Goal: Task Accomplishment & Management: Complete application form

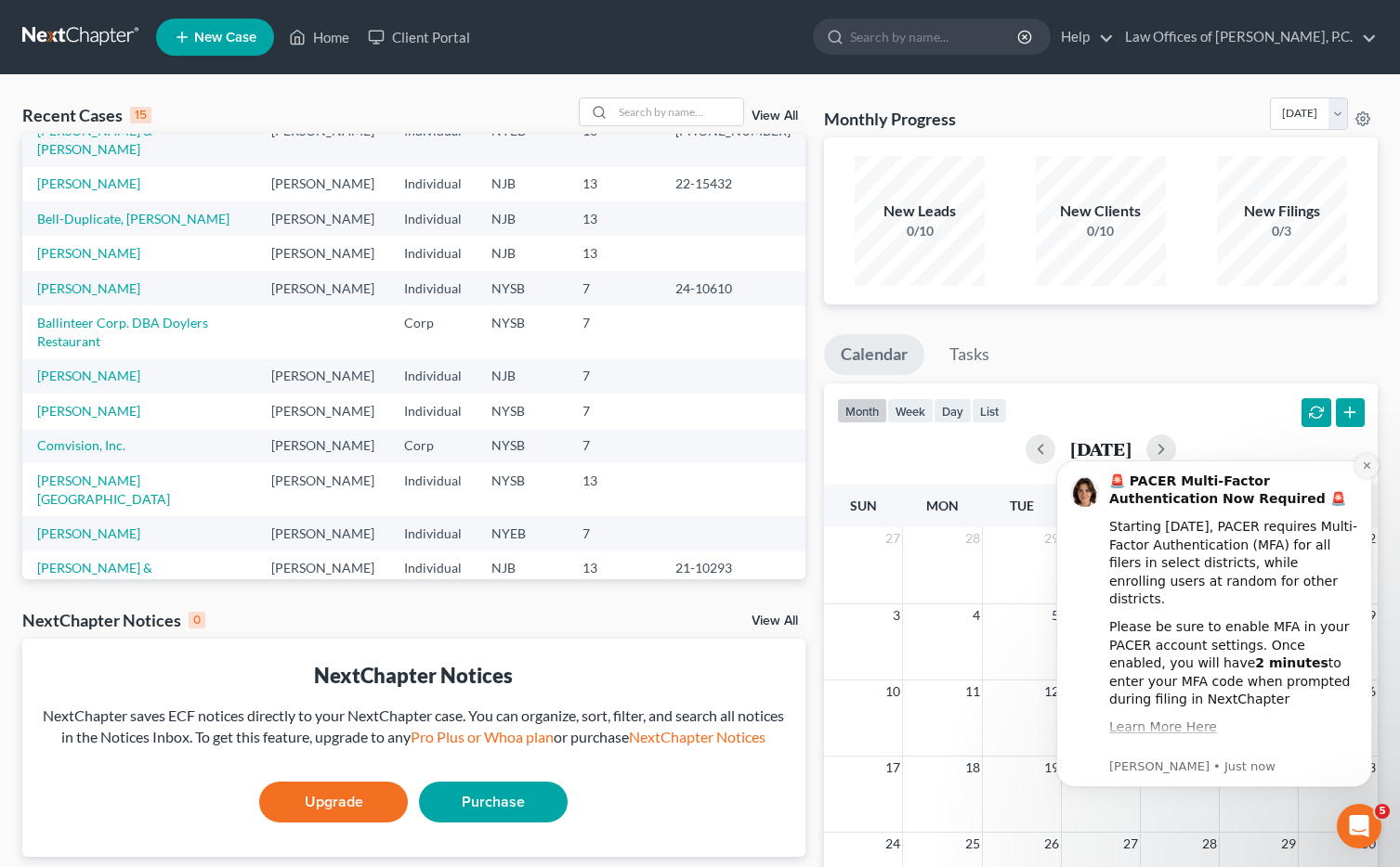
click at [1364, 465] on icon "Dismiss notification" at bounding box center [1367, 465] width 10 height 10
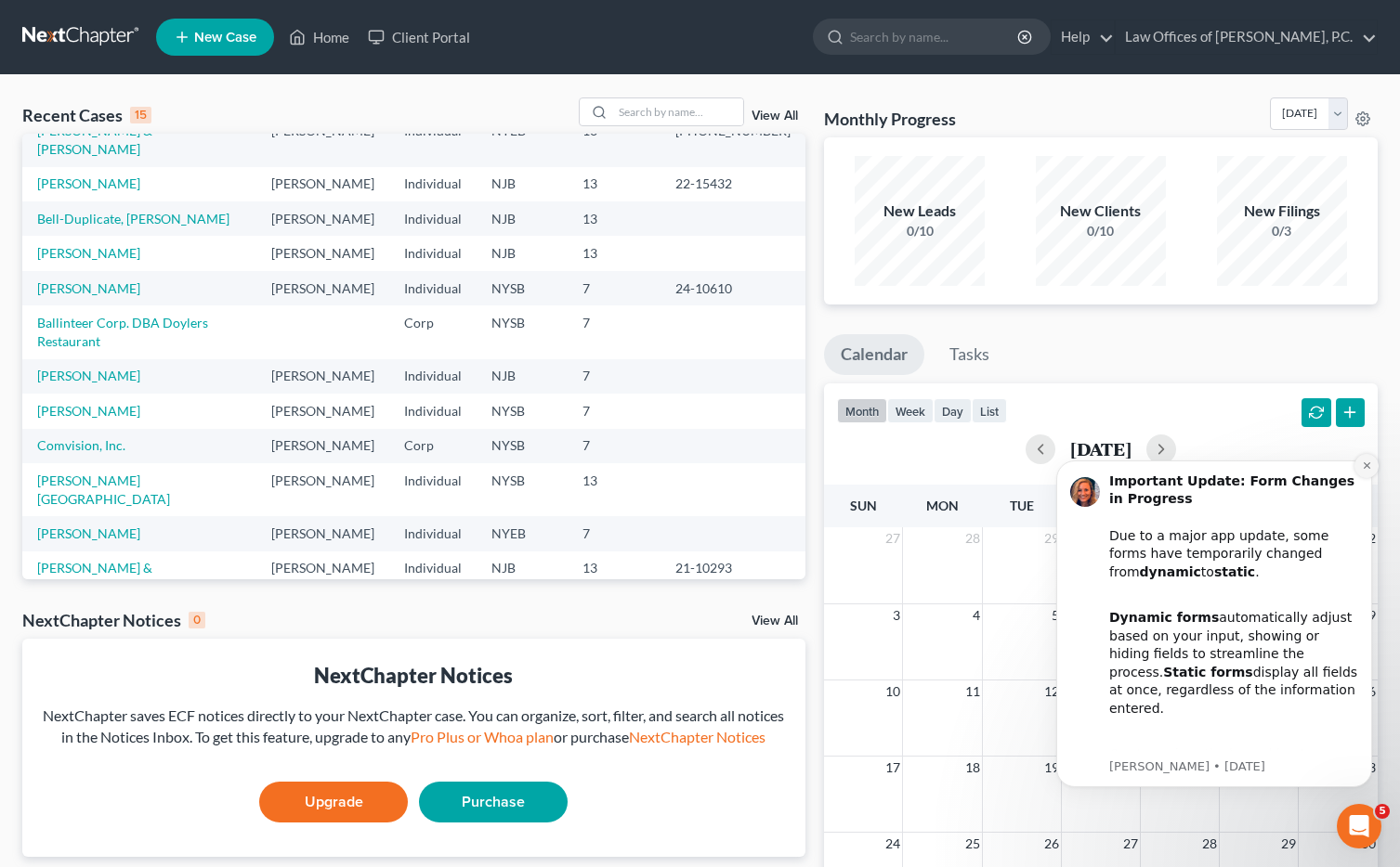
click at [1366, 467] on icon "Dismiss notification" at bounding box center [1367, 465] width 10 height 10
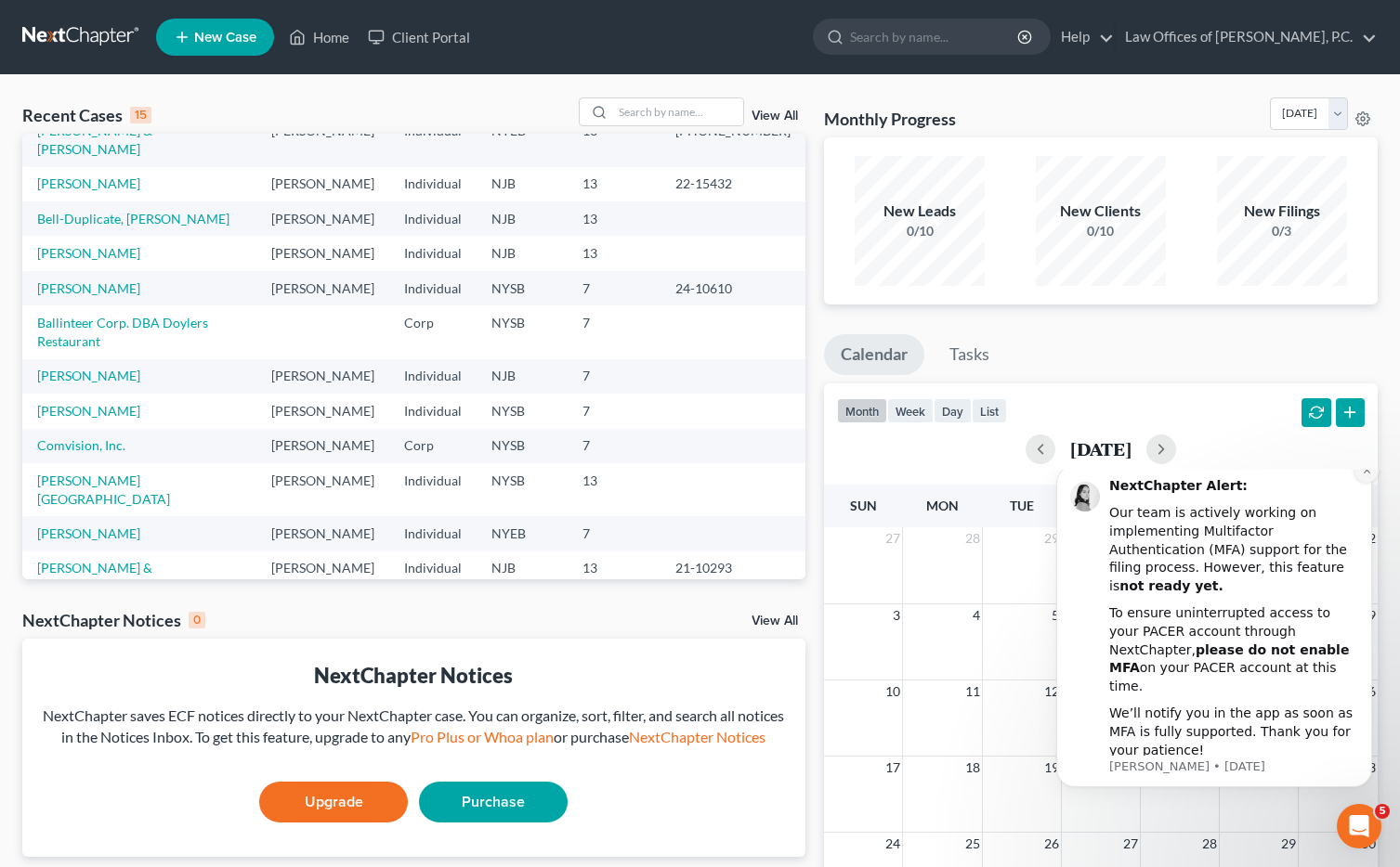
click at [1367, 474] on icon "Dismiss notification" at bounding box center [1366, 470] width 7 height 7
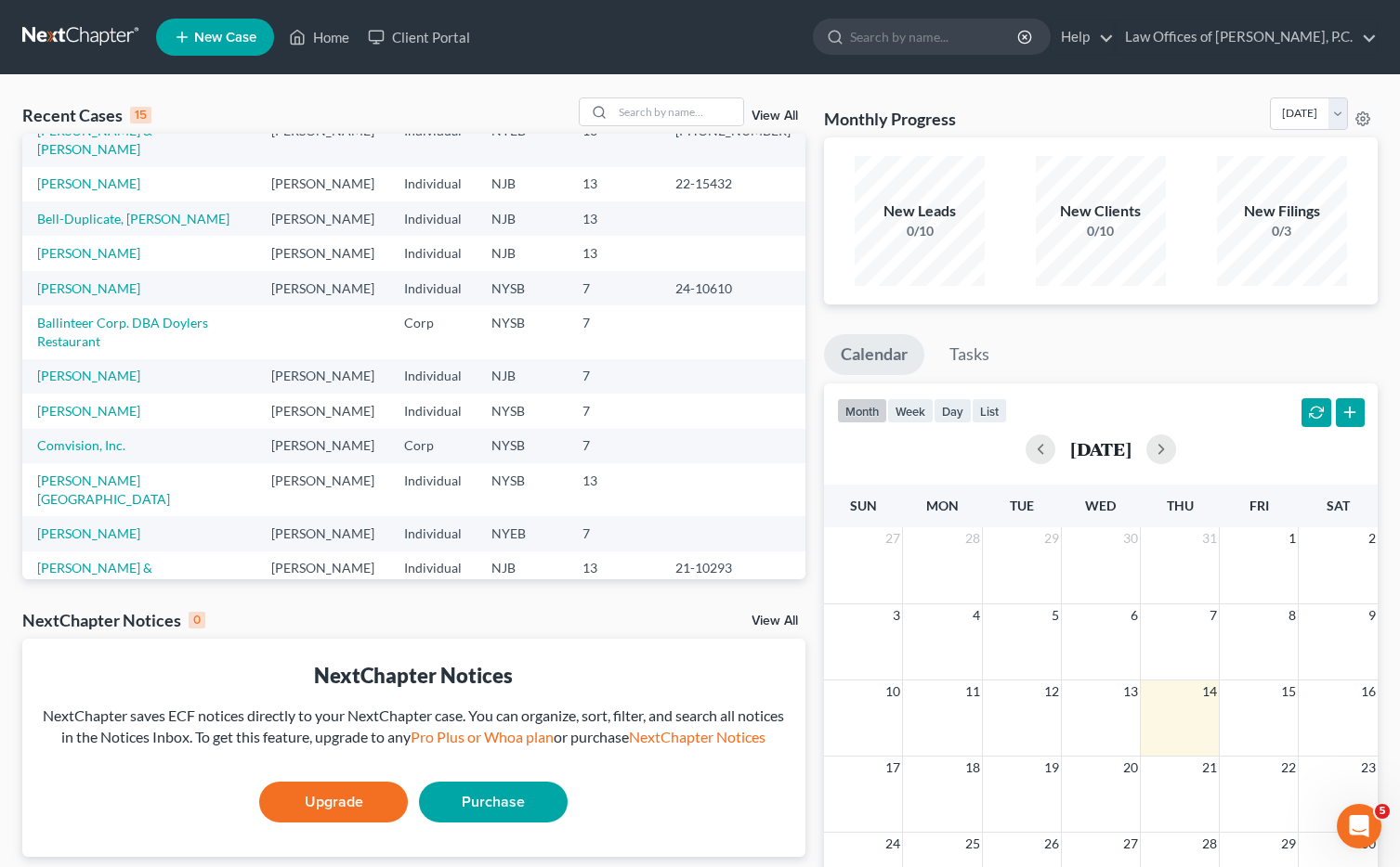
scroll to position [125, 0]
click at [1362, 826] on icon "Open Intercom Messenger" at bounding box center [1359, 826] width 31 height 31
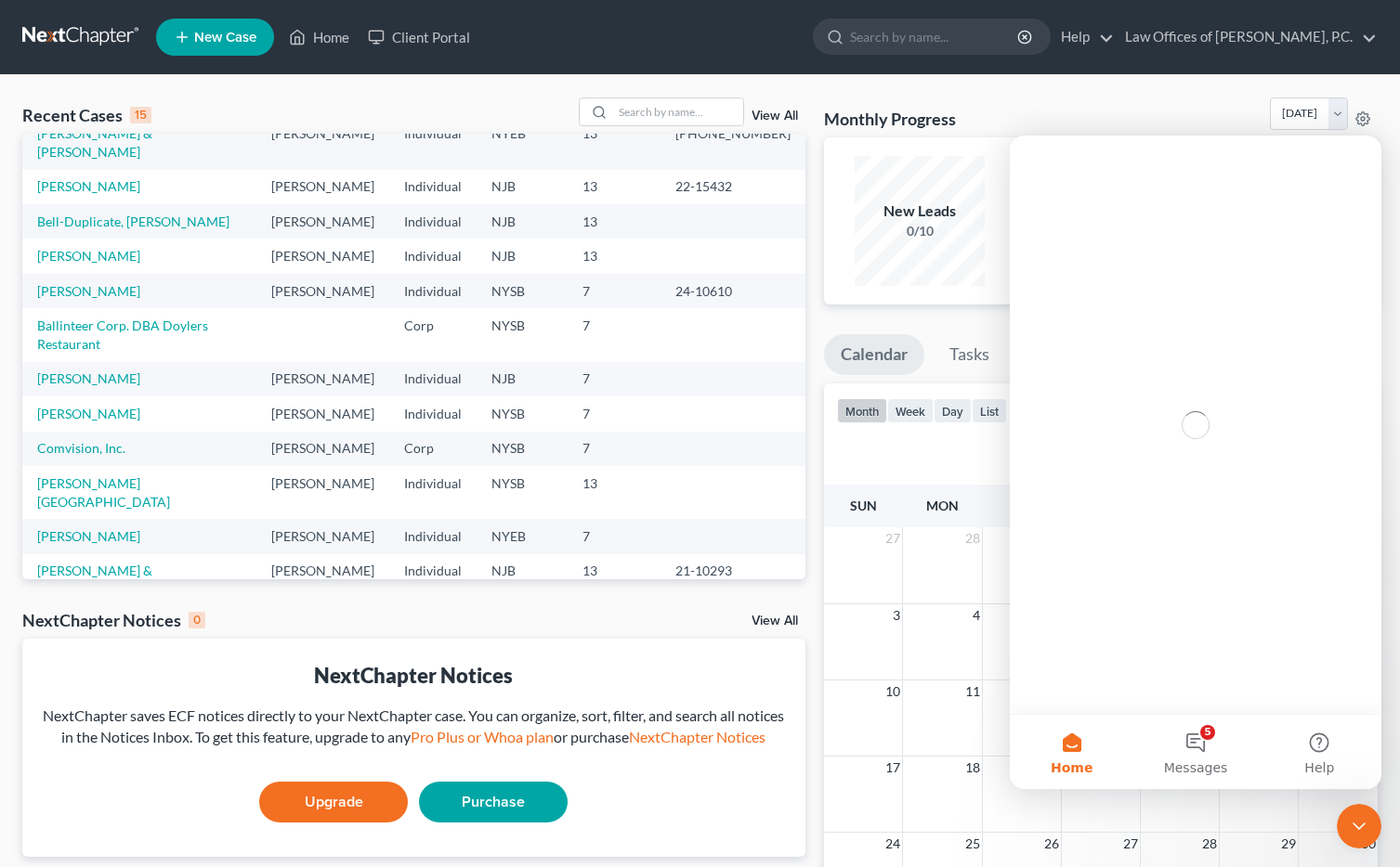
scroll to position [0, 0]
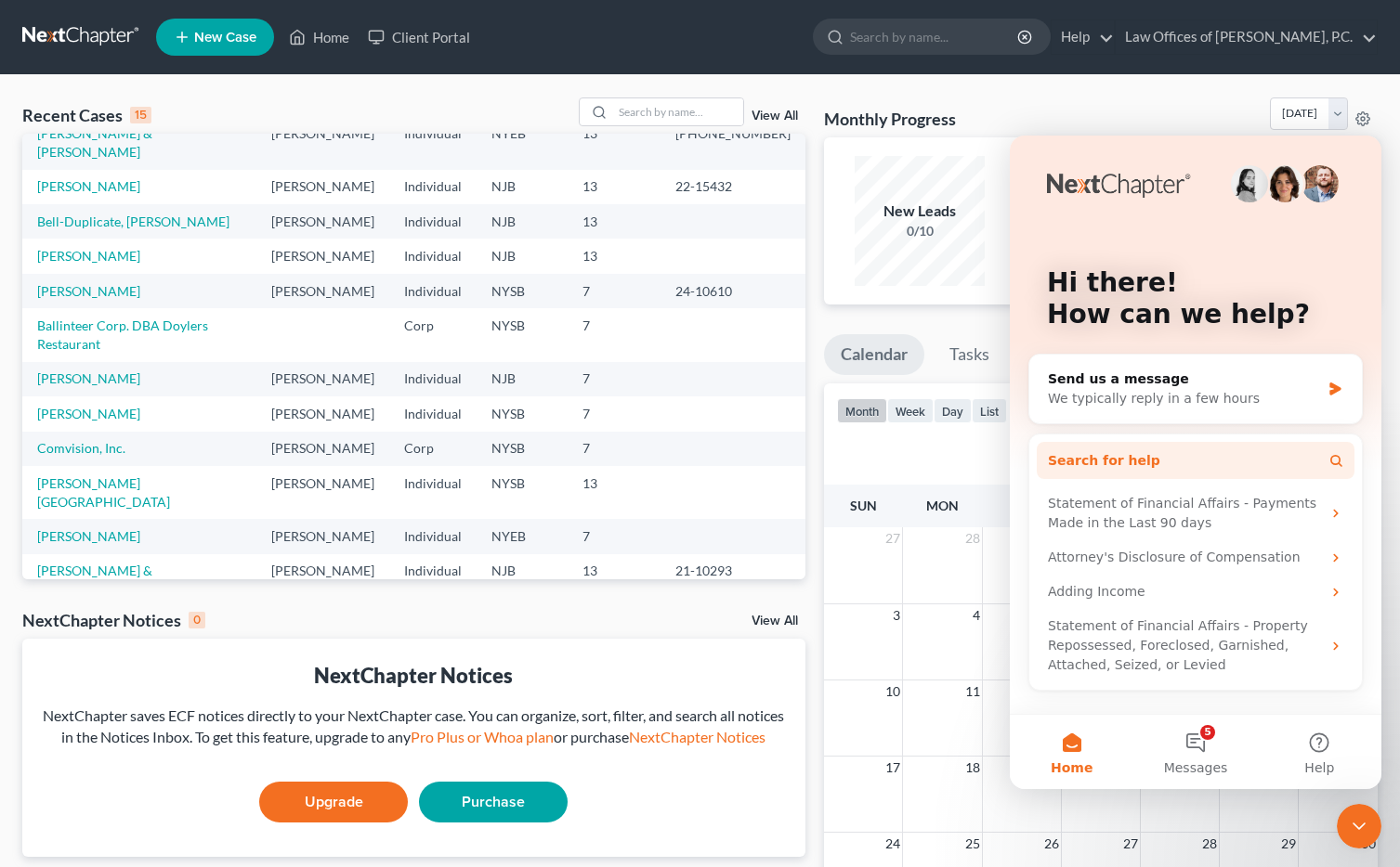
click at [1173, 463] on button "Search for help" at bounding box center [1195, 461] width 318 height 38
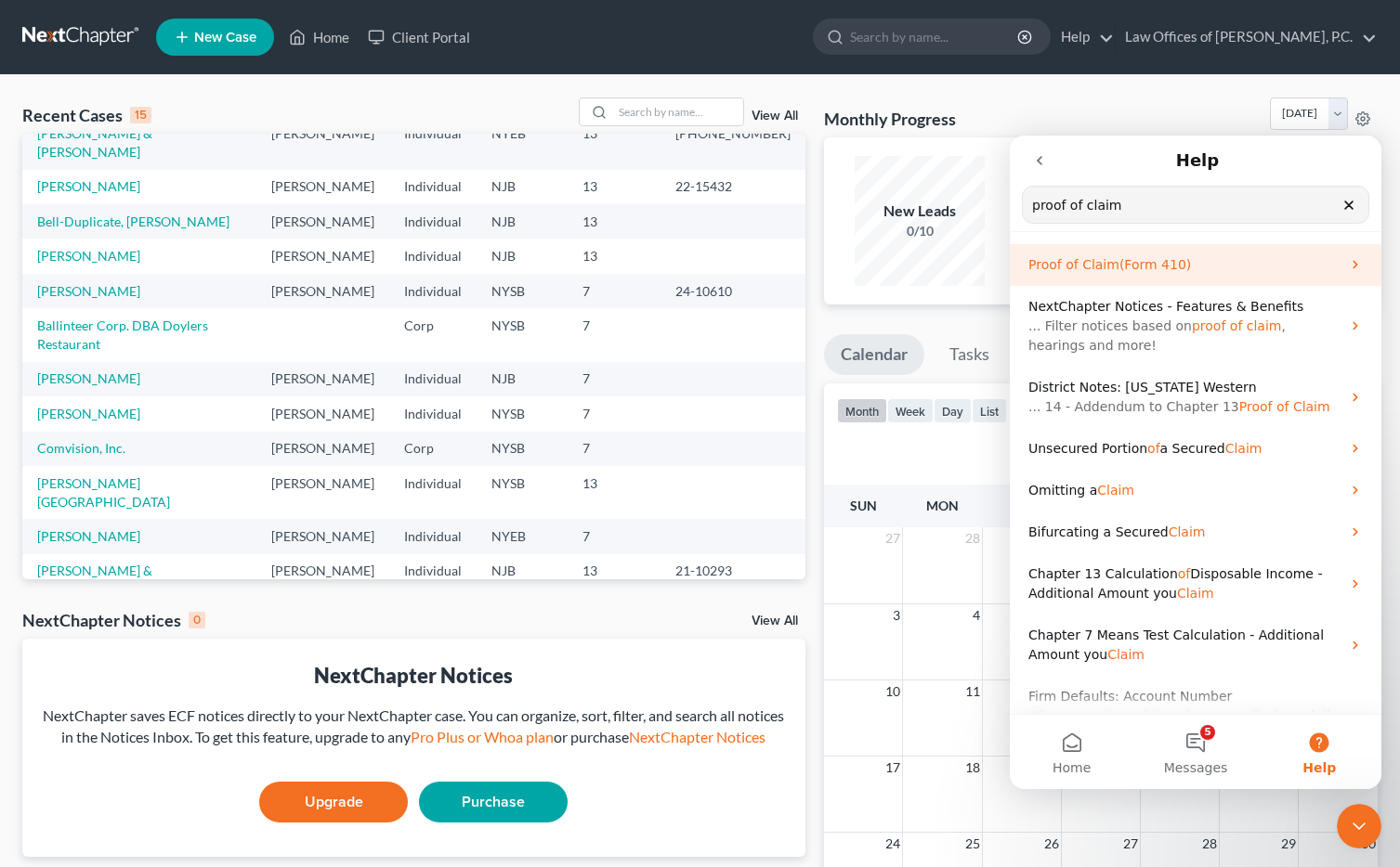
type input "proof of claim"
click at [1133, 261] on span "(Form 410)" at bounding box center [1155, 264] width 71 height 15
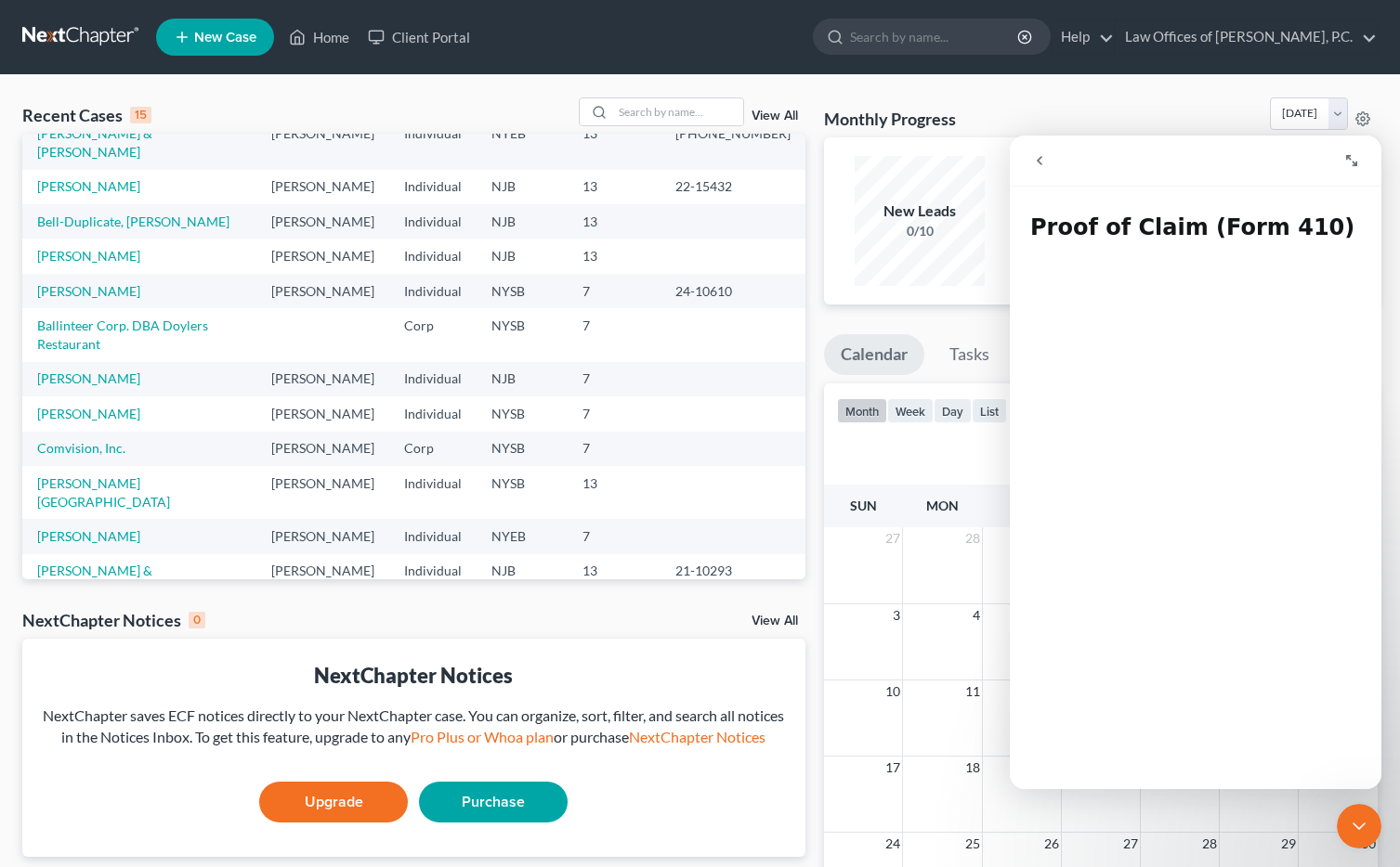
scroll to position [9, 0]
click at [1035, 157] on icon "go back" at bounding box center [1040, 160] width 15 height 15
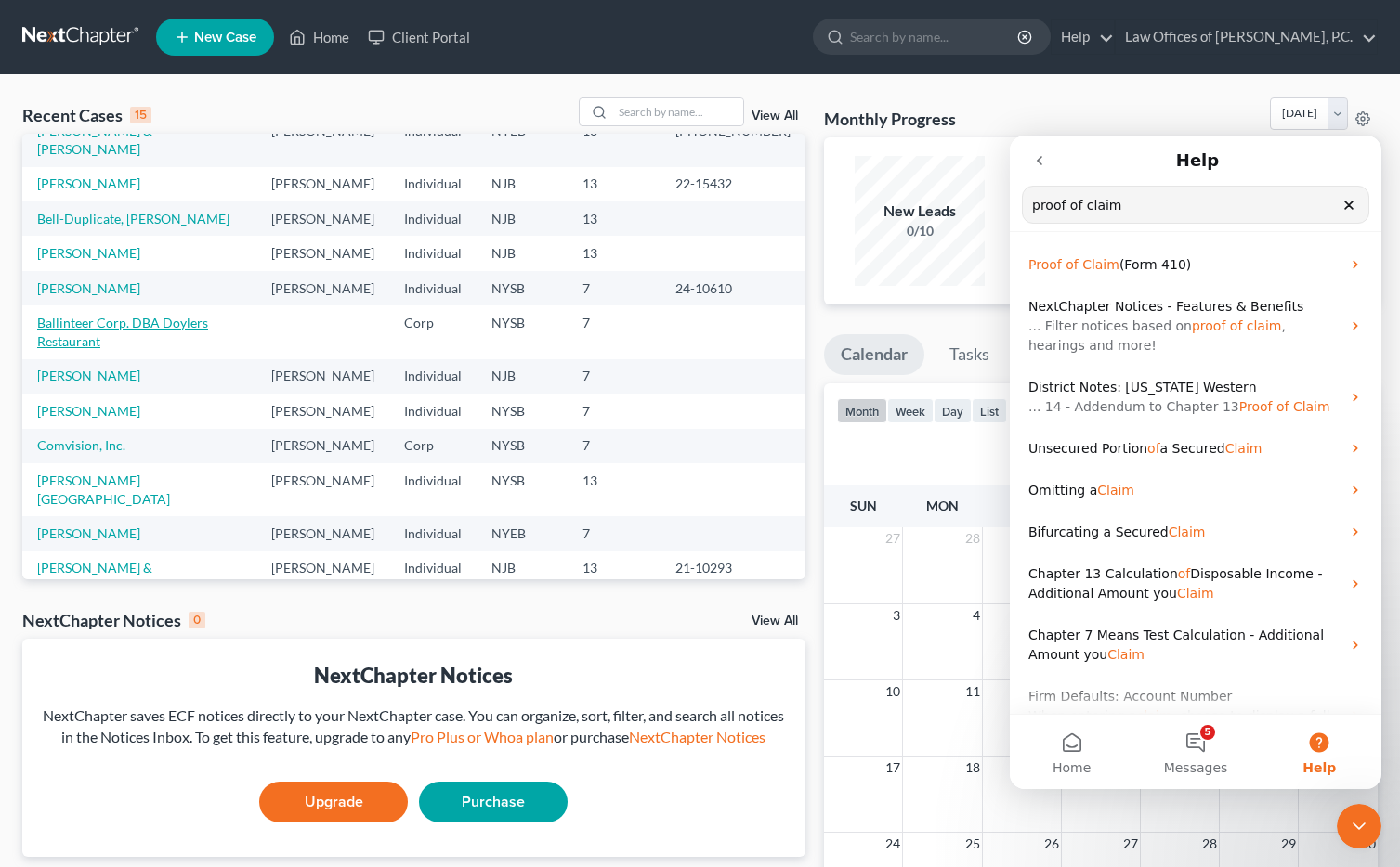
scroll to position [0, 0]
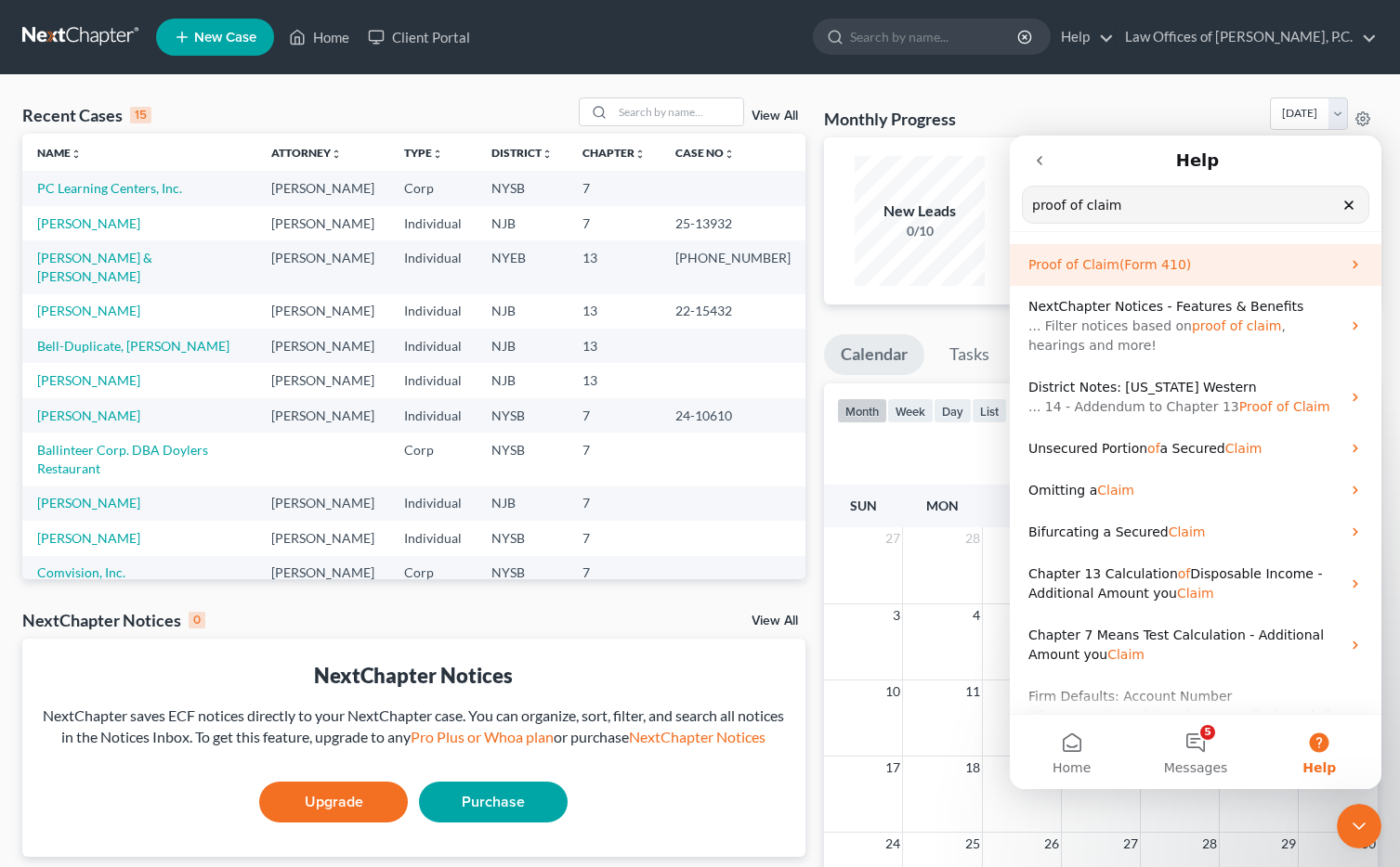
click at [1359, 259] on icon "Intercom messenger" at bounding box center [1355, 264] width 15 height 15
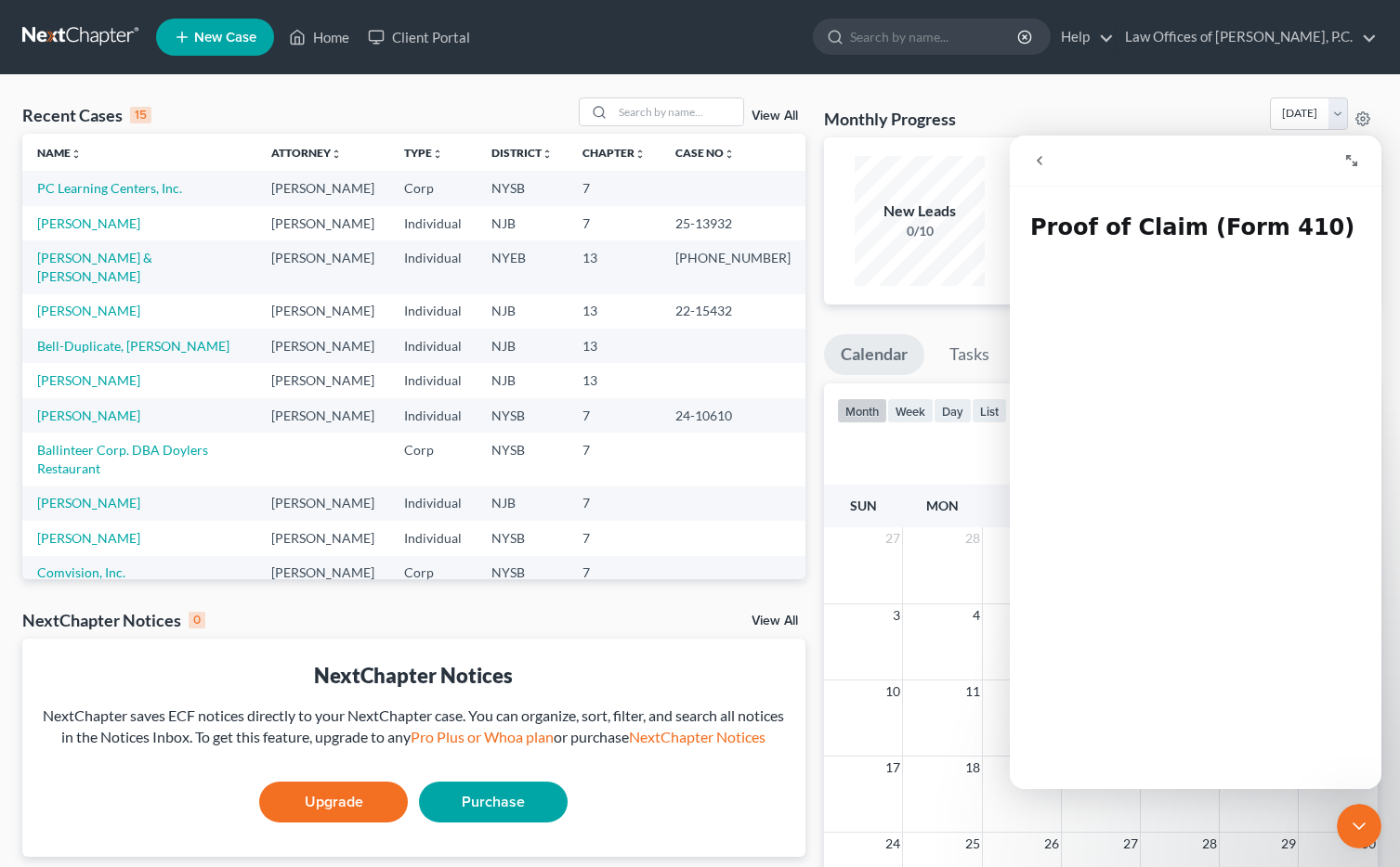
click at [1048, 164] on button "go back" at bounding box center [1040, 161] width 36 height 36
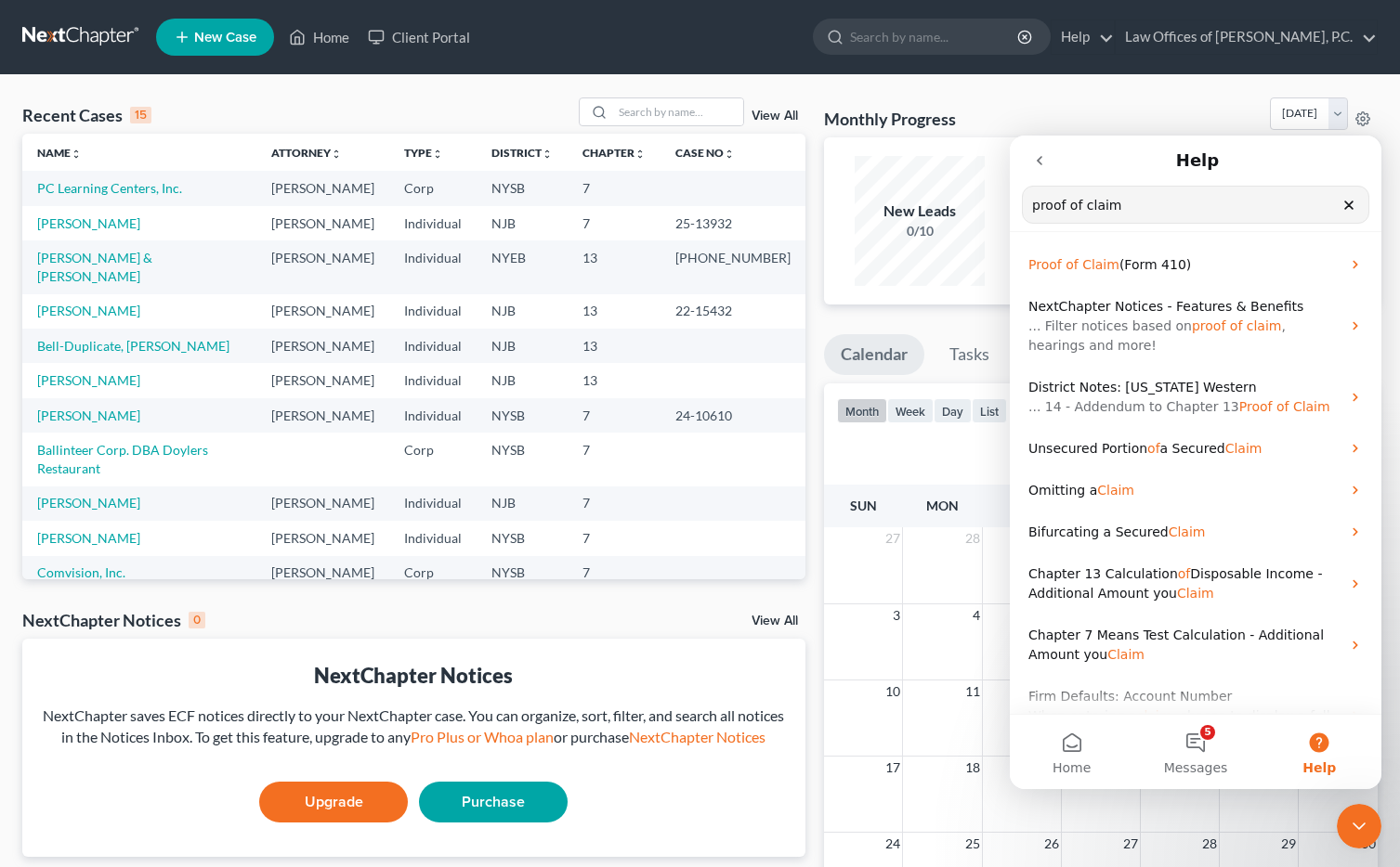
click at [231, 36] on span "New Case" at bounding box center [225, 38] width 62 height 14
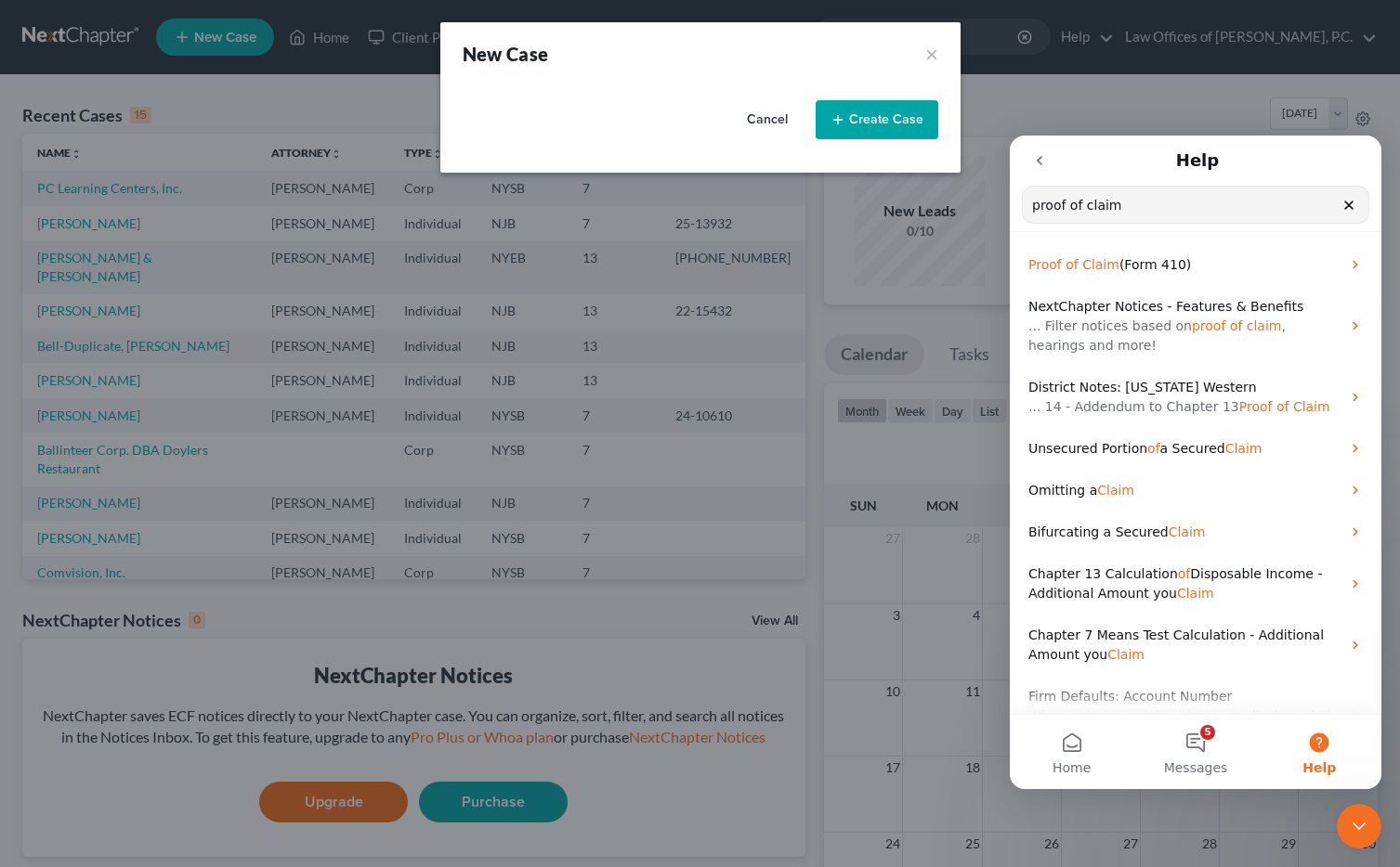
select select "51"
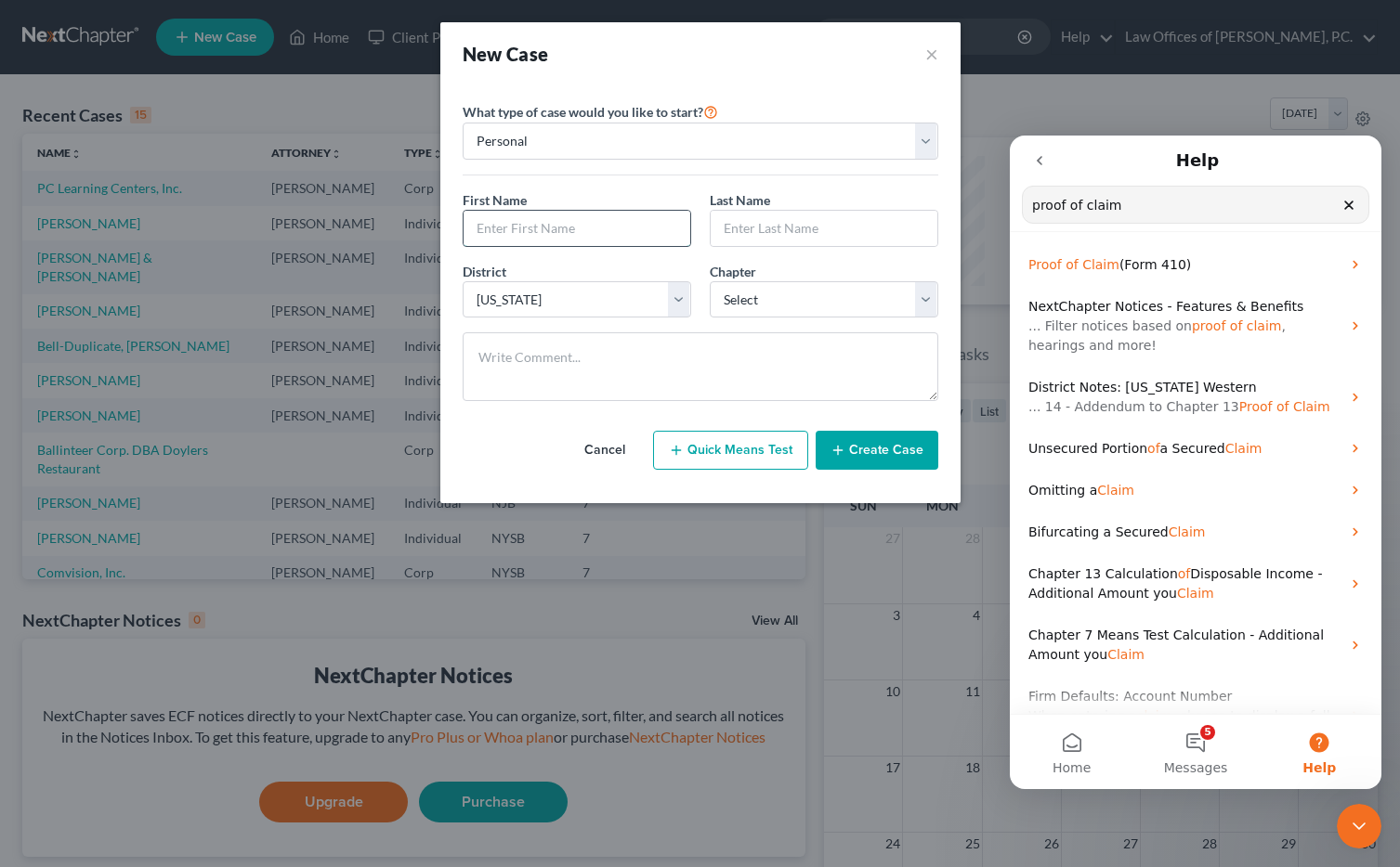
click at [577, 224] on input "text" at bounding box center [576, 229] width 227 height 36
click at [587, 228] on input "text" at bounding box center [576, 229] width 227 height 36
click at [688, 140] on select "Personal Business" at bounding box center [700, 142] width 475 height 38
click at [462, 123] on select "Personal Business" at bounding box center [700, 142] width 475 height 38
click at [660, 222] on input "text" at bounding box center [576, 229] width 227 height 36
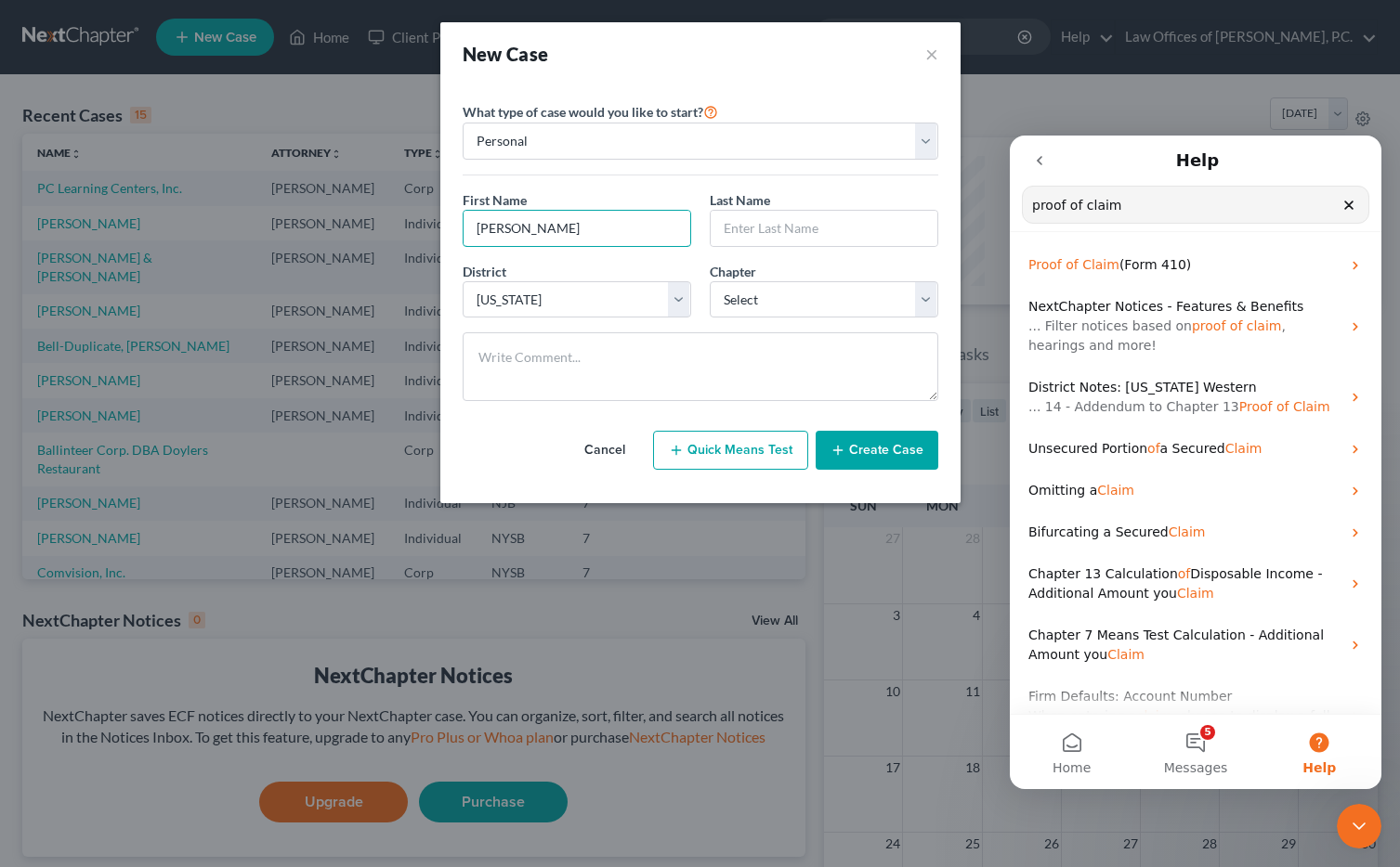
type input "[PERSON_NAME]"
type input "Parks"
select select "53"
select select "3"
click at [867, 458] on button "Create Case" at bounding box center [877, 449] width 123 height 39
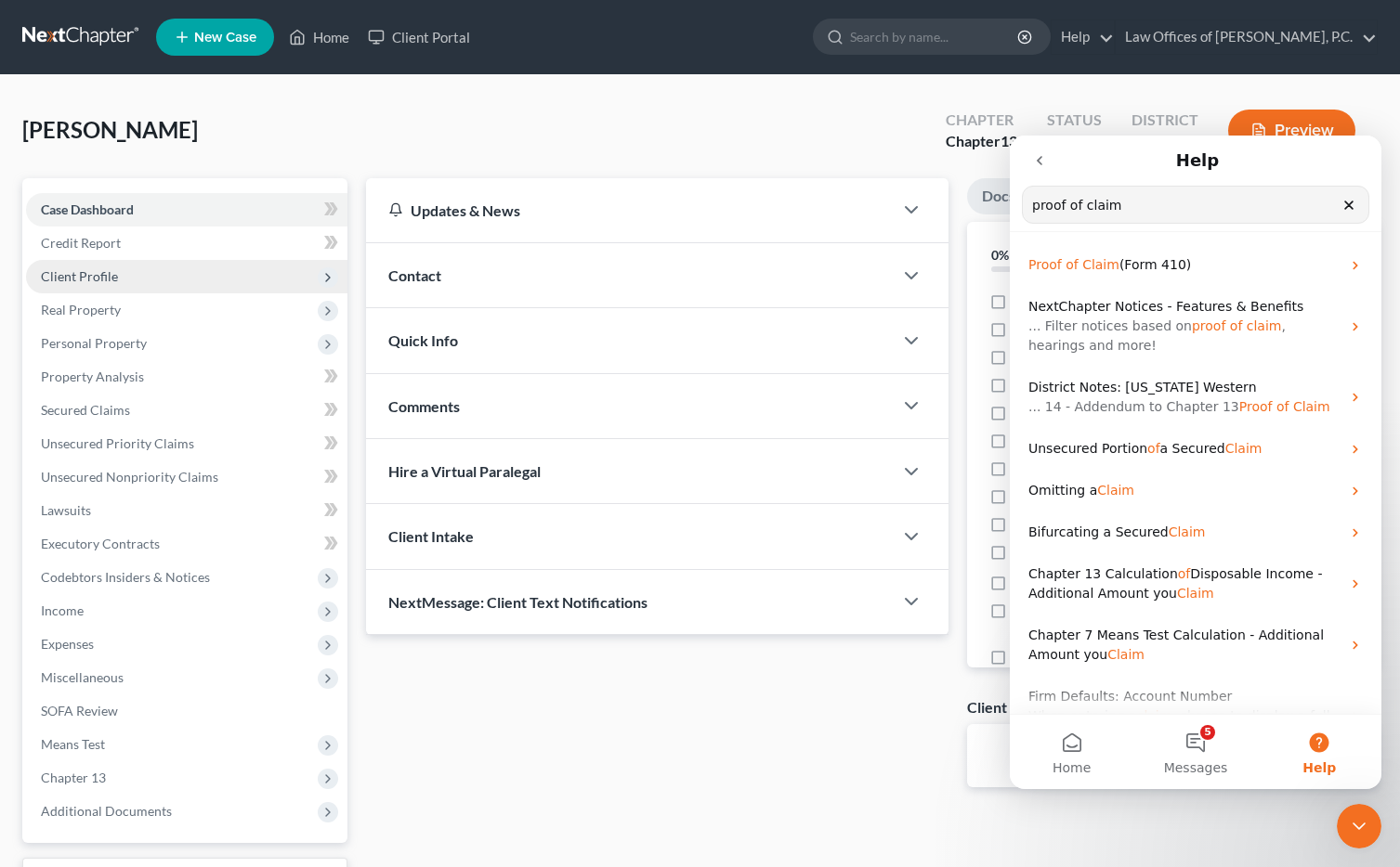
click at [276, 284] on span "Client Profile" at bounding box center [186, 277] width 322 height 34
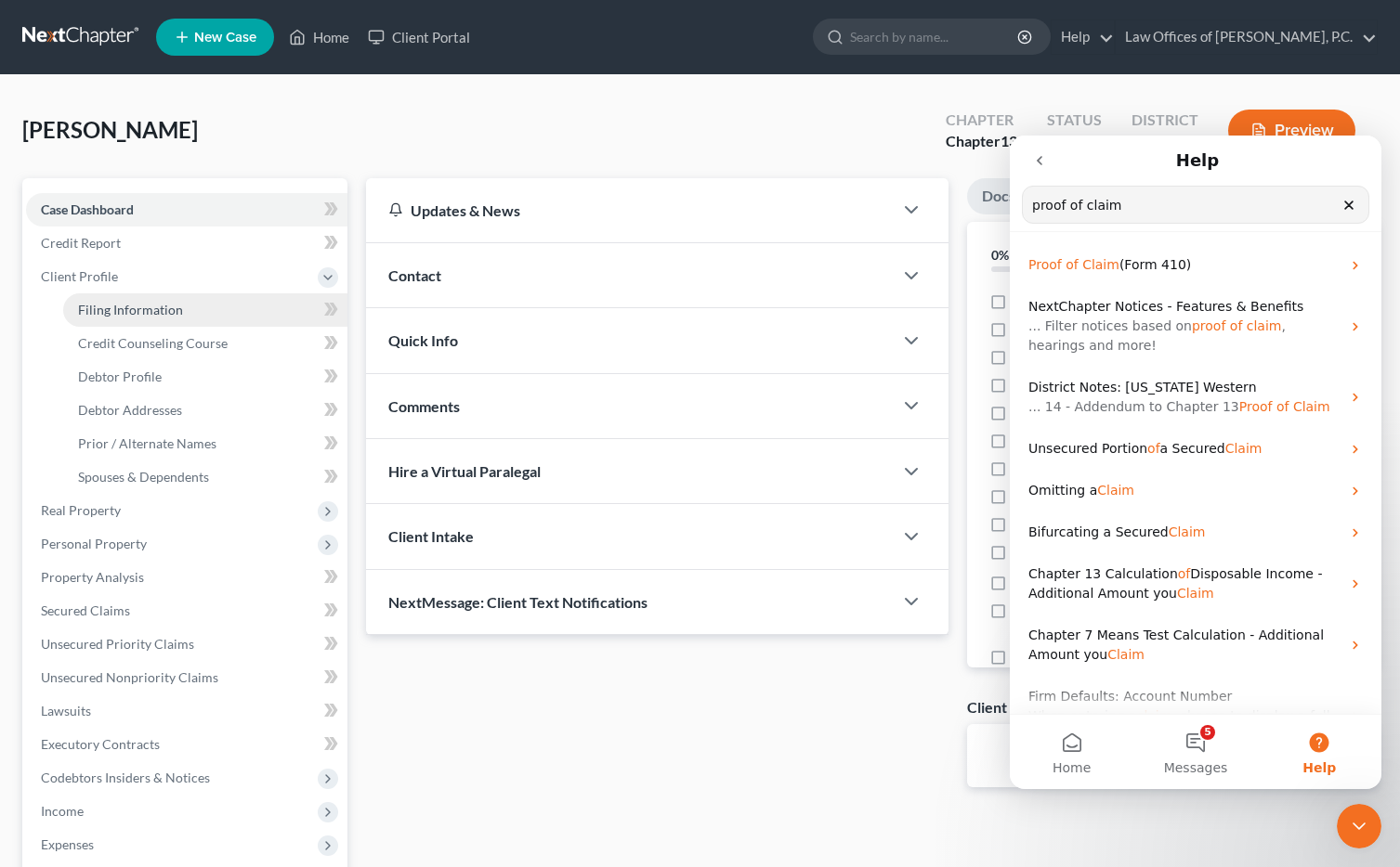
click at [250, 310] on link "Filing Information" at bounding box center [205, 311] width 284 height 34
select select "1"
select select "0"
select select "3"
select select "53"
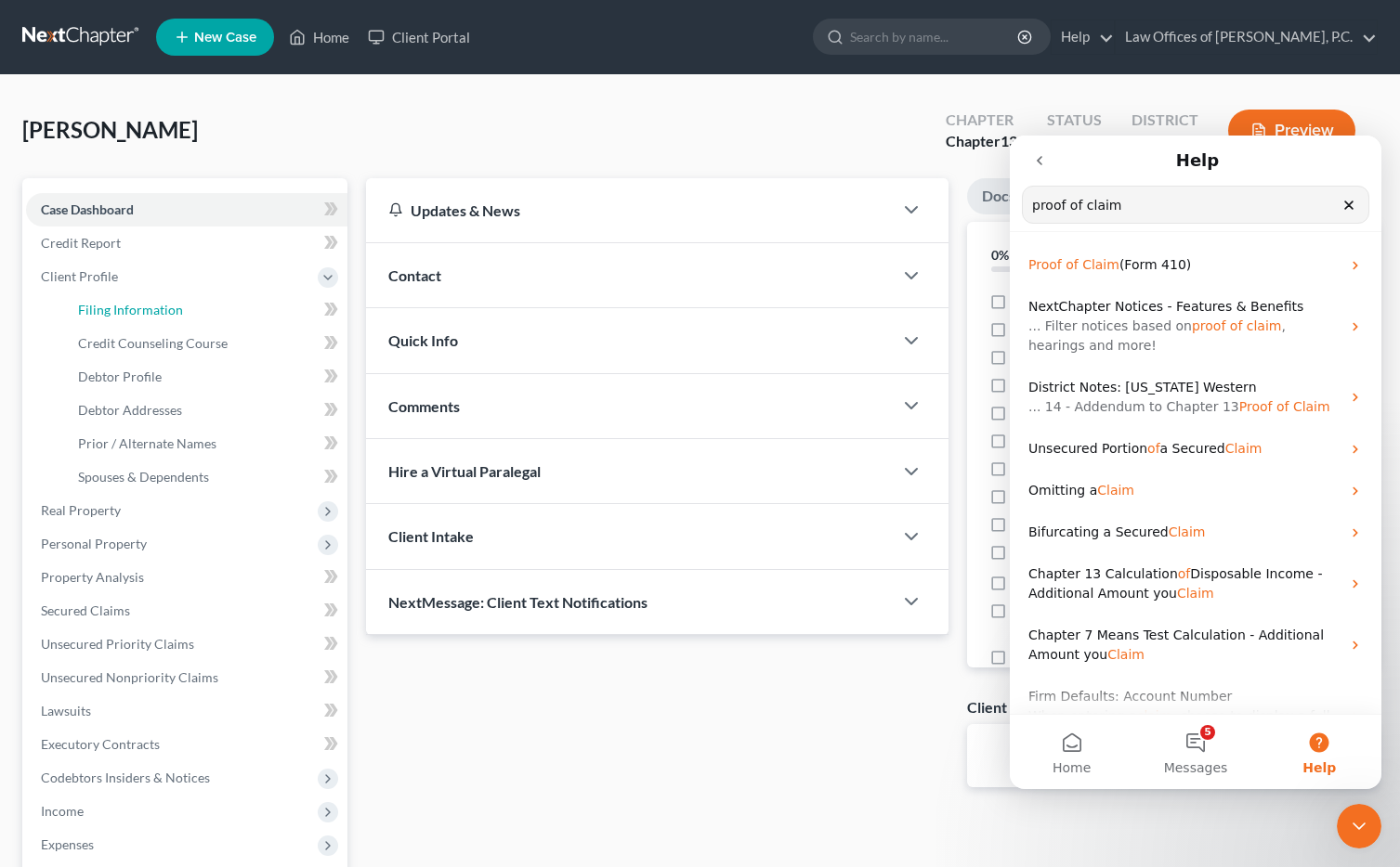
select select "0"
select select "35"
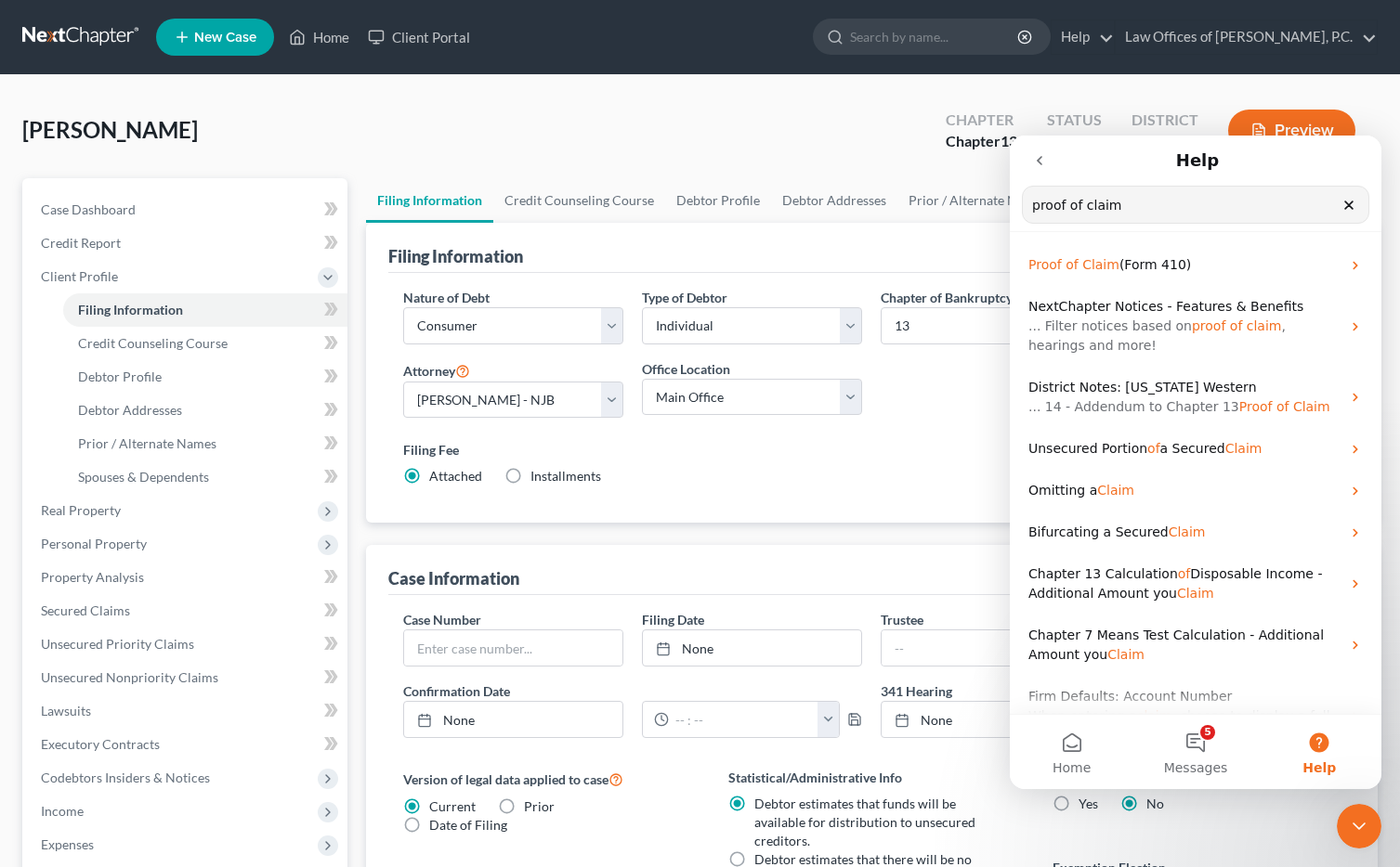
click at [1035, 162] on icon "go back" at bounding box center [1040, 160] width 15 height 15
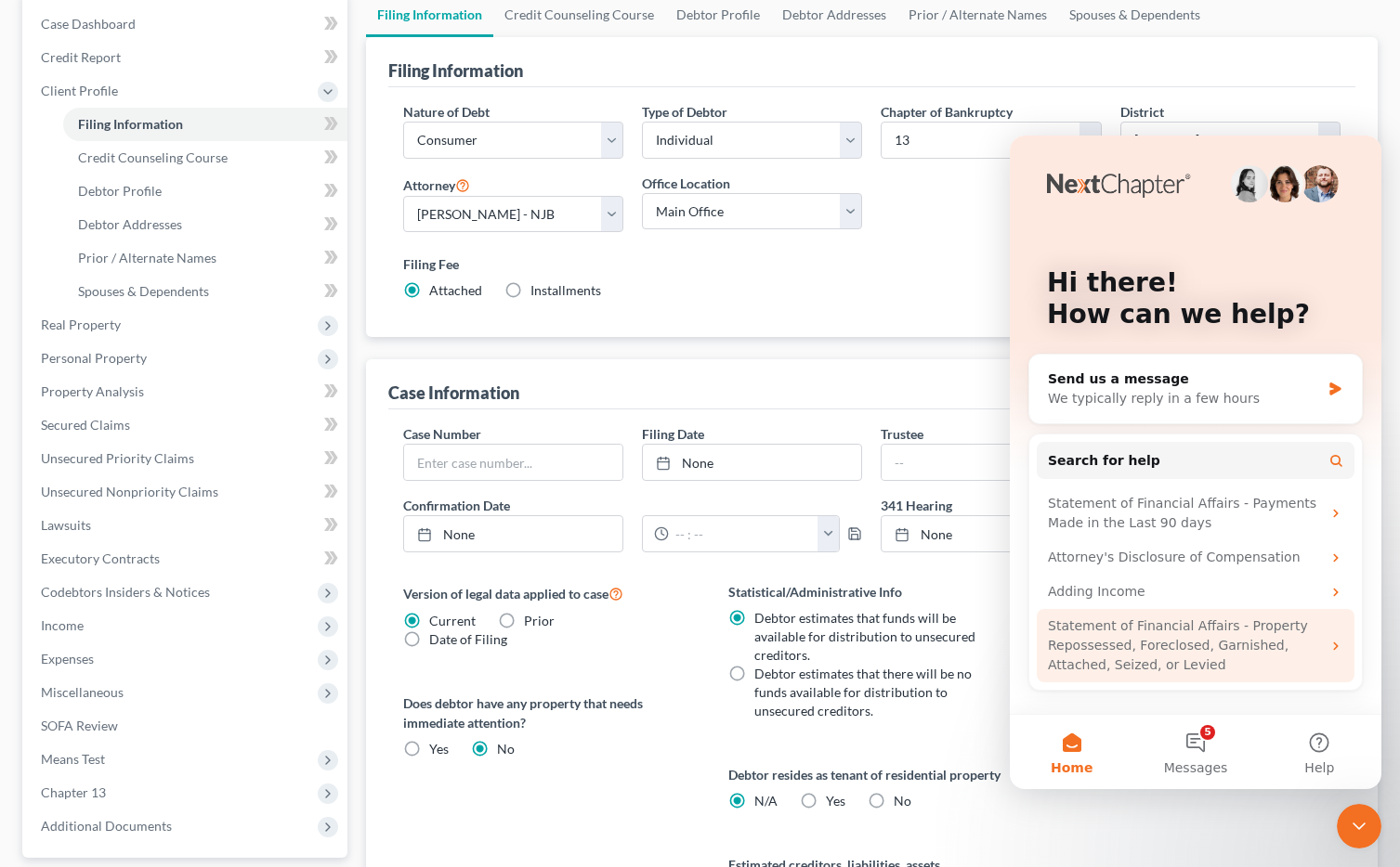
scroll to position [300, 0]
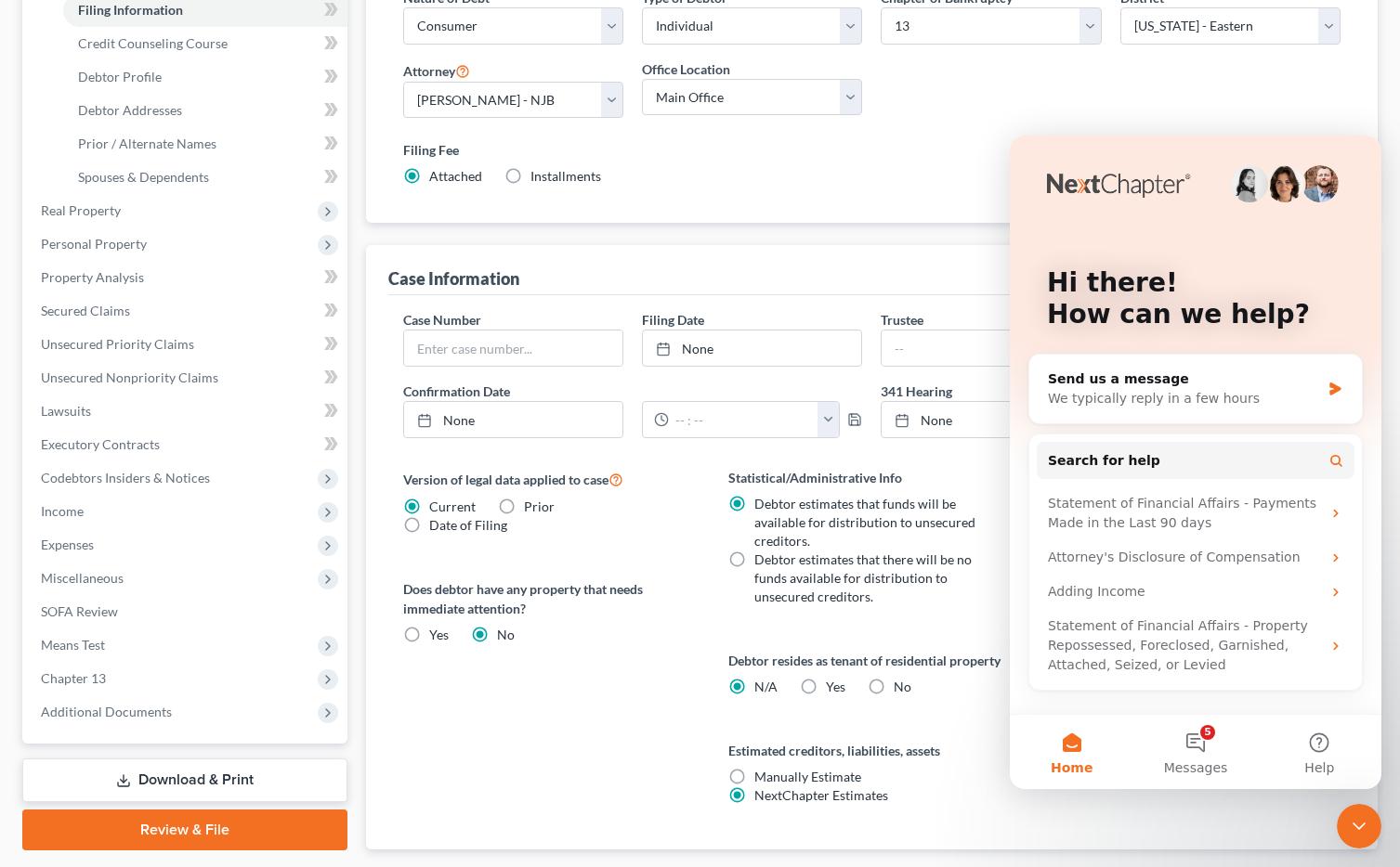
click at [1088, 745] on button "Home" at bounding box center [1071, 752] width 124 height 74
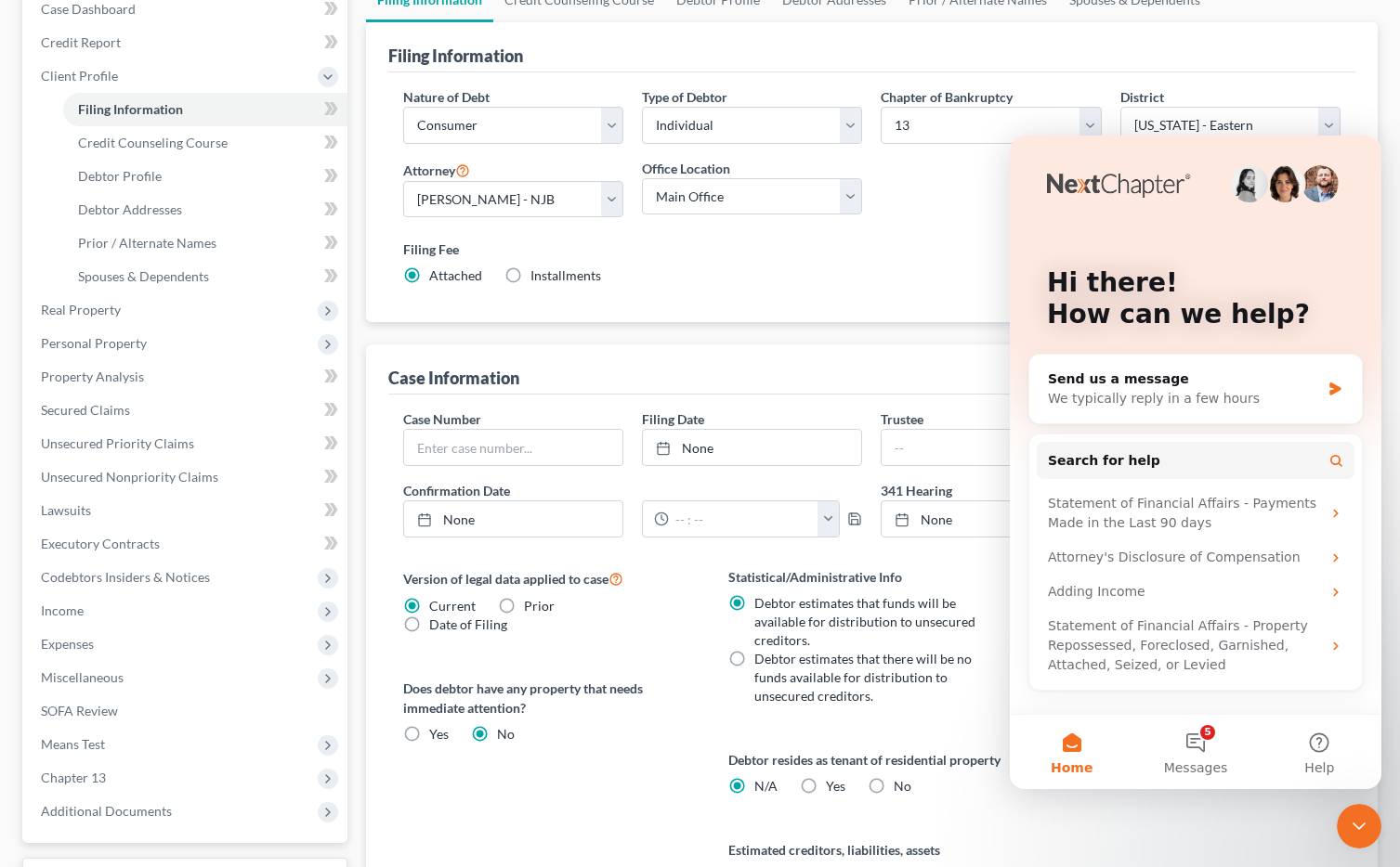
scroll to position [0, 0]
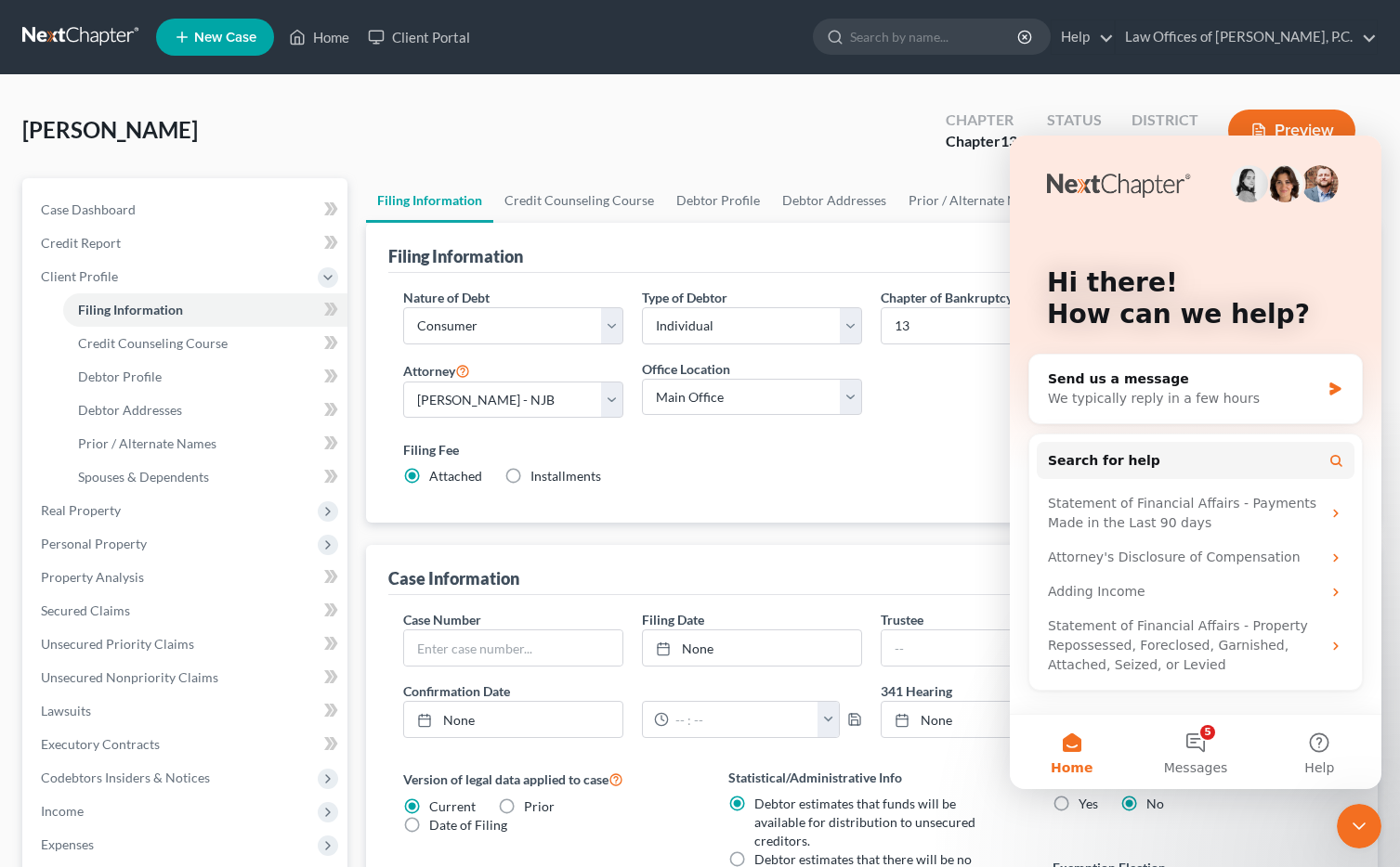
click at [1291, 153] on div "Hi there! How can we help?" at bounding box center [1196, 303] width 335 height 335
drag, startPoint x: 1092, startPoint y: 156, endPoint x: 1052, endPoint y: 148, distance: 40.8
click at [1091, 156] on div "Hi there! How can we help?" at bounding box center [1196, 303] width 335 height 335
drag, startPoint x: 1052, startPoint y: 148, endPoint x: 1157, endPoint y: 346, distance: 224.1
click at [1209, 279] on div "Hi there! How can we help?" at bounding box center [1196, 303] width 335 height 335
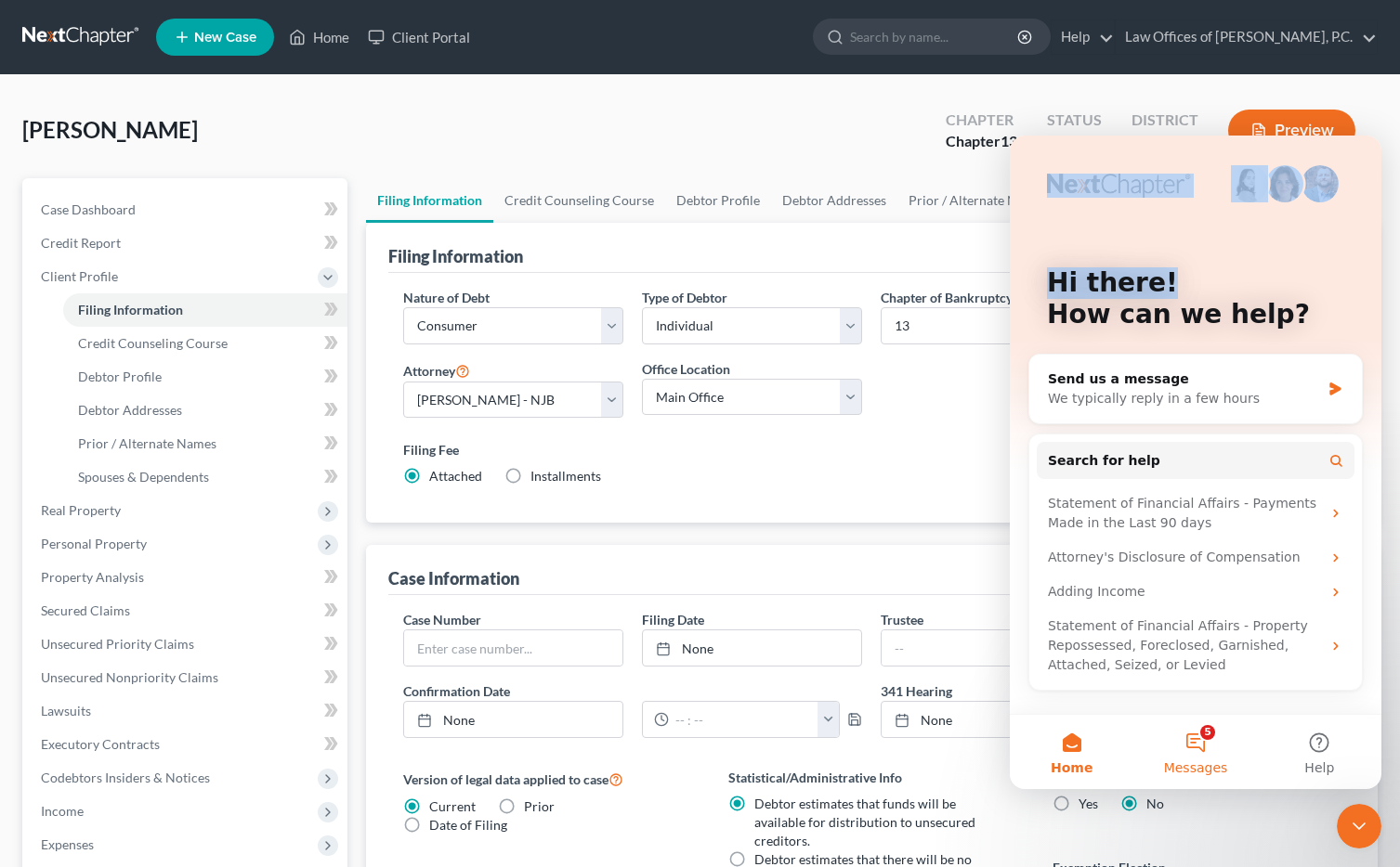
click at [1203, 761] on span "Messages" at bounding box center [1196, 767] width 64 height 13
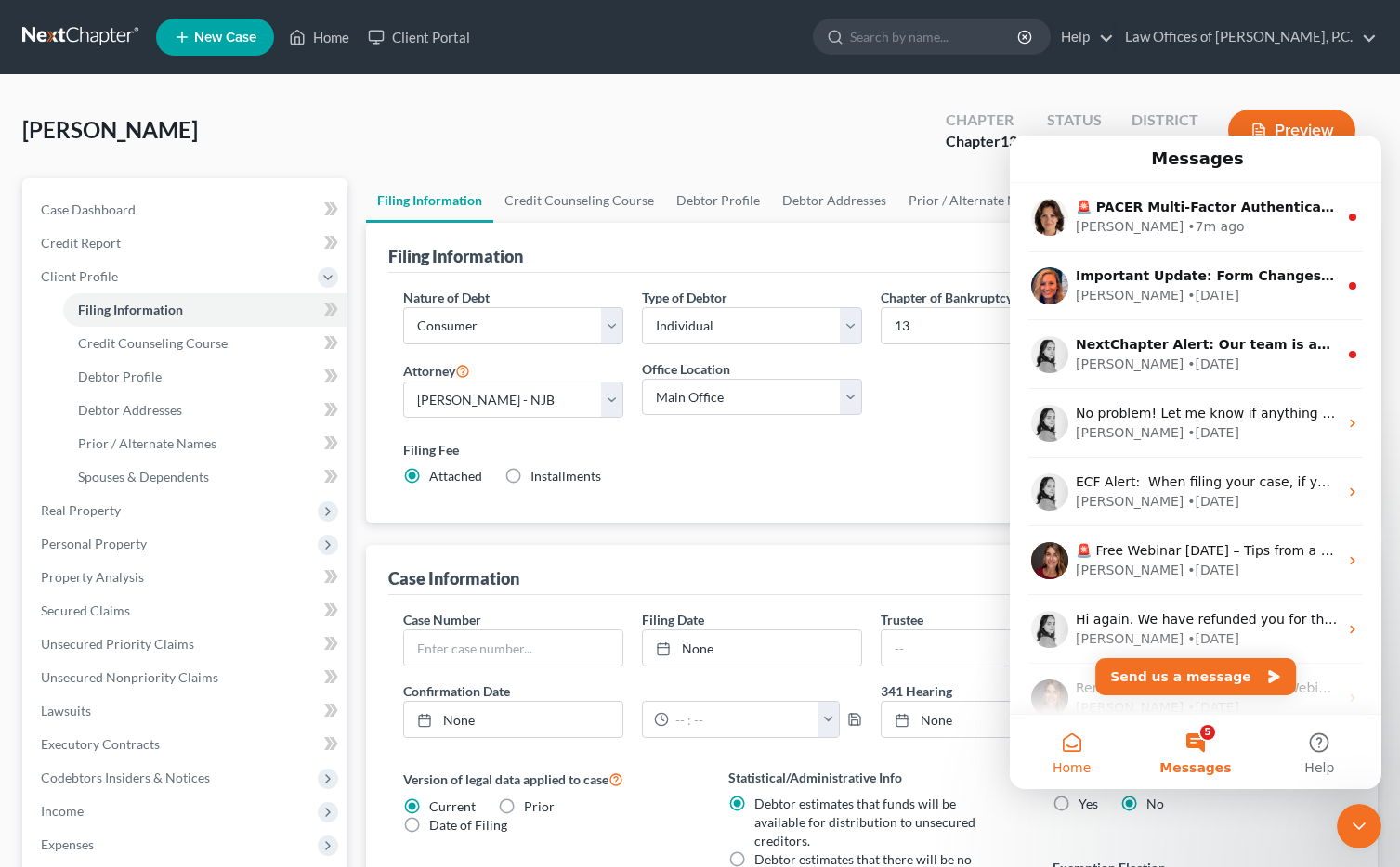
click at [1083, 761] on span "Home" at bounding box center [1071, 767] width 38 height 13
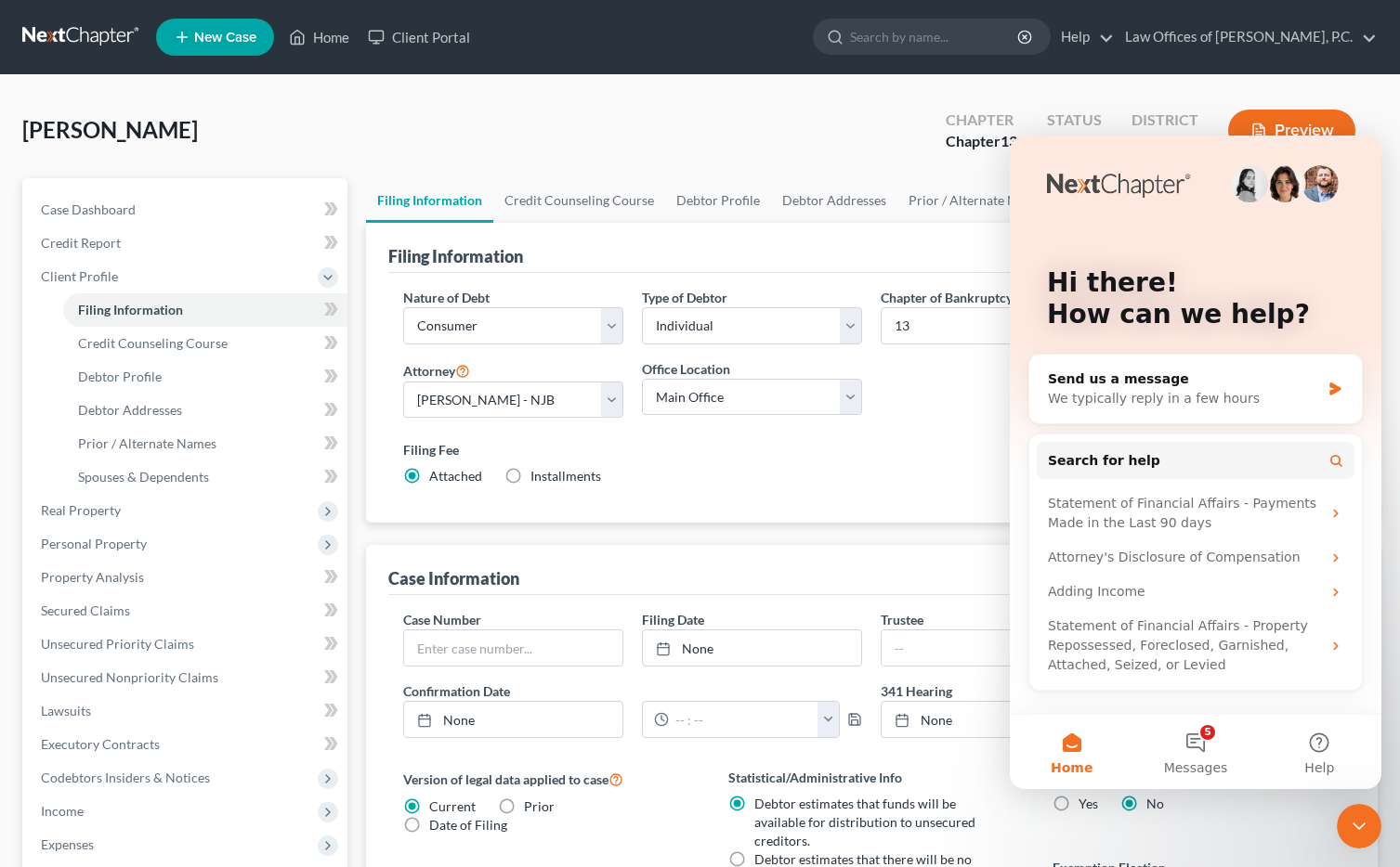
click at [1017, 163] on div "Hi there! How can we help? Send us a message We typically reply in a few hours …" at bounding box center [1195, 425] width 371 height 579
click at [1016, 150] on div "Hi there! How can we help? Send us a message We typically reply in a few hours …" at bounding box center [1195, 425] width 371 height 579
click at [1348, 150] on div "Hi there! How can we help?" at bounding box center [1196, 303] width 335 height 335
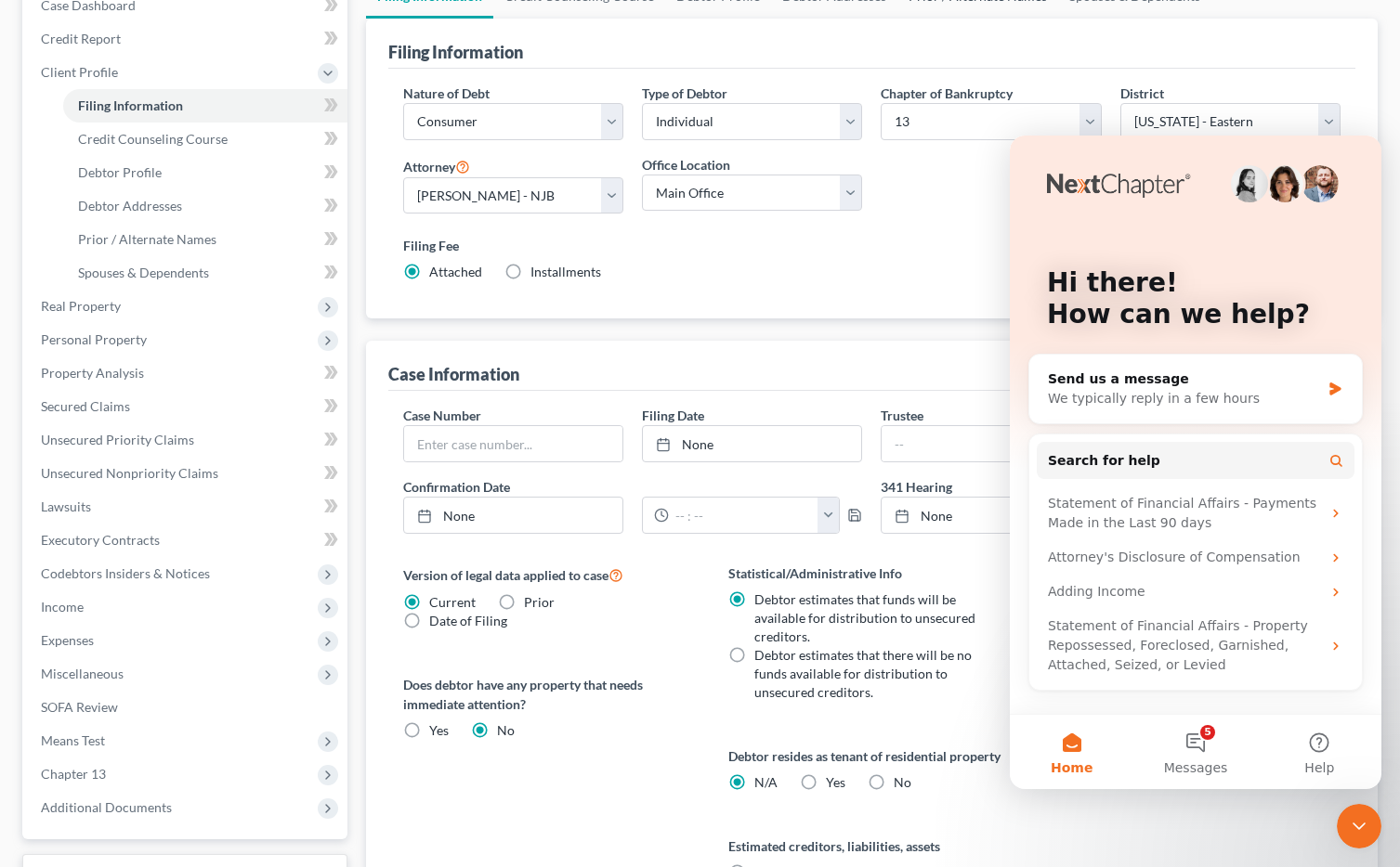
scroll to position [206, 0]
click at [1352, 829] on icon "Close Intercom Messenger" at bounding box center [1359, 826] width 23 height 23
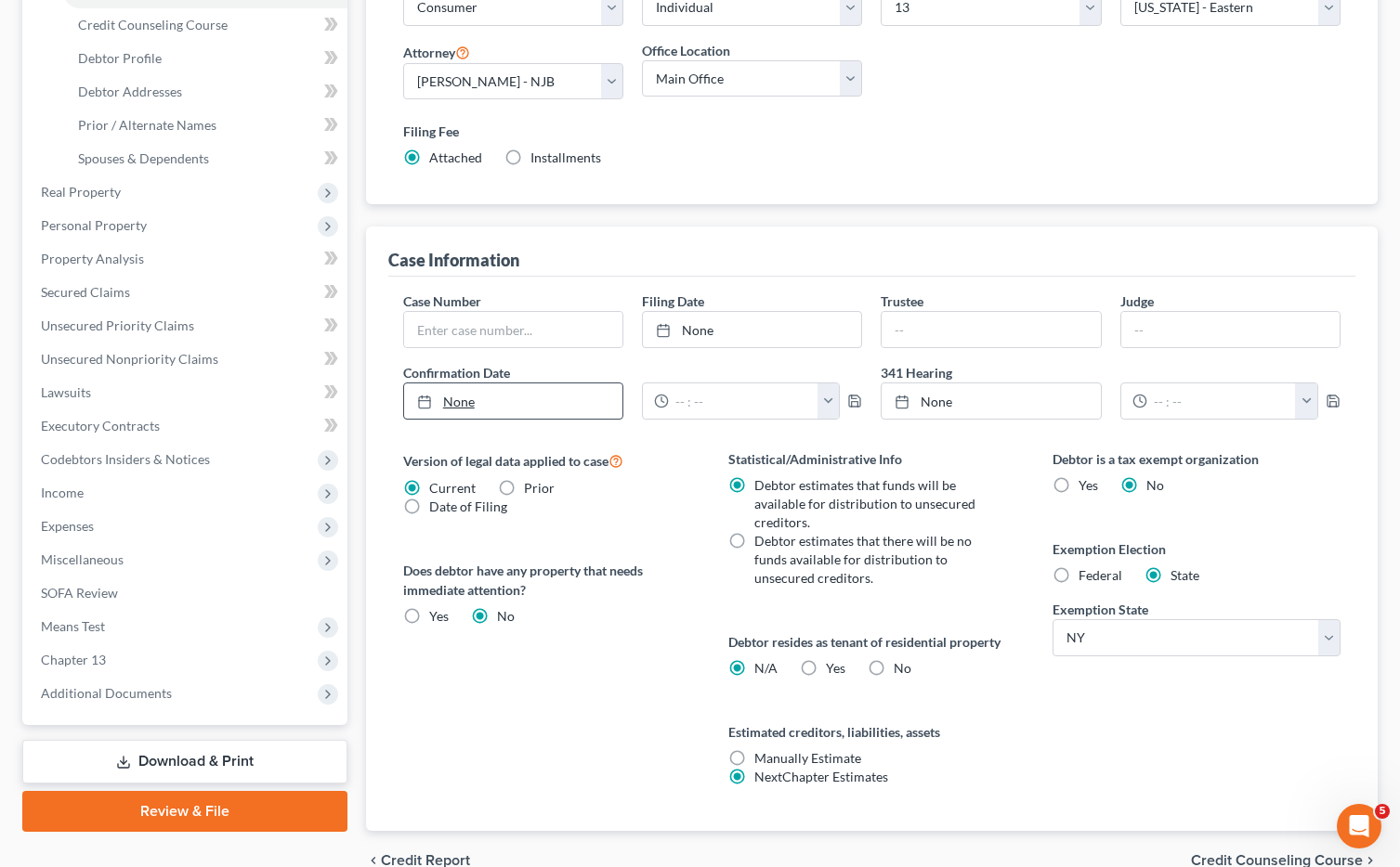
scroll to position [320, 0]
click at [512, 330] on input "text" at bounding box center [513, 329] width 219 height 36
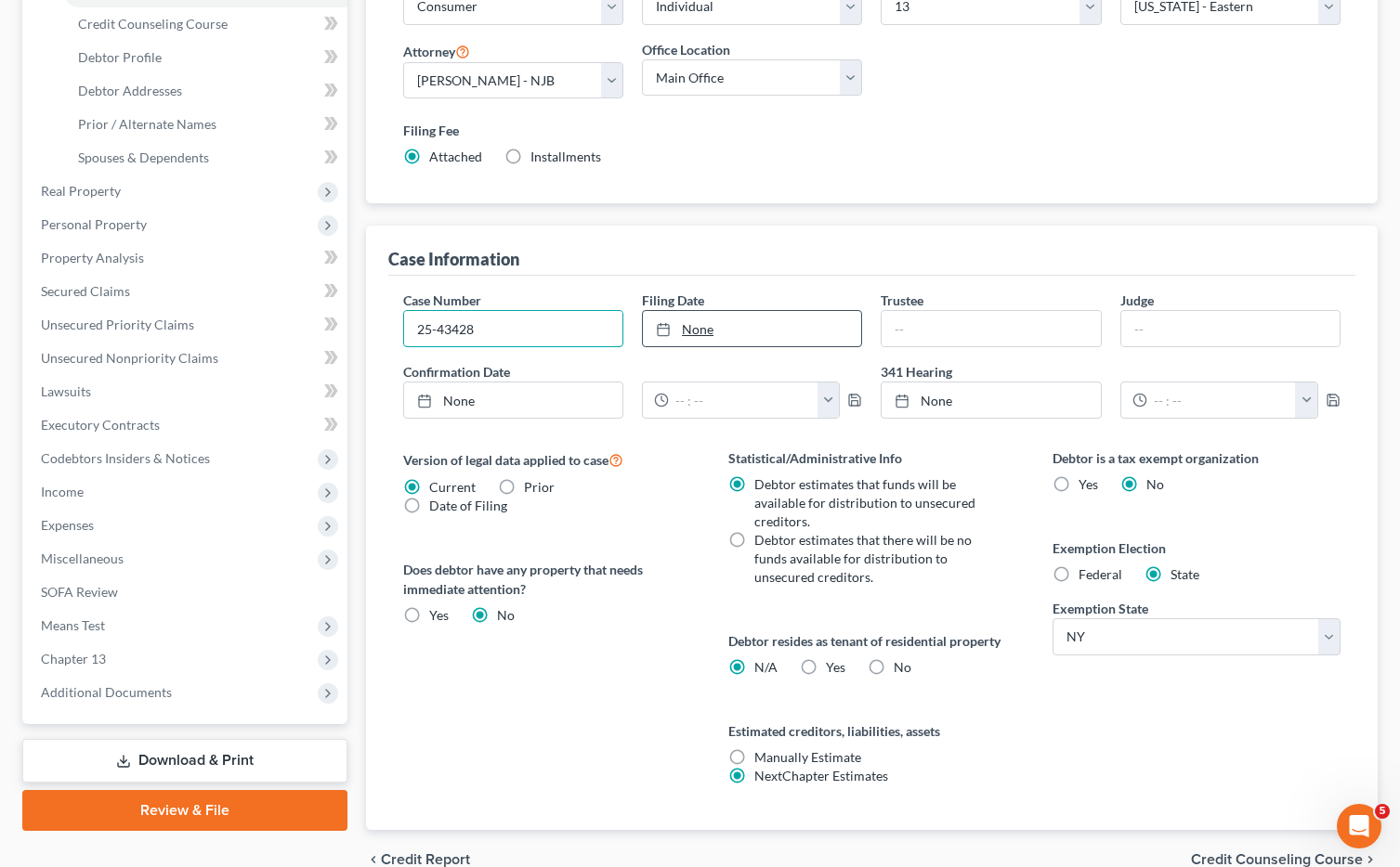
type input "25-43428"
type input "[DATE]"
click at [815, 326] on link "None" at bounding box center [751, 329] width 219 height 36
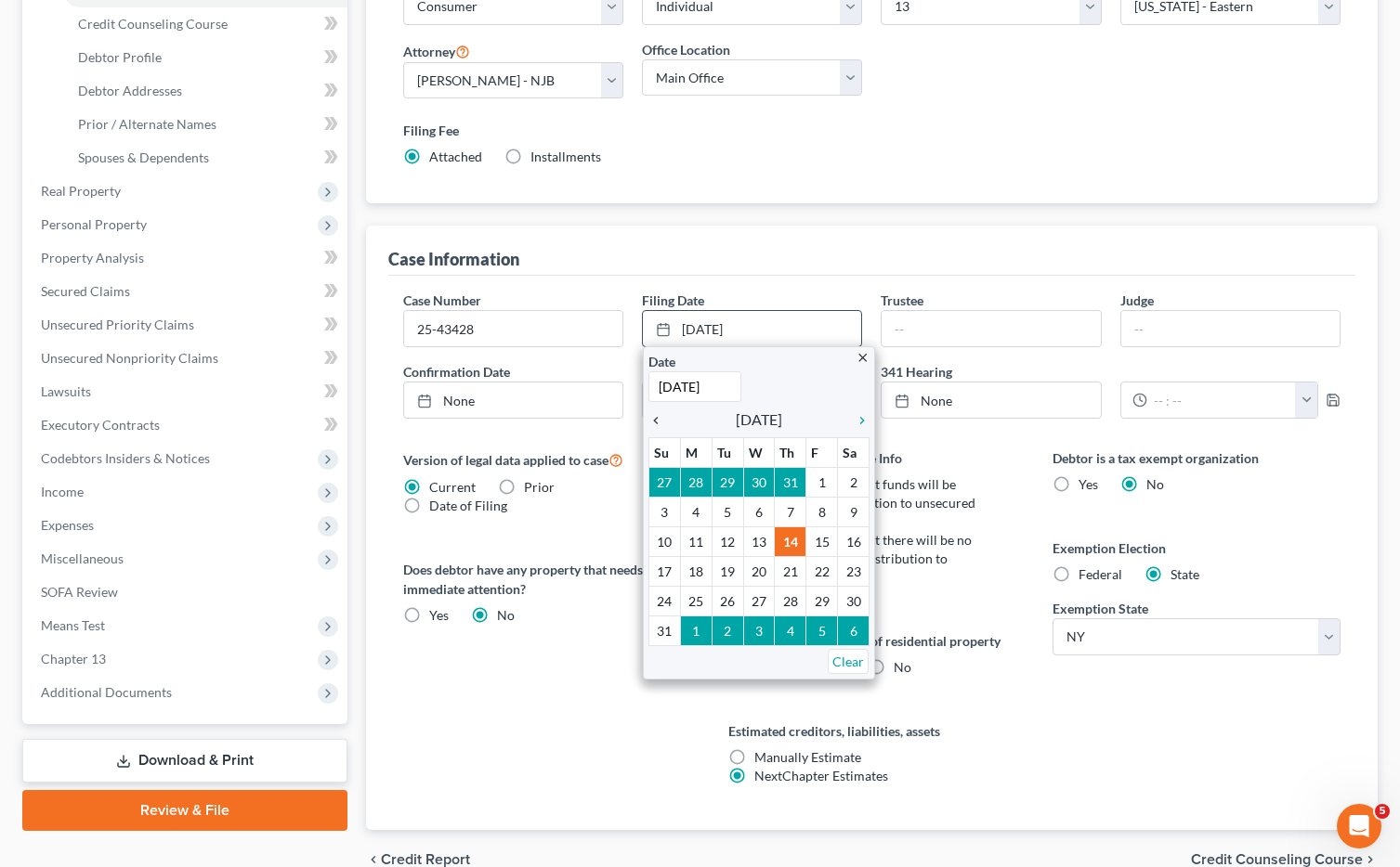
click at [664, 428] on icon "chevron_left" at bounding box center [660, 421] width 24 height 15
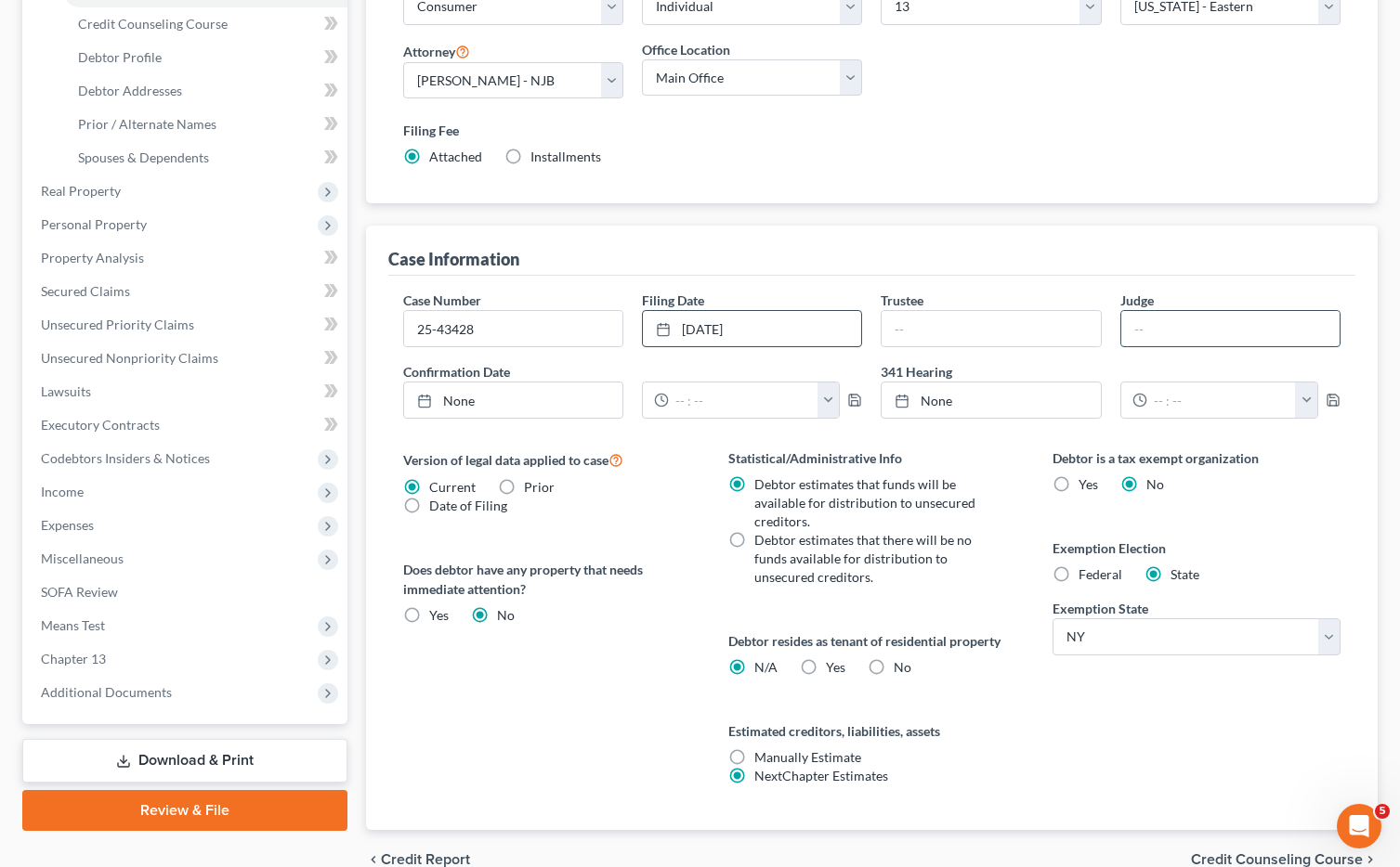
click at [1153, 338] on input "text" at bounding box center [1231, 329] width 219 height 36
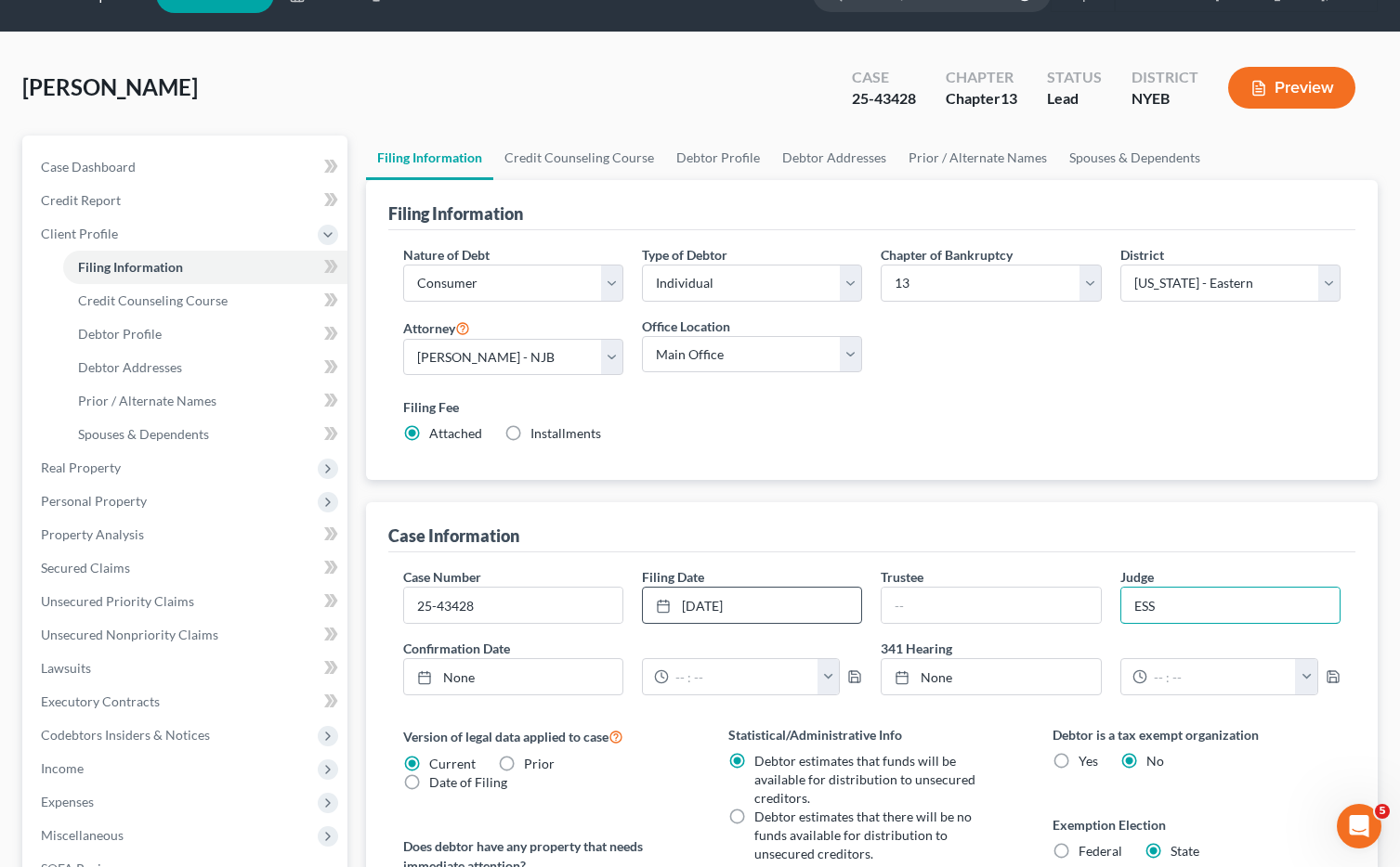
scroll to position [0, 0]
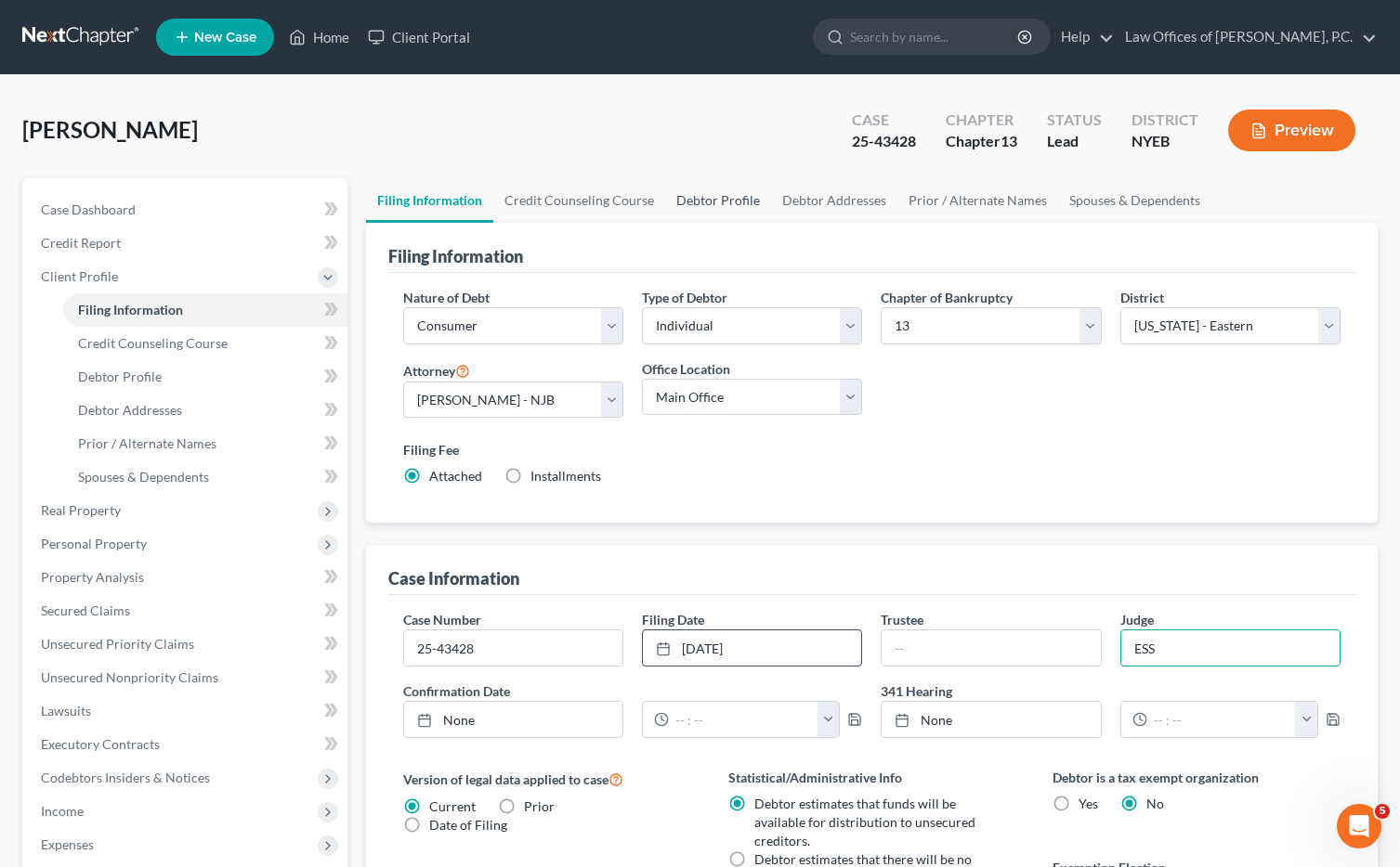
type input "ESS"
click at [728, 203] on link "Debtor Profile" at bounding box center [718, 200] width 106 height 45
select select "0"
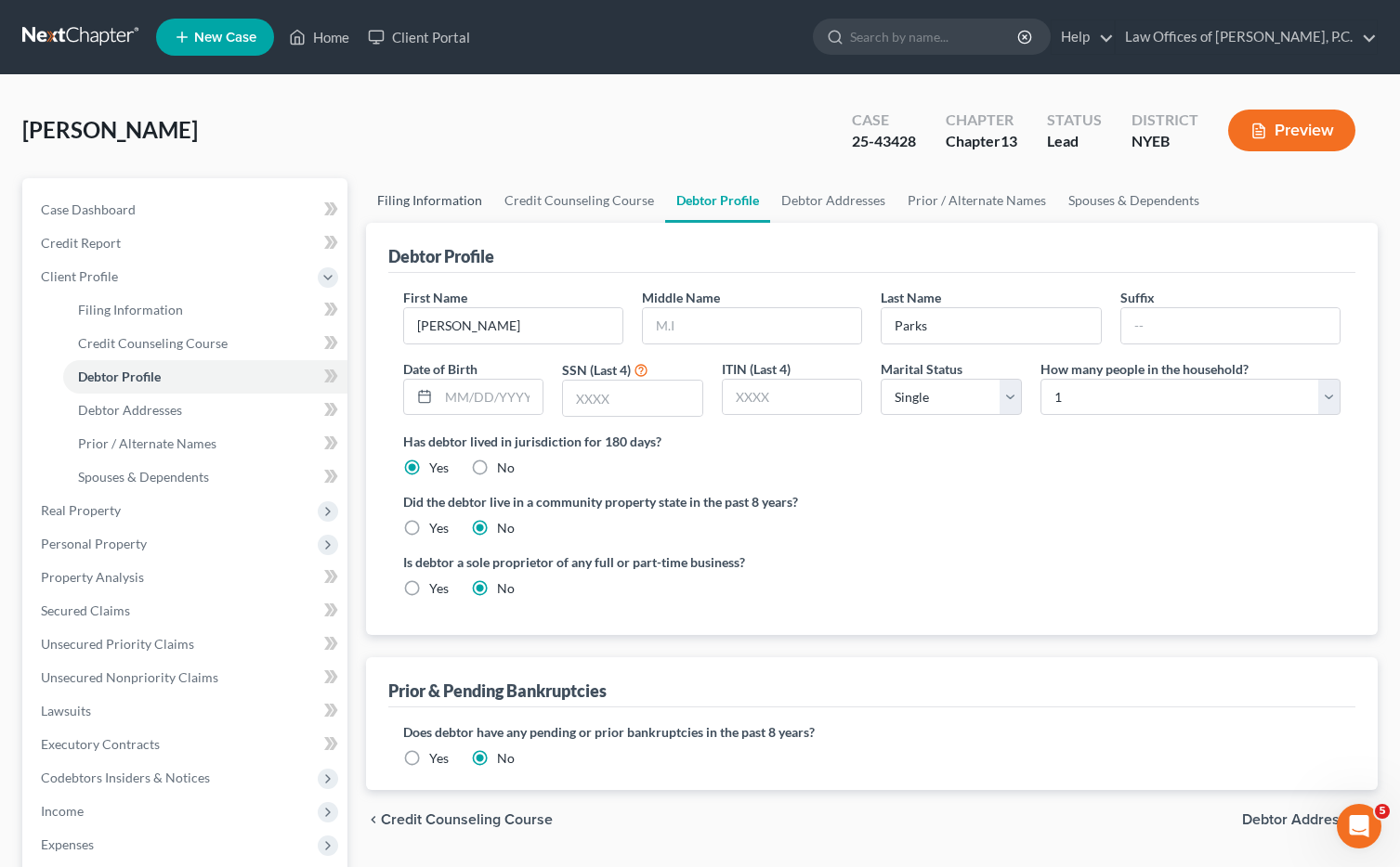
click at [435, 207] on link "Filing Information" at bounding box center [430, 200] width 128 height 45
select select "1"
select select "0"
select select "3"
select select "53"
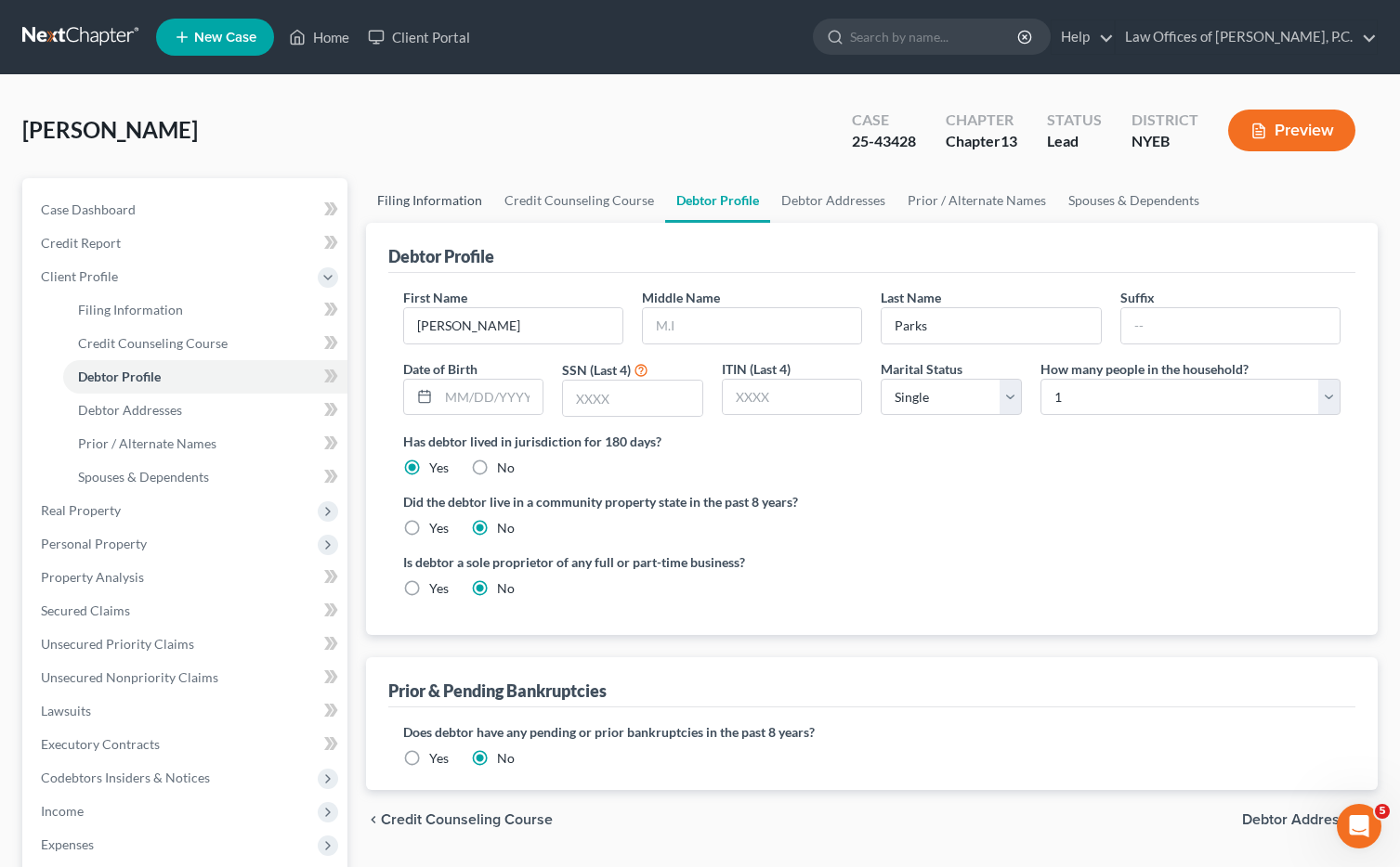
select select "0"
select select "35"
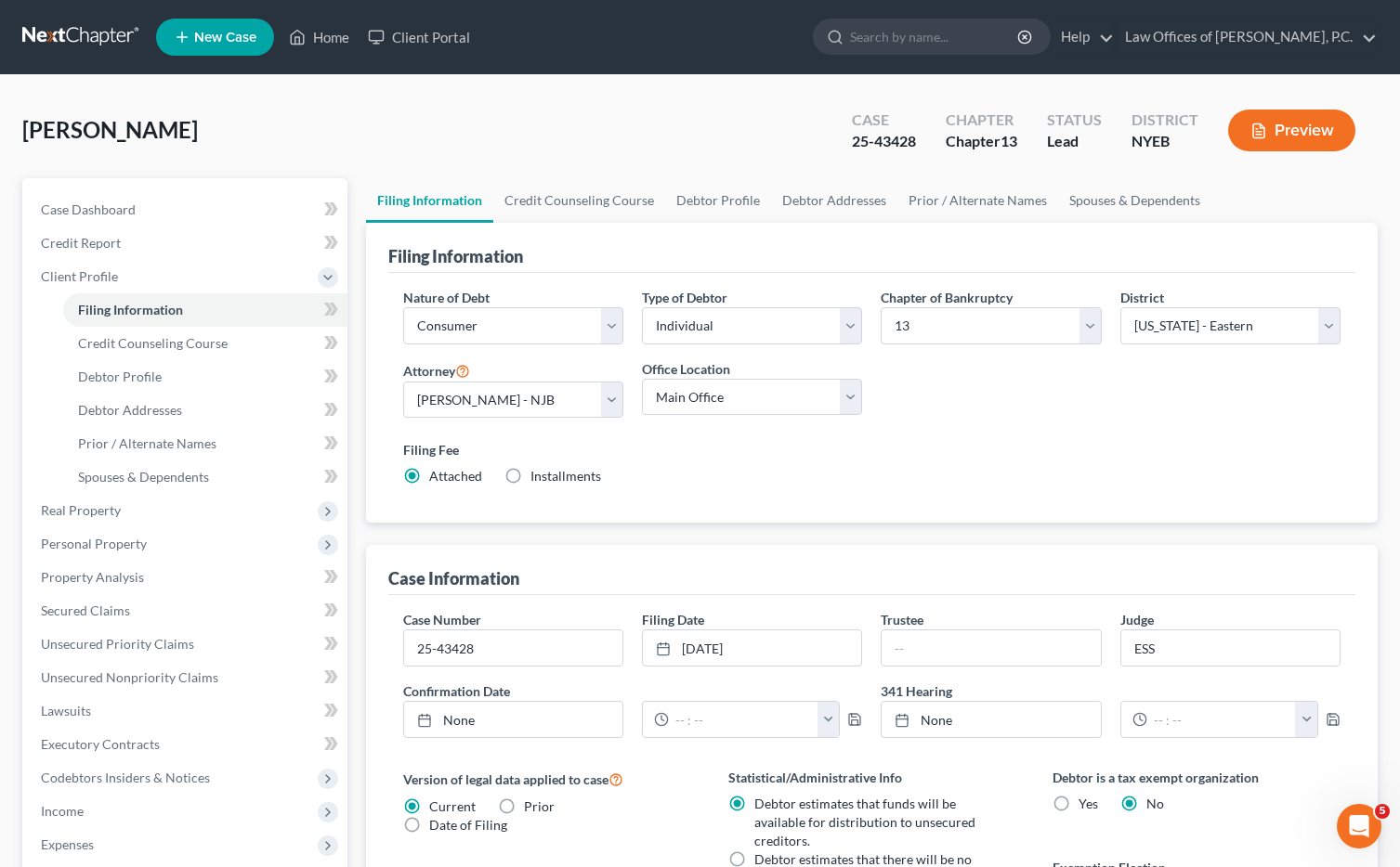
click at [785, 354] on div "Type of Debtor Select Individual Joint" at bounding box center [751, 324] width 239 height 71
click at [794, 328] on select "Select Individual Joint" at bounding box center [751, 327] width 220 height 38
select select "1"
click at [642, 308] on select "Select Individual Joint" at bounding box center [751, 327] width 220 height 38
click at [703, 199] on link "Debtor Profile" at bounding box center [718, 200] width 106 height 45
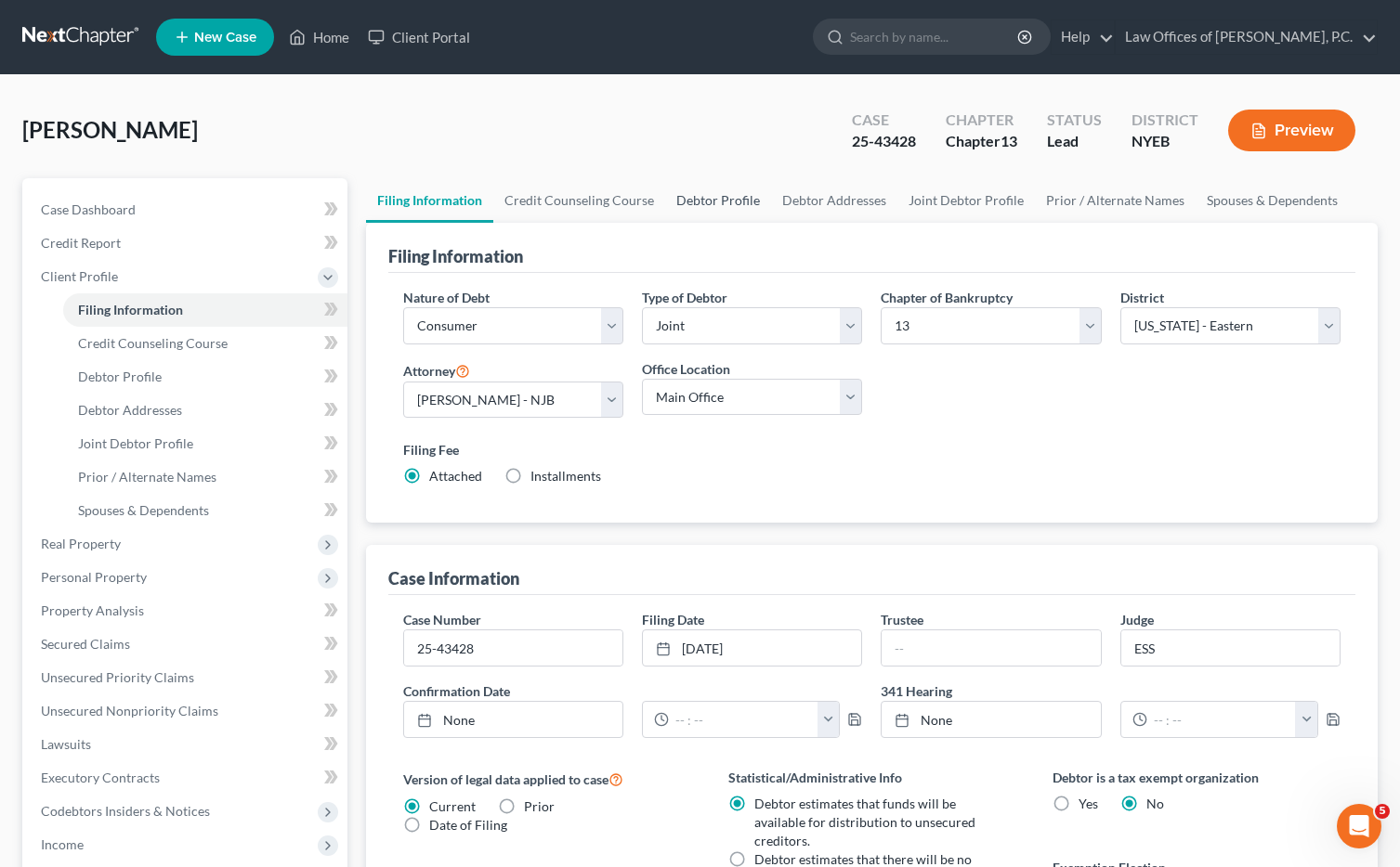
select select "1"
select select "0"
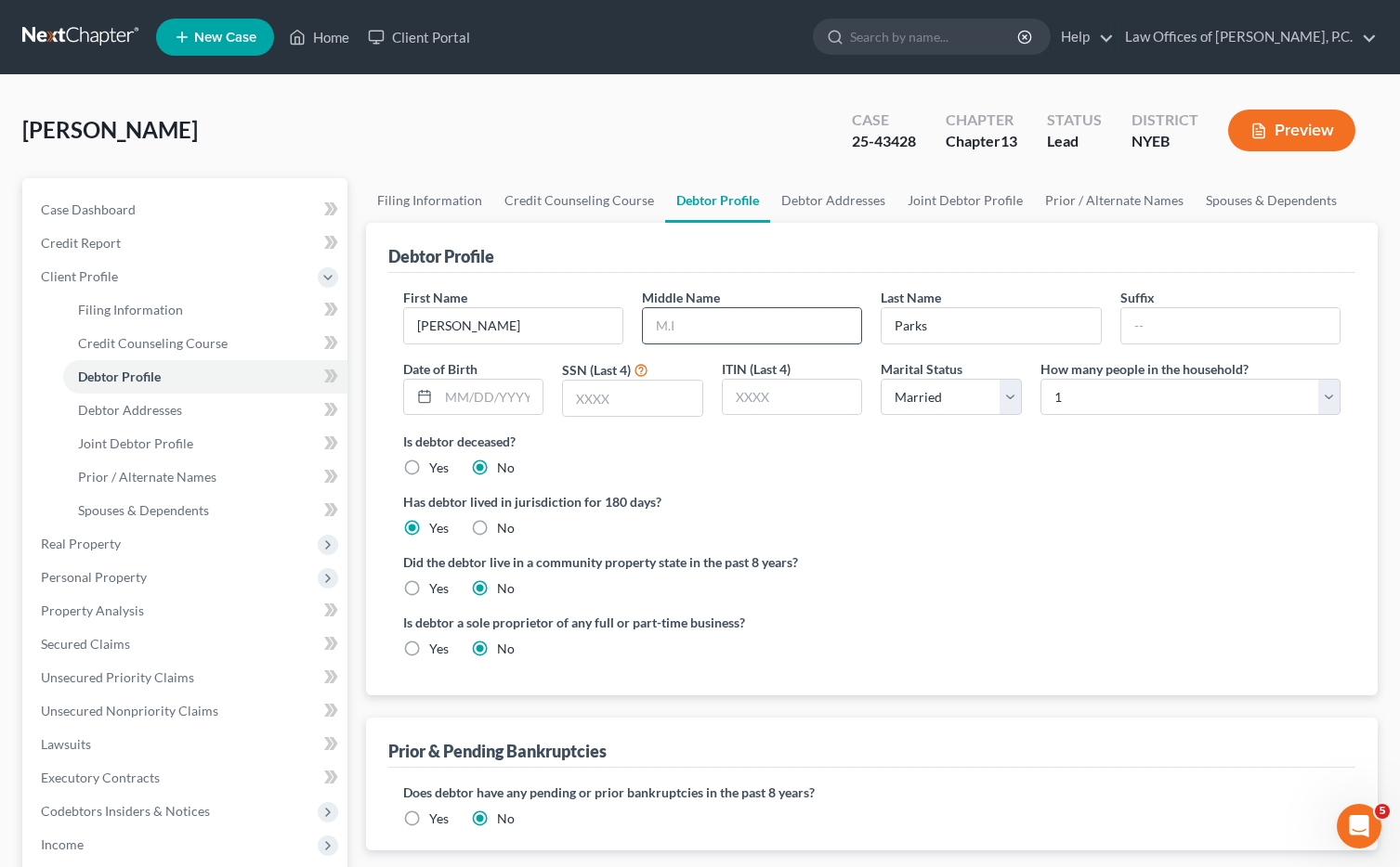
click at [763, 327] on input "text" at bounding box center [751, 327] width 219 height 36
type input "S."
click at [896, 471] on div "Is debtor deceased? Yes No" at bounding box center [871, 454] width 938 height 46
click at [1138, 406] on select "Select 1 2 3 4 5 6 7 8 9 10 11 12 13 14 15 16 17 18 19 20" at bounding box center [1190, 398] width 300 height 38
select select "1"
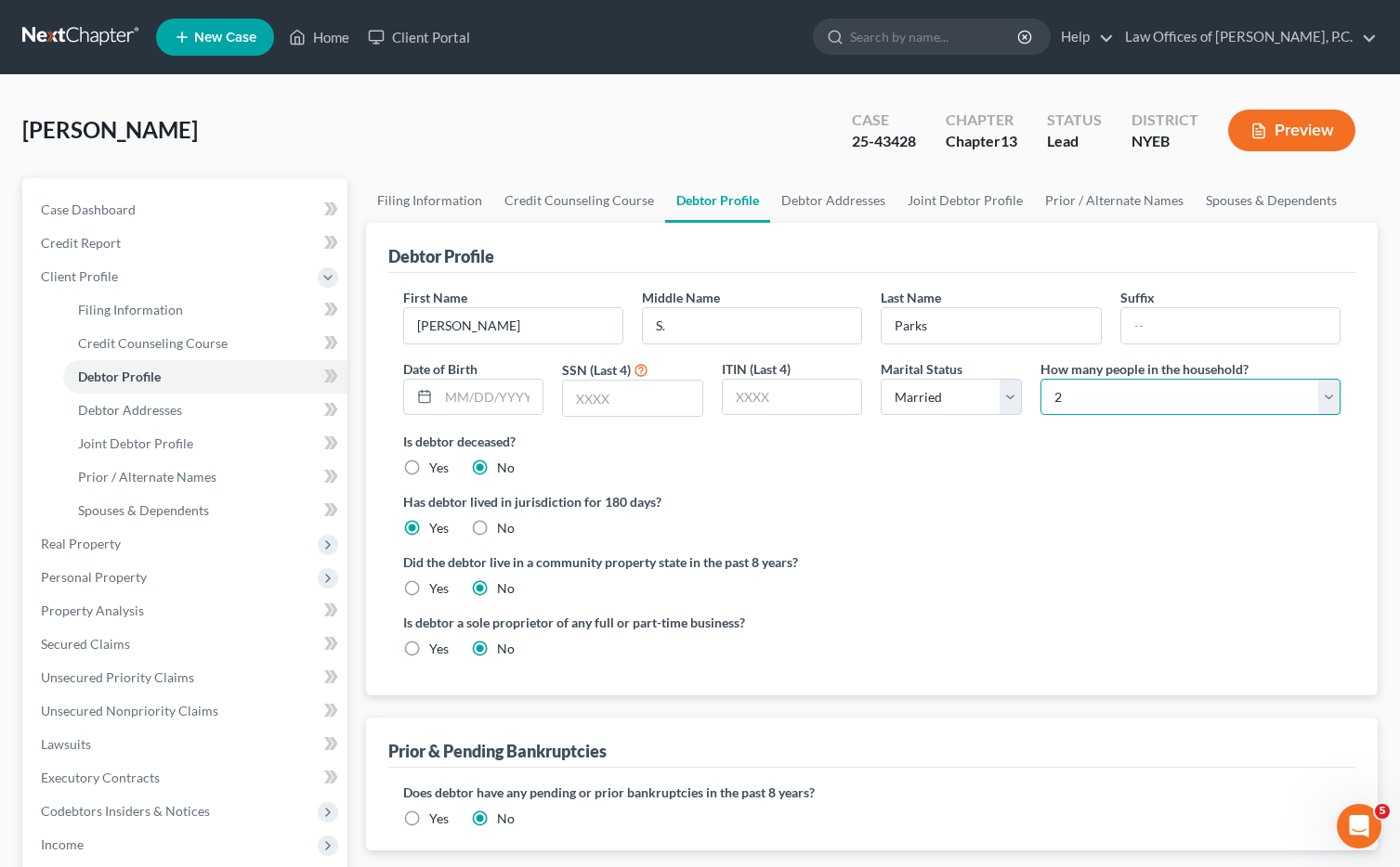
click at [1041, 379] on select "Select 1 2 3 4 5 6 7 8 9 10 11 12 13 14 15 16 17 18 19 20" at bounding box center [1190, 398] width 300 height 38
click at [824, 204] on link "Debtor Addresses" at bounding box center [834, 200] width 127 height 45
select select "0"
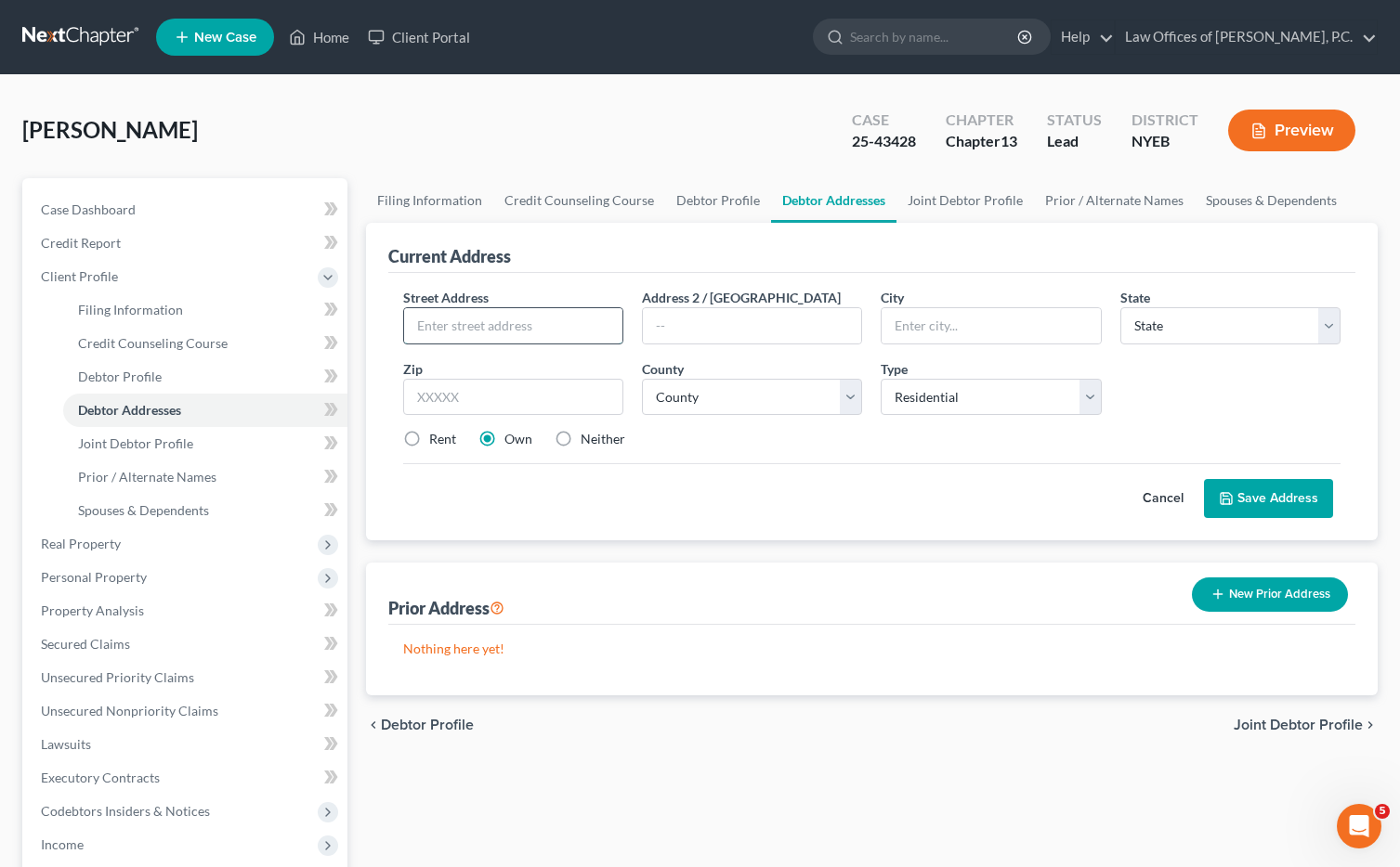
click at [574, 323] on input "text" at bounding box center [513, 327] width 219 height 36
paste input "[STREET_ADDRESS][PERSON_NAME] 5A"
drag, startPoint x: 527, startPoint y: 324, endPoint x: 572, endPoint y: 324, distance: 45.0
click at [572, 324] on input "[STREET_ADDRESS][PERSON_NAME] 5A" at bounding box center [513, 327] width 219 height 36
type input "[STREET_ADDRESS][PERSON_NAME]"
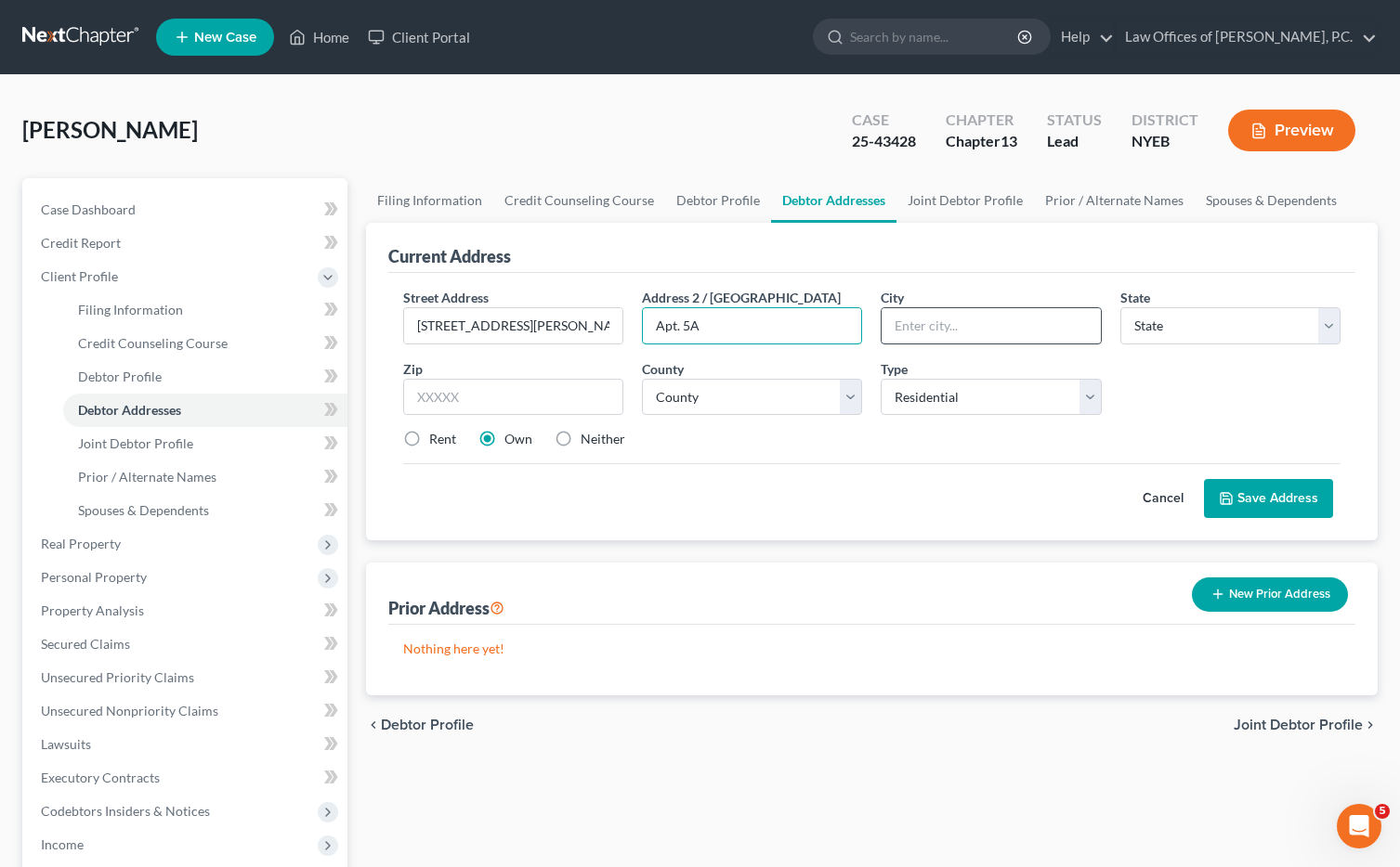
type input "Apt. 5A"
click at [965, 325] on input "text" at bounding box center [990, 327] width 219 height 36
type input "[GEOGRAPHIC_DATA]"
select select "35"
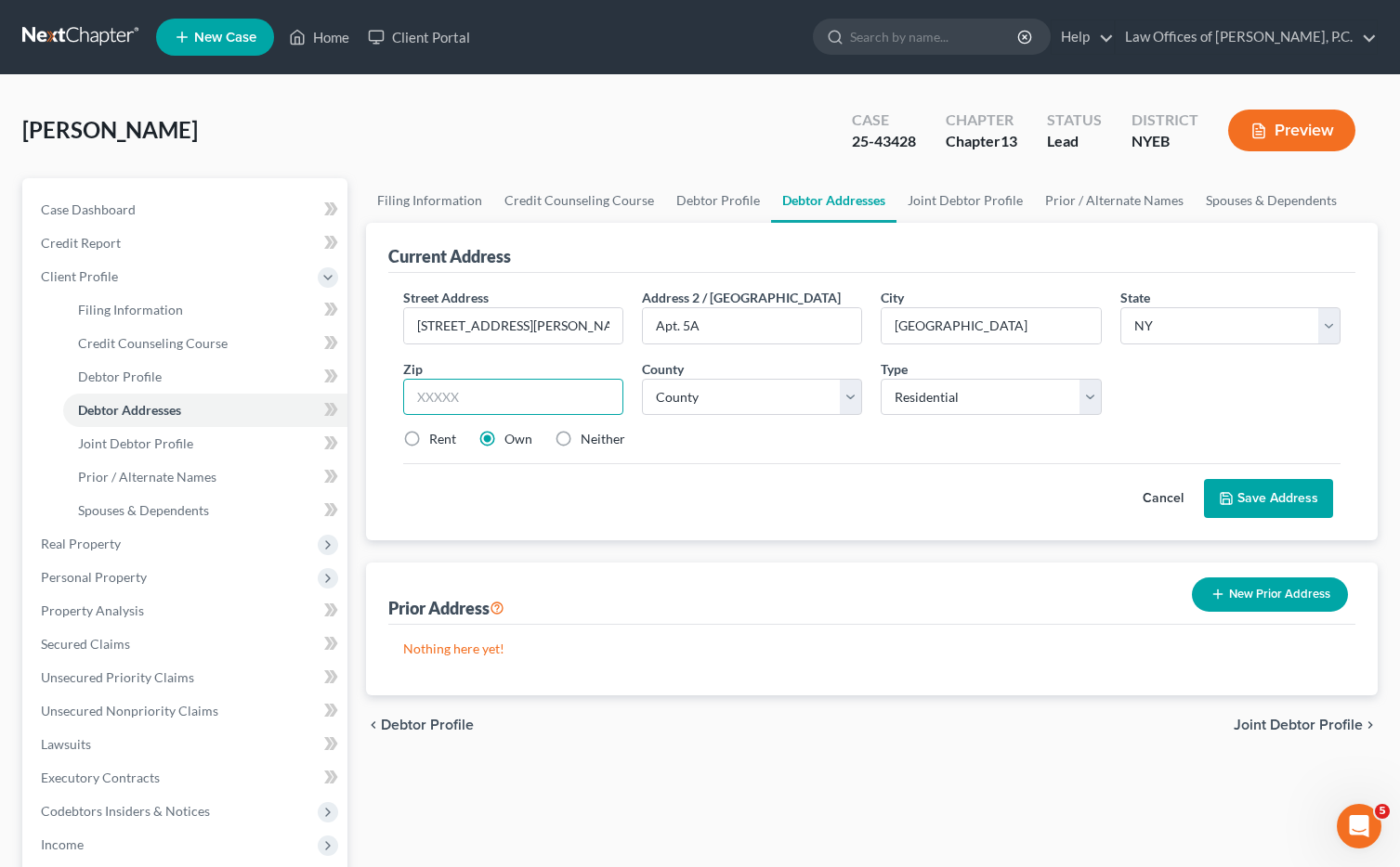
click at [532, 403] on input "text" at bounding box center [513, 398] width 220 height 38
type input "11217"
click at [784, 395] on select "County [GEOGRAPHIC_DATA] [GEOGRAPHIC_DATA] [GEOGRAPHIC_DATA] [GEOGRAPHIC_DATA] …" at bounding box center [751, 398] width 220 height 38
select select "23"
click at [642, 379] on select "County [GEOGRAPHIC_DATA] [GEOGRAPHIC_DATA] [GEOGRAPHIC_DATA] [GEOGRAPHIC_DATA] …" at bounding box center [751, 398] width 220 height 38
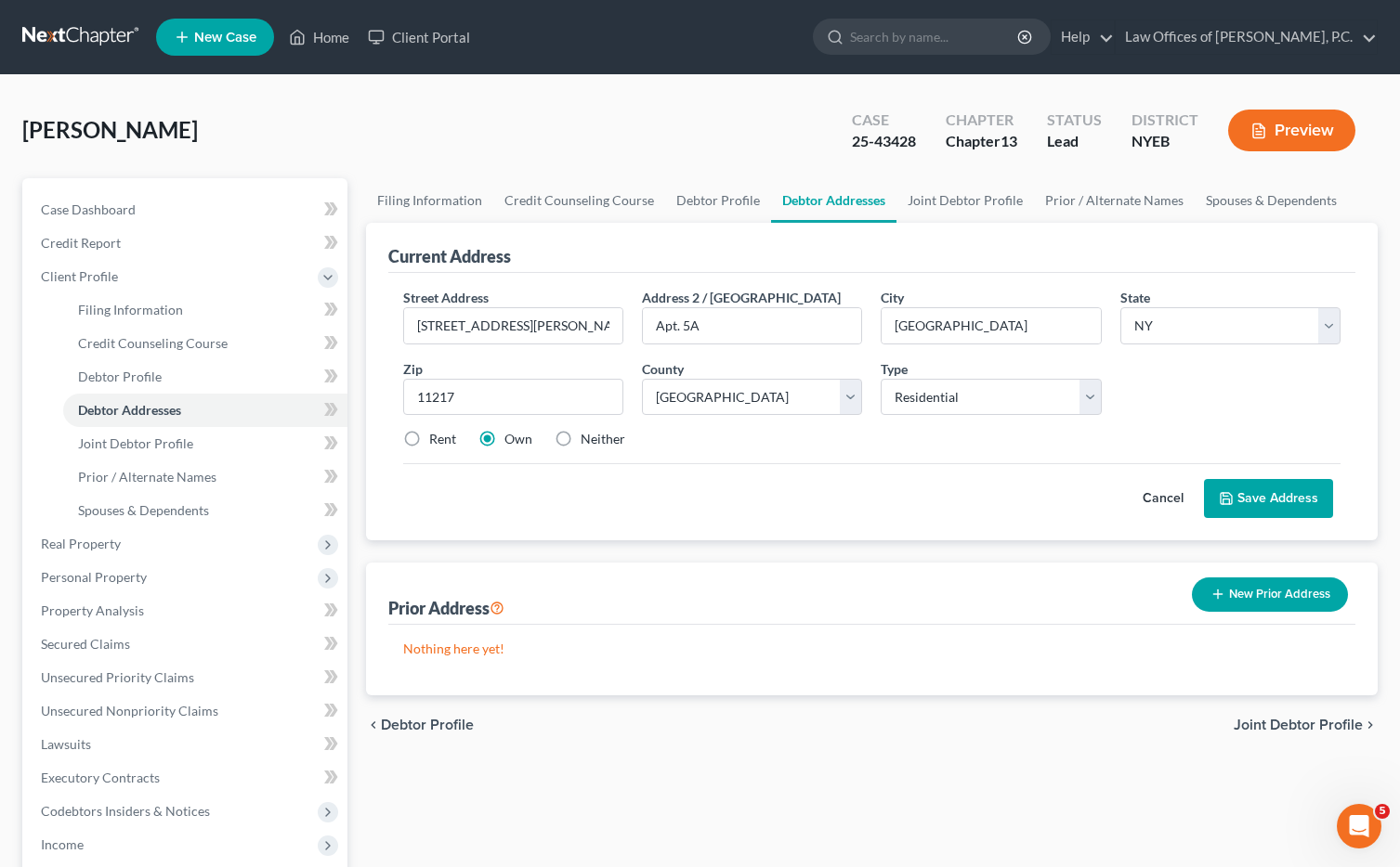
click at [1265, 490] on button "Save Address" at bounding box center [1268, 498] width 129 height 39
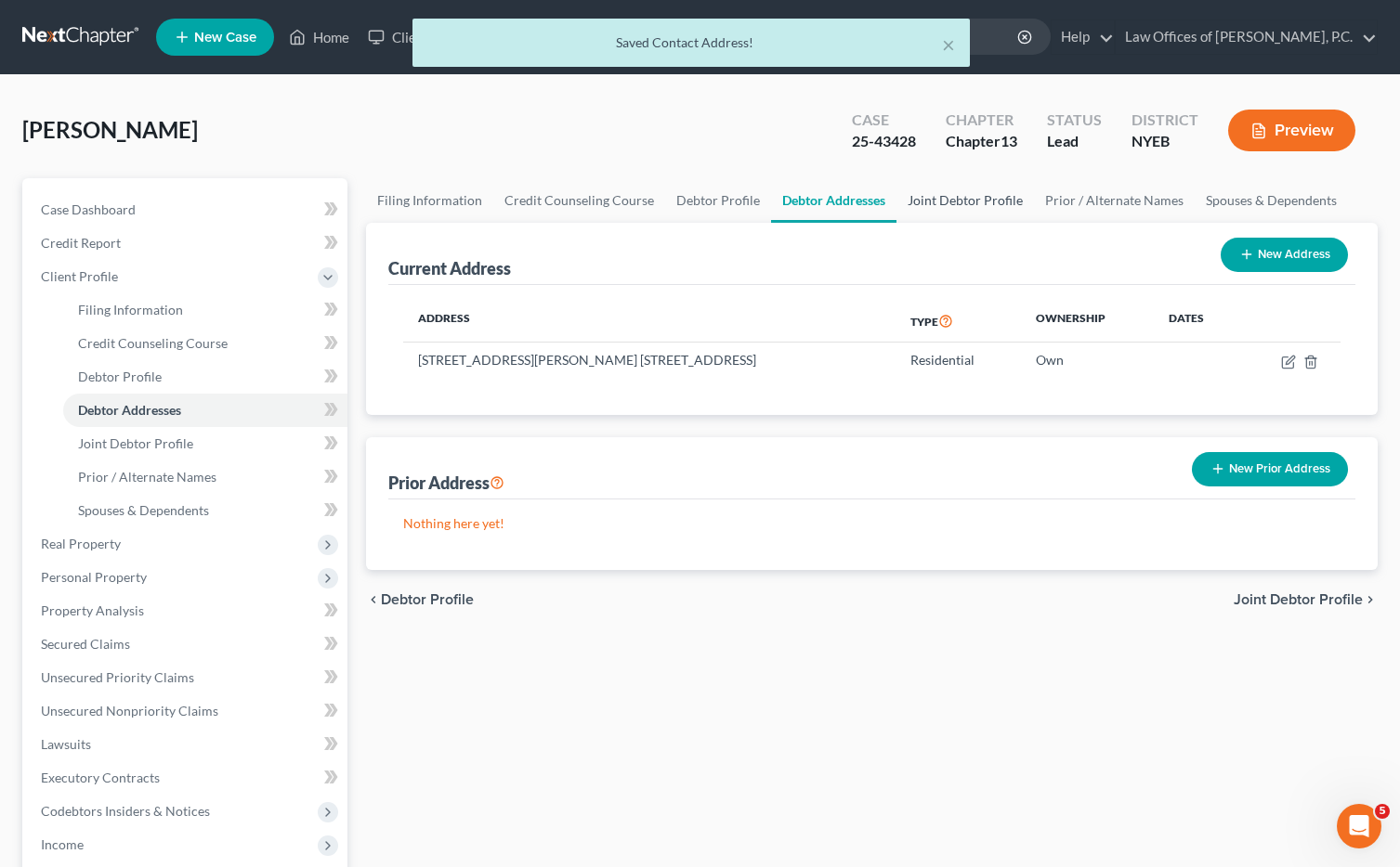
click at [950, 199] on link "Joint Debtor Profile" at bounding box center [965, 200] width 138 height 45
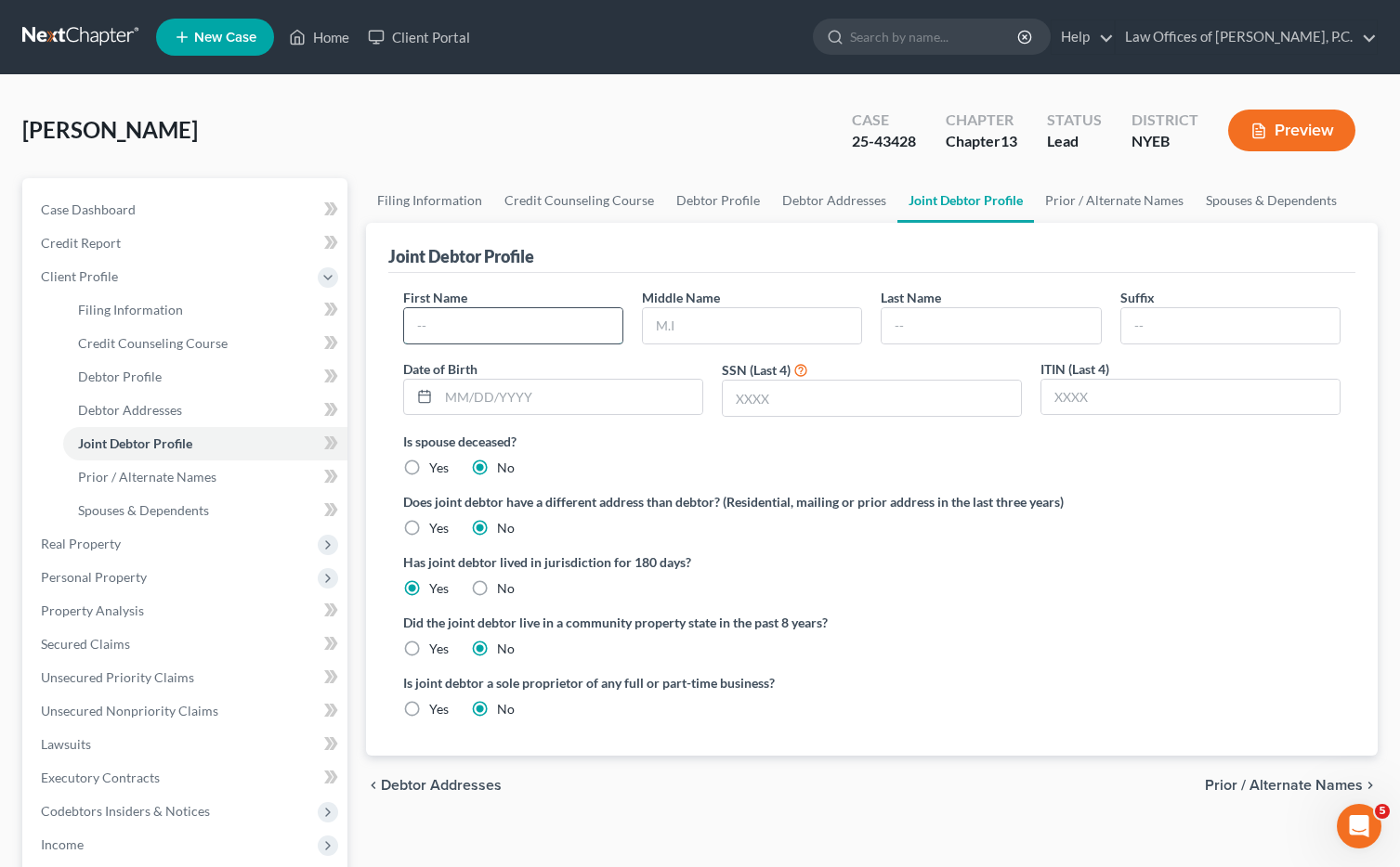
click at [544, 329] on input "text" at bounding box center [513, 327] width 219 height 36
type input "[PERSON_NAME]"
click at [761, 408] on input "text" at bounding box center [871, 399] width 298 height 36
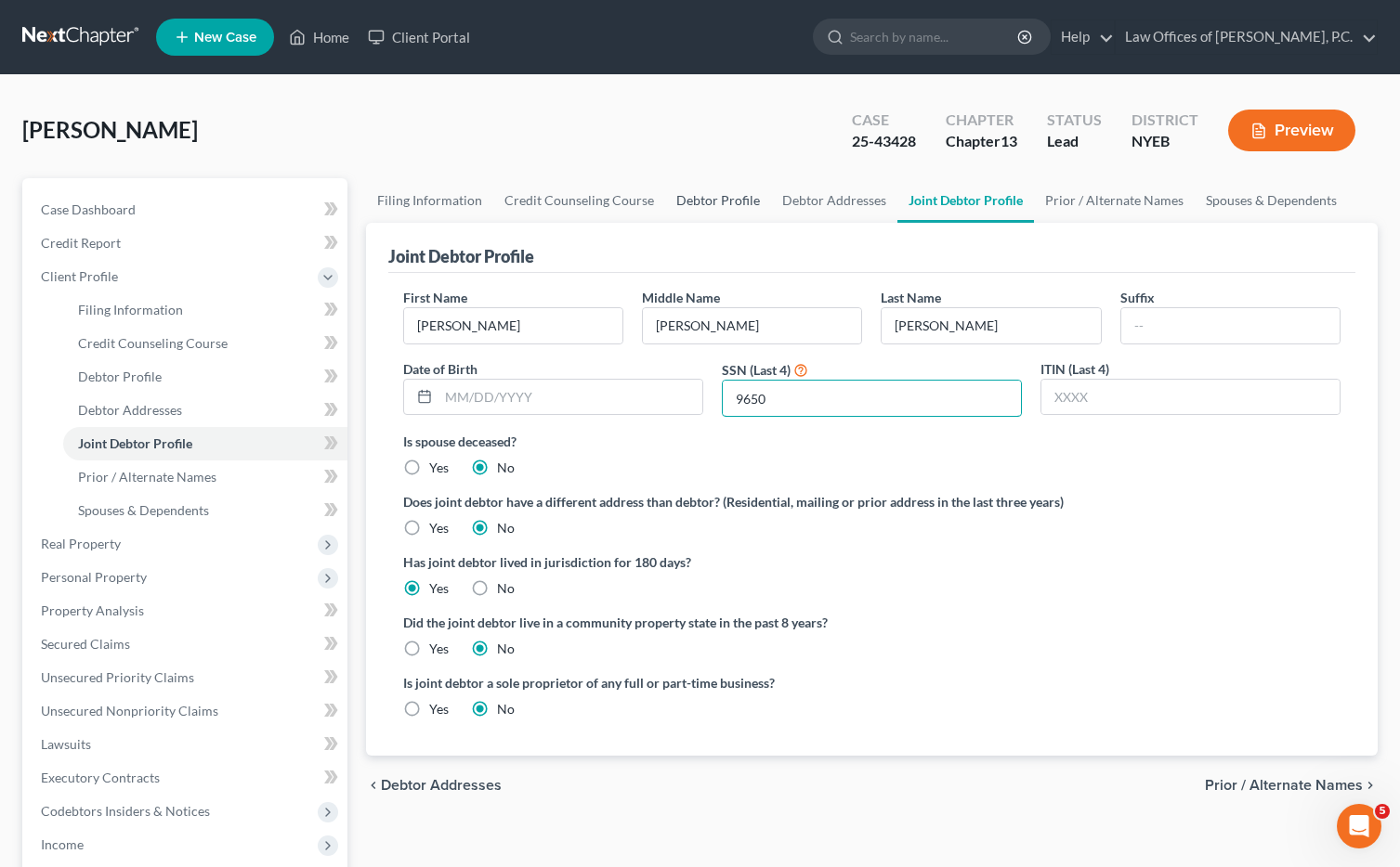
type input "9650"
click at [729, 203] on link "Debtor Profile" at bounding box center [718, 200] width 106 height 45
select select "1"
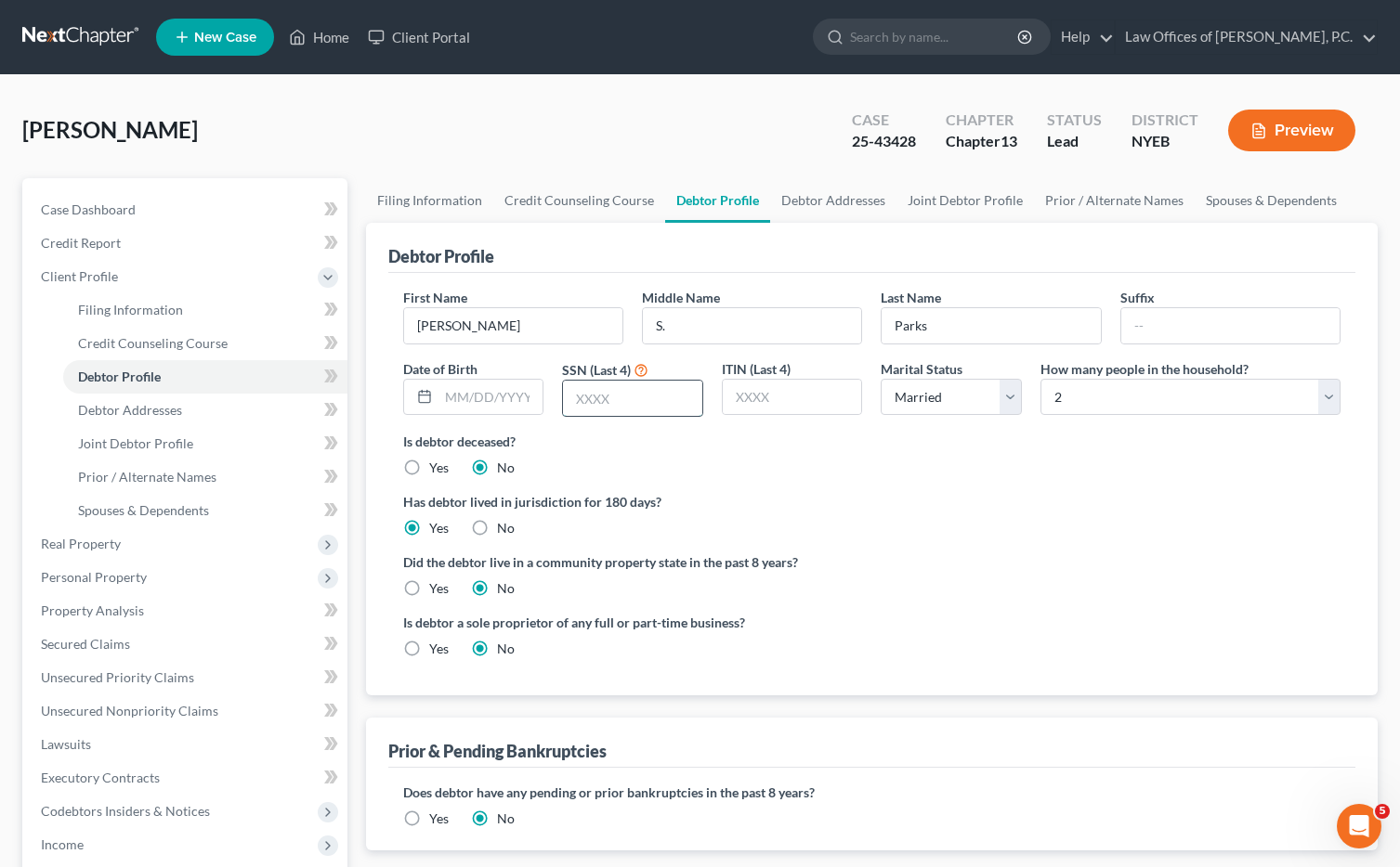
click at [615, 396] on input "text" at bounding box center [633, 399] width 140 height 36
type input "3019"
click at [773, 490] on ng-include "First Name [PERSON_NAME] Middle Name S. Last Name Parks Suffix Date of Birth SS…" at bounding box center [871, 480] width 938 height 385
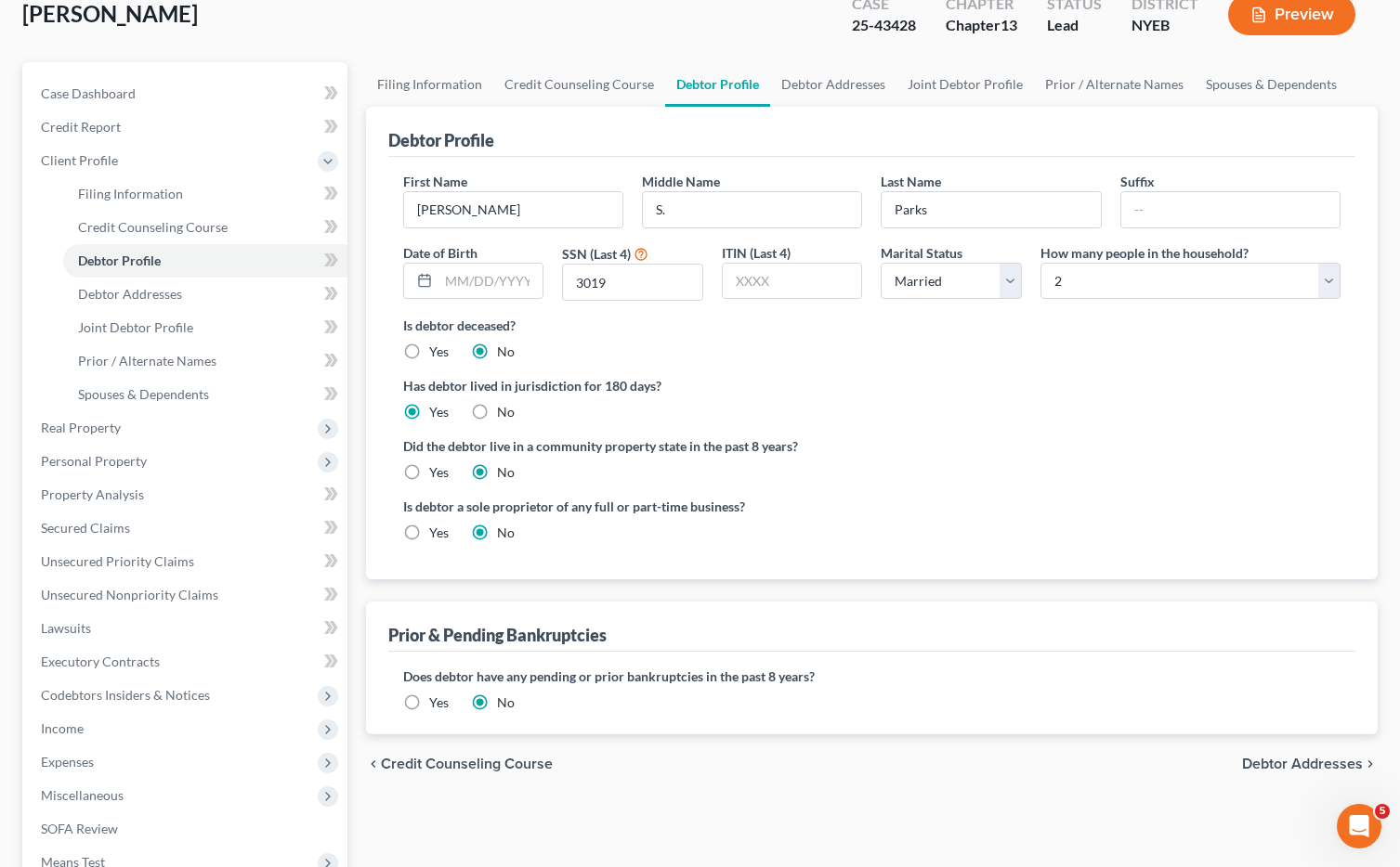
scroll to position [98, 0]
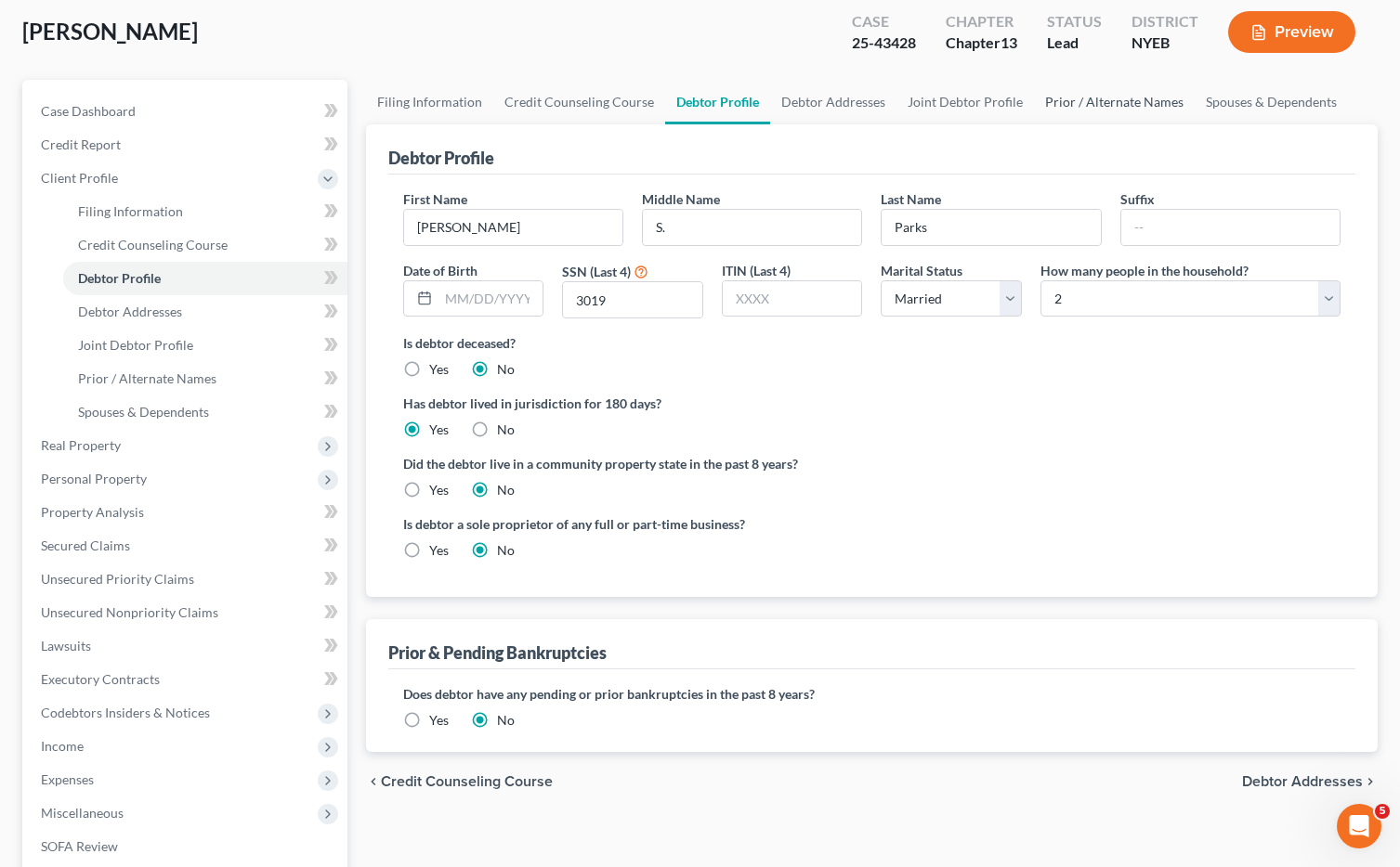
click at [1108, 106] on link "Prior / Alternate Names" at bounding box center [1114, 102] width 160 height 45
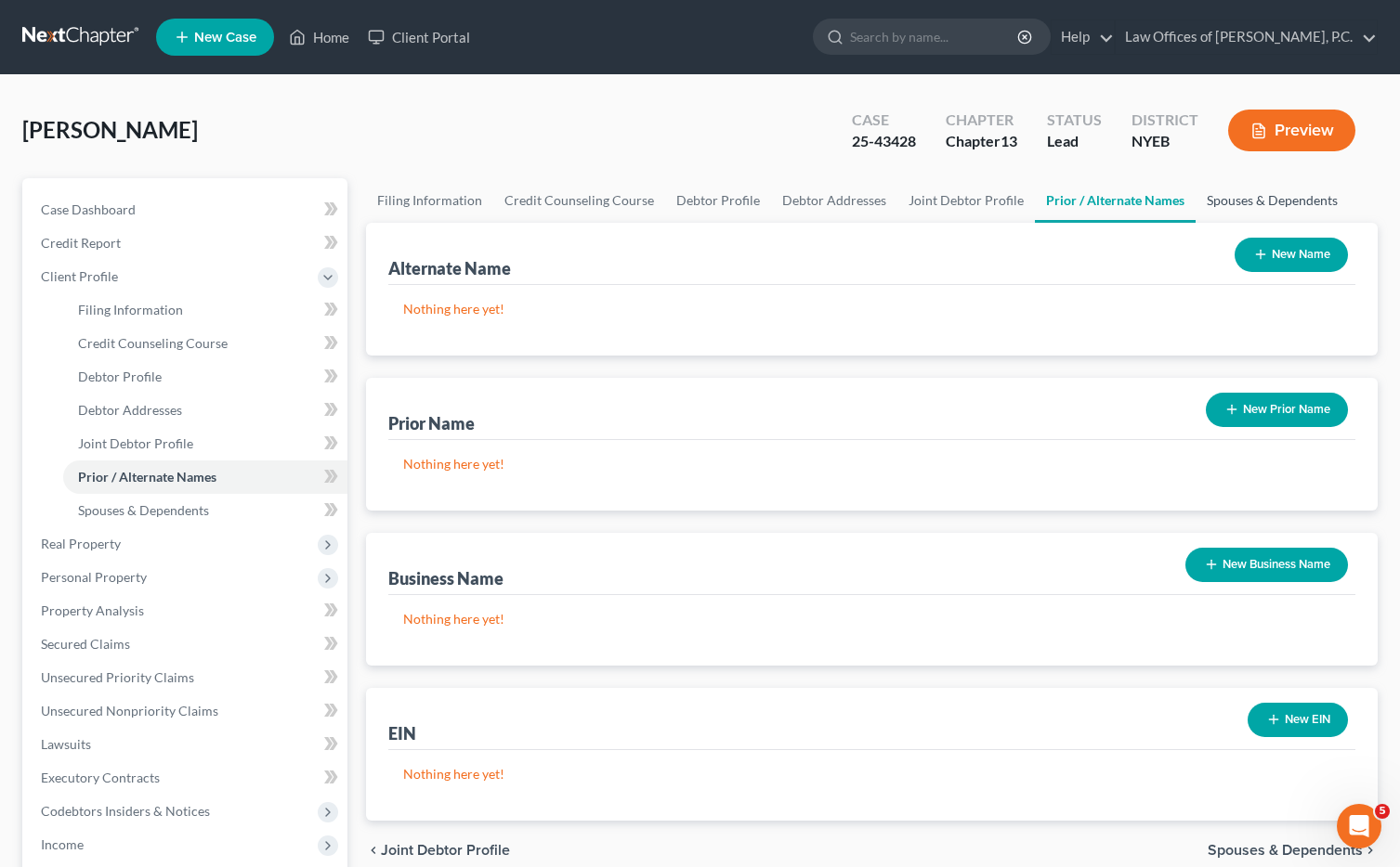
click at [1238, 198] on link "Spouses & Dependents" at bounding box center [1272, 200] width 153 height 45
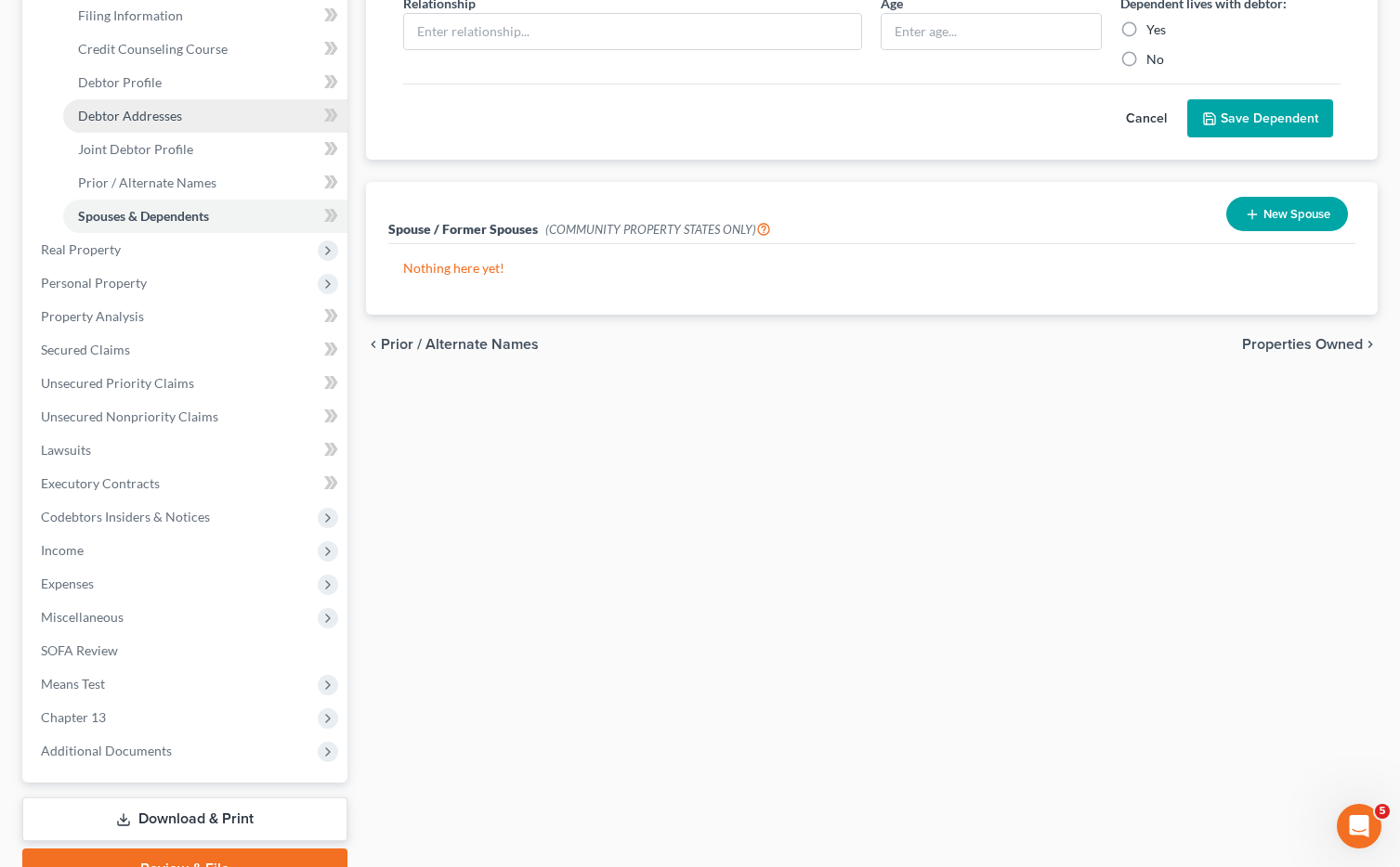
scroll to position [387, 0]
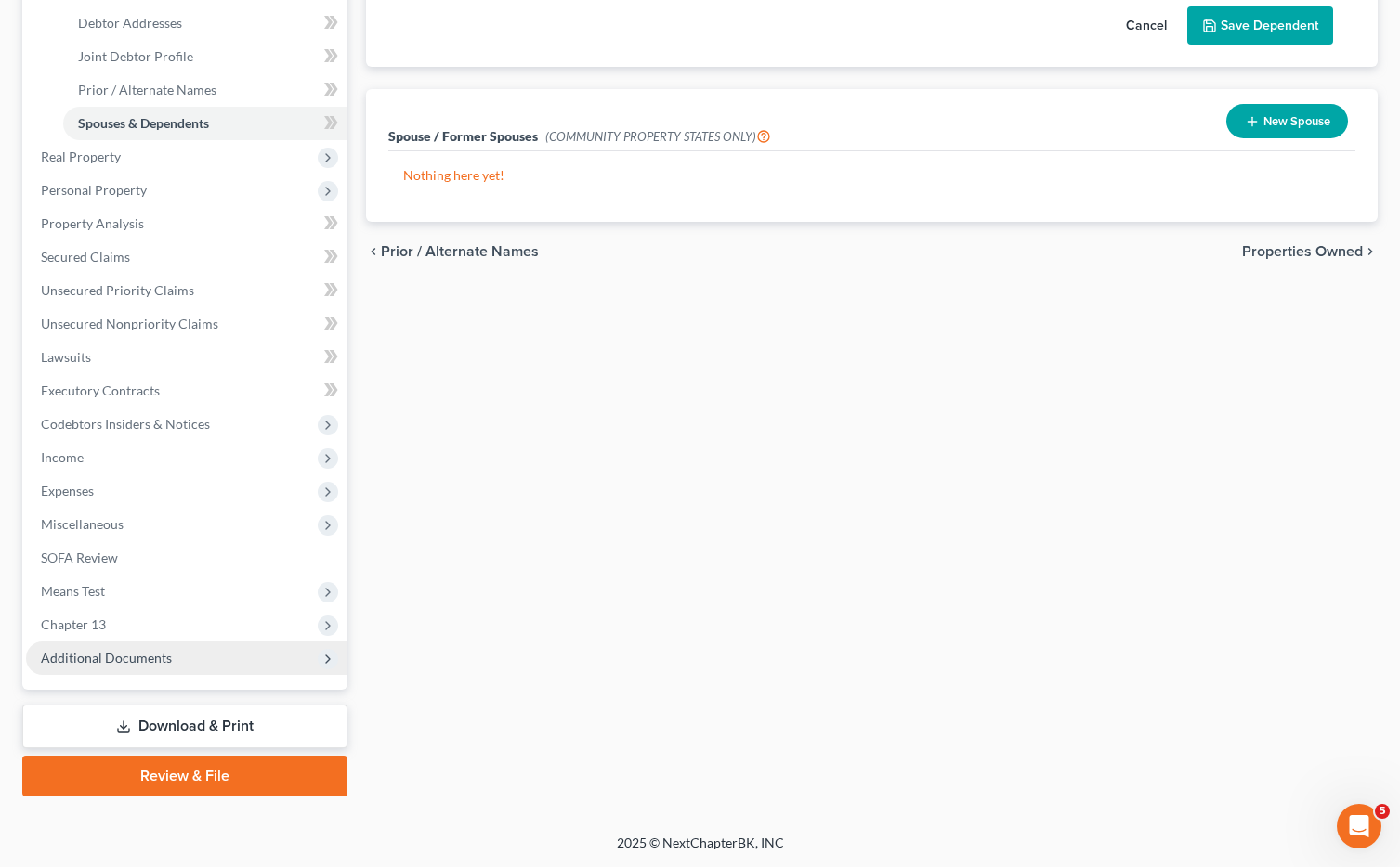
click at [163, 667] on span "Additional Documents" at bounding box center [186, 658] width 322 height 34
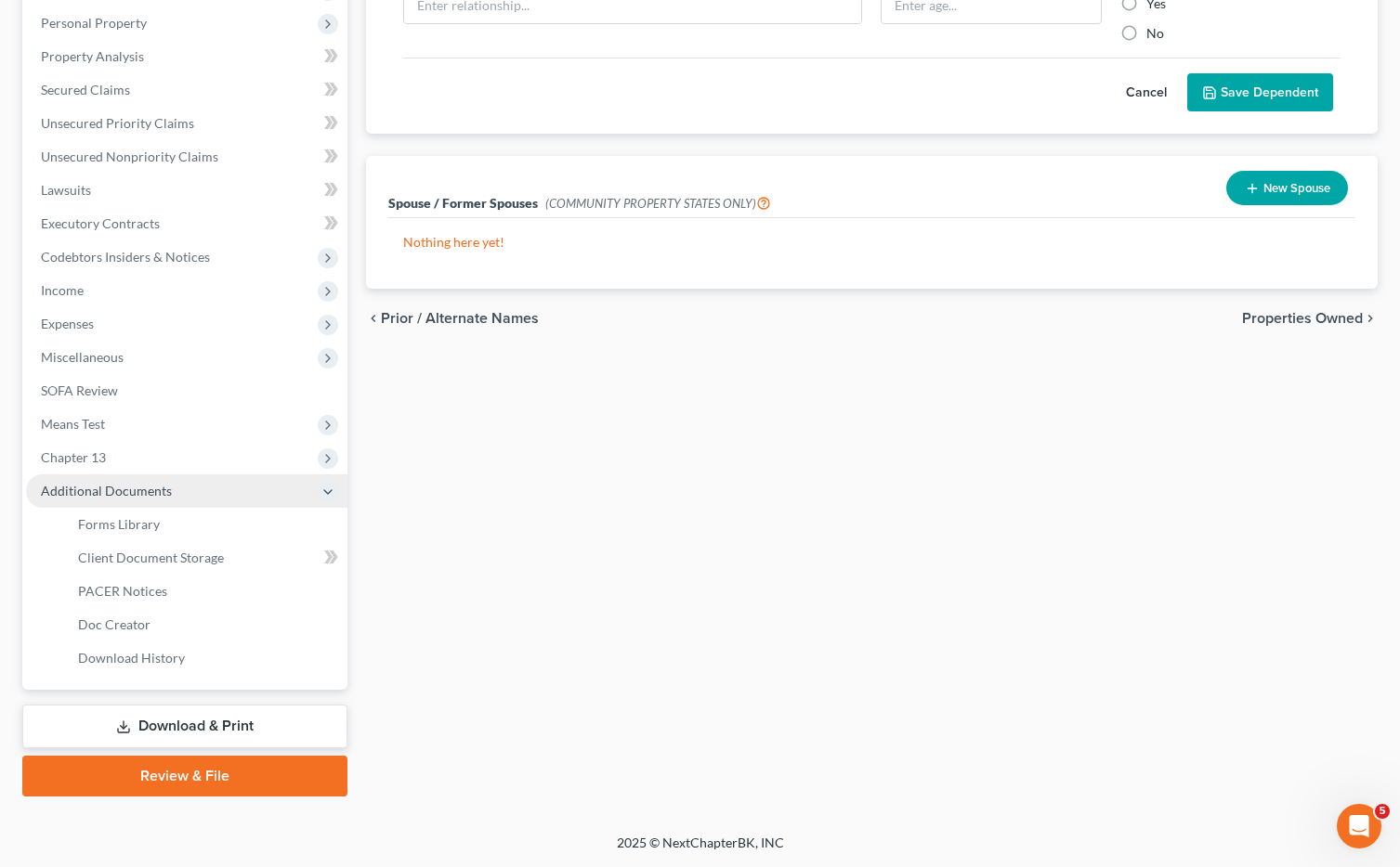
scroll to position [321, 0]
click at [162, 525] on link "Forms Library" at bounding box center [205, 525] width 284 height 34
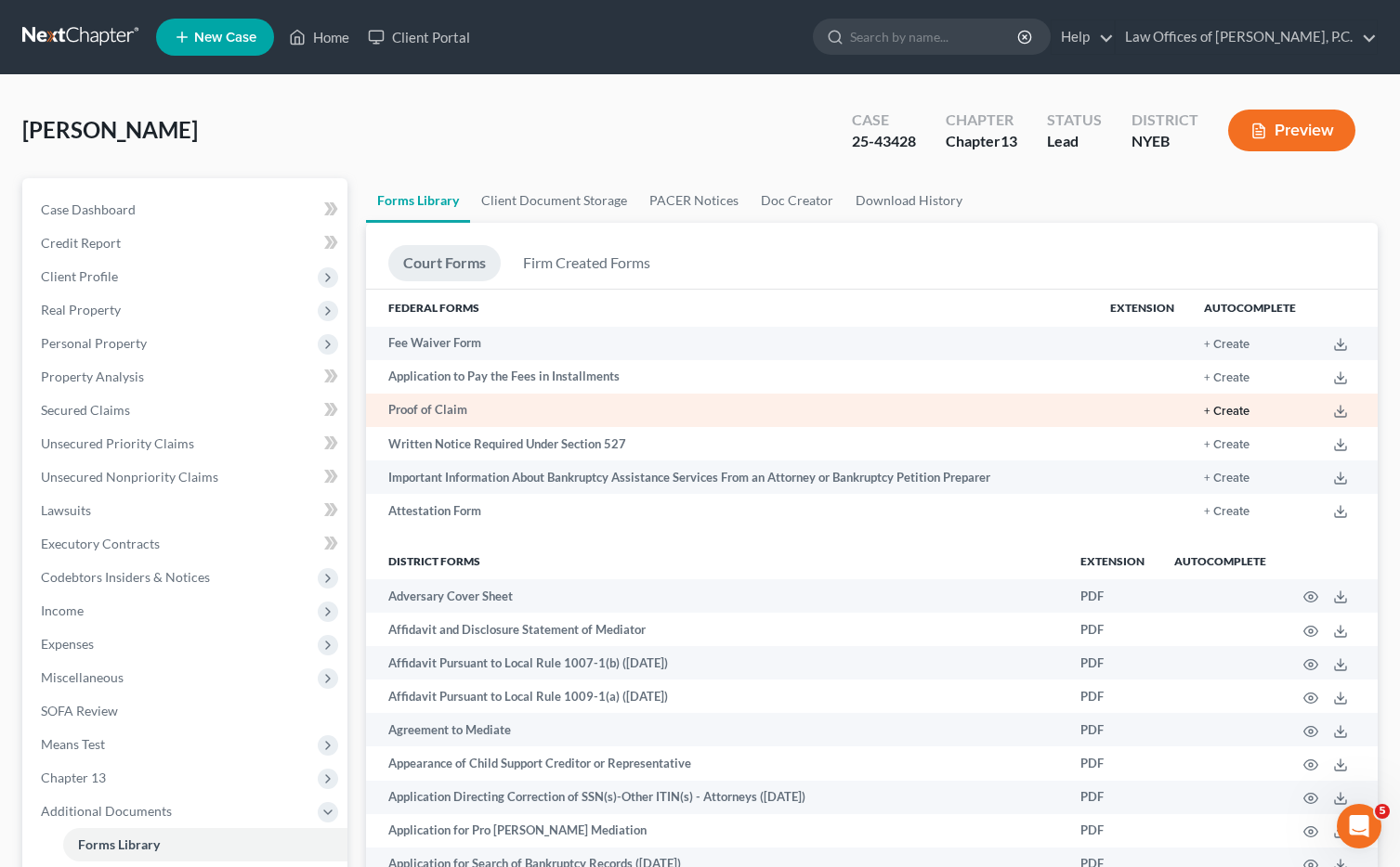
click at [1226, 417] on button "+ Create" at bounding box center [1227, 412] width 46 height 12
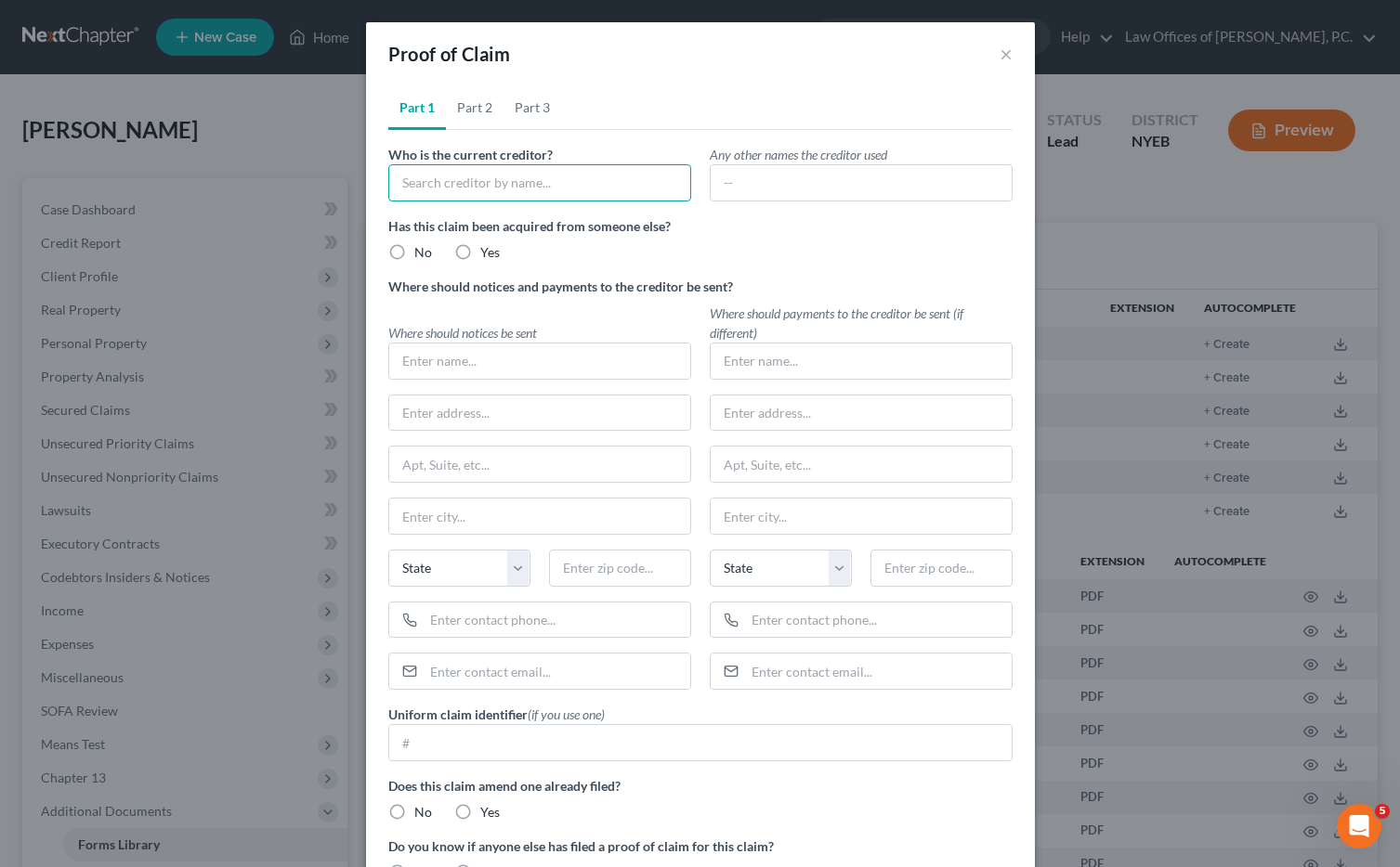
click at [522, 179] on input "text" at bounding box center [540, 183] width 303 height 38
type input "The [STREET_ADDRESS][GEOGRAPHIC_DATA][PERSON_NAME]"
click at [415, 251] on label "No" at bounding box center [424, 252] width 18 height 19
click at [422, 251] on input "No" at bounding box center [428, 249] width 12 height 12
radio input "true"
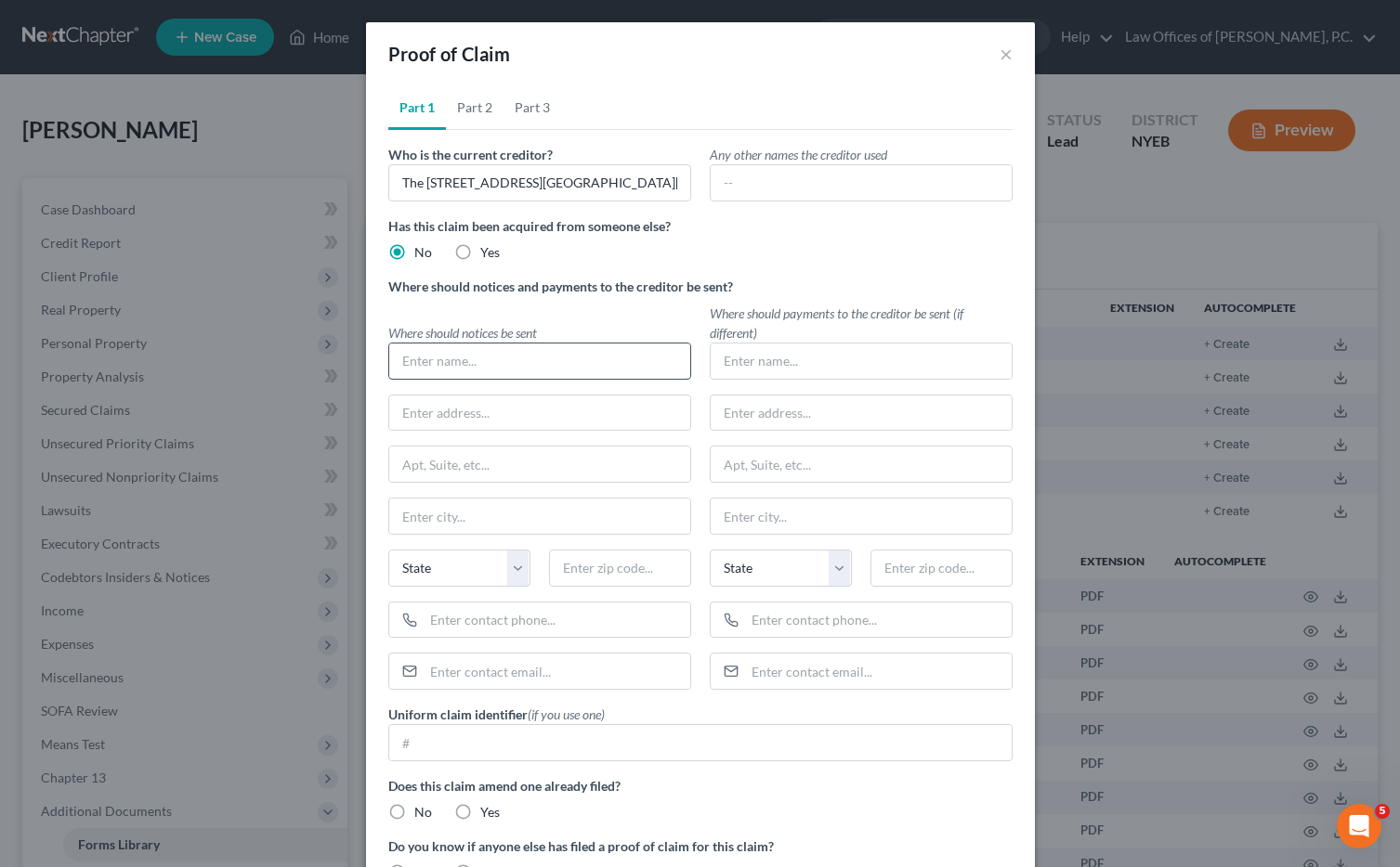
click at [508, 353] on input "text" at bounding box center [540, 361] width 301 height 36
type input "J"
type input "[PERSON_NAME], Esq."
type input "7"
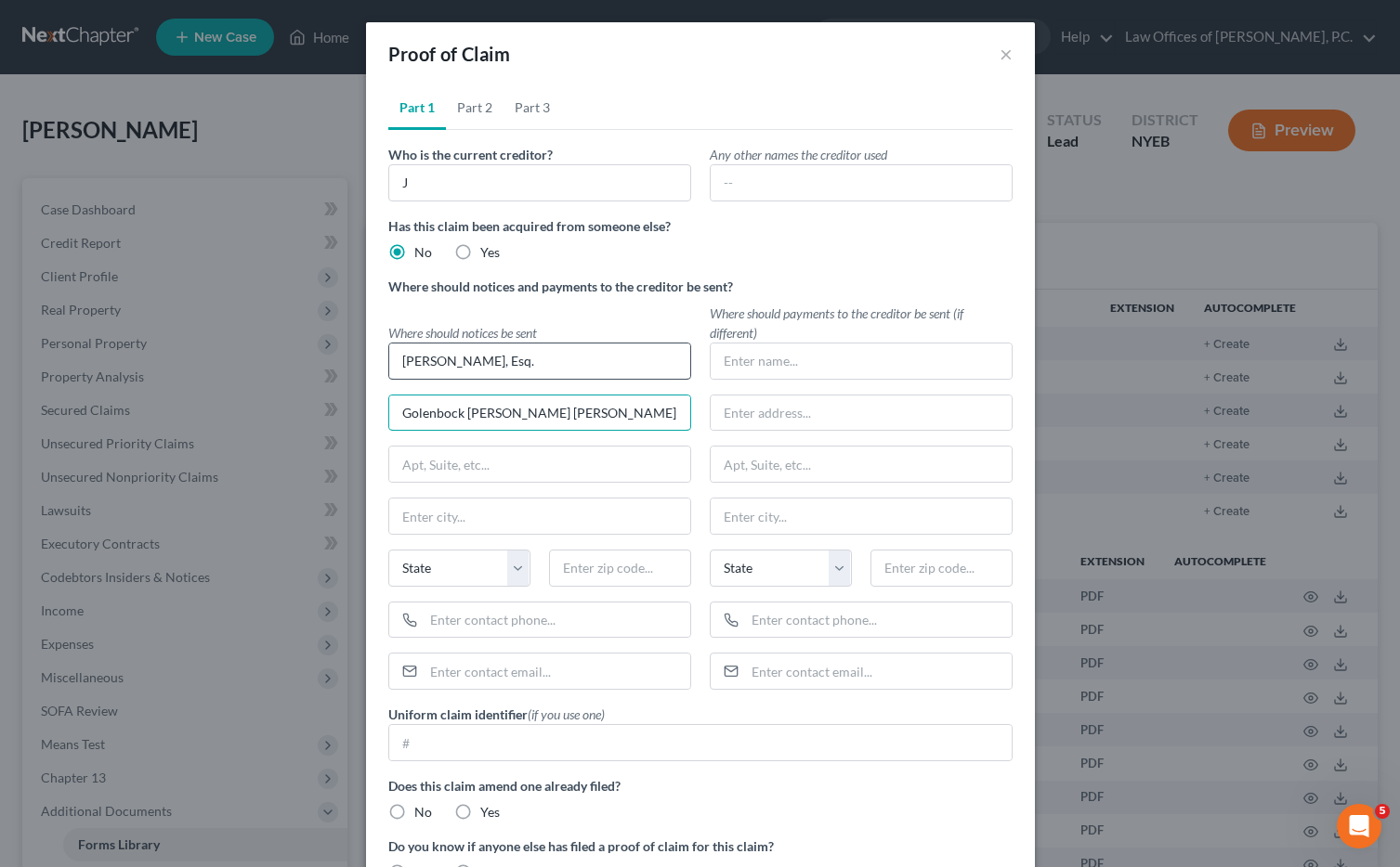
type input "Golenbock [PERSON_NAME] [PERSON_NAME] Bell & Peskoe LLP"
type input "[STREET_ADDRESS]"
type input "[US_STATE]"
select select "35"
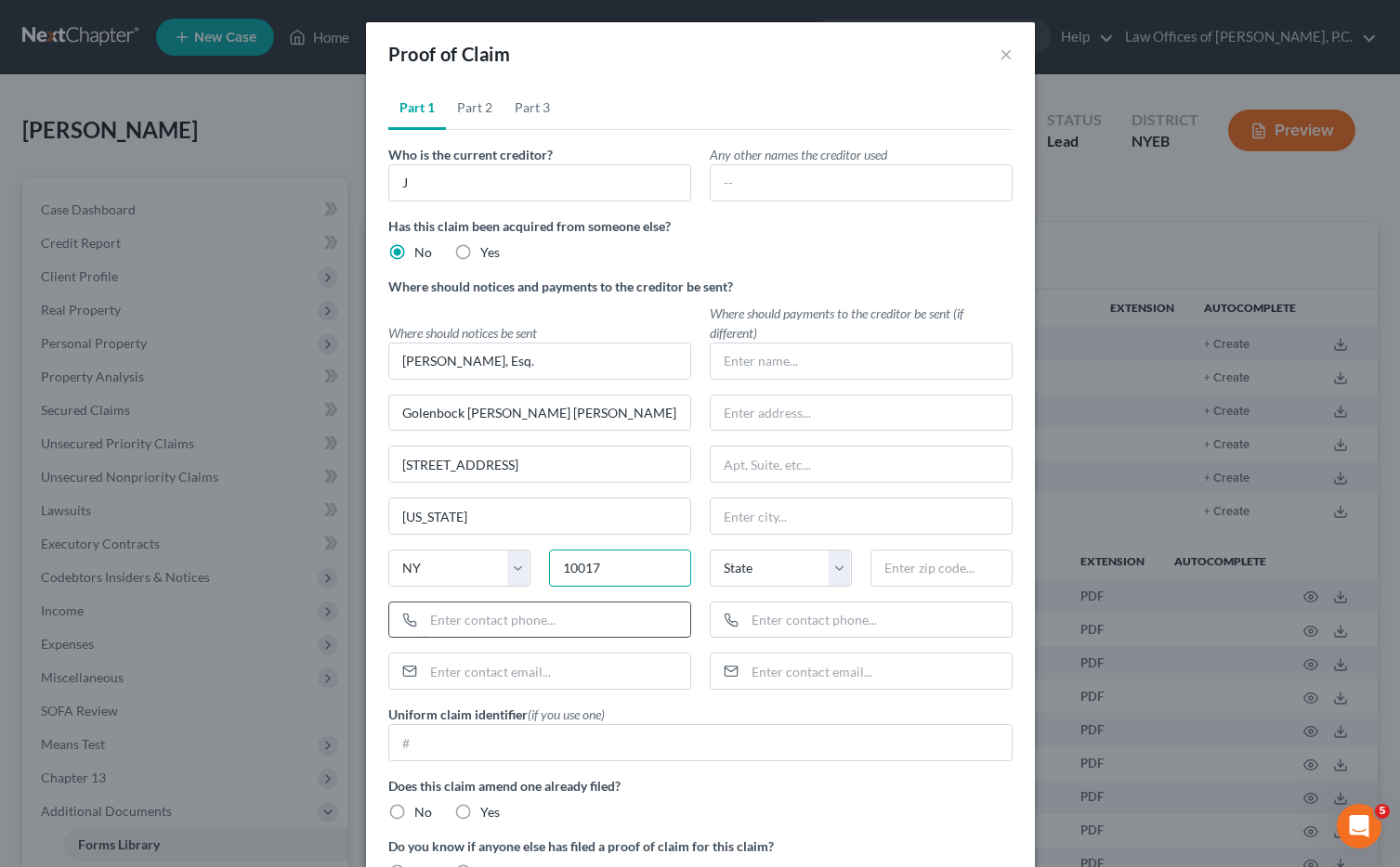
type input "10017"
click at [552, 625] on input "text" at bounding box center [556, 621] width 266 height 36
type input "[PHONE_NUMBER]"
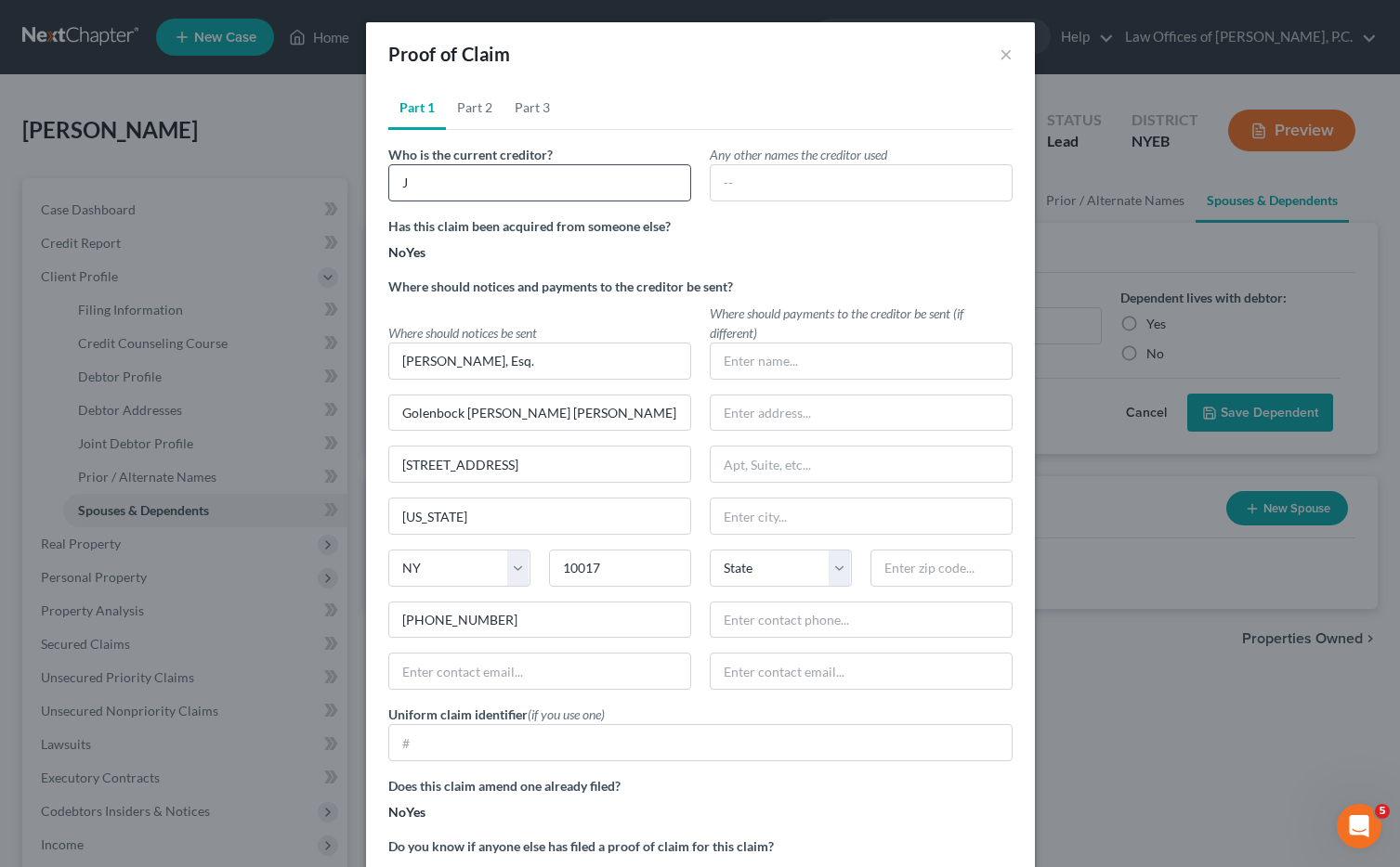
scroll to position [159, 0]
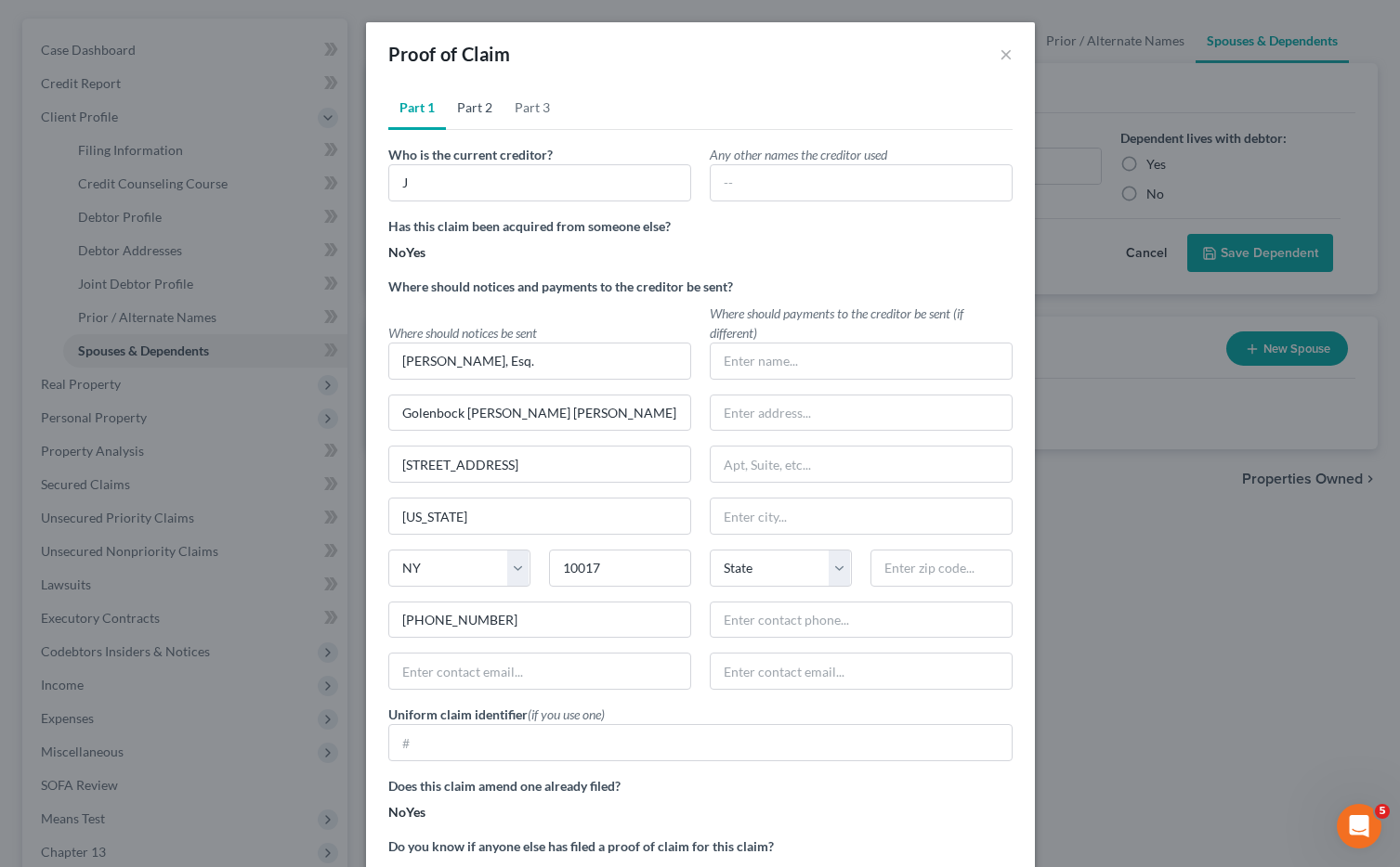
click at [474, 110] on link "Part 2" at bounding box center [474, 107] width 57 height 45
click at [425, 111] on link "Part 1" at bounding box center [417, 107] width 57 height 45
click at [515, 192] on input "J" at bounding box center [540, 183] width 303 height 38
click at [396, 251] on span "No" at bounding box center [397, 252] width 18 height 16
click at [396, 251] on input "No" at bounding box center [394, 249] width 12 height 12
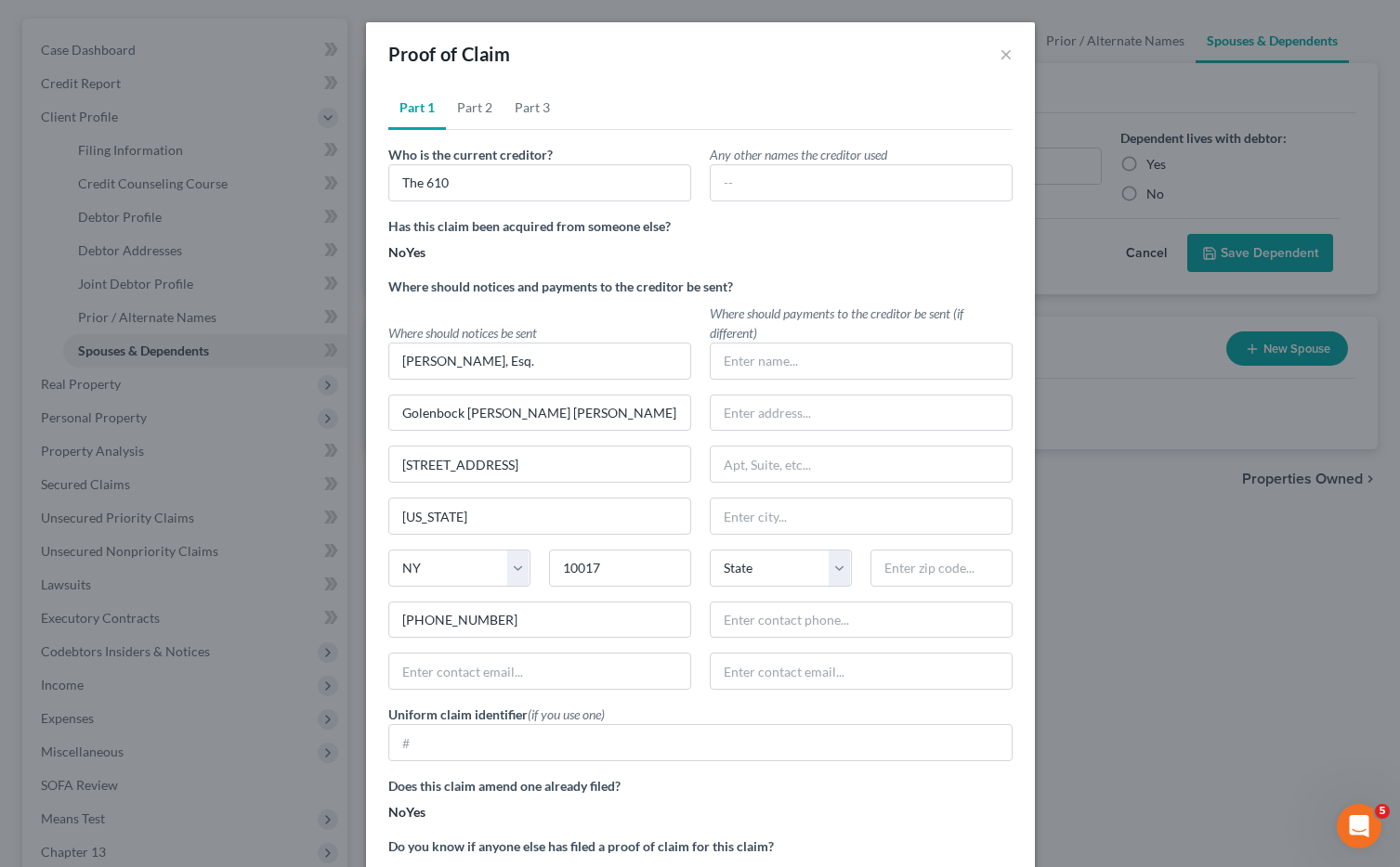
type input "The 610"
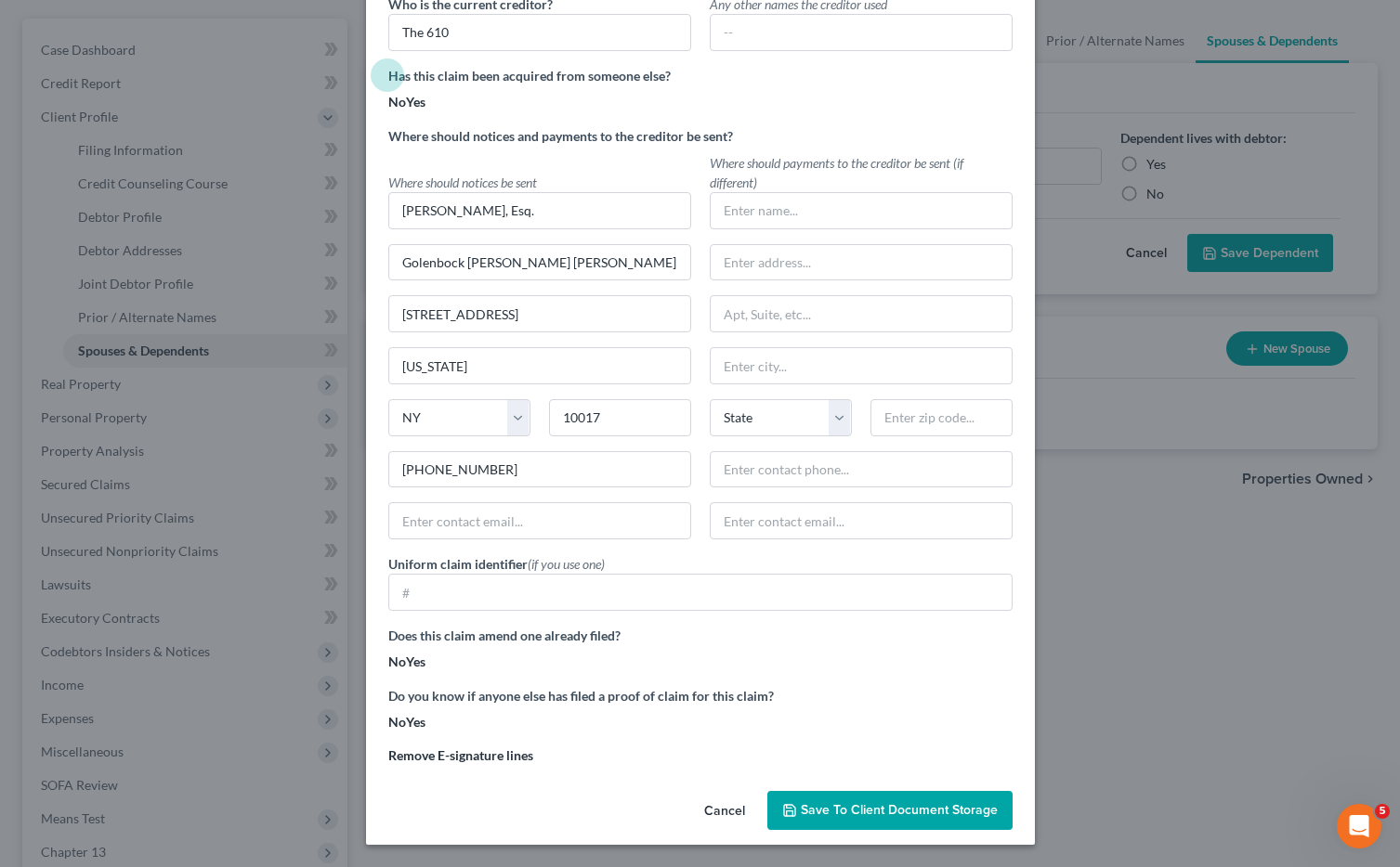
click at [840, 818] on span "Save to Client Document Storage" at bounding box center [899, 811] width 197 height 16
click at [874, 800] on button "Save to Client Document Storage" at bounding box center [890, 810] width 246 height 39
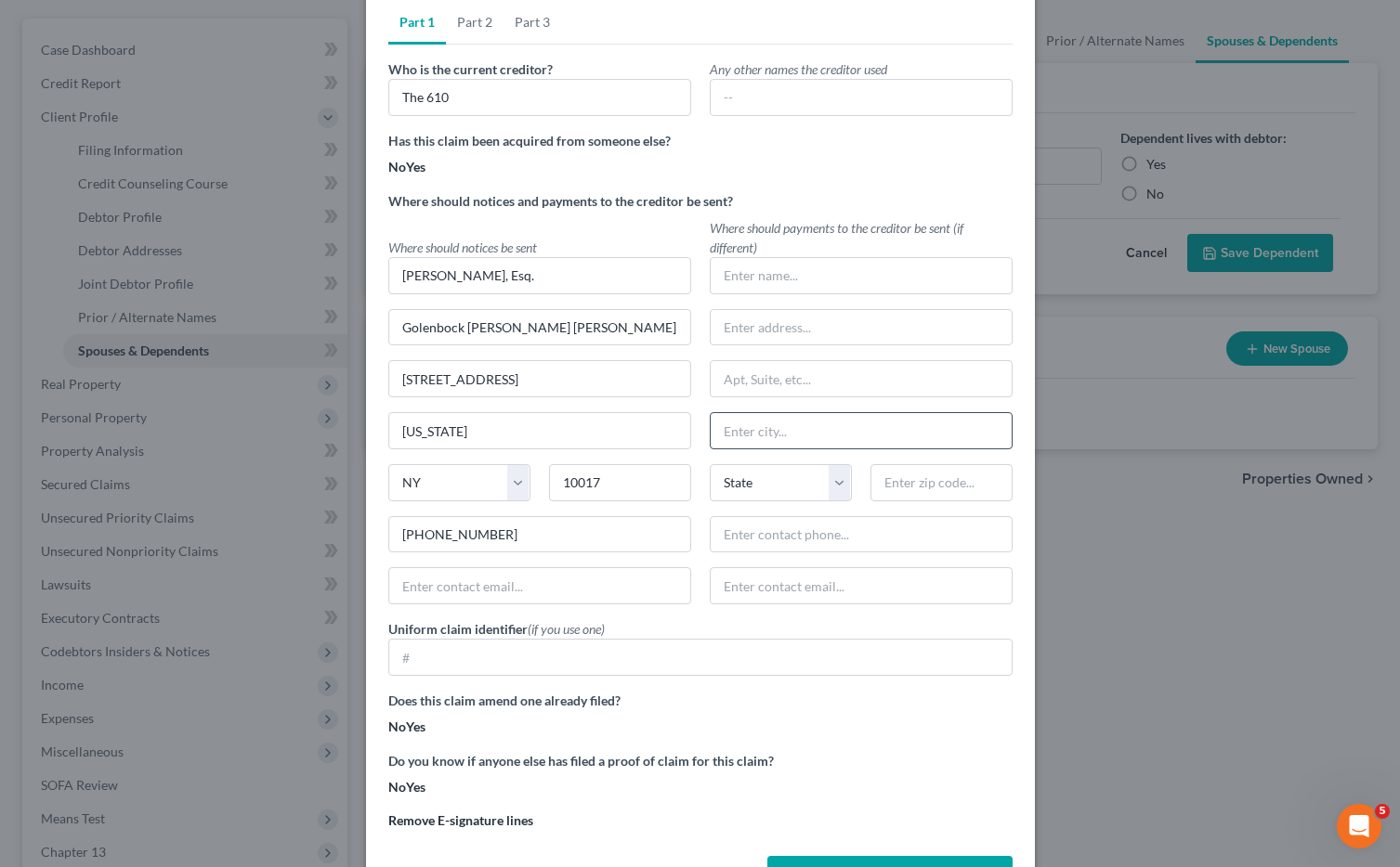
scroll to position [0, 0]
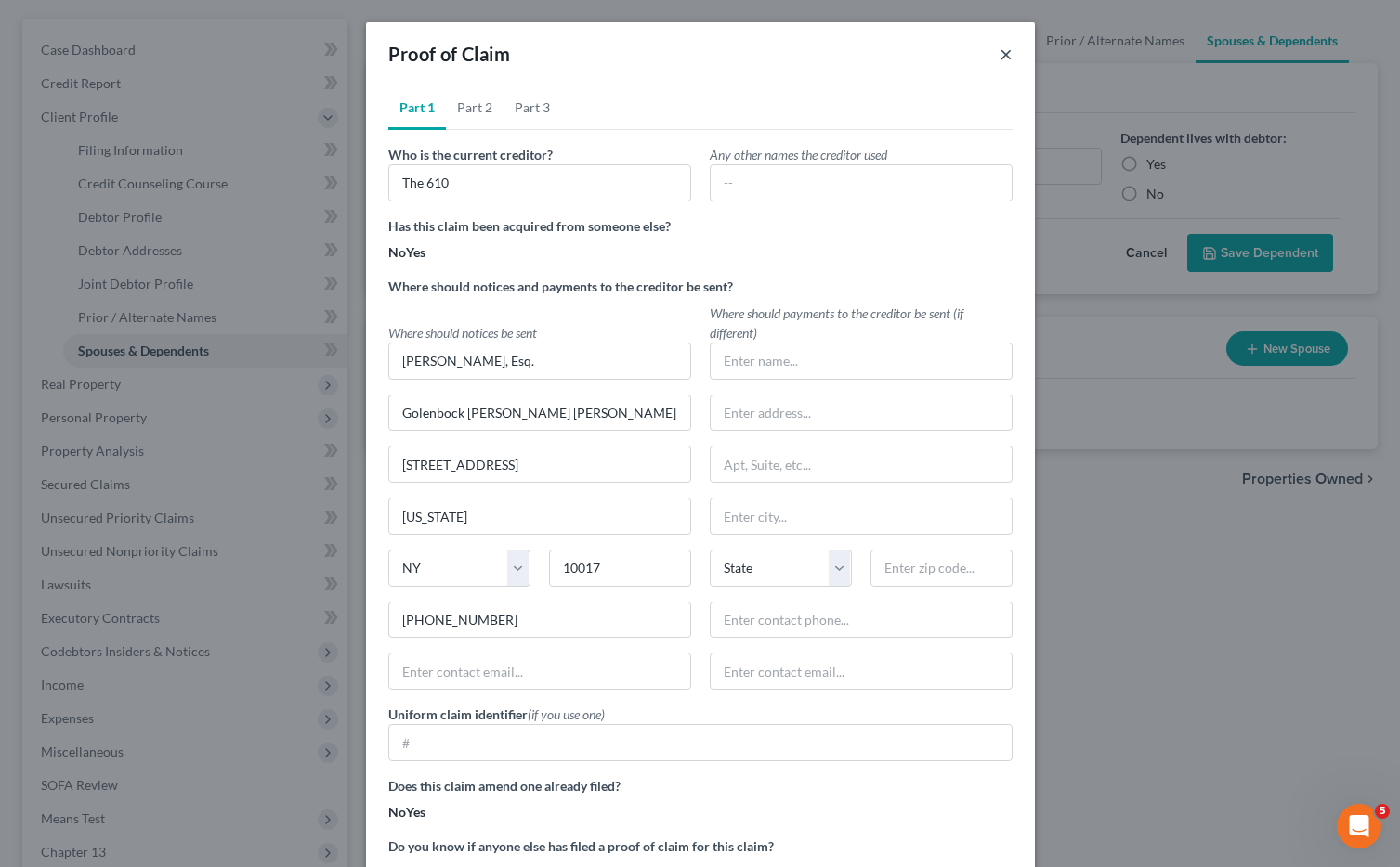
click at [1007, 48] on button "×" at bounding box center [1006, 53] width 13 height 23
click at [1002, 55] on button "×" at bounding box center [1006, 53] width 13 height 23
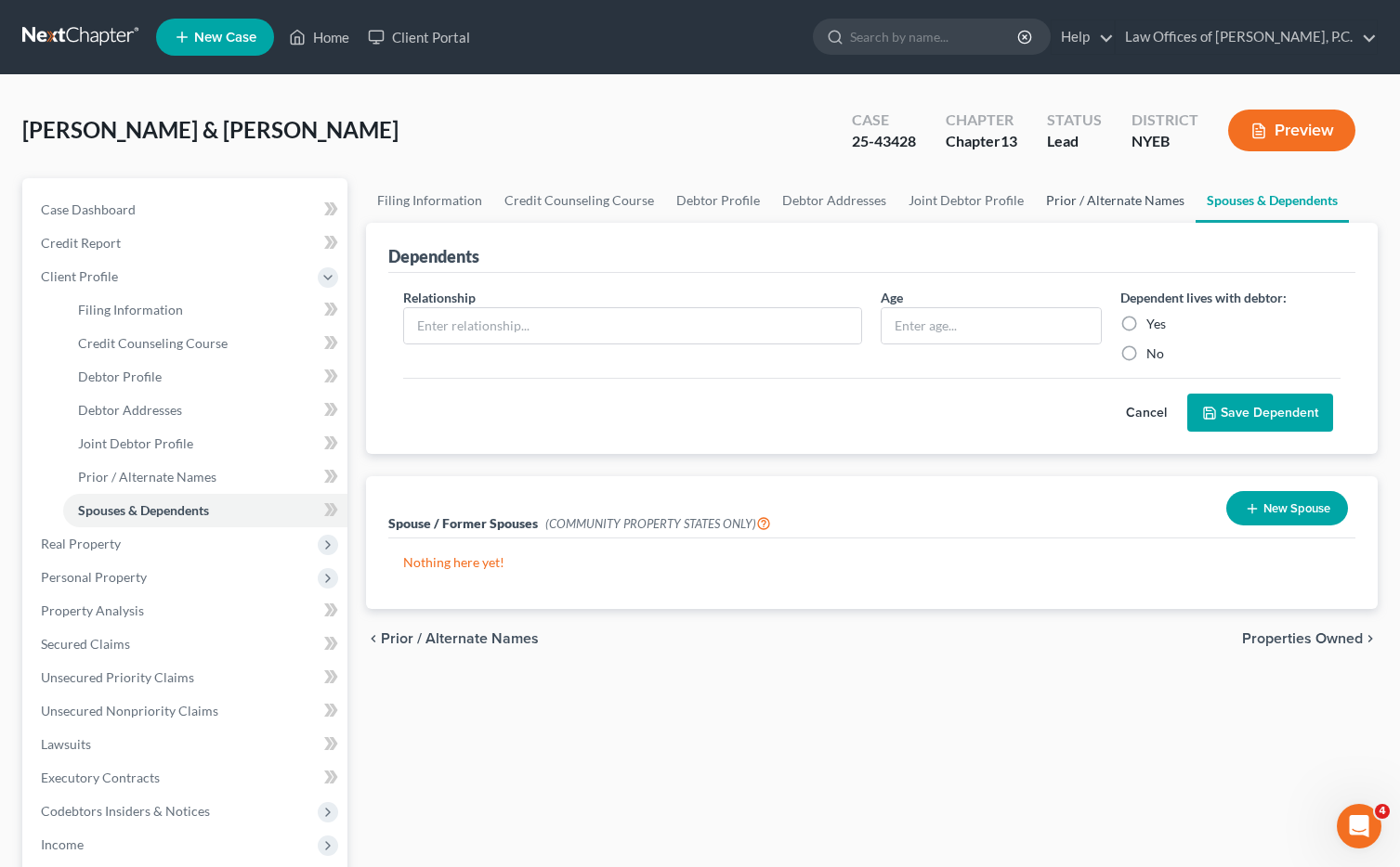
click at [1112, 203] on link "Prior / Alternate Names" at bounding box center [1115, 200] width 160 height 45
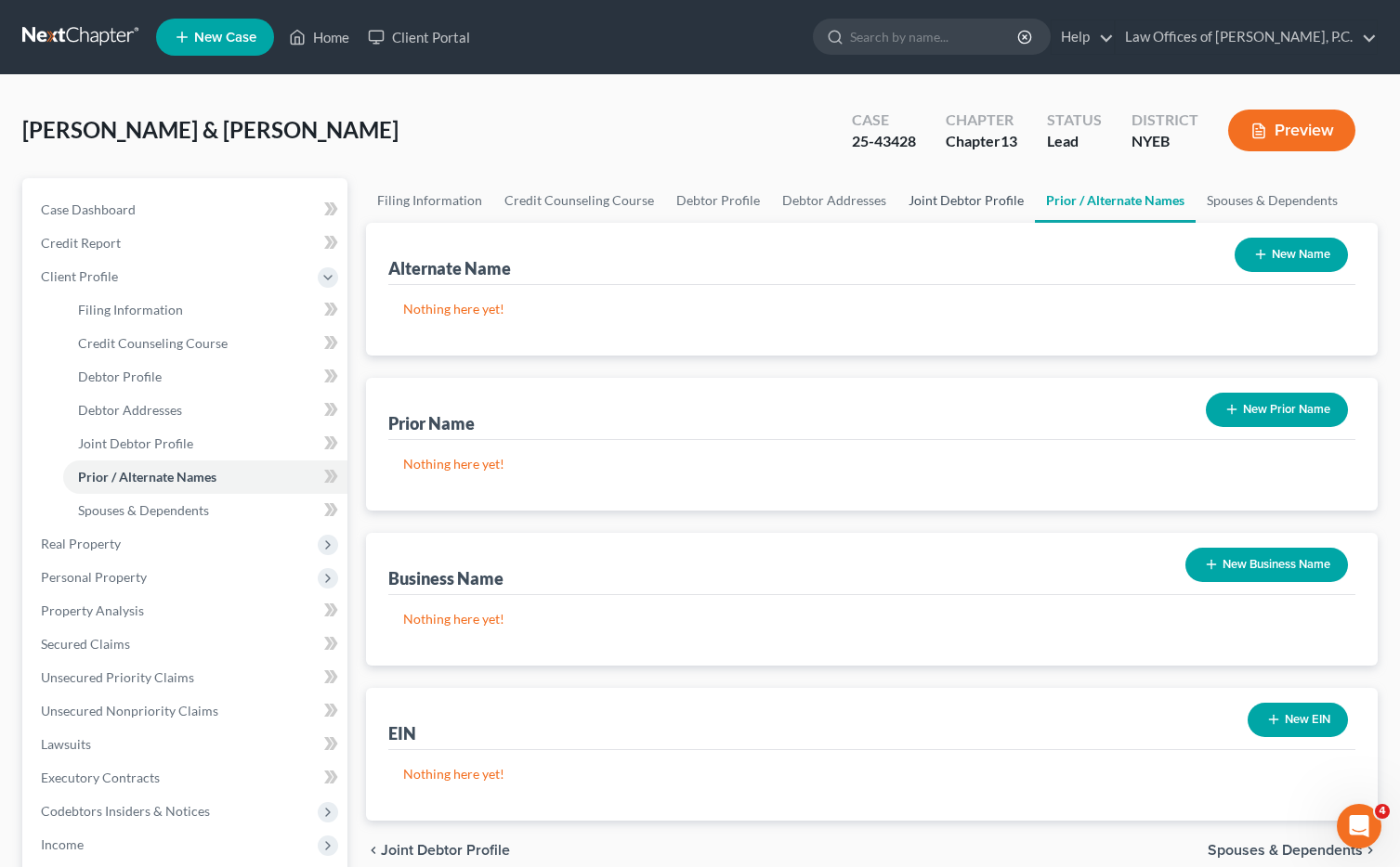
click at [954, 202] on link "Joint Debtor Profile" at bounding box center [965, 200] width 138 height 45
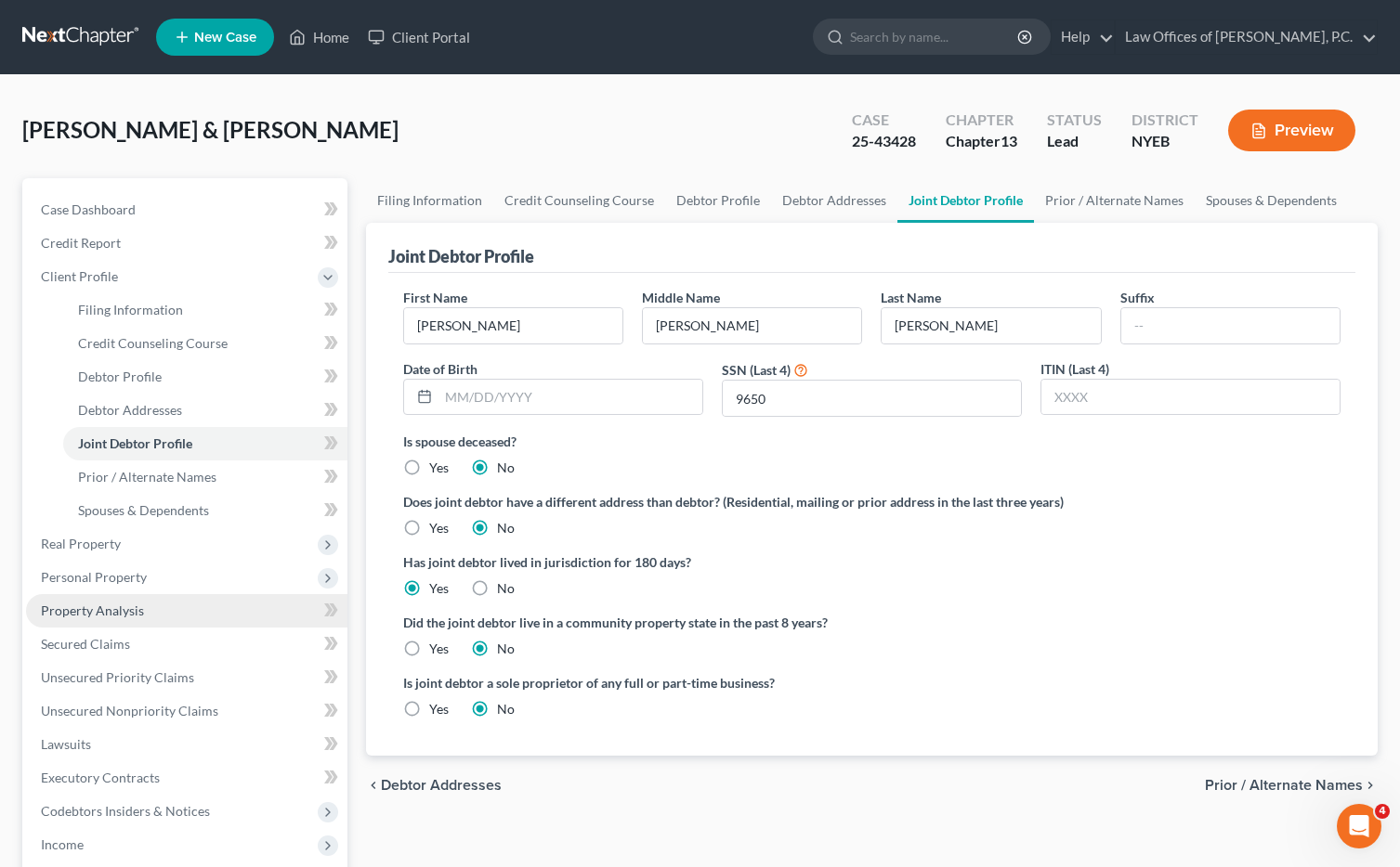
scroll to position [385, 0]
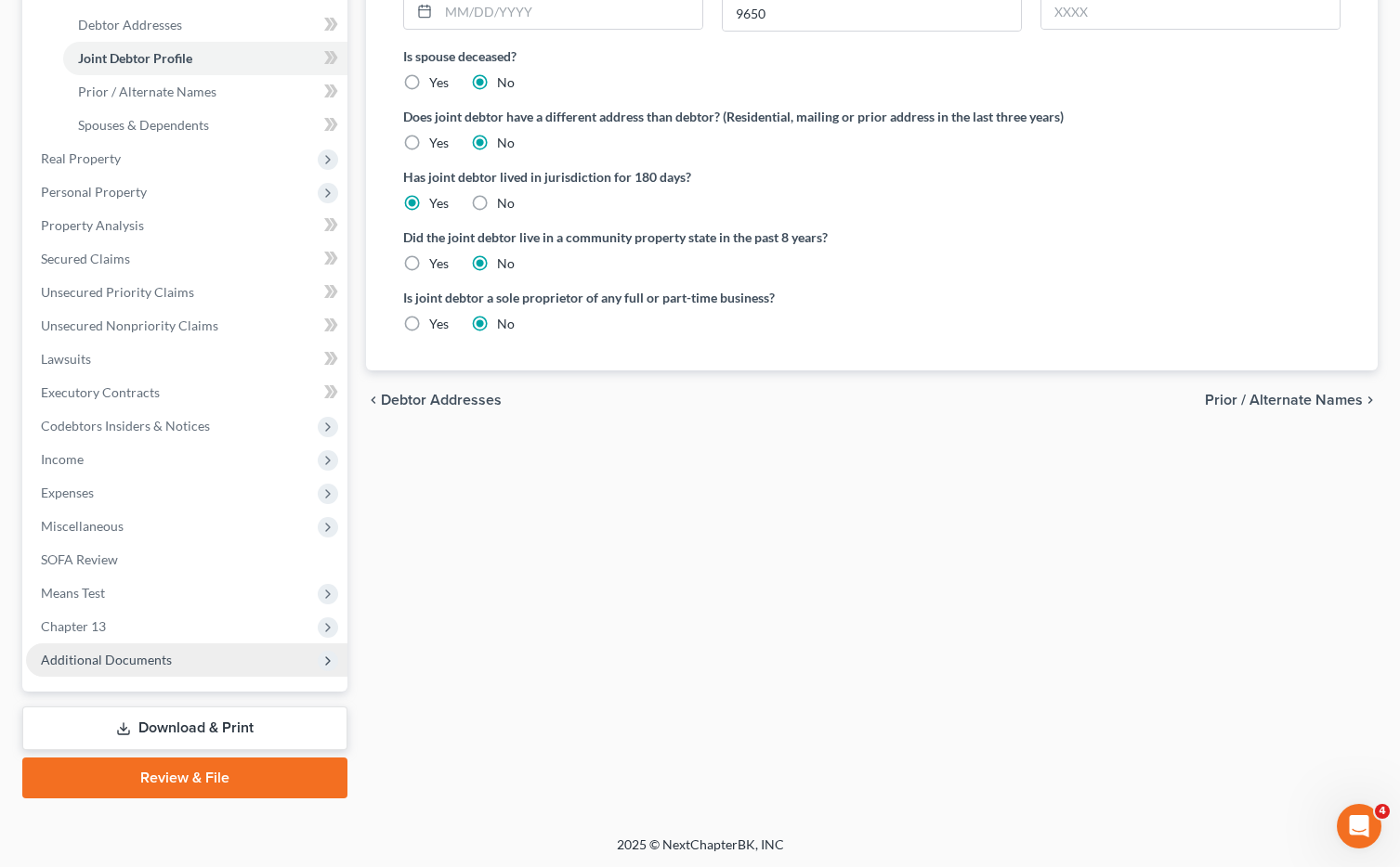
click at [200, 670] on span "Additional Documents" at bounding box center [186, 660] width 322 height 34
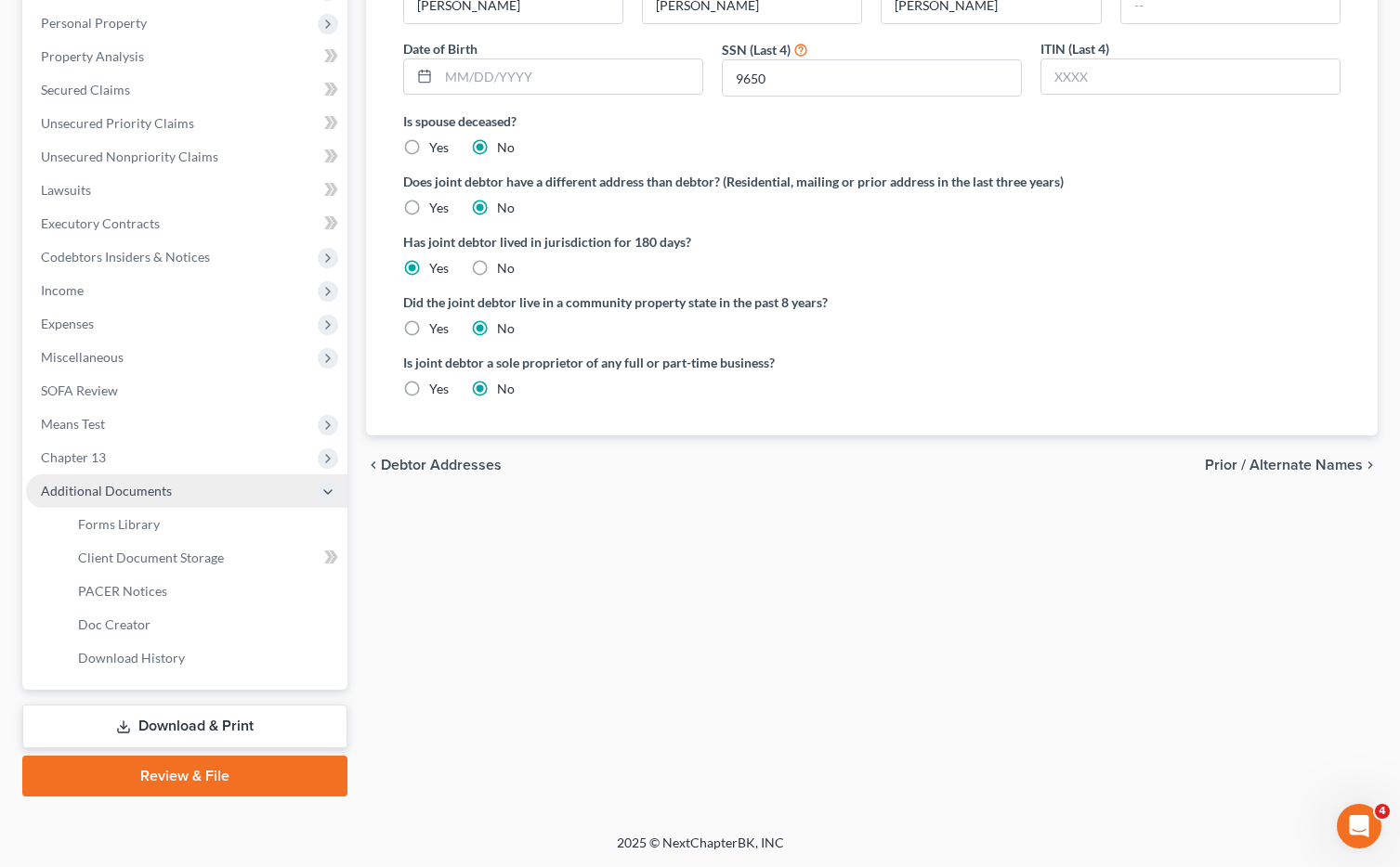
scroll to position [319, 0]
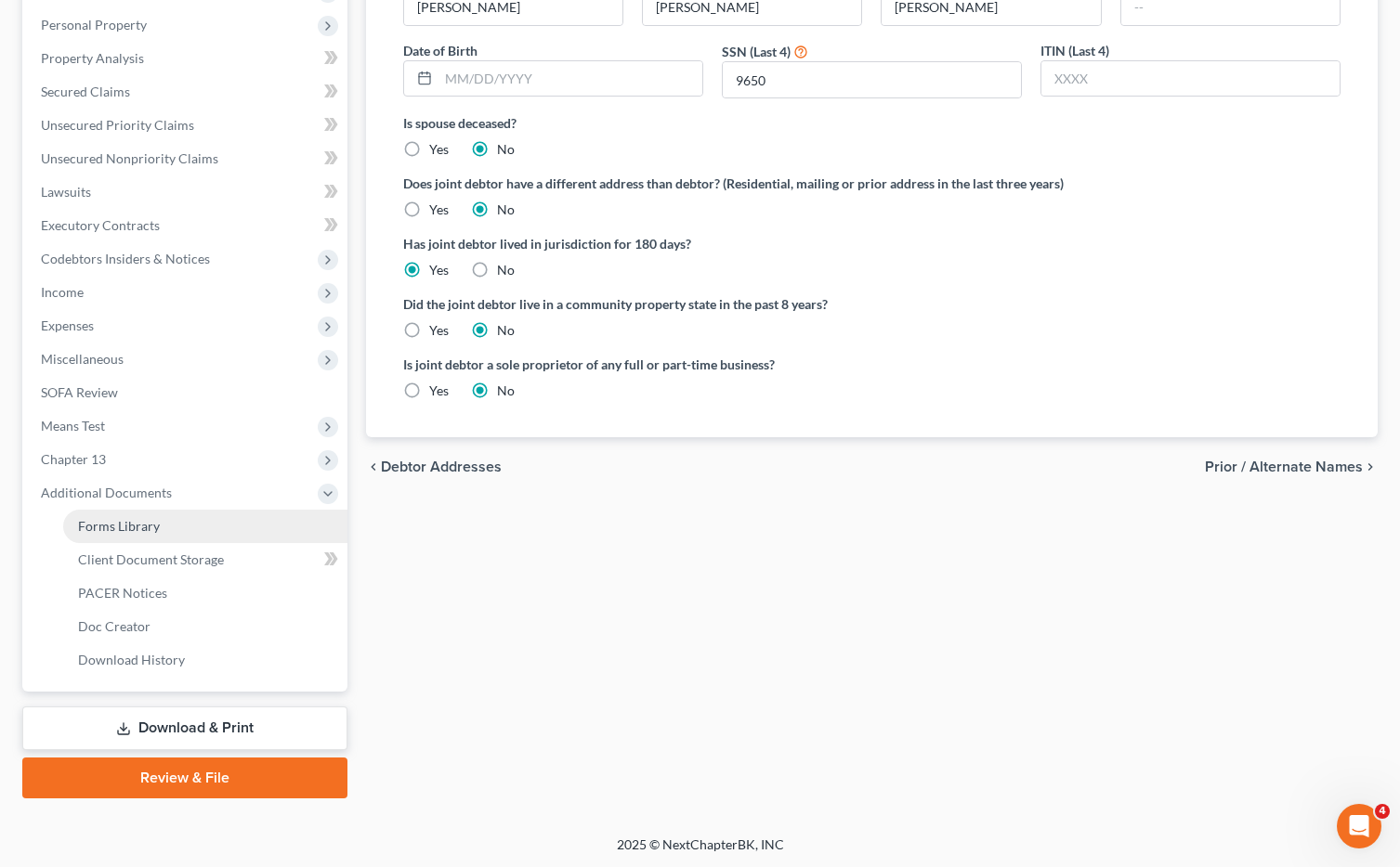
click at [139, 532] on span "Forms Library" at bounding box center [119, 527] width 82 height 16
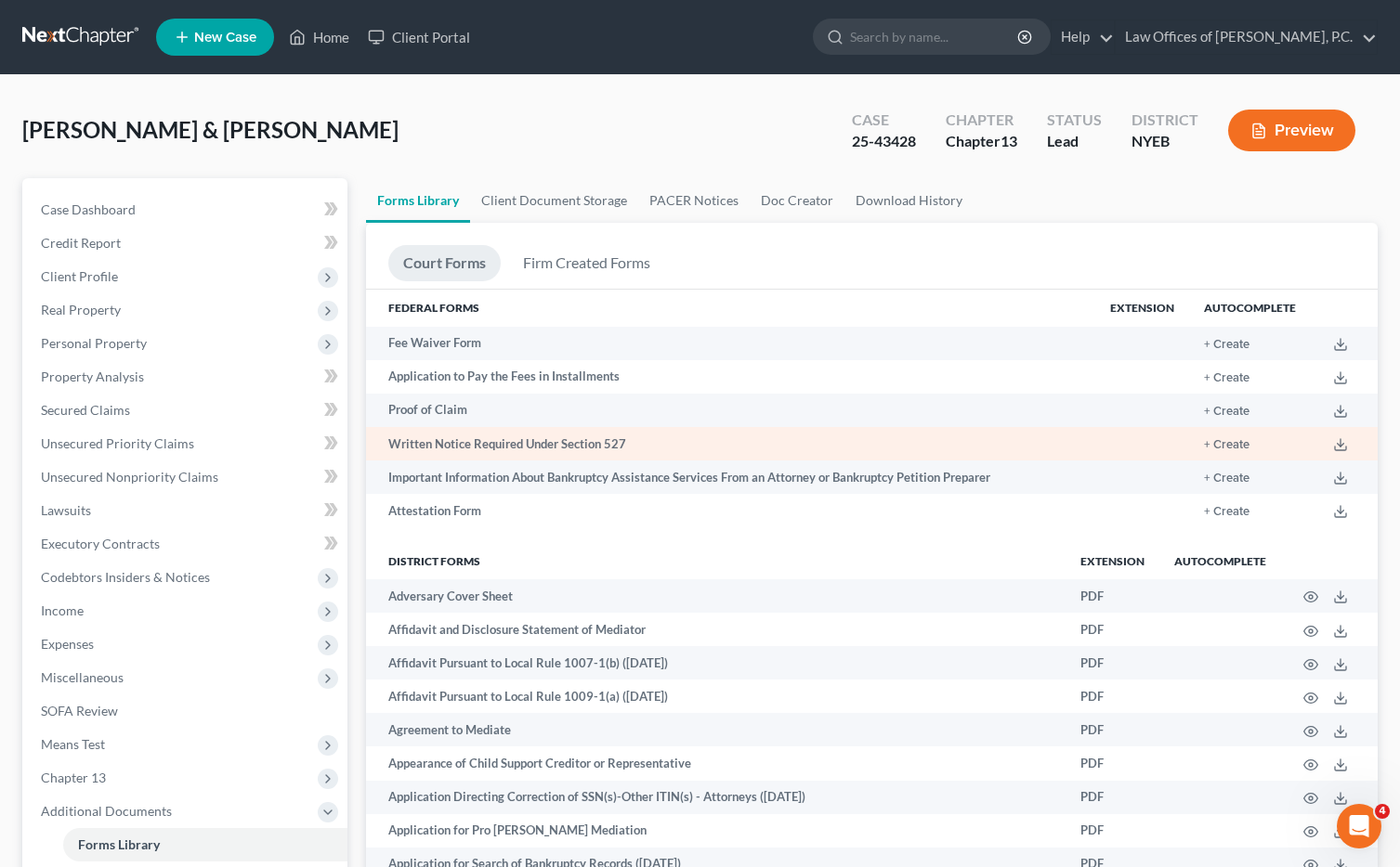
scroll to position [1, 0]
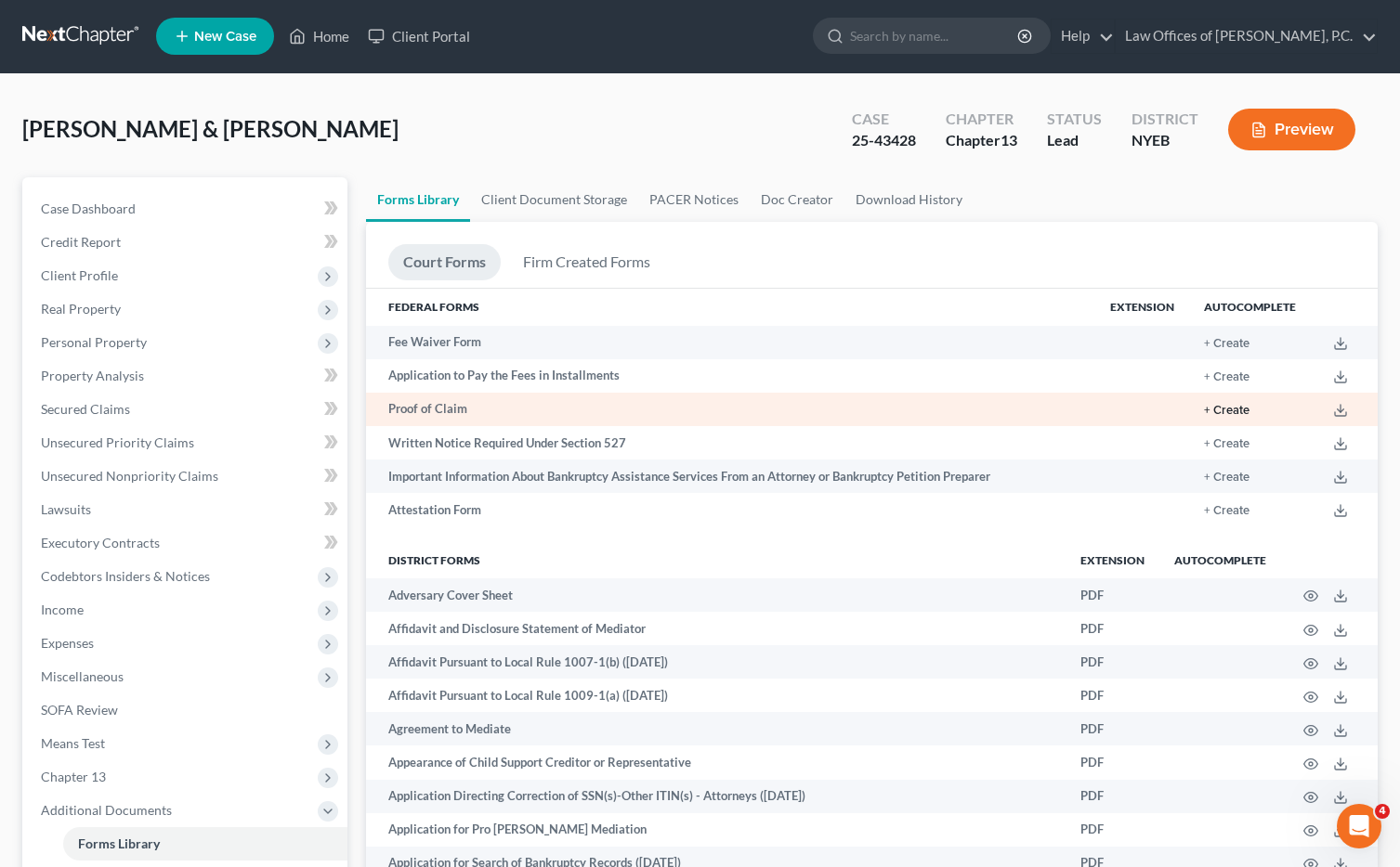
click at [1229, 413] on button "+ Create" at bounding box center [1227, 411] width 46 height 12
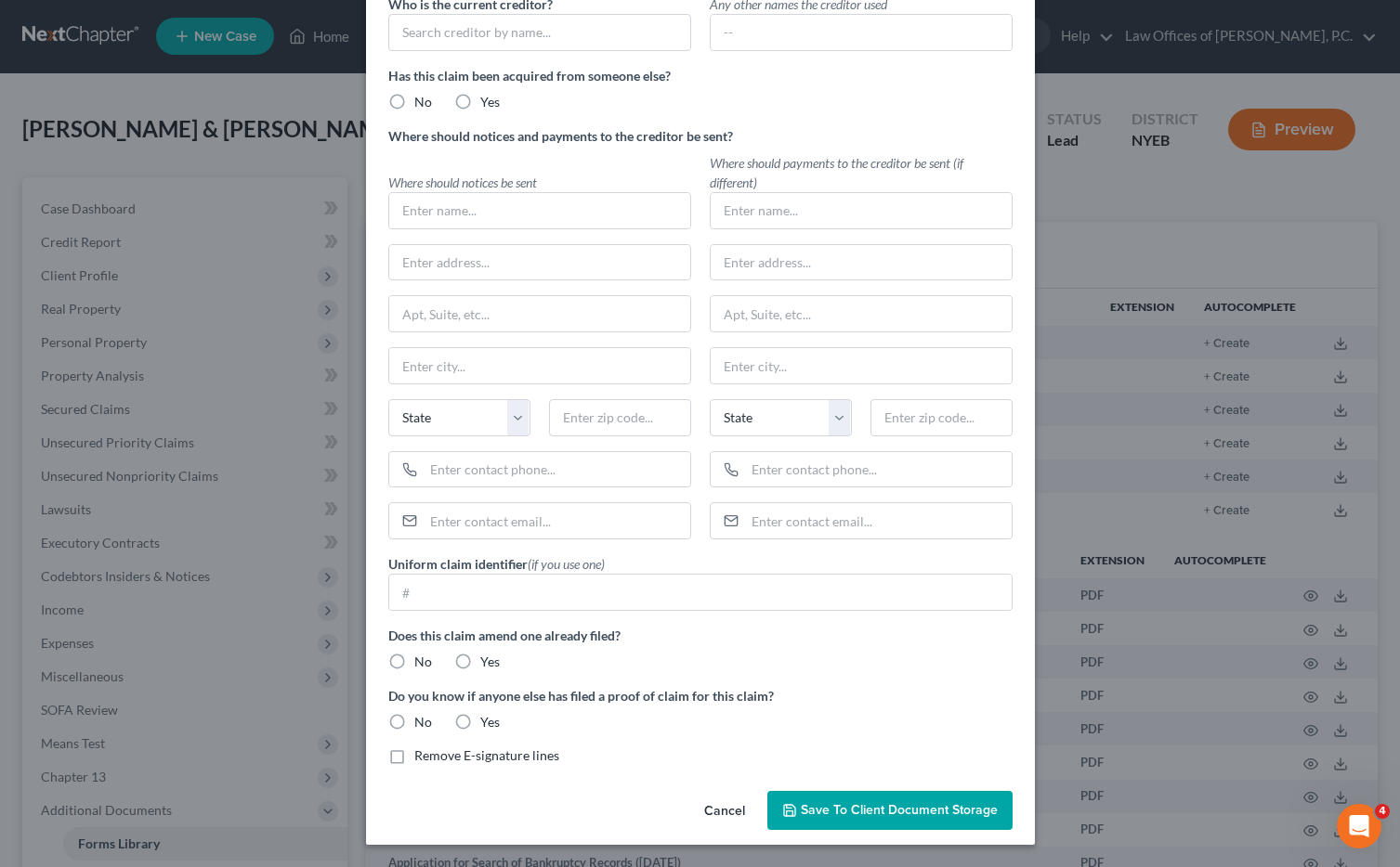
scroll to position [0, 0]
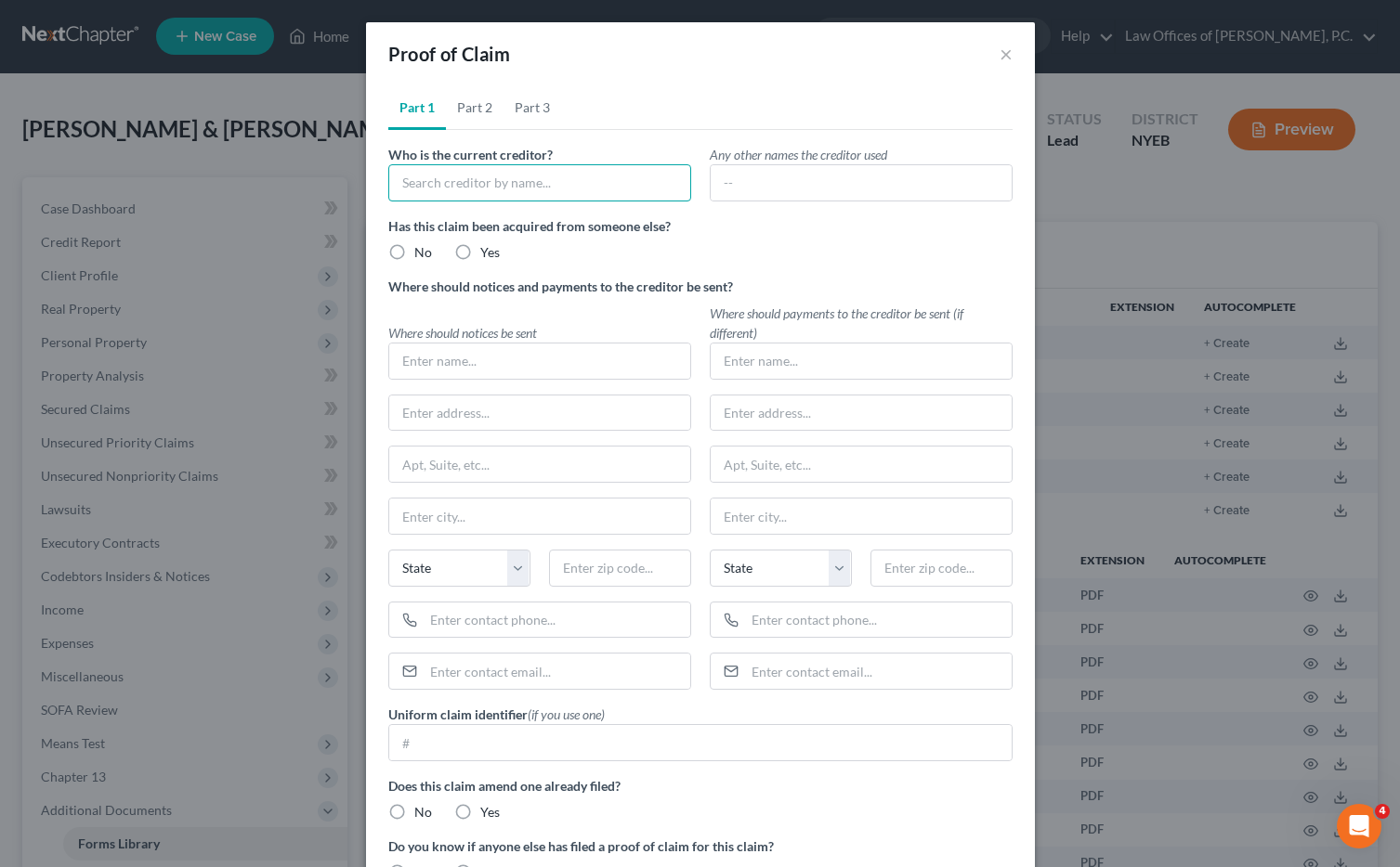
click at [490, 164] on input "text" at bounding box center [540, 183] width 303 height 38
type input "The [STREET_ADDRESS][GEOGRAPHIC_DATA][PERSON_NAME]"
click at [415, 247] on label "No" at bounding box center [424, 252] width 18 height 19
click at [422, 247] on input "No" at bounding box center [428, 249] width 12 height 12
radio input "true"
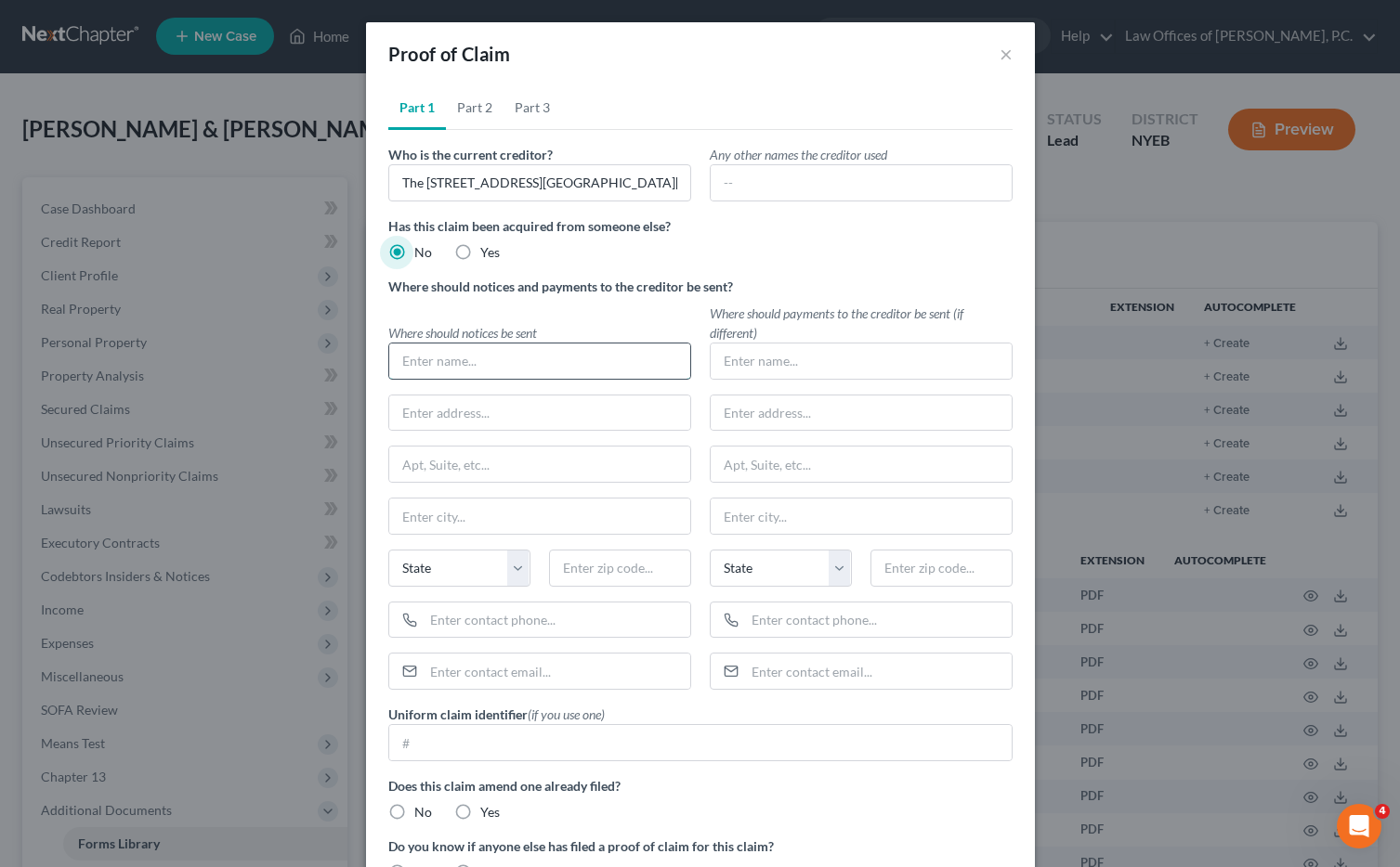
click at [468, 356] on input "text" at bounding box center [540, 361] width 301 height 36
type input "M"
type input "[PERSON_NAME], Esq."
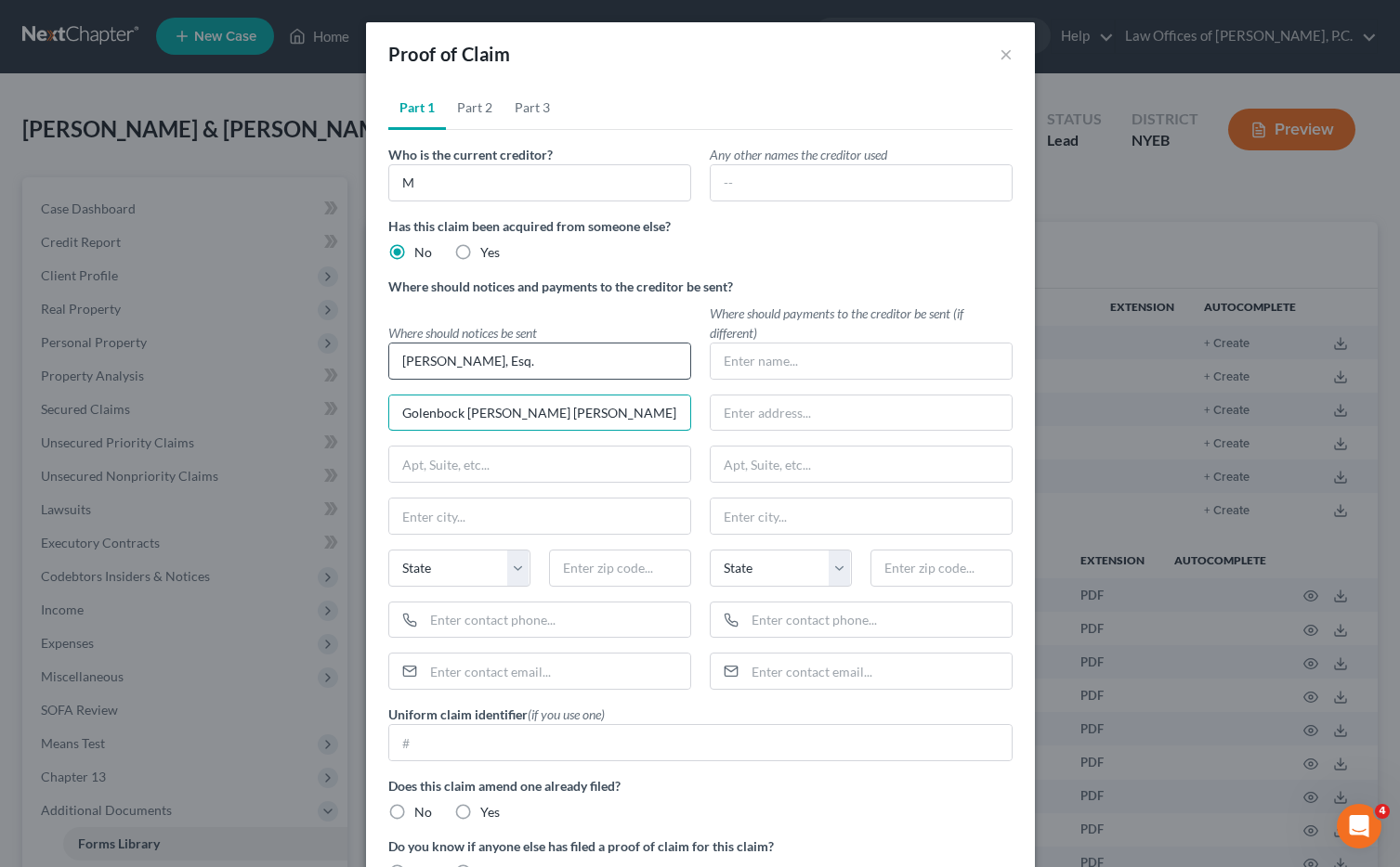
type input "Golenbock [PERSON_NAME] [PERSON_NAME] Bell & Peskoe LLP"
type input "[STREET_ADDRESS]"
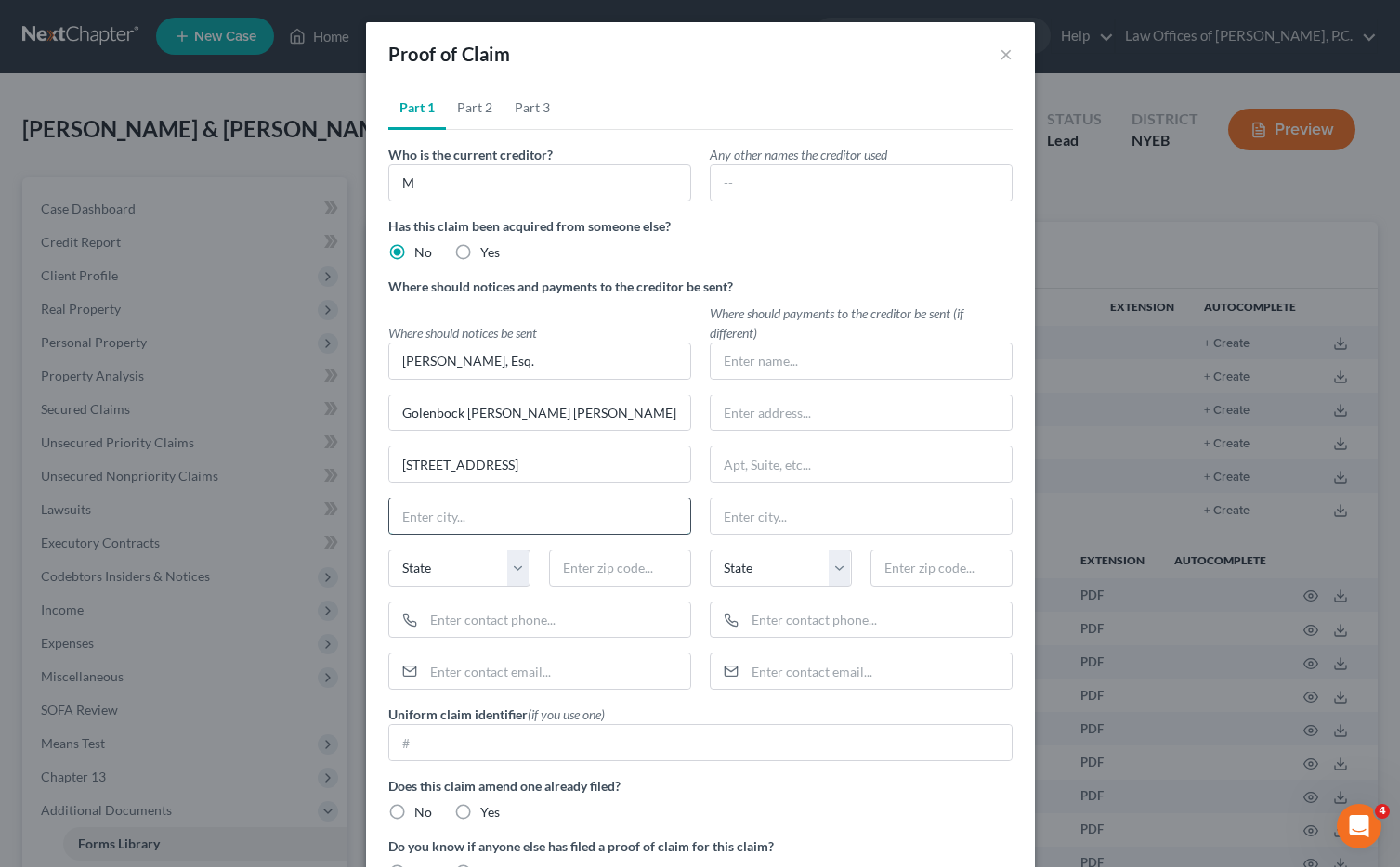
click at [483, 528] on input "text" at bounding box center [540, 517] width 301 height 36
type input "[US_STATE]"
select select "35"
type input "10017"
click at [457, 618] on input "text" at bounding box center [556, 621] width 266 height 36
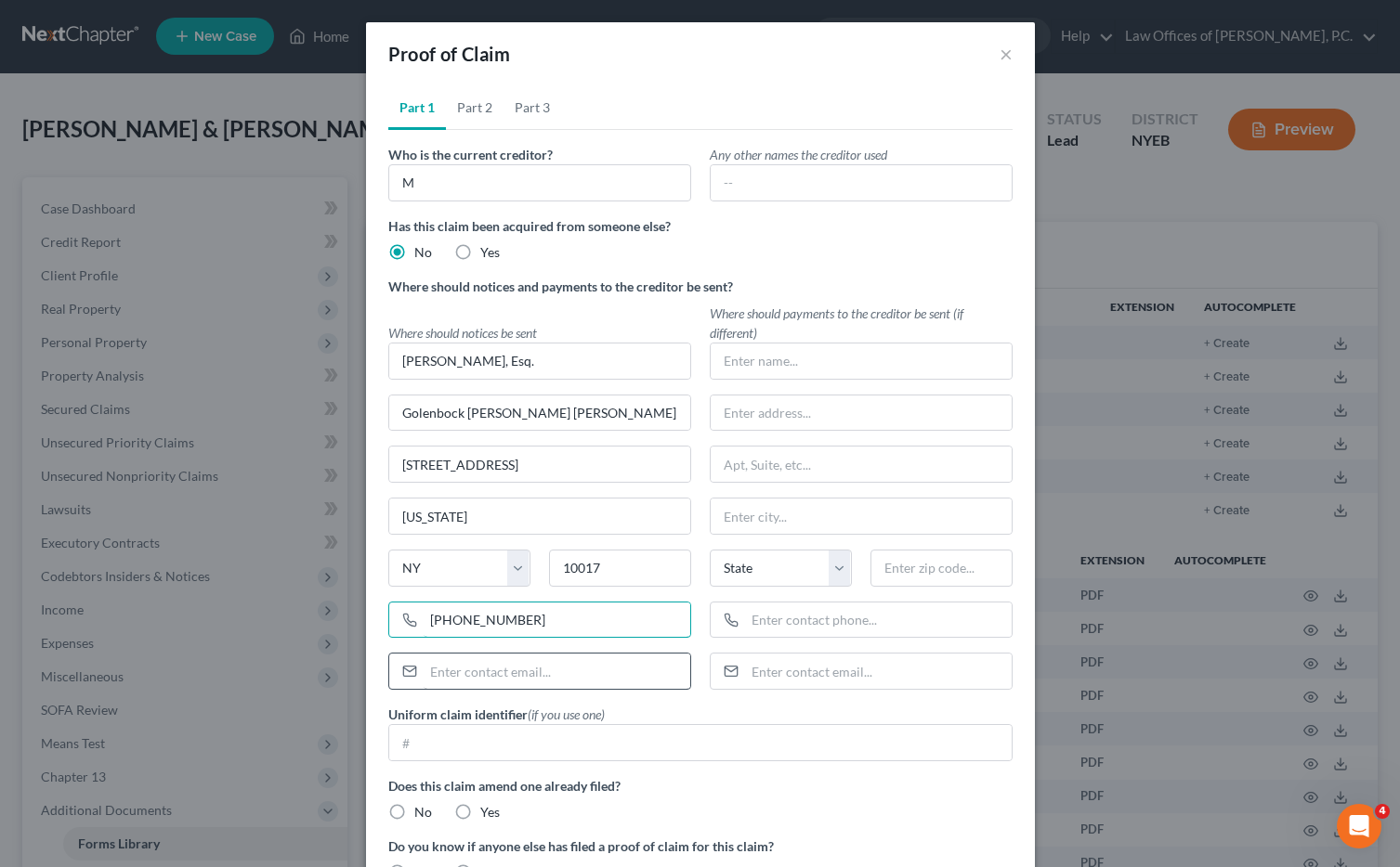
type input "(212) 907-7300"
click at [480, 680] on input "email" at bounding box center [556, 672] width 266 height 36
type input "jflaxer@golenbock.com"
click at [798, 361] on input "text" at bounding box center [861, 361] width 301 height 36
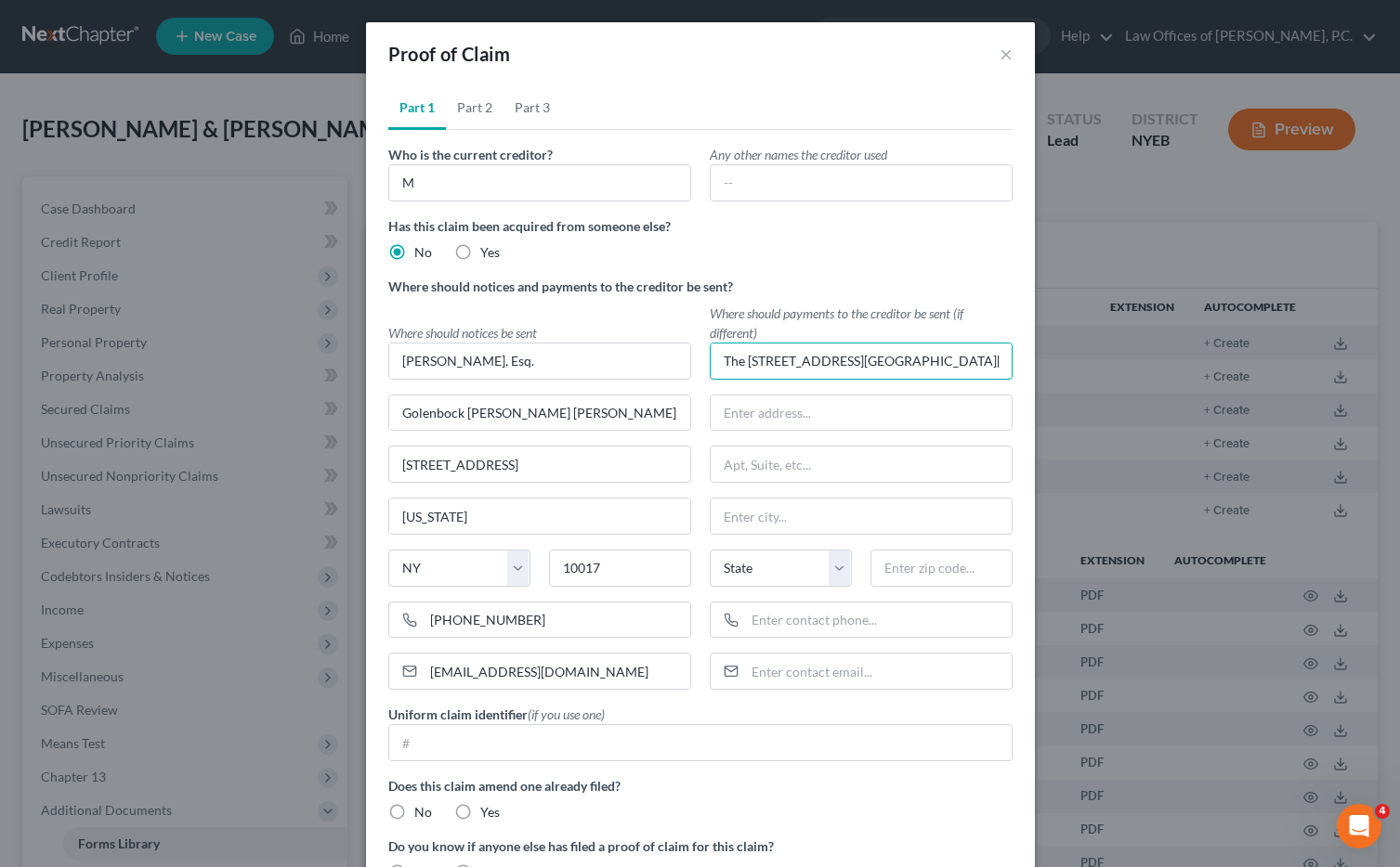
type input "The [STREET_ADDRESS][GEOGRAPHIC_DATA][PERSON_NAME]"
click at [799, 415] on input "text" at bounding box center [861, 414] width 301 height 36
type input "c/o Brooklyn Home Management LLC"
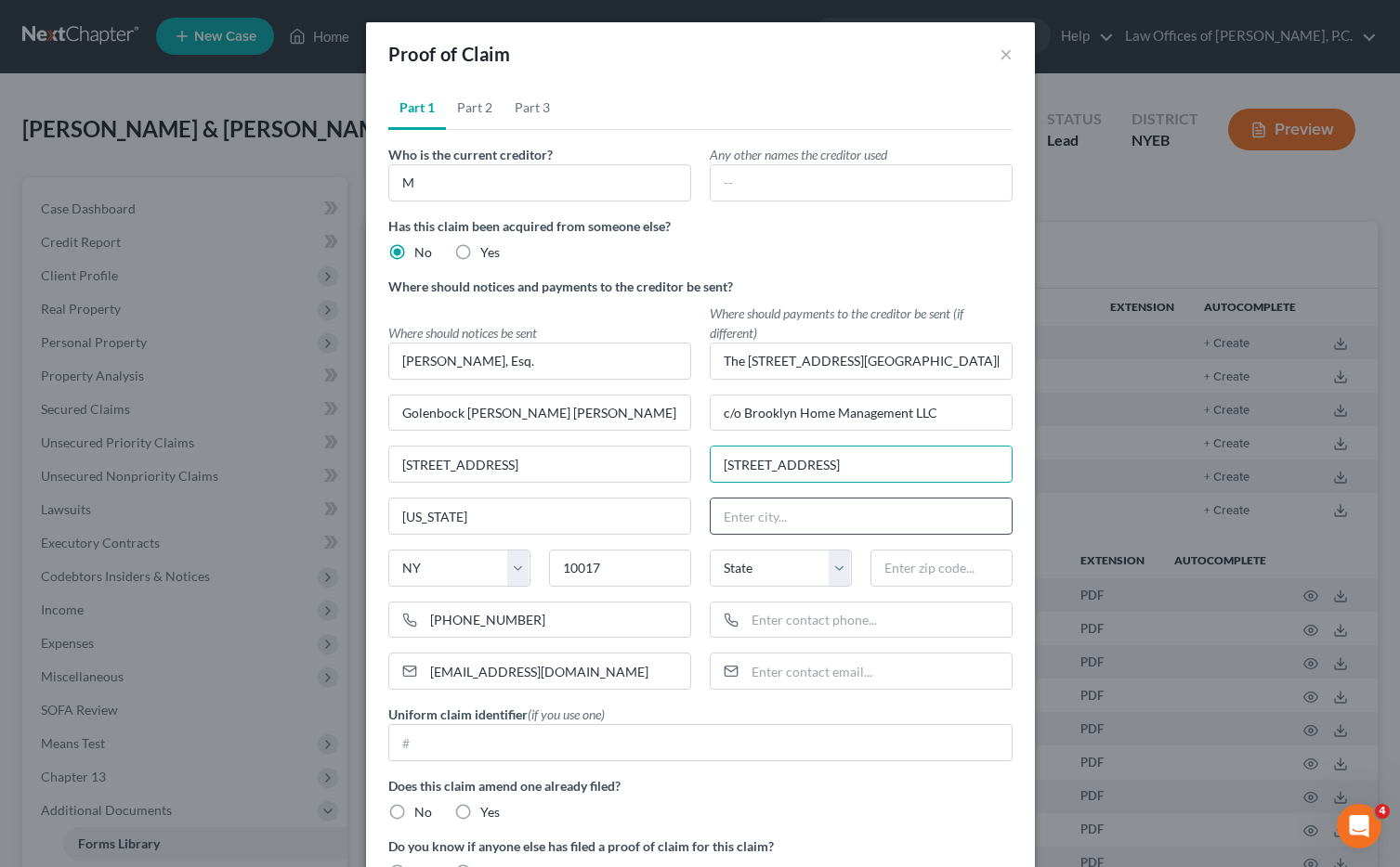
type input "92 Luquer Street"
click at [776, 523] on input "text" at bounding box center [861, 517] width 301 height 36
type input "[GEOGRAPHIC_DATA]"
select select "35"
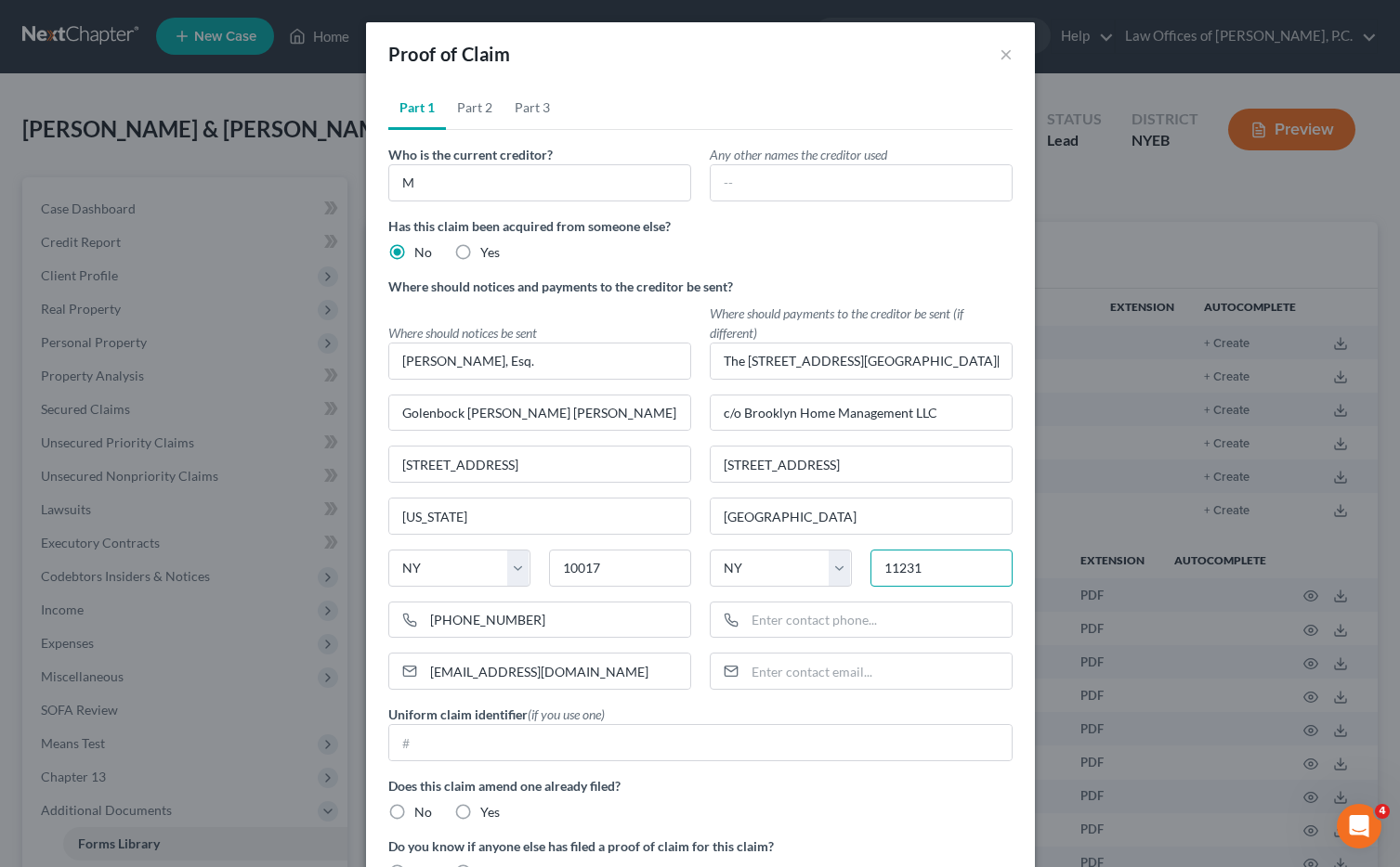
type input "11231"
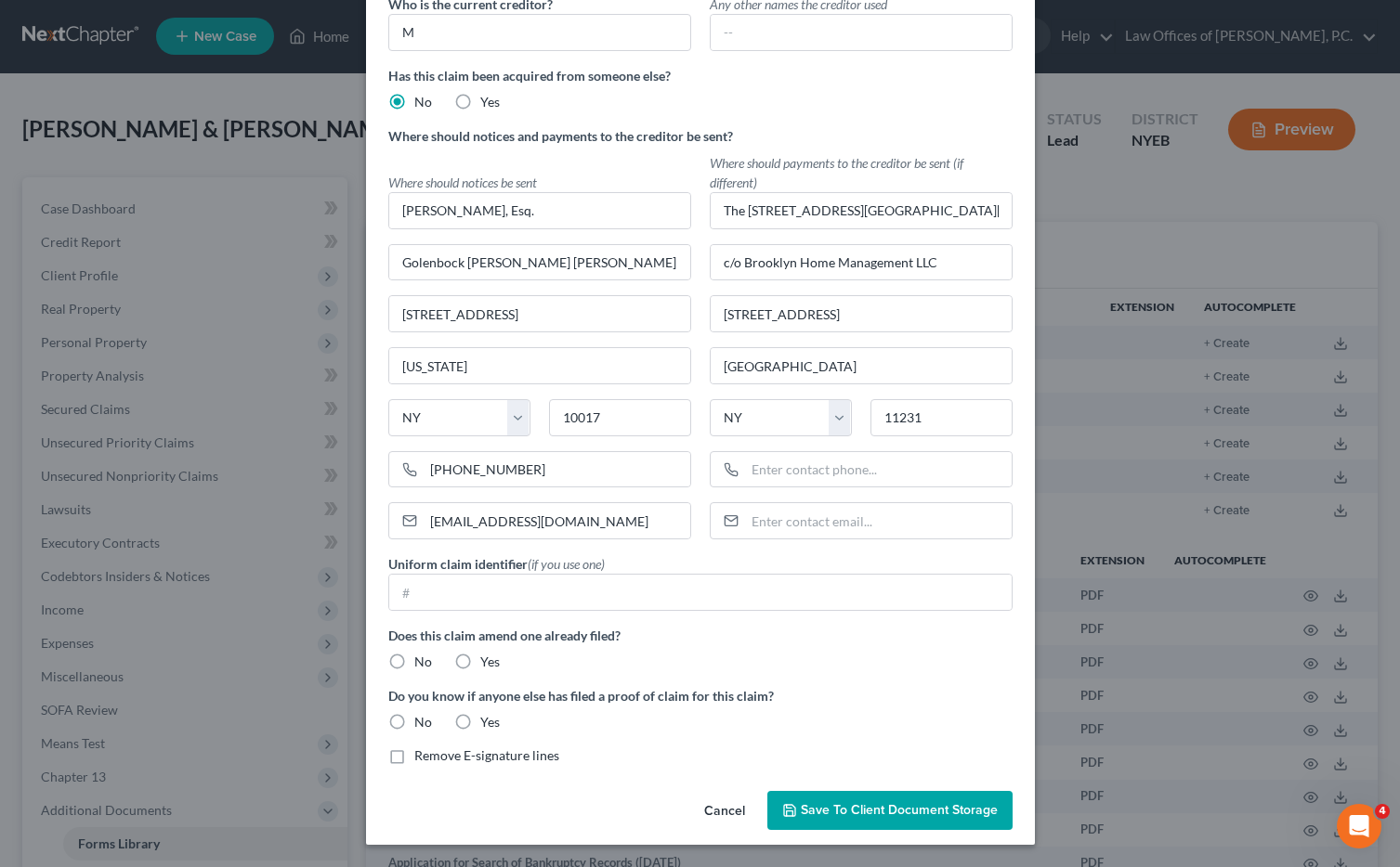
click at [415, 660] on label "No" at bounding box center [424, 662] width 18 height 19
click at [422, 660] on input "No" at bounding box center [428, 659] width 12 height 12
radio input "true"
click at [415, 721] on label "No" at bounding box center [424, 722] width 18 height 19
click at [422, 721] on input "No" at bounding box center [428, 720] width 12 height 12
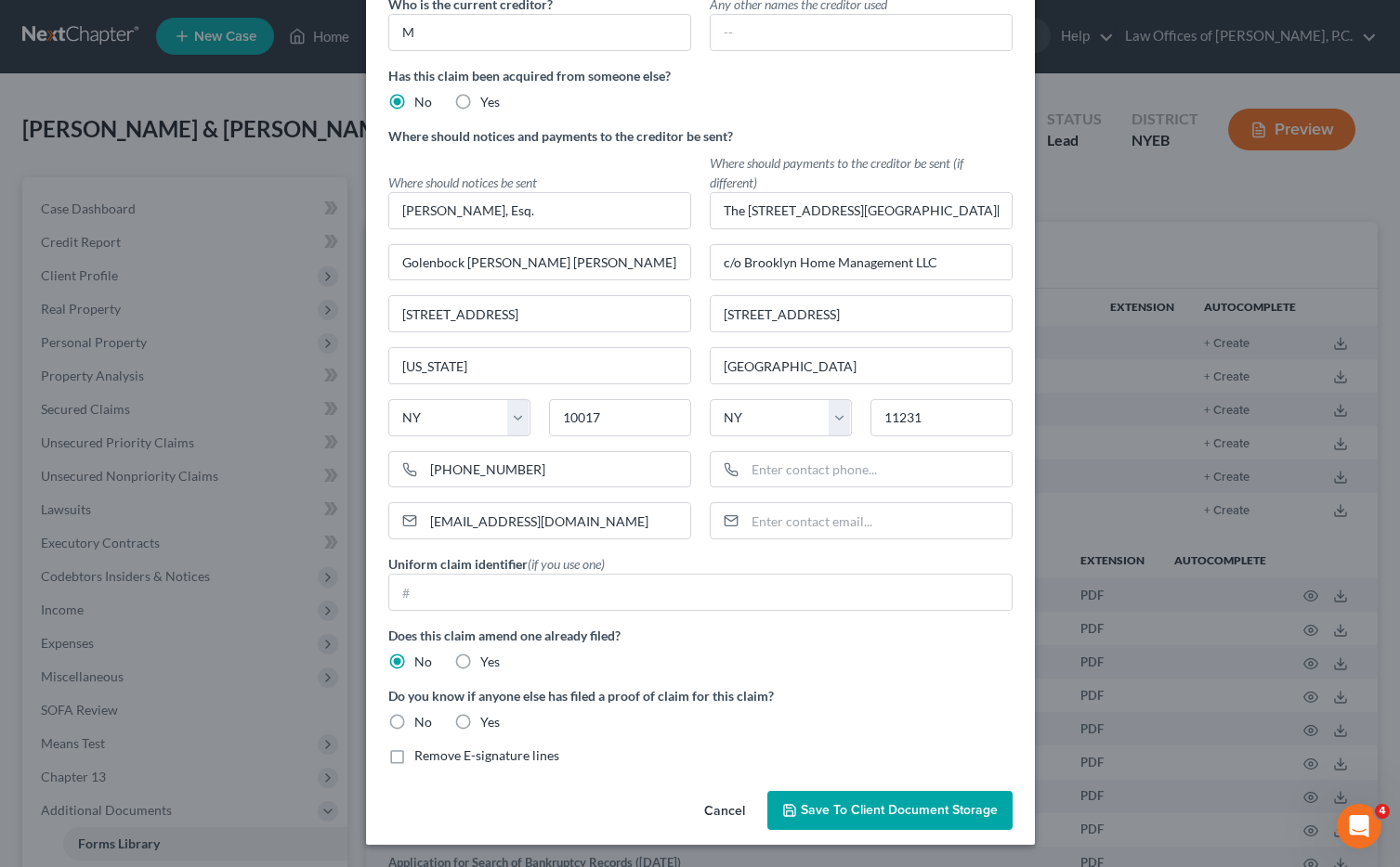
radio input "true"
click at [415, 756] on label "Remove E-signature lines" at bounding box center [487, 755] width 145 height 19
click at [422, 756] on input "Remove E-signature lines" at bounding box center [428, 752] width 12 height 12
checkbox input "true"
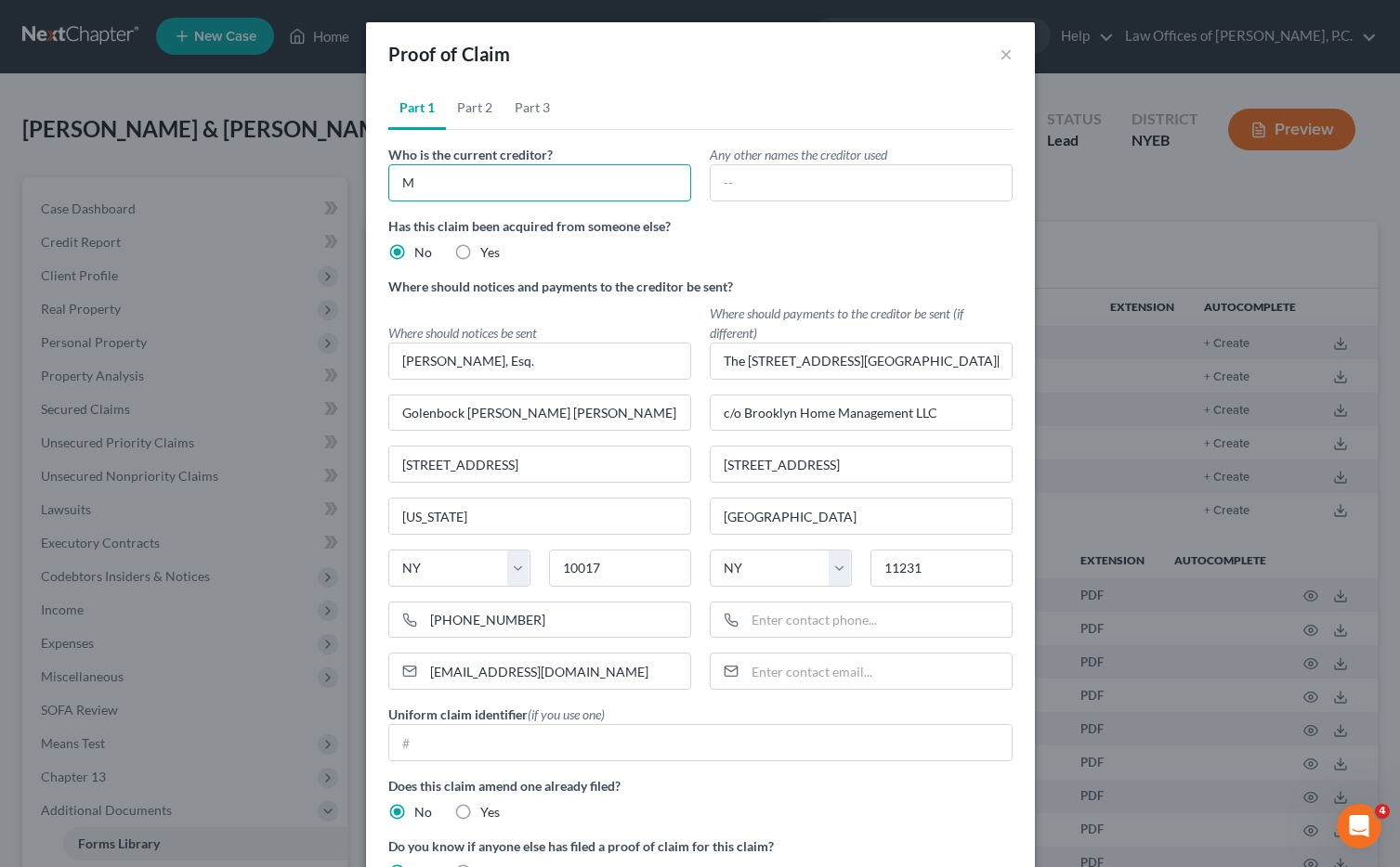
click at [445, 175] on input "M" at bounding box center [540, 183] width 303 height 38
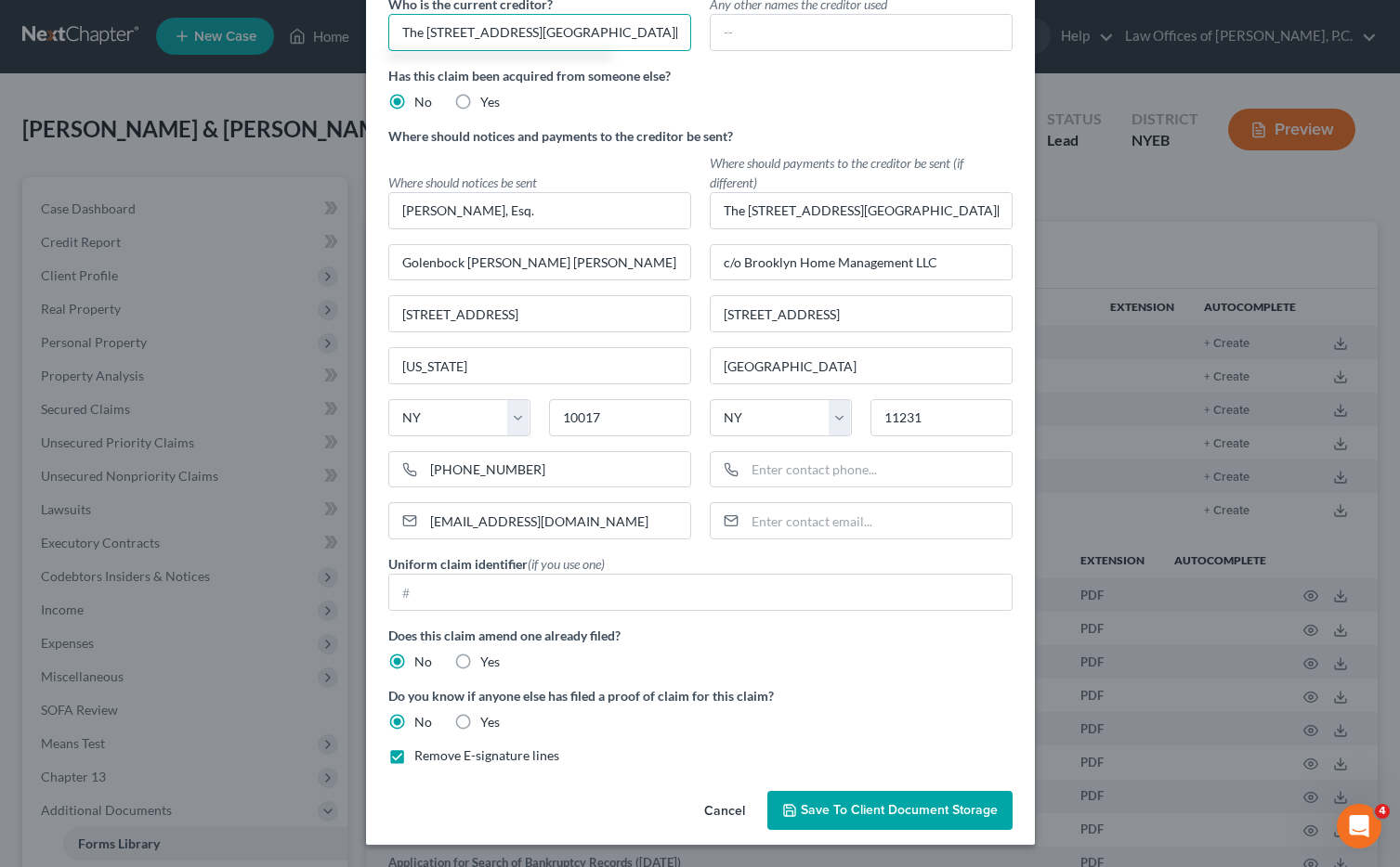
type input "The [STREET_ADDRESS][GEOGRAPHIC_DATA][PERSON_NAME]"
click at [865, 821] on button "Save to Client Document Storage" at bounding box center [890, 810] width 246 height 39
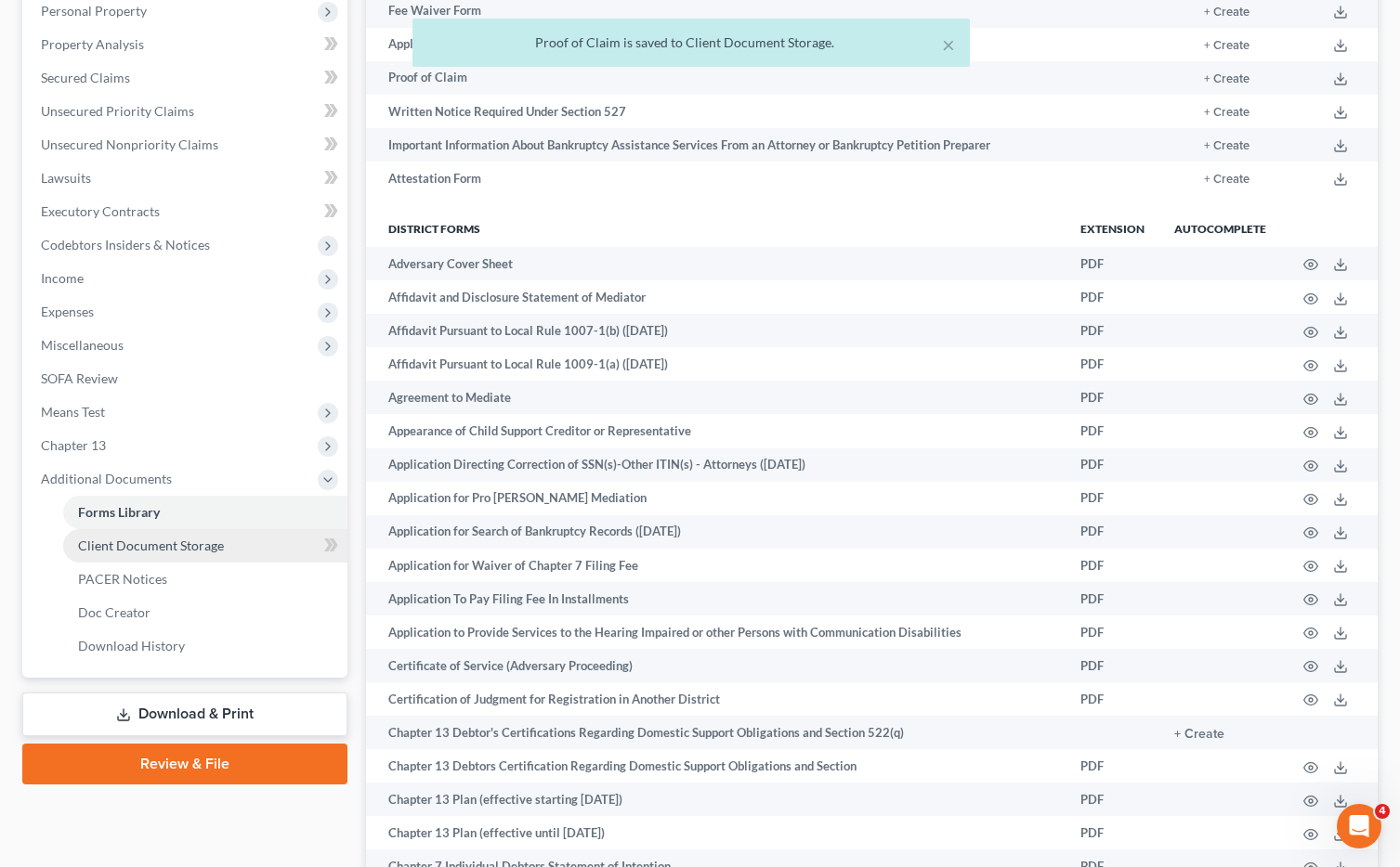
click at [163, 541] on span "Client Document Storage" at bounding box center [150, 545] width 146 height 16
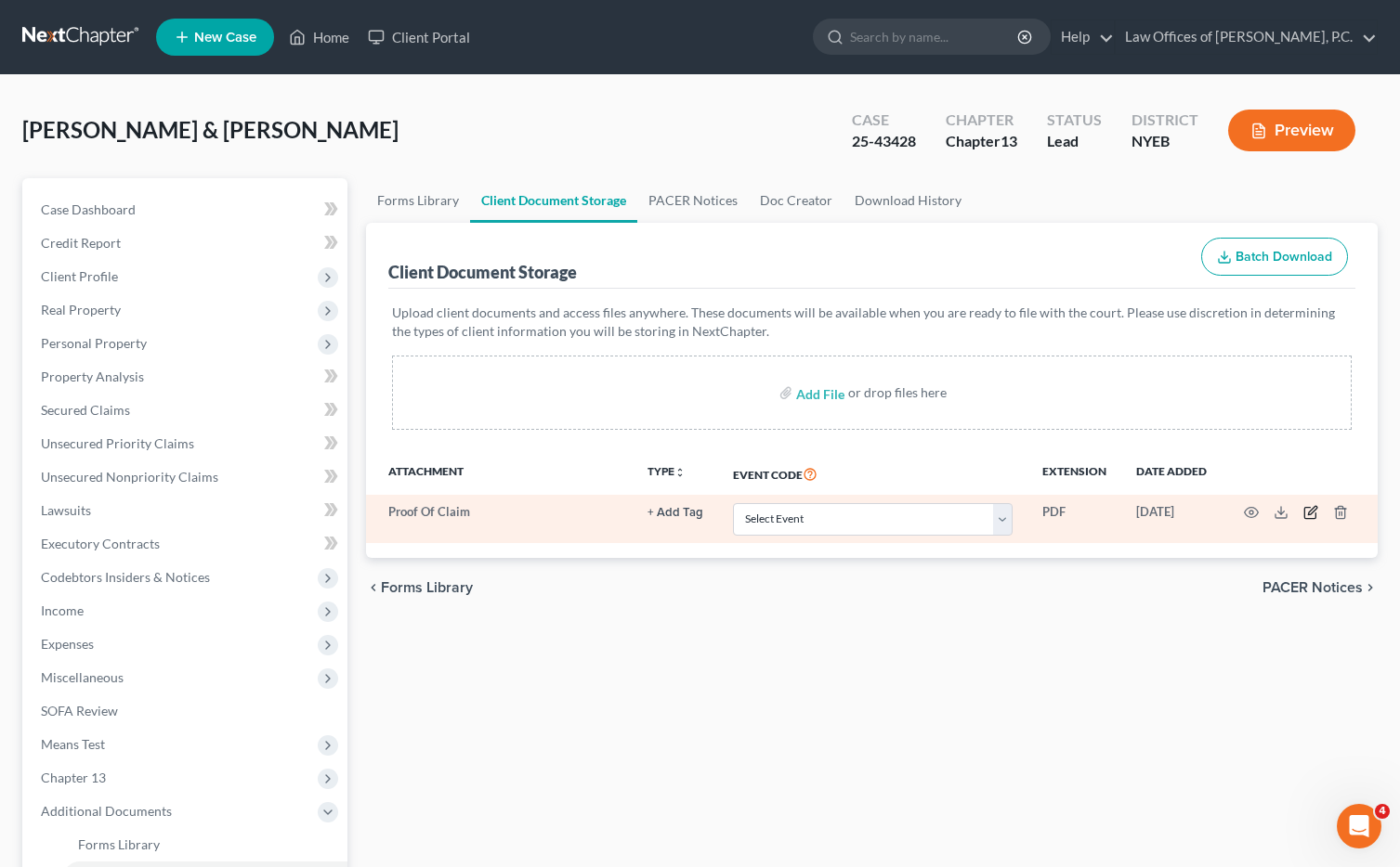
click at [1311, 512] on icon "button" at bounding box center [1311, 512] width 15 height 15
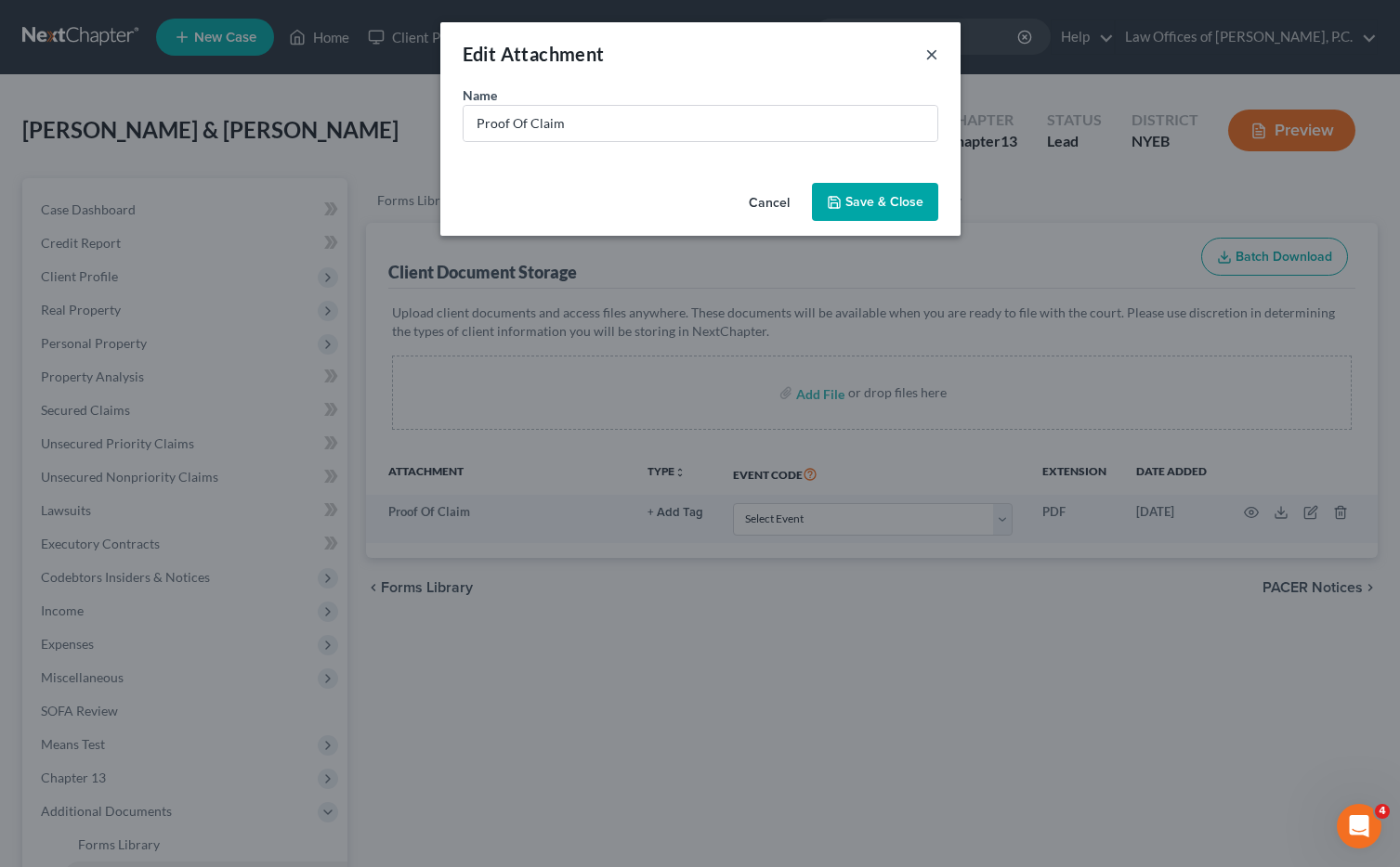
click at [936, 55] on button "×" at bounding box center [932, 53] width 13 height 23
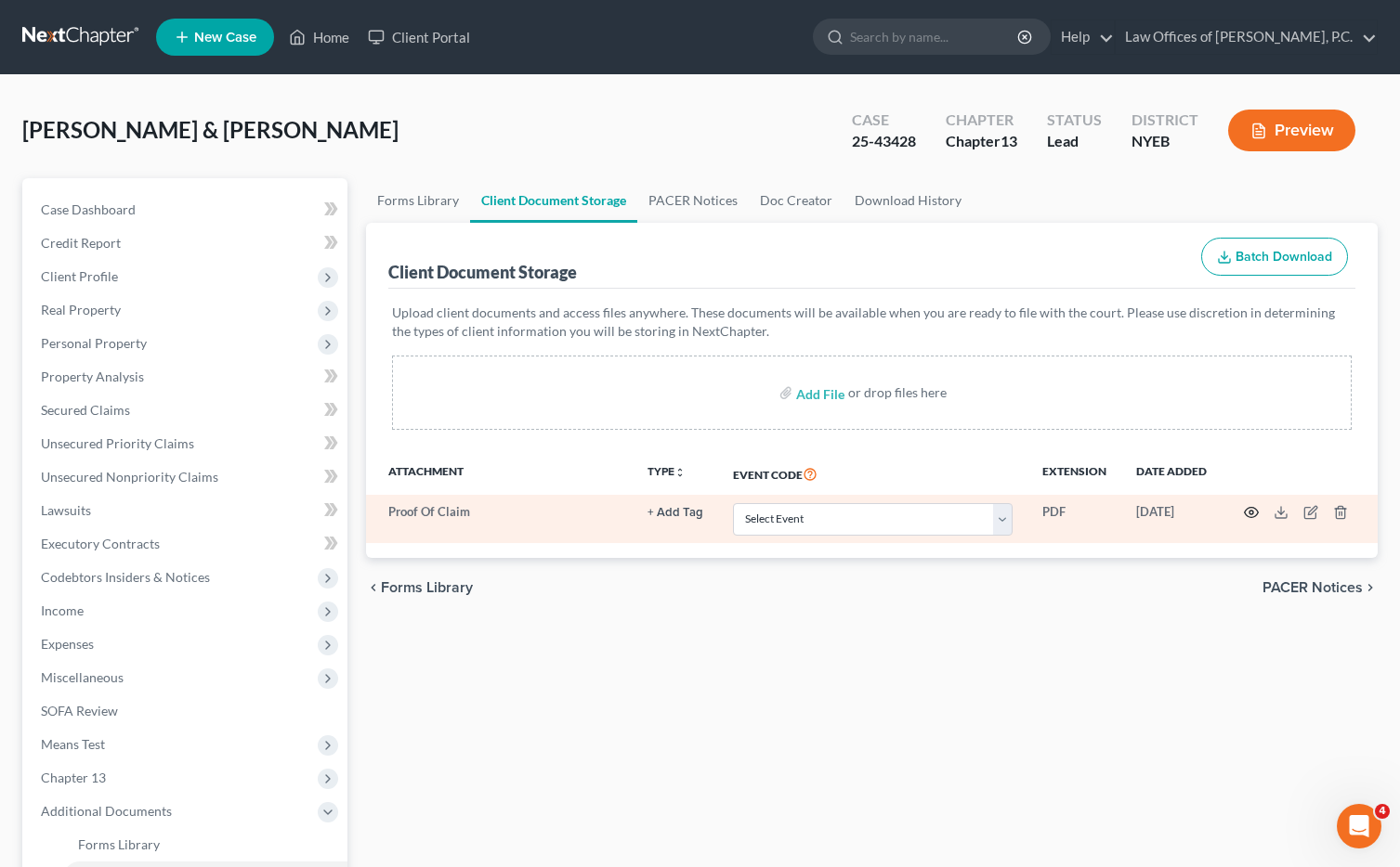
click at [1255, 509] on icon "button" at bounding box center [1251, 513] width 14 height 10
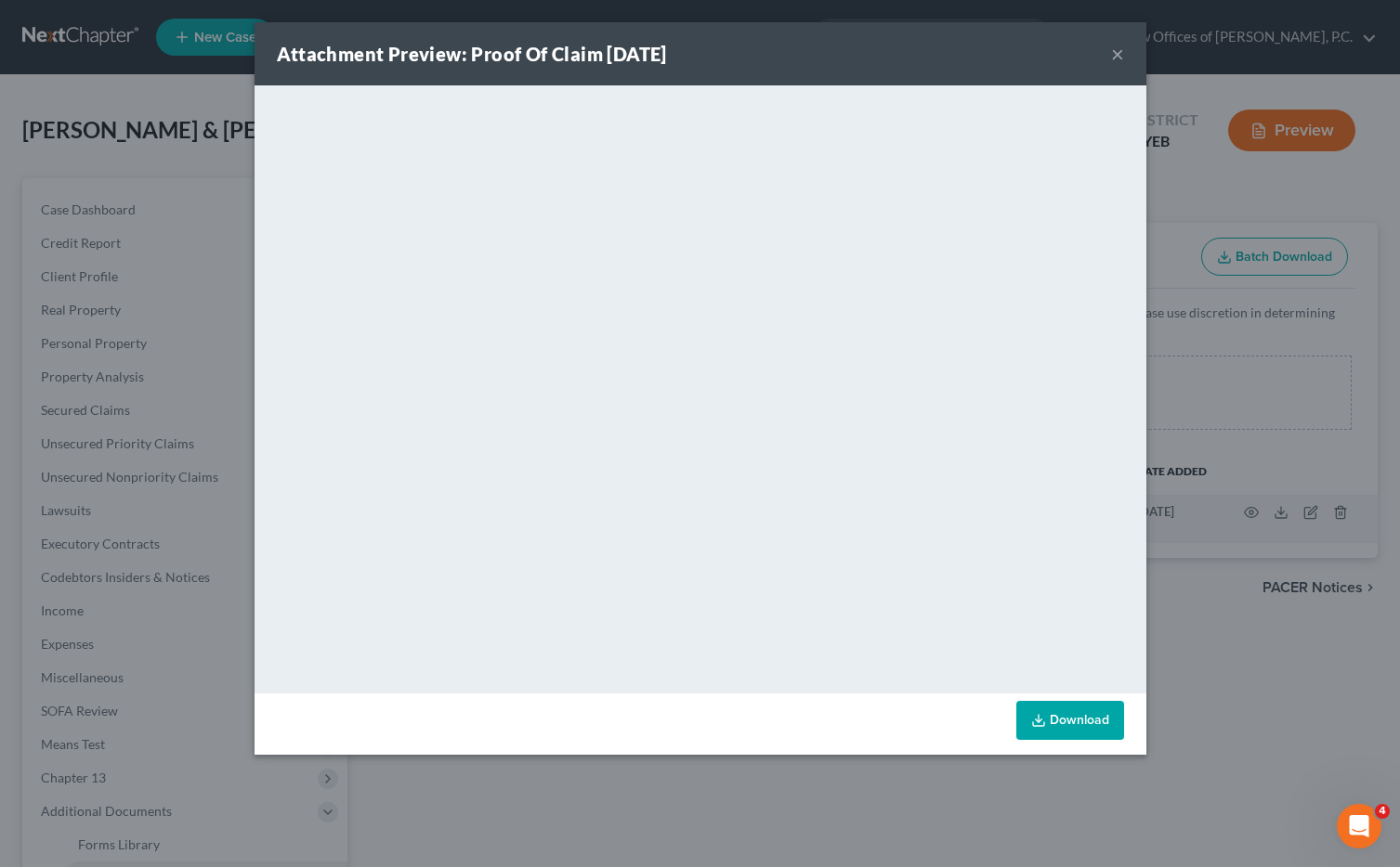
click at [1119, 61] on button "×" at bounding box center [1117, 53] width 13 height 23
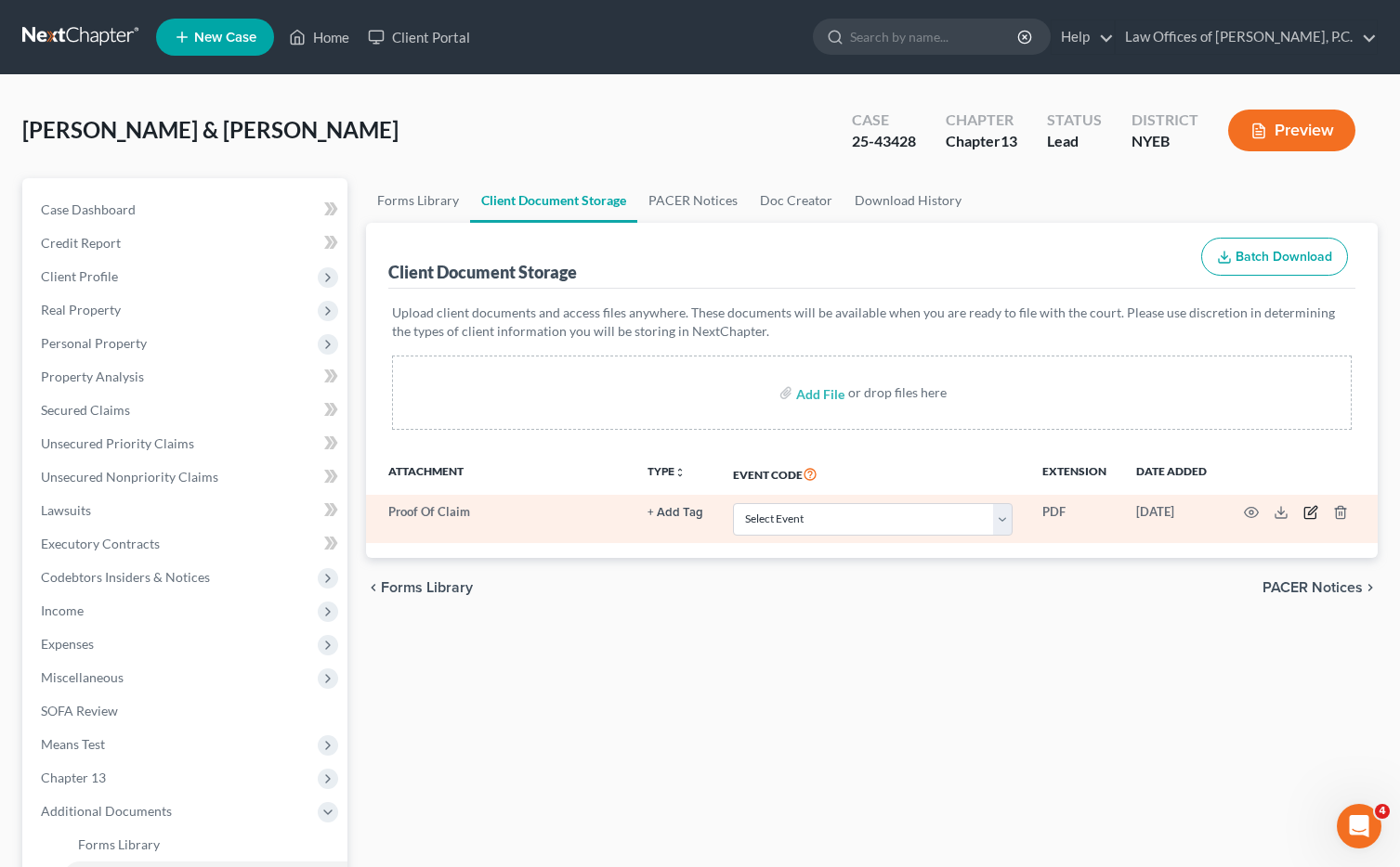
click at [1306, 512] on icon "button" at bounding box center [1311, 512] width 15 height 15
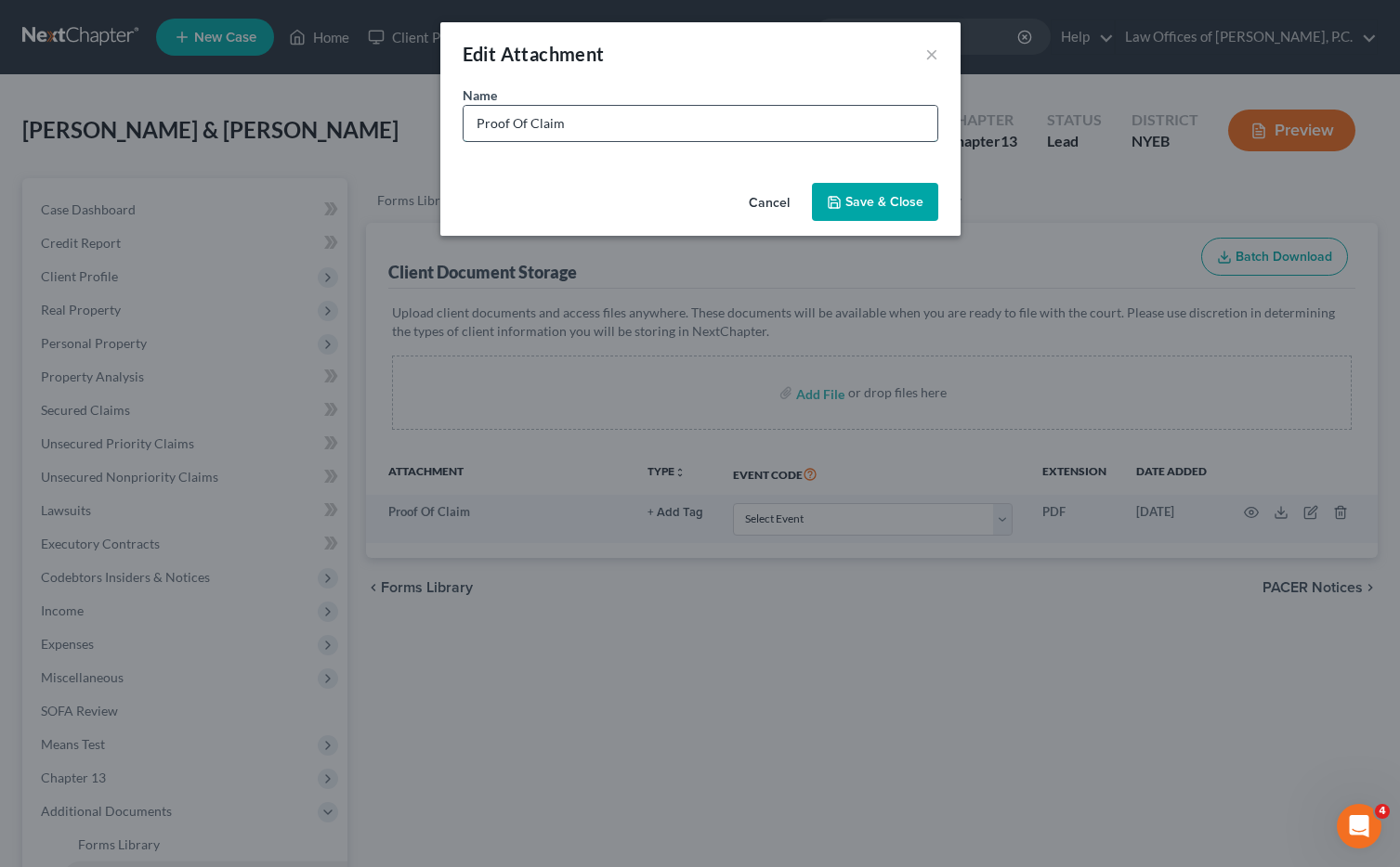
click at [718, 132] on input "Proof Of Claim" at bounding box center [700, 124] width 474 height 36
click at [888, 218] on button "Save & Close" at bounding box center [875, 202] width 127 height 39
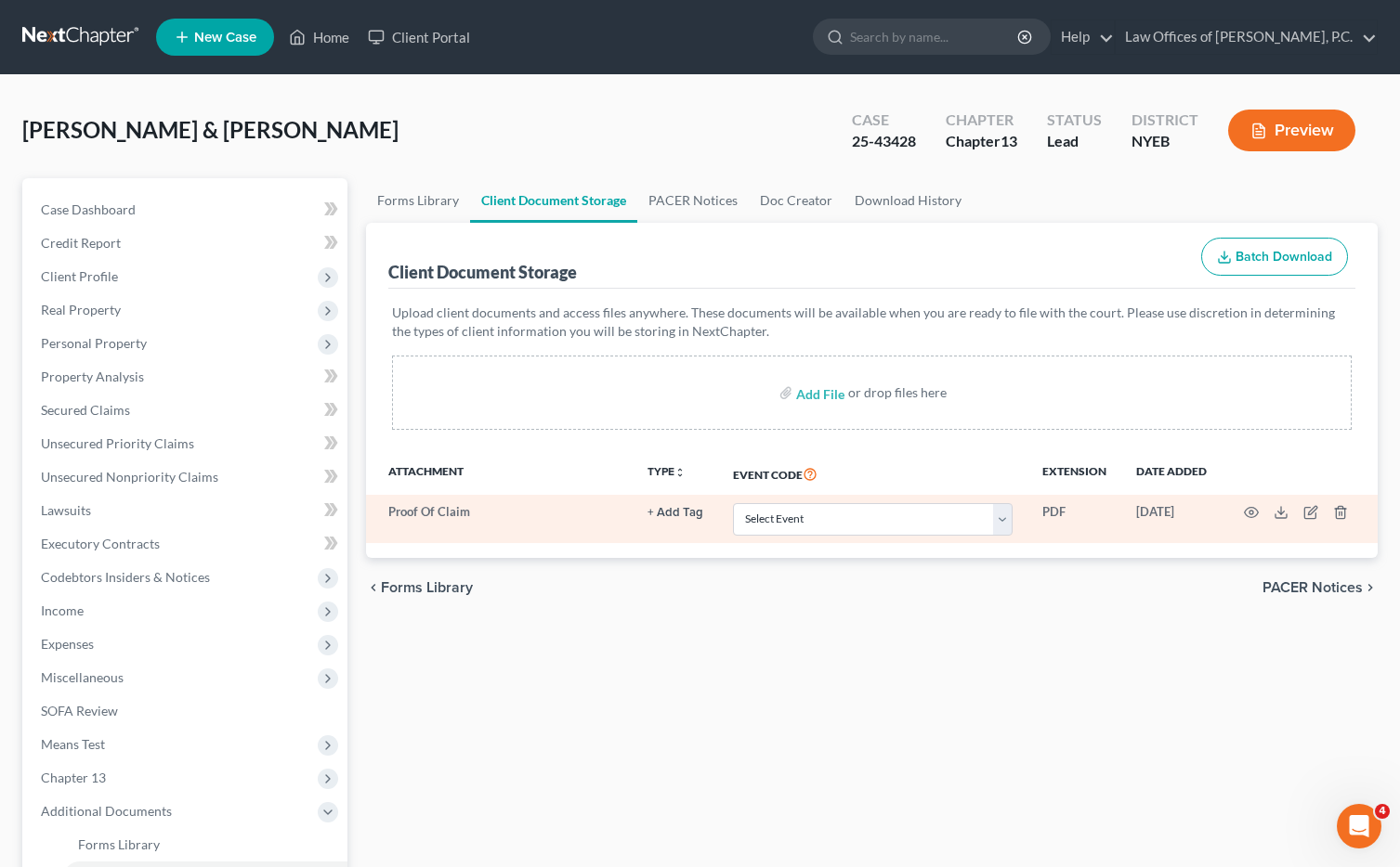
click at [410, 513] on td "Proof Of Claim" at bounding box center [499, 519] width 266 height 48
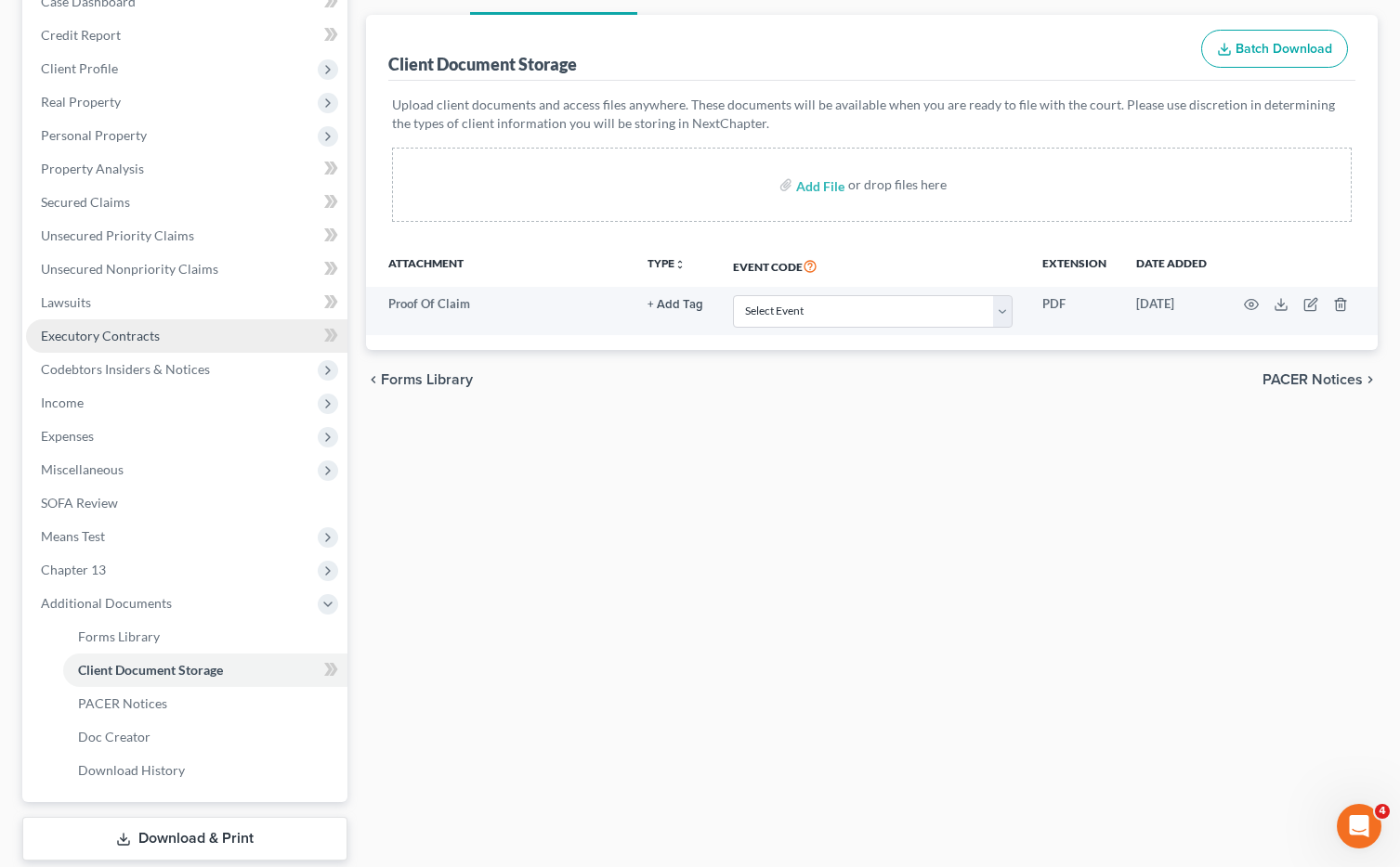
scroll to position [264, 0]
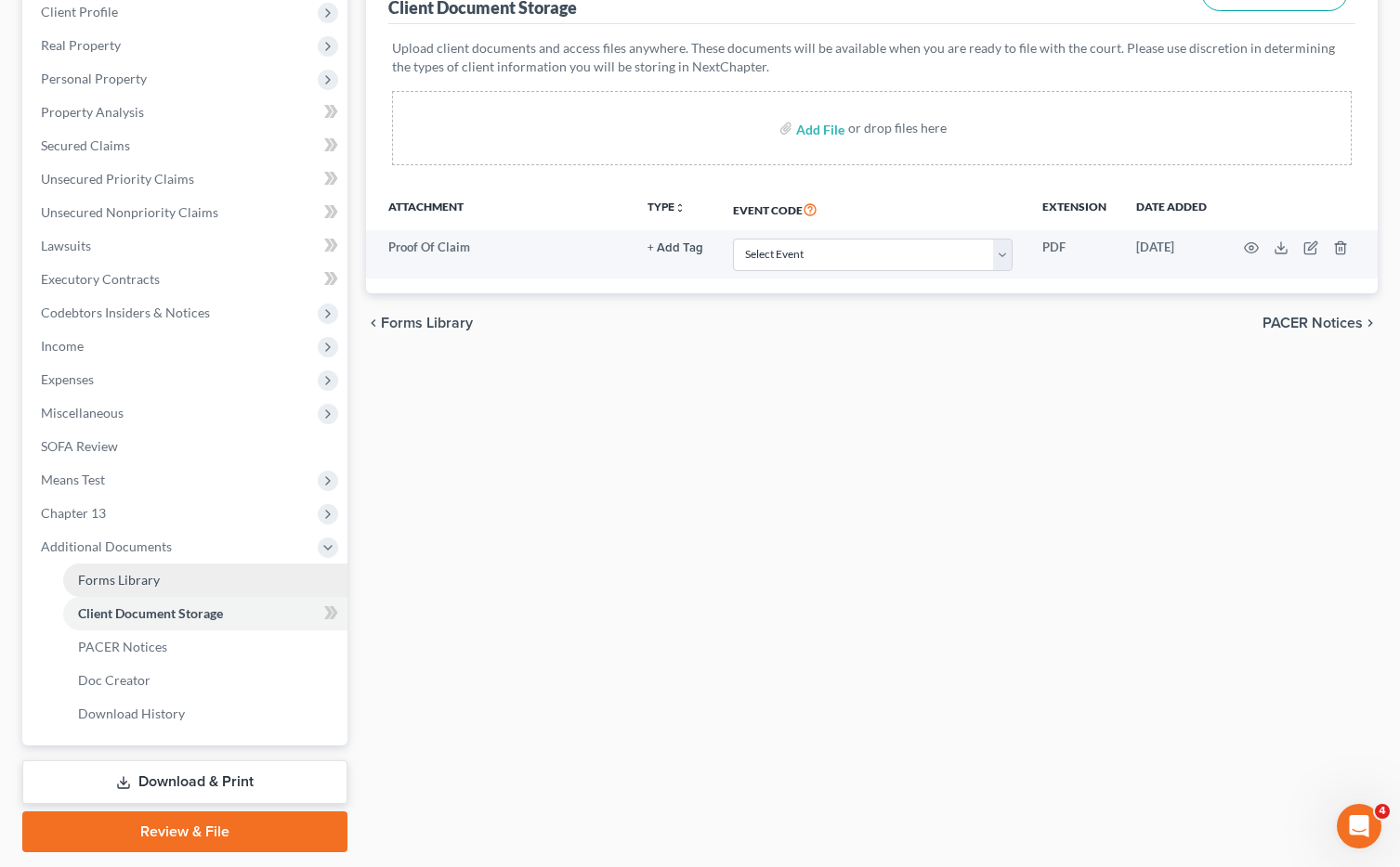
click at [173, 582] on link "Forms Library" at bounding box center [205, 581] width 284 height 34
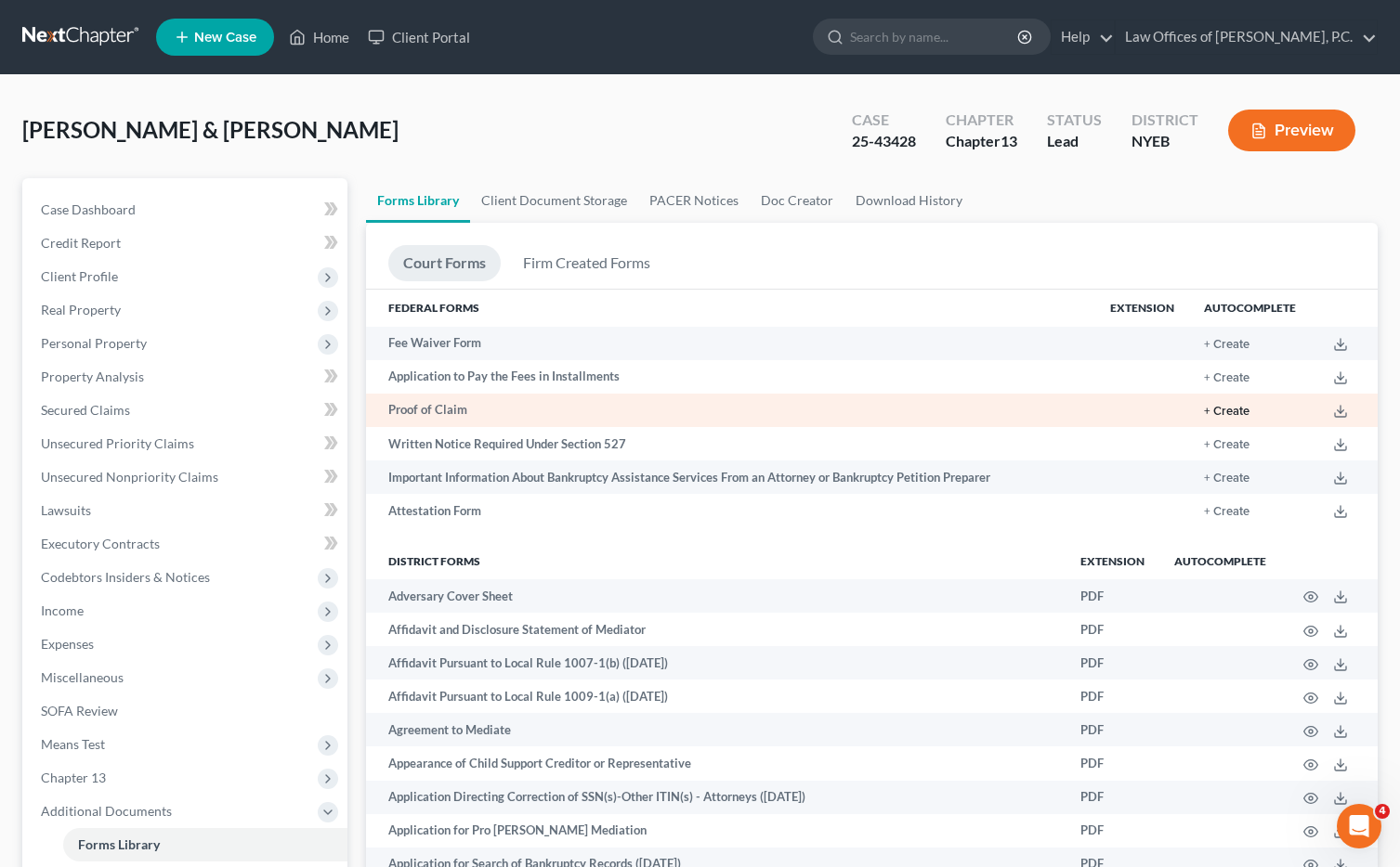
click at [1215, 415] on button "+ Create" at bounding box center [1227, 412] width 46 height 12
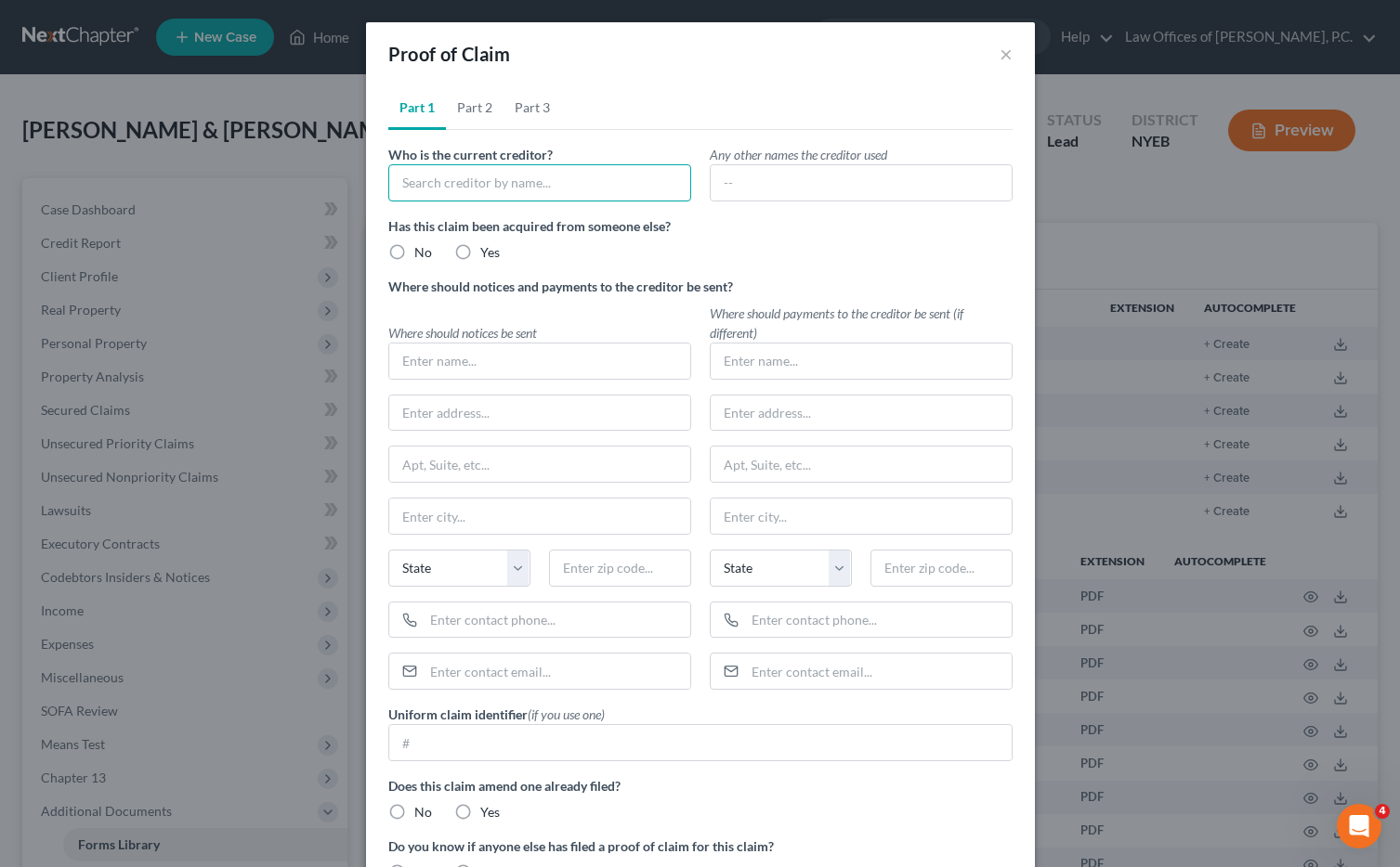
click at [558, 174] on input "text" at bounding box center [540, 183] width 303 height 38
type input "The [STREET_ADDRESS][GEOGRAPHIC_DATA][PERSON_NAME]"
click at [415, 248] on label "No" at bounding box center [424, 252] width 18 height 19
click at [422, 248] on input "No" at bounding box center [428, 249] width 12 height 12
radio input "true"
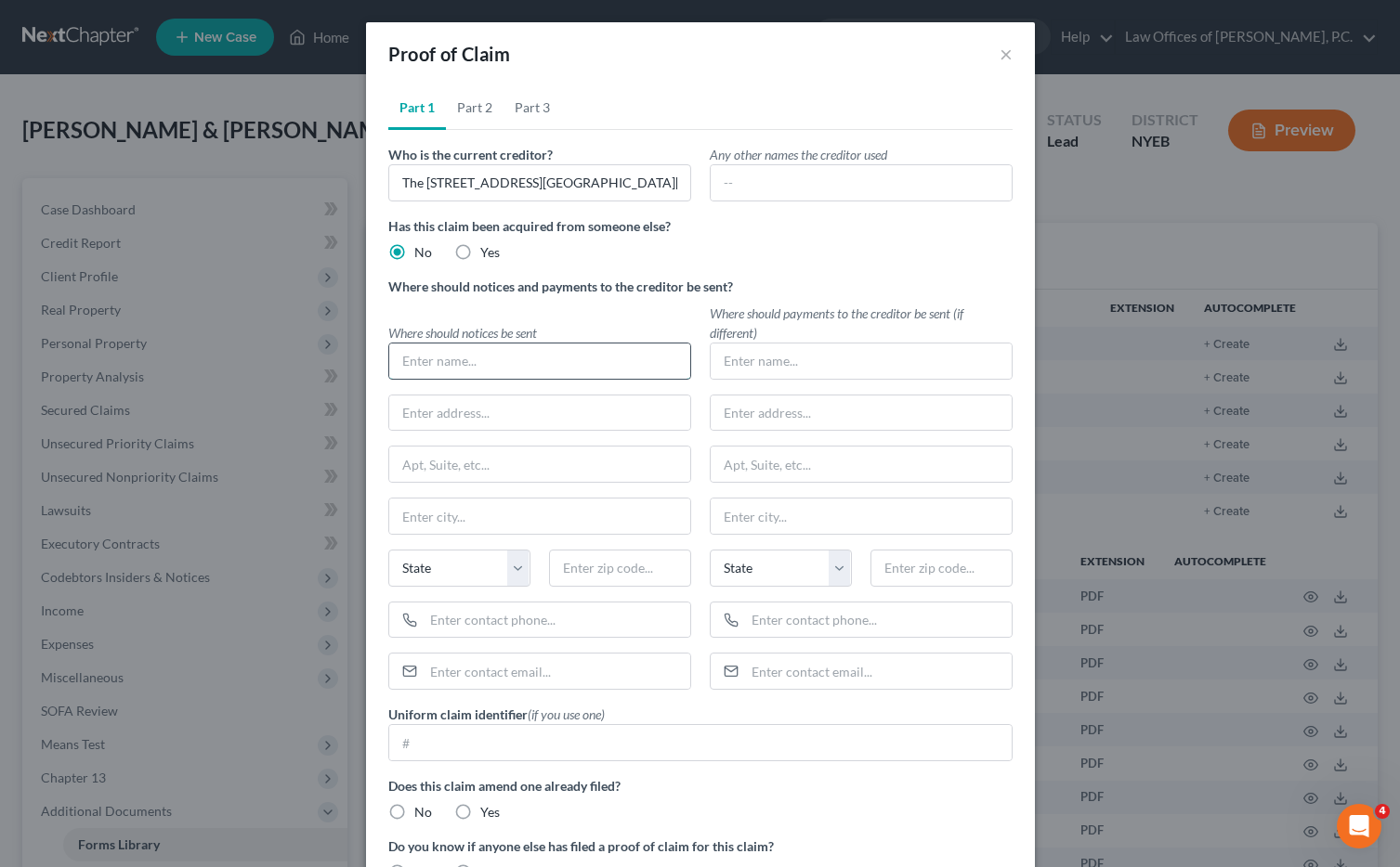
click at [463, 364] on input "text" at bounding box center [540, 361] width 301 height 36
type input "J"
type input "[PERSON_NAME], Esq."
type input "[STREET_ADDRESS]"
type input "[US_STATE]"
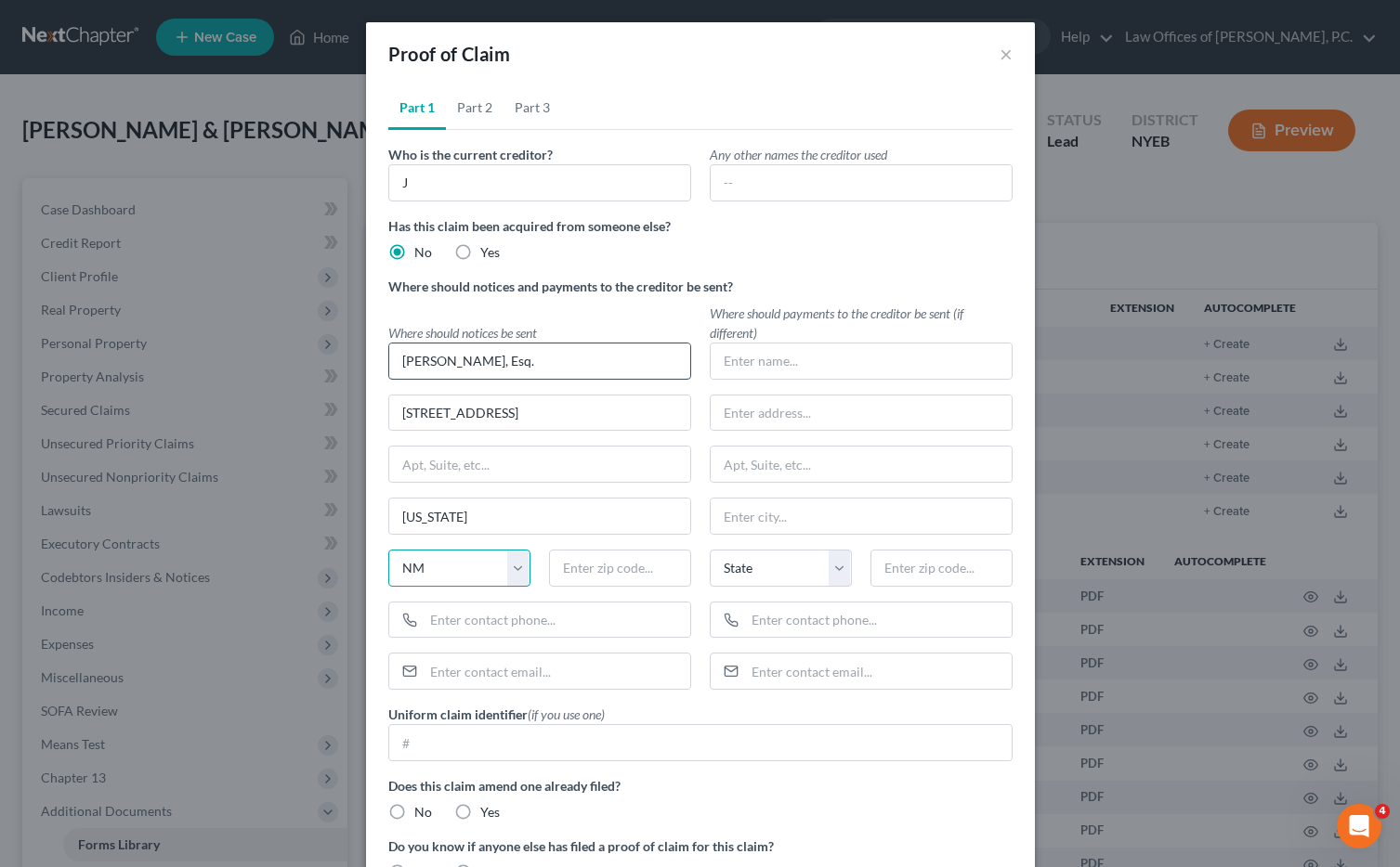
select select "35"
type input "10017"
type input "[PHONE_NUMBER]"
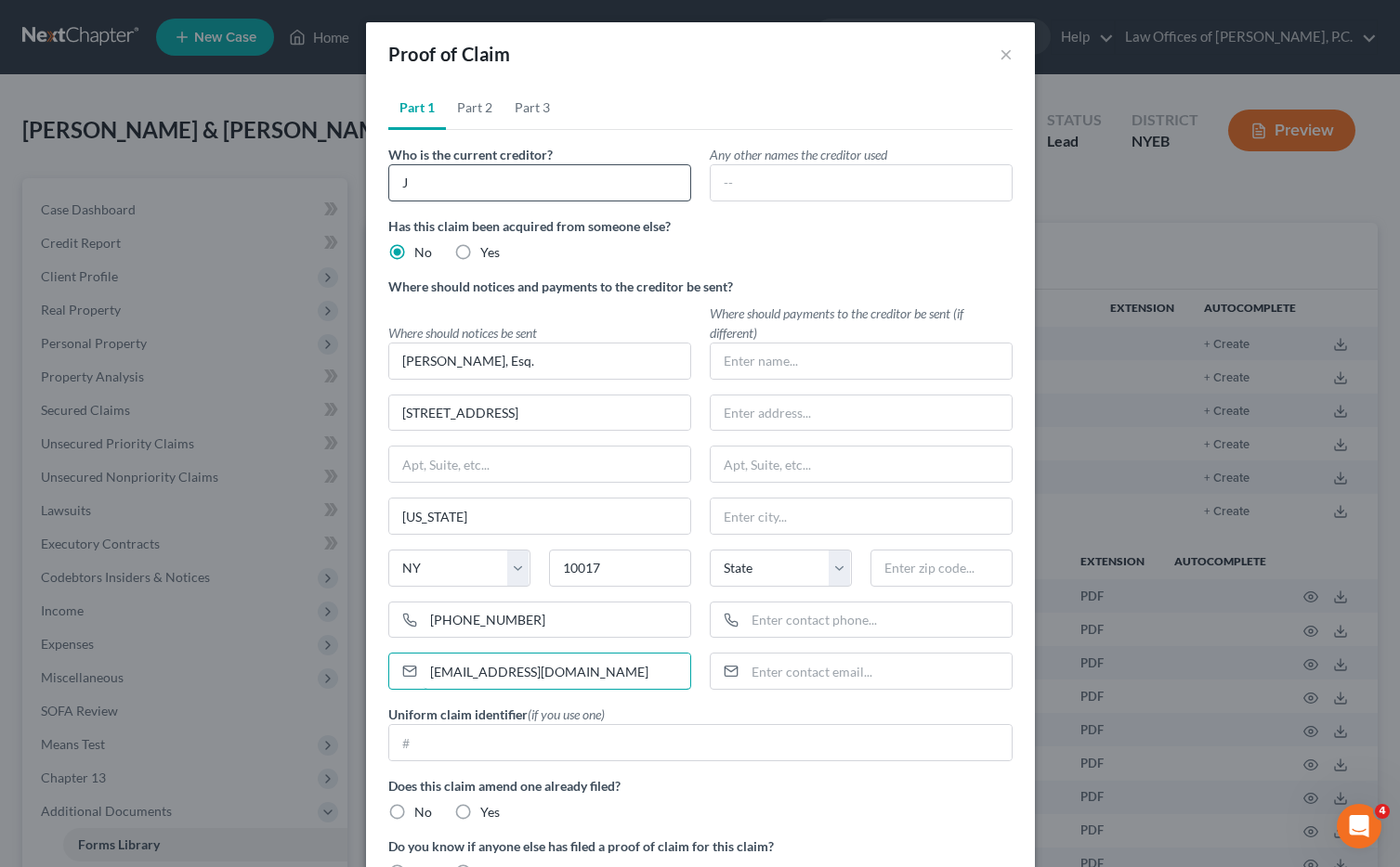
type input "jflaxer@golenbock.com"
drag, startPoint x: 441, startPoint y: 183, endPoint x: 388, endPoint y: 176, distance: 53.5
click at [388, 176] on input "J" at bounding box center [540, 183] width 303 height 38
click at [811, 363] on input "text" at bounding box center [861, 361] width 301 height 36
type input "The 610"
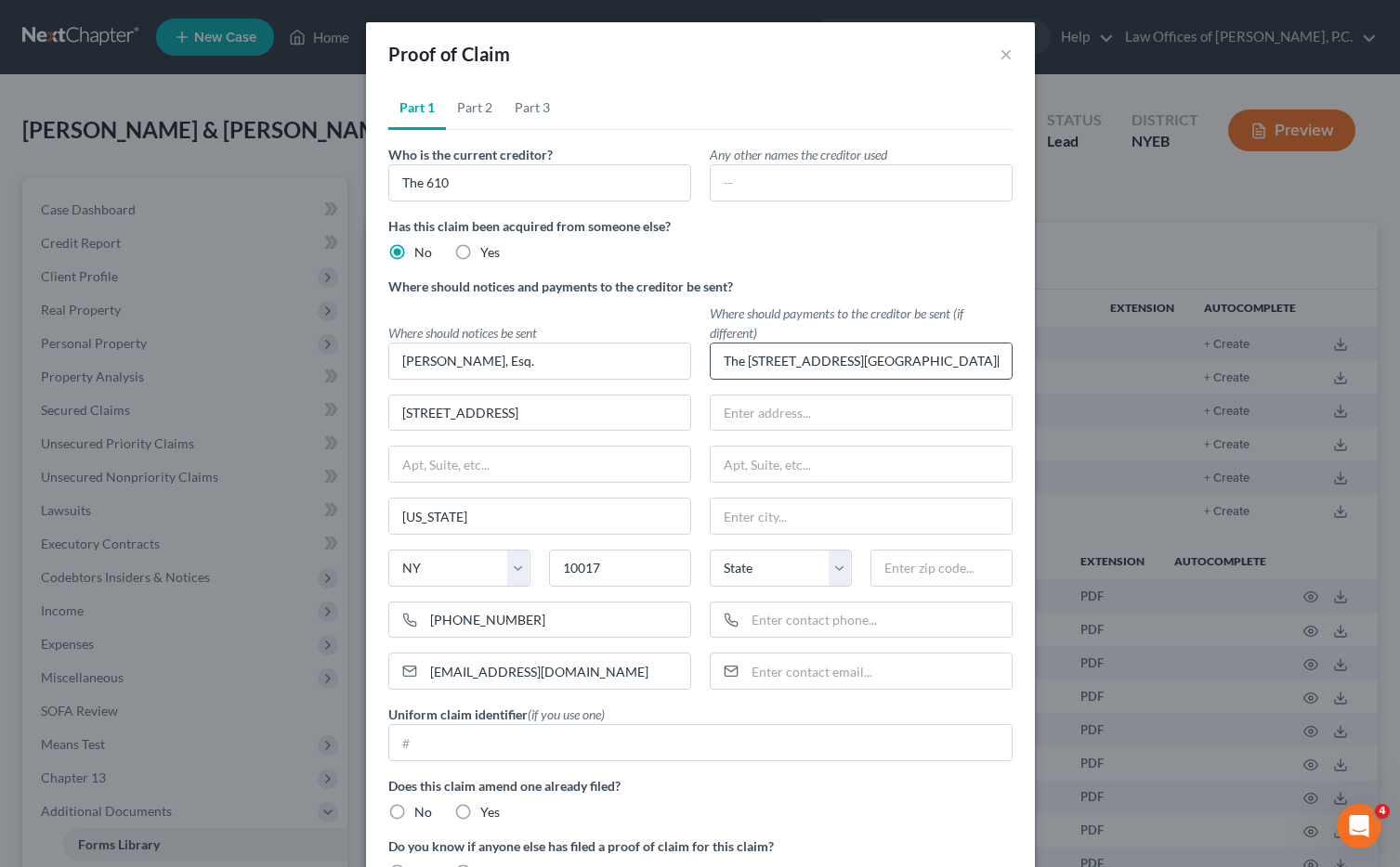
click at [856, 362] on input "The [STREET_ADDRESS][GEOGRAPHIC_DATA][PERSON_NAME]" at bounding box center [861, 361] width 301 height 36
type input "The [STREET_ADDRESS][GEOGRAPHIC_DATA][PERSON_NAME]"
click at [489, 178] on input "The 610" at bounding box center [540, 183] width 303 height 38
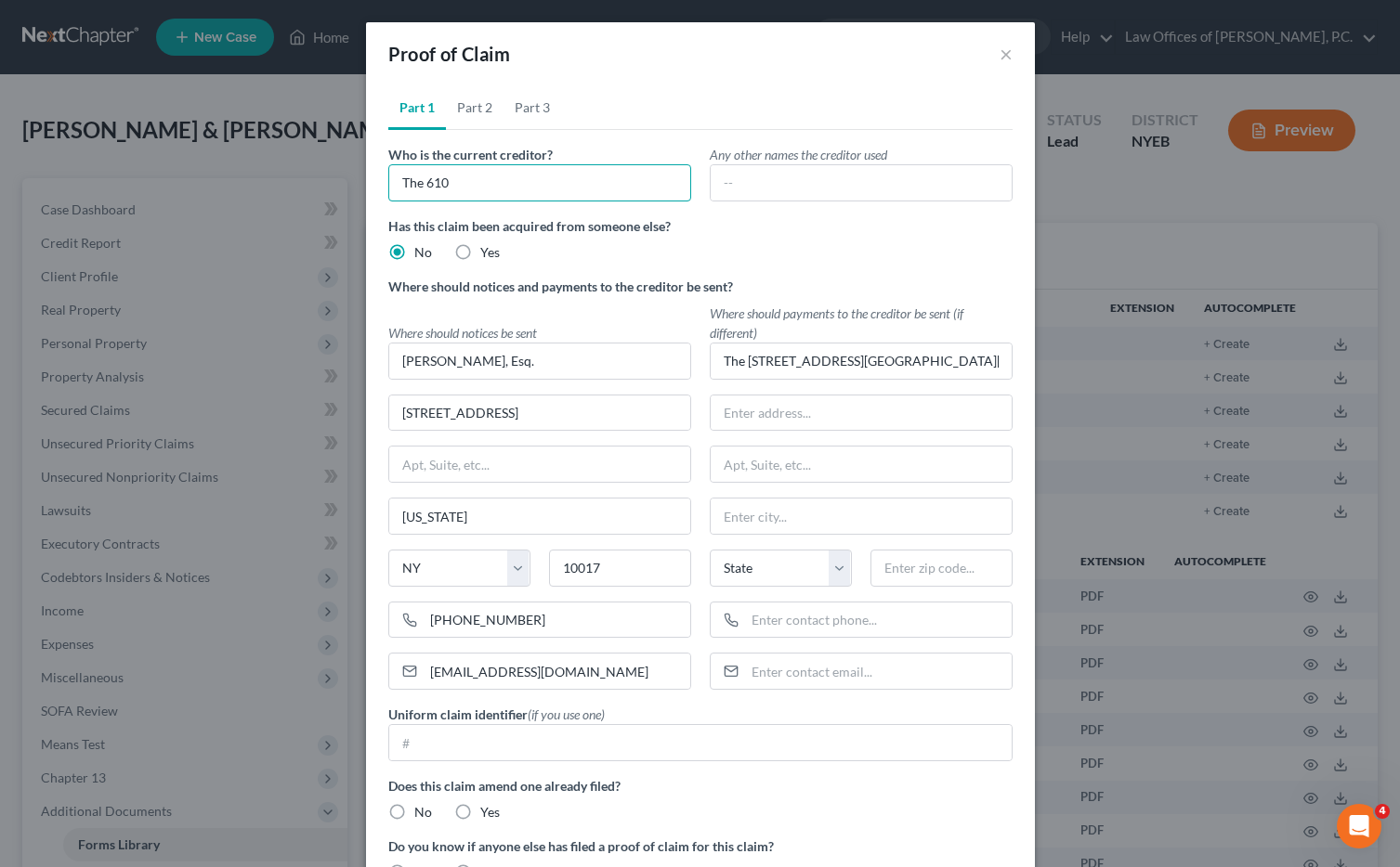
click at [489, 178] on input "The 610" at bounding box center [540, 183] width 303 height 38
paste input "Warren Street Condominium"
type input "The [STREET_ADDRESS][GEOGRAPHIC_DATA][PERSON_NAME]"
click at [759, 408] on input "text" at bounding box center [861, 414] width 301 height 36
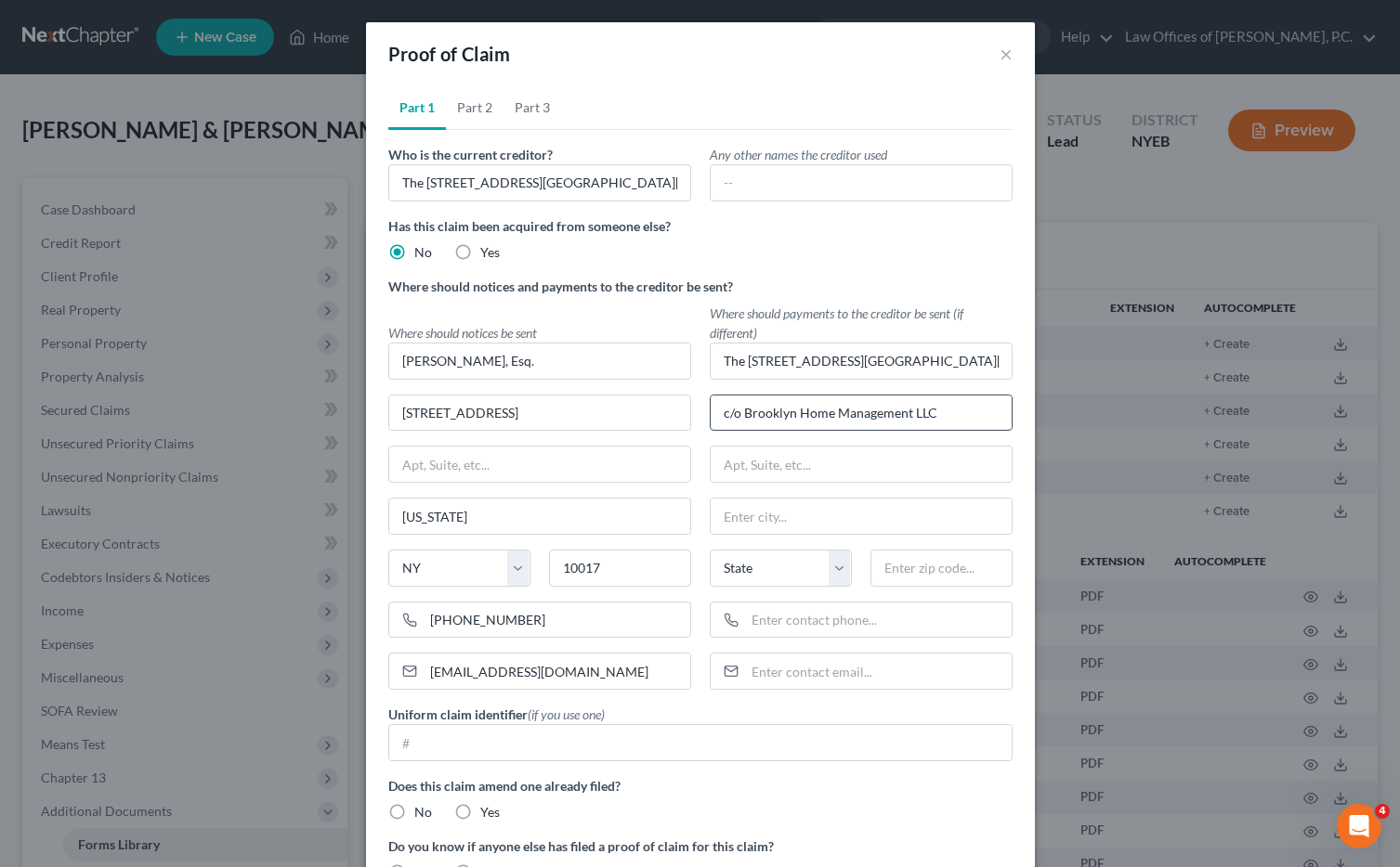
type input "c/o Brooklyn Home Management LLC"
type input "92 Luquer Street"
type input "[GEOGRAPHIC_DATA]"
select select "35"
type input "11231"
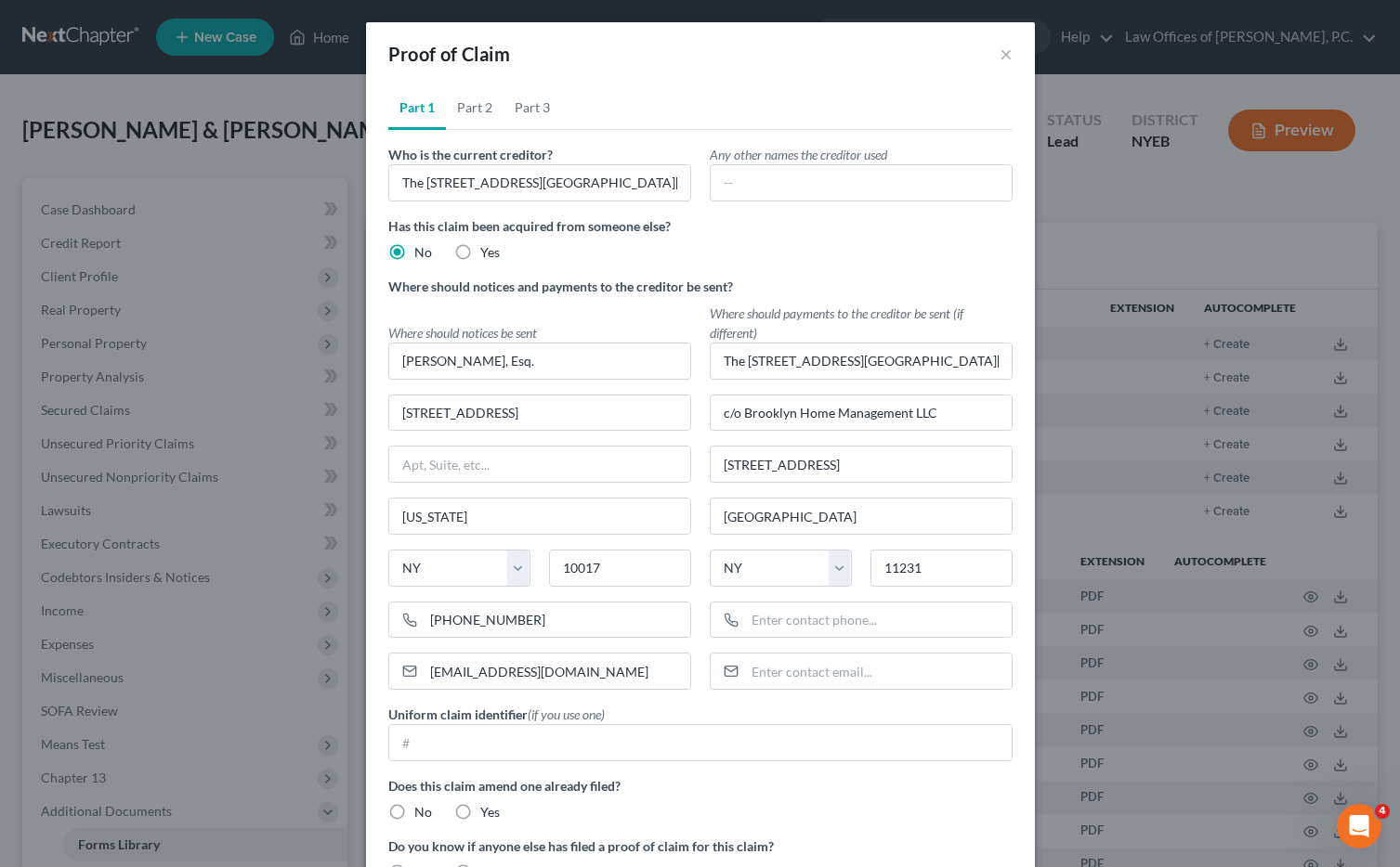
click at [855, 238] on div "Has this claim been acquired from someone else? No Yes" at bounding box center [700, 240] width 643 height 46
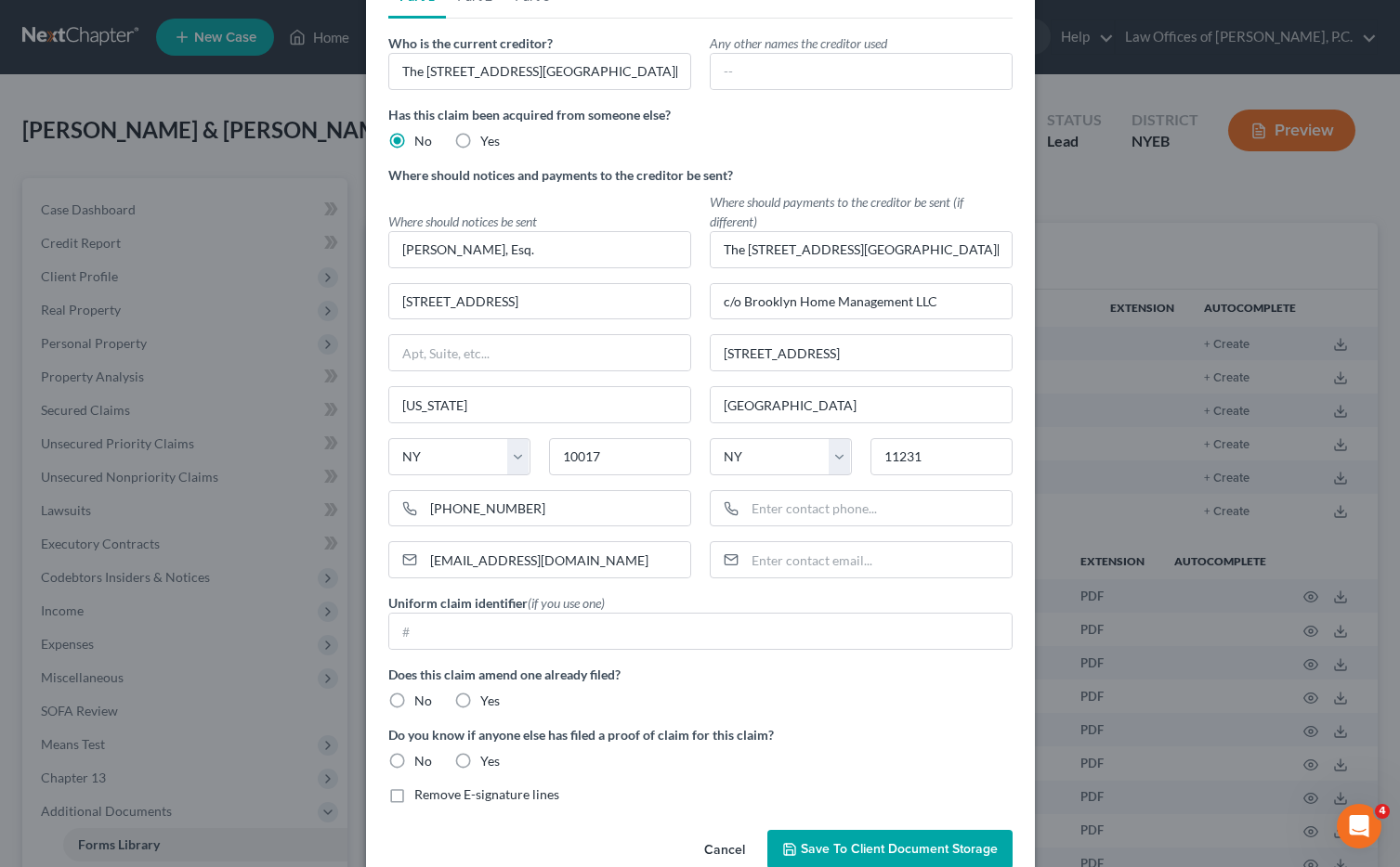
scroll to position [150, 0]
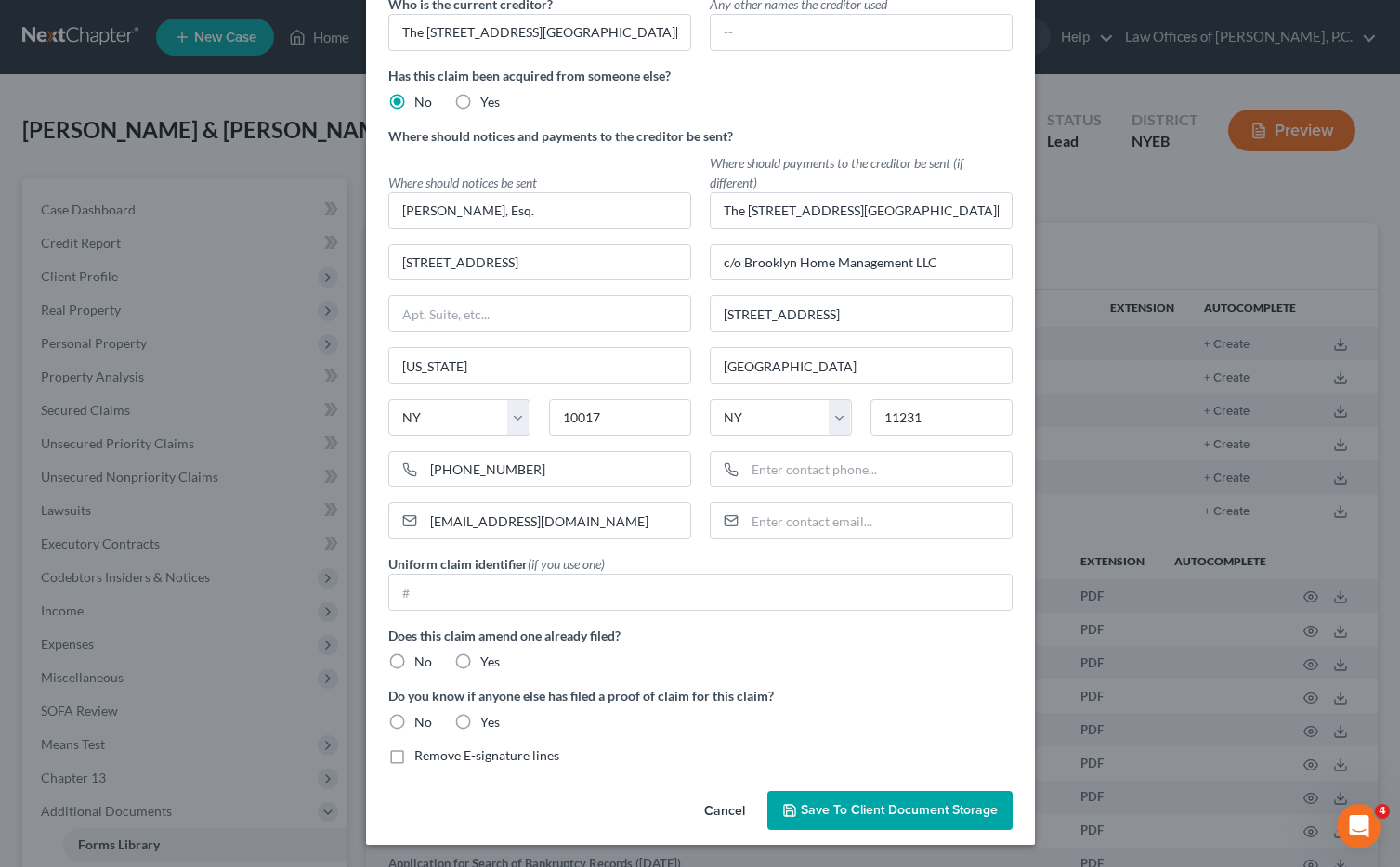
click at [415, 663] on label "No" at bounding box center [424, 662] width 18 height 19
click at [422, 663] on input "No" at bounding box center [428, 659] width 12 height 12
radio input "true"
click at [415, 758] on label "Remove E-signature lines" at bounding box center [487, 755] width 145 height 19
click at [422, 758] on input "Remove E-signature lines" at bounding box center [428, 752] width 12 height 12
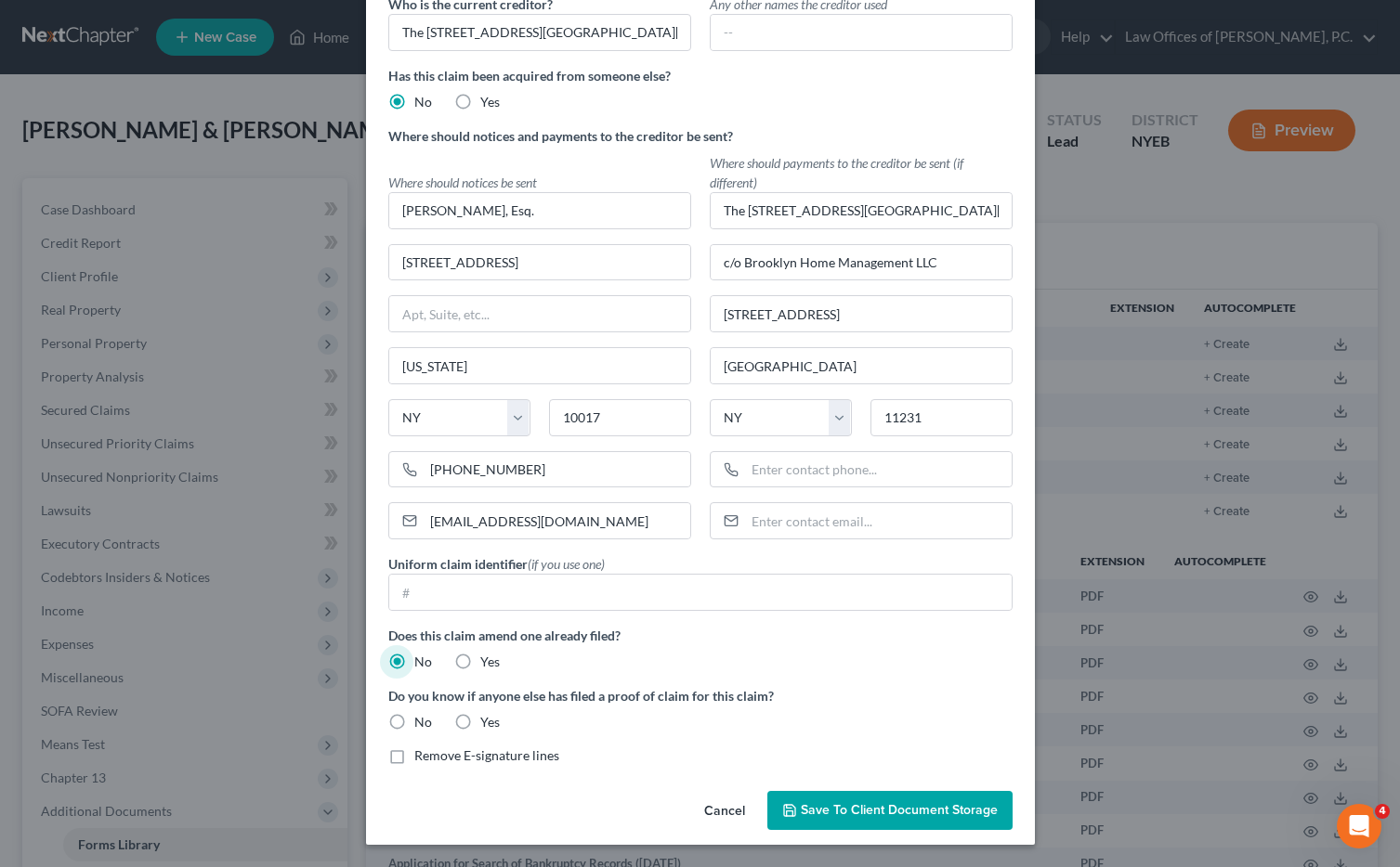
checkbox input "true"
click at [415, 723] on label "No" at bounding box center [424, 722] width 18 height 19
click at [422, 723] on input "No" at bounding box center [428, 720] width 12 height 12
radio input "true"
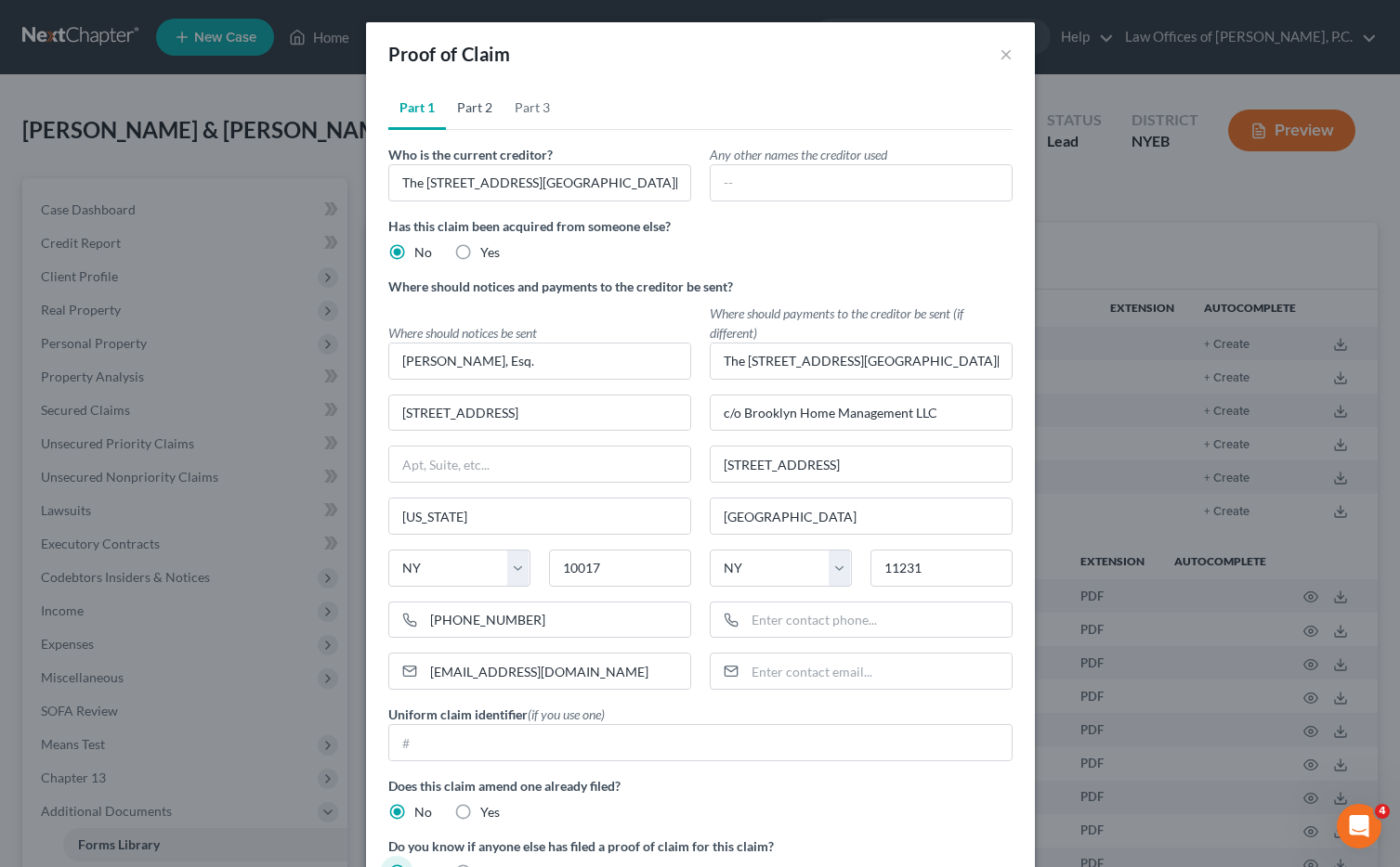
click at [466, 107] on link "Part 2" at bounding box center [474, 107] width 57 height 45
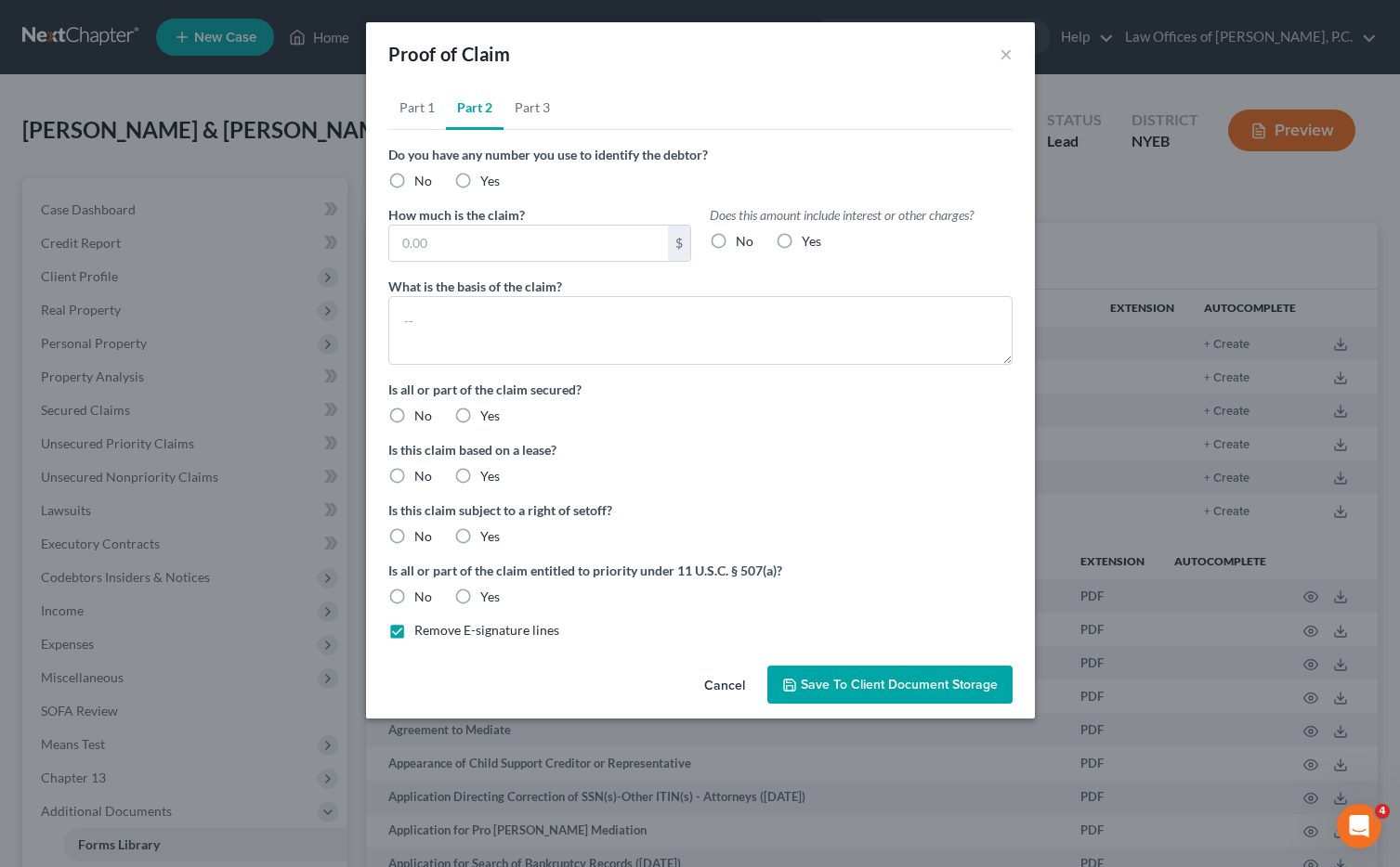
click at [415, 177] on label "No" at bounding box center [424, 181] width 18 height 19
click at [422, 177] on input "No" at bounding box center [428, 178] width 12 height 12
radio input "true"
click at [447, 243] on input "text" at bounding box center [529, 243] width 279 height 36
type input "36,553.05"
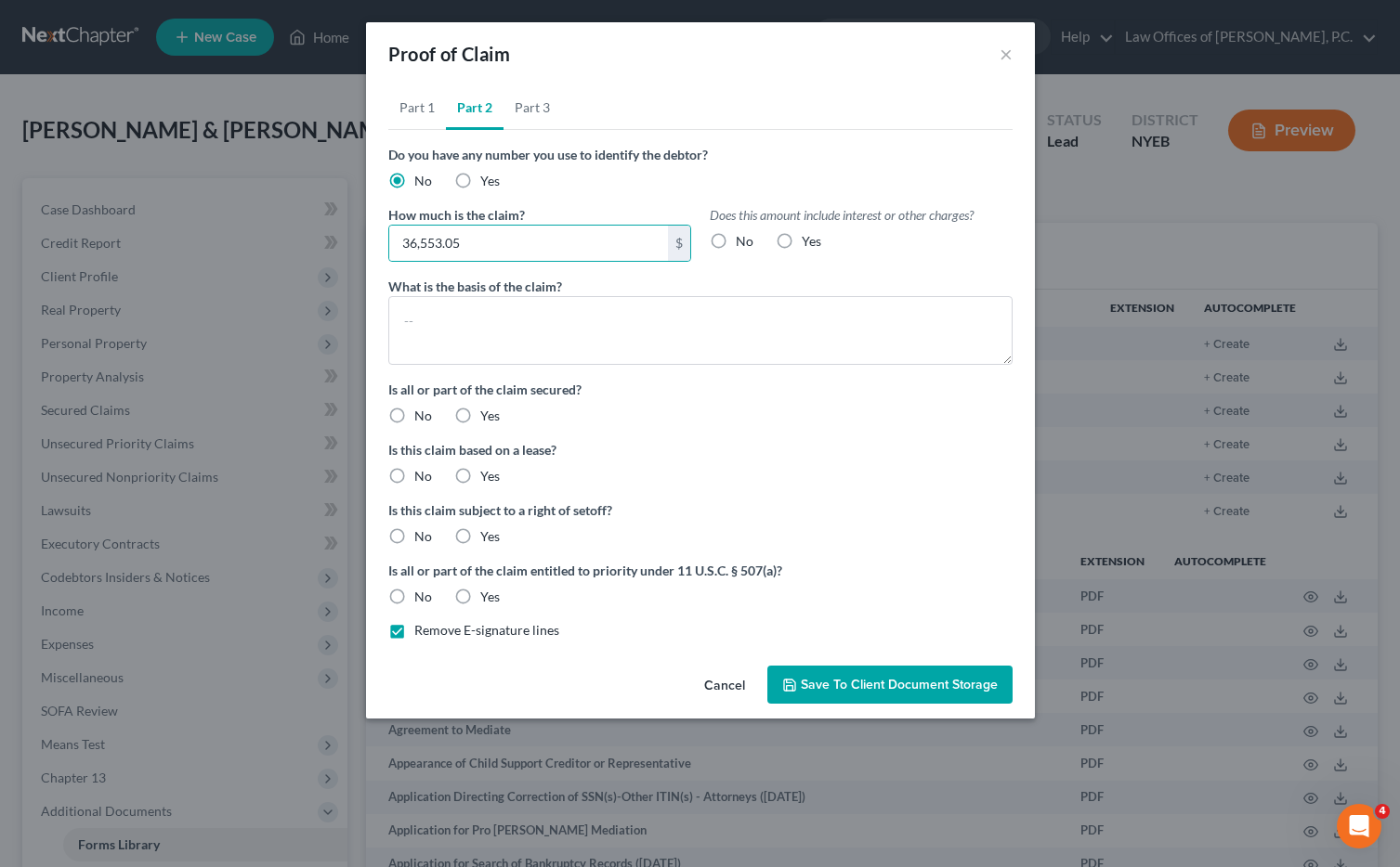
click at [736, 242] on label "No" at bounding box center [745, 241] width 18 height 19
click at [744, 242] on input "No" at bounding box center [750, 239] width 12 height 12
radio input "true"
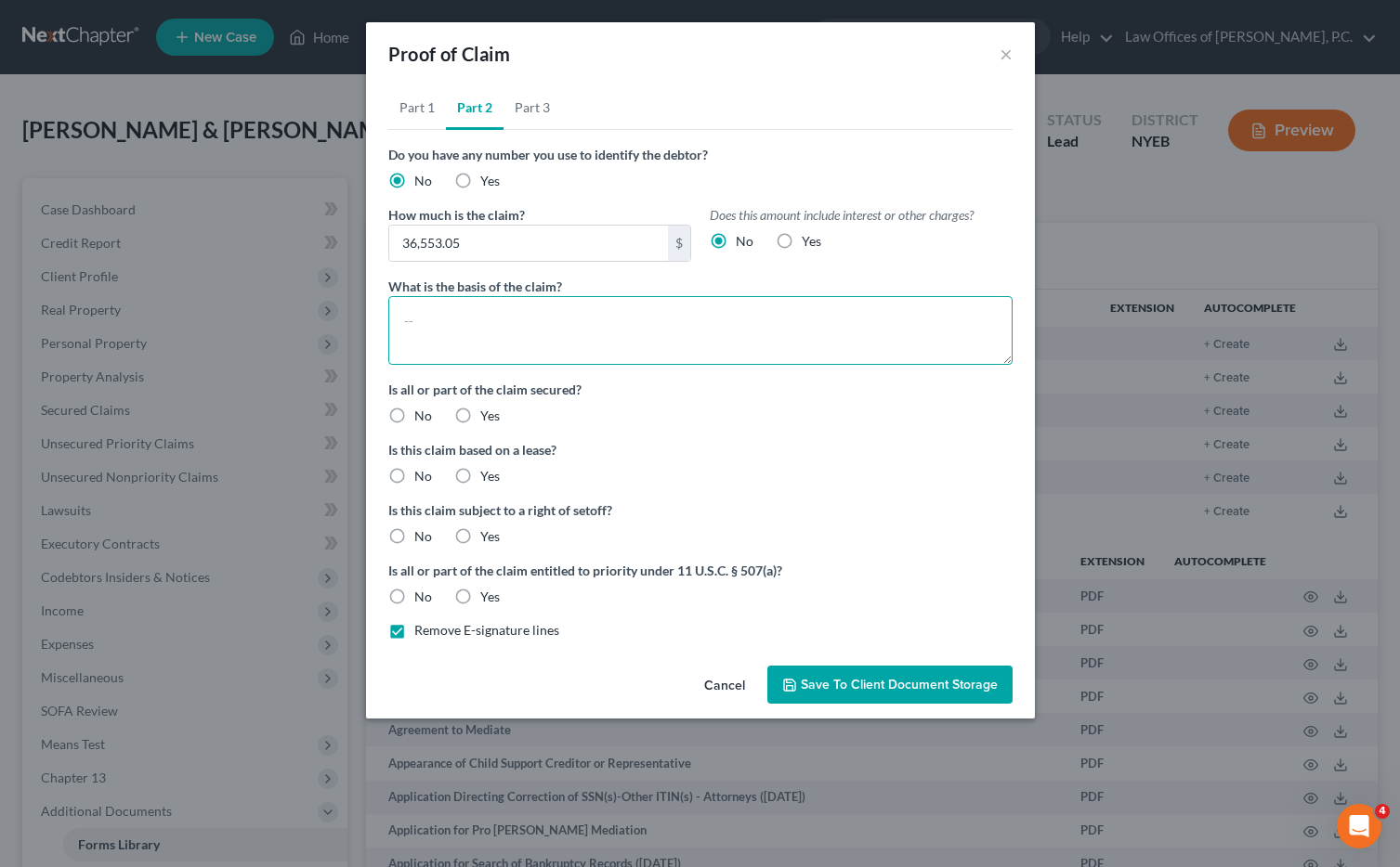
click at [536, 321] on textarea at bounding box center [700, 330] width 625 height 68
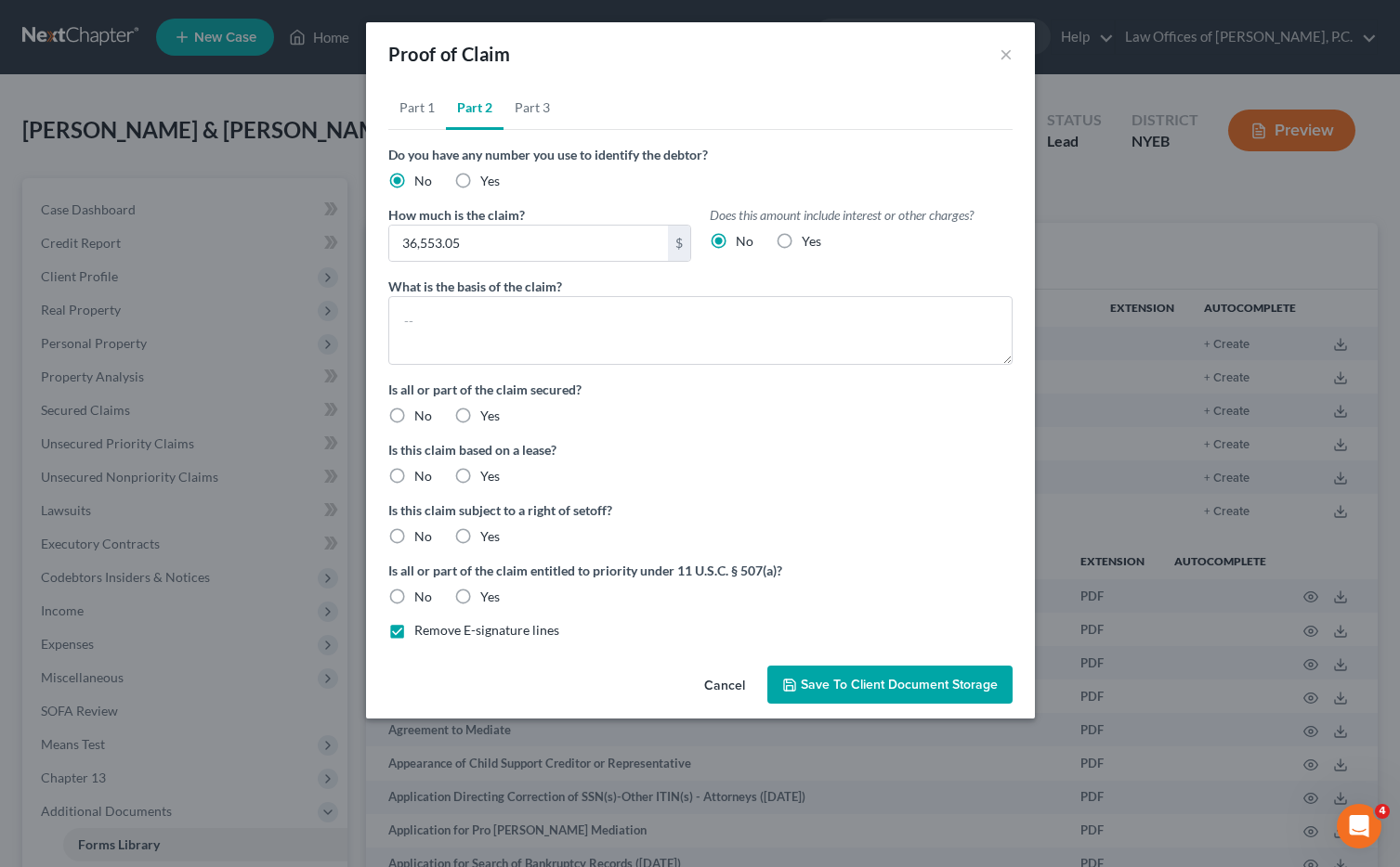
click at [480, 415] on label "Yes" at bounding box center [490, 416] width 20 height 19
click at [488, 415] on input "Yes" at bounding box center [494, 413] width 12 height 12
radio input "true"
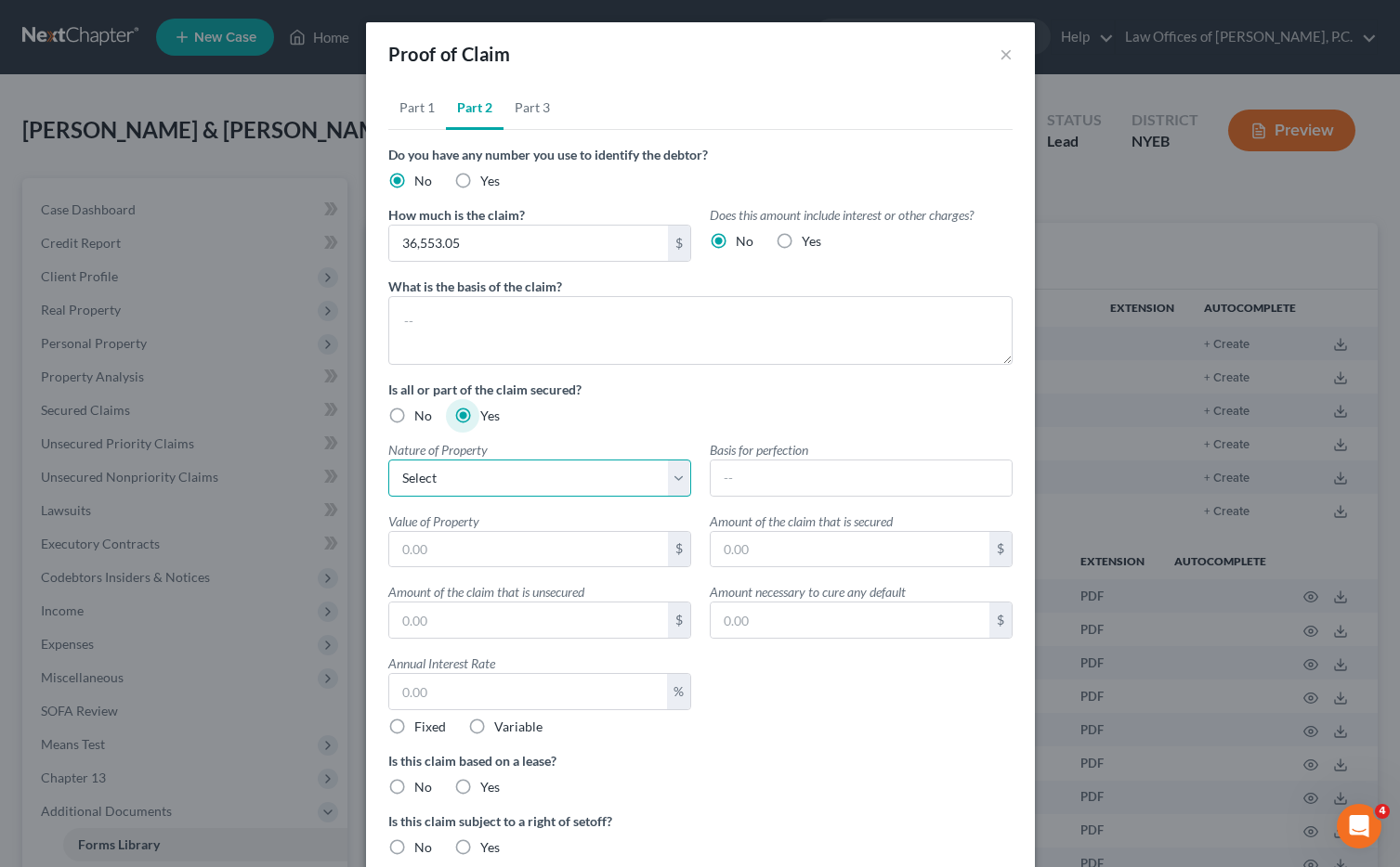
click at [564, 483] on select "Select Real Estate Motor Vehicle Other" at bounding box center [540, 478] width 303 height 38
select select "0"
click at [388, 459] on select "Select Real Estate Motor Vehicle Other" at bounding box center [540, 478] width 303 height 38
click at [736, 469] on input "text" at bounding box center [861, 478] width 301 height 36
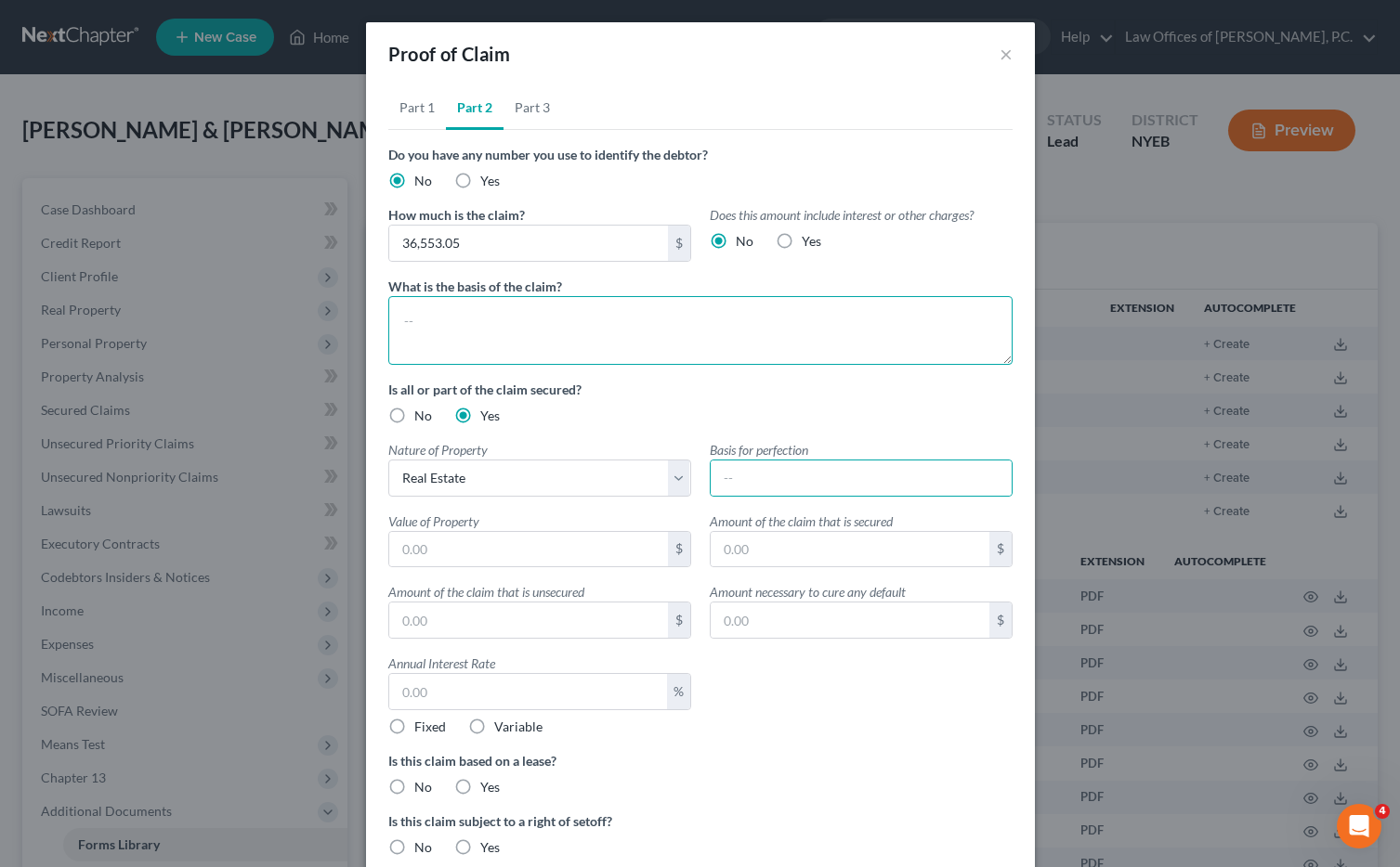
click at [453, 313] on textarea at bounding box center [700, 330] width 625 height 68
drag, startPoint x: 646, startPoint y: 323, endPoint x: 571, endPoint y: 323, distance: 75.0
click at [571, 323] on textarea "Unpaid Common Charges for Condo Unit" at bounding box center [700, 330] width 625 height 68
type textarea "Unpaid Common Charges for 610 Warren Street, Unit 5A, Brooklyn, NY 11217"
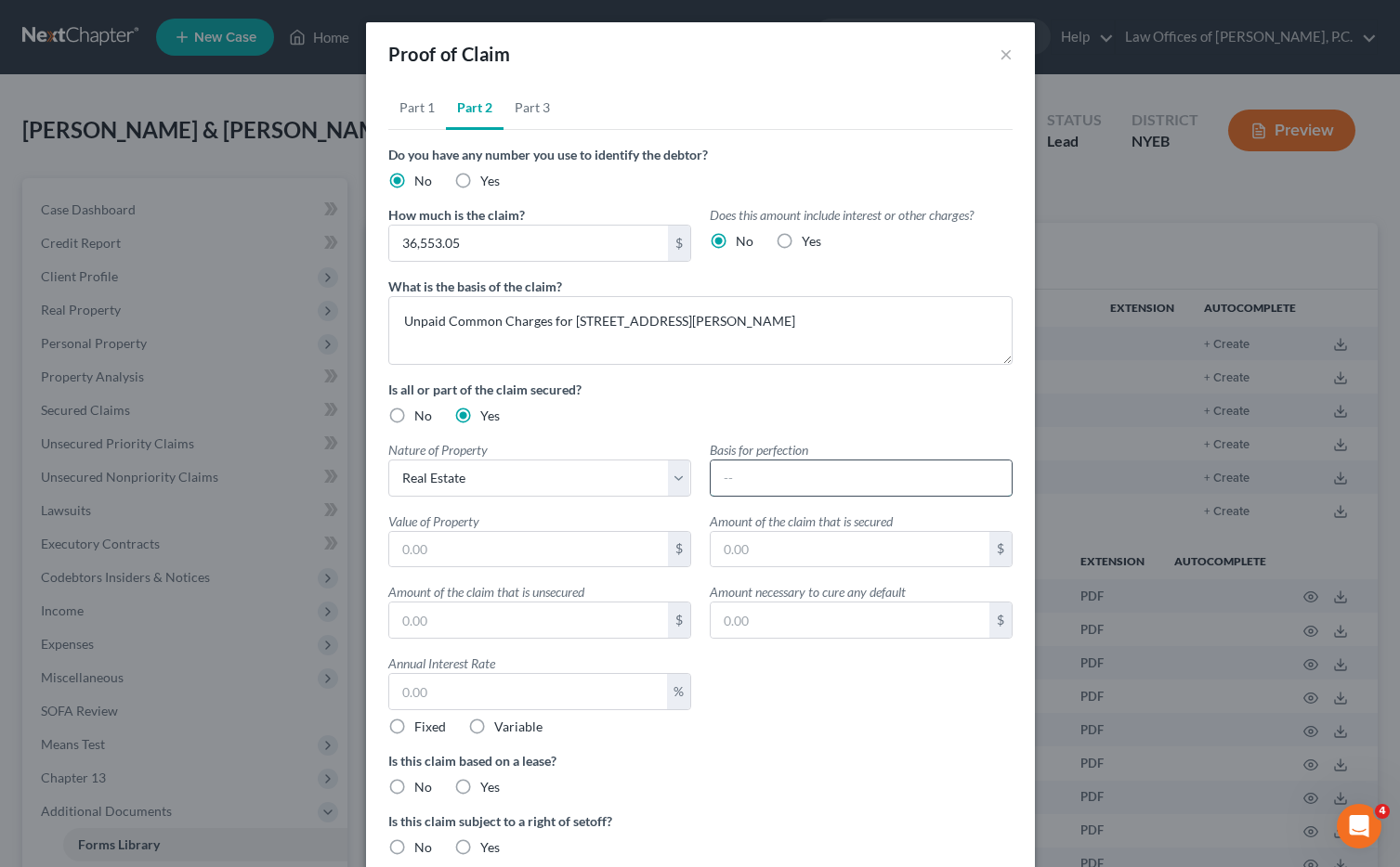
click at [747, 476] on input "text" at bounding box center [861, 478] width 301 height 36
type input "Filed Lien for Unpaid Common Charges"
click at [561, 545] on input "text" at bounding box center [529, 550] width 279 height 36
click at [461, 552] on input "text" at bounding box center [529, 550] width 279 height 36
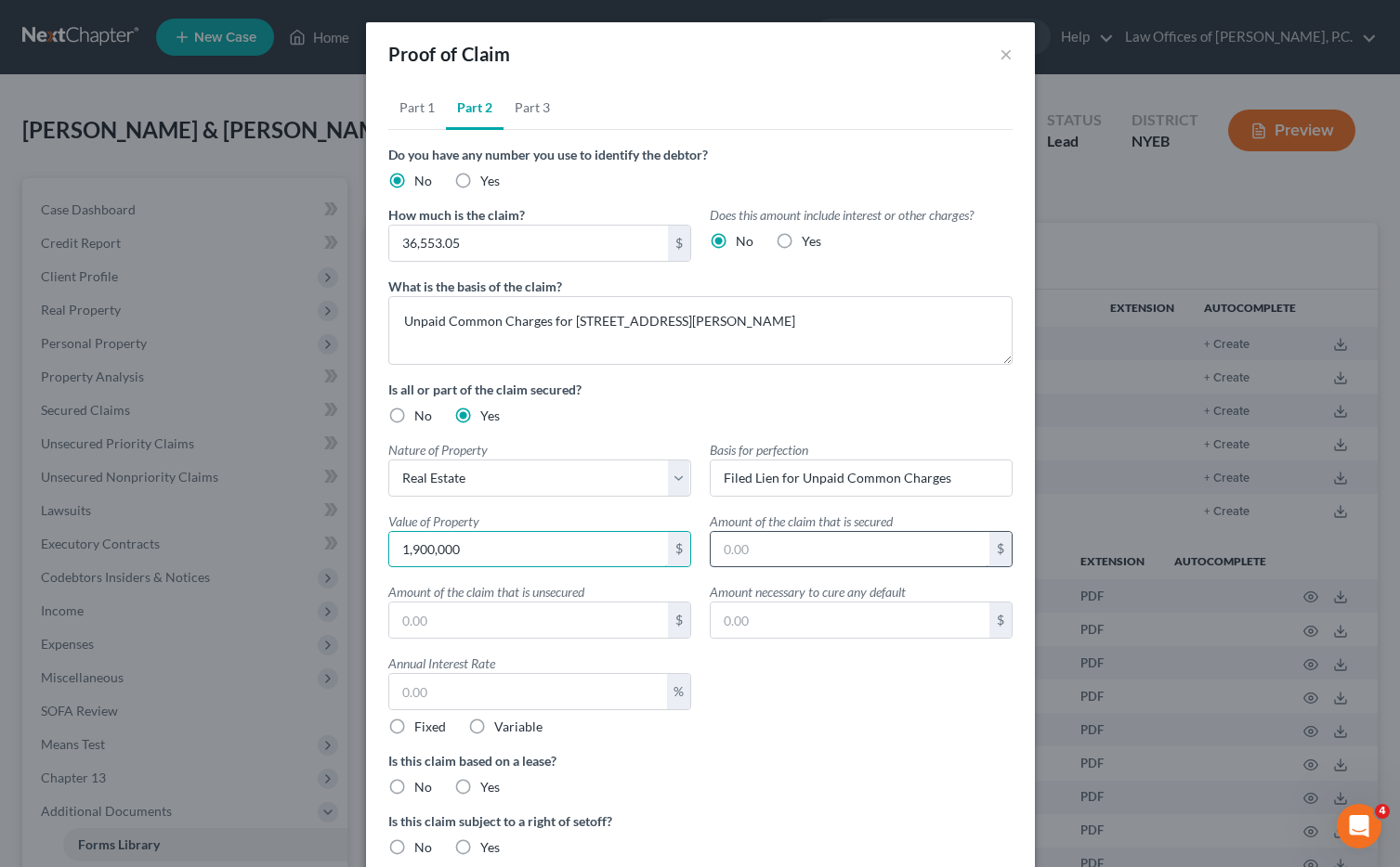
type input "1,900,000"
click at [743, 537] on input "text" at bounding box center [850, 550] width 279 height 36
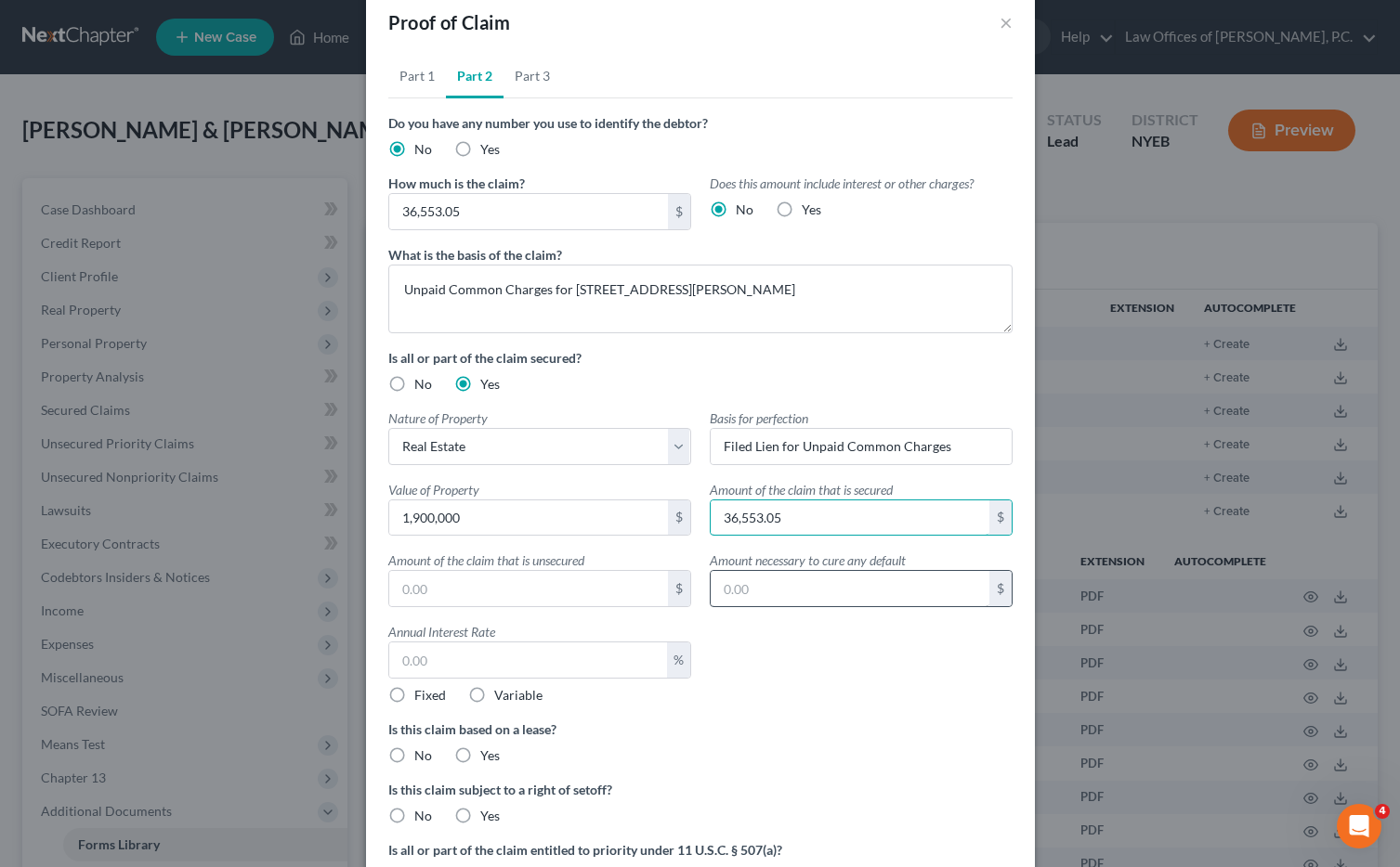
scroll to position [38, 0]
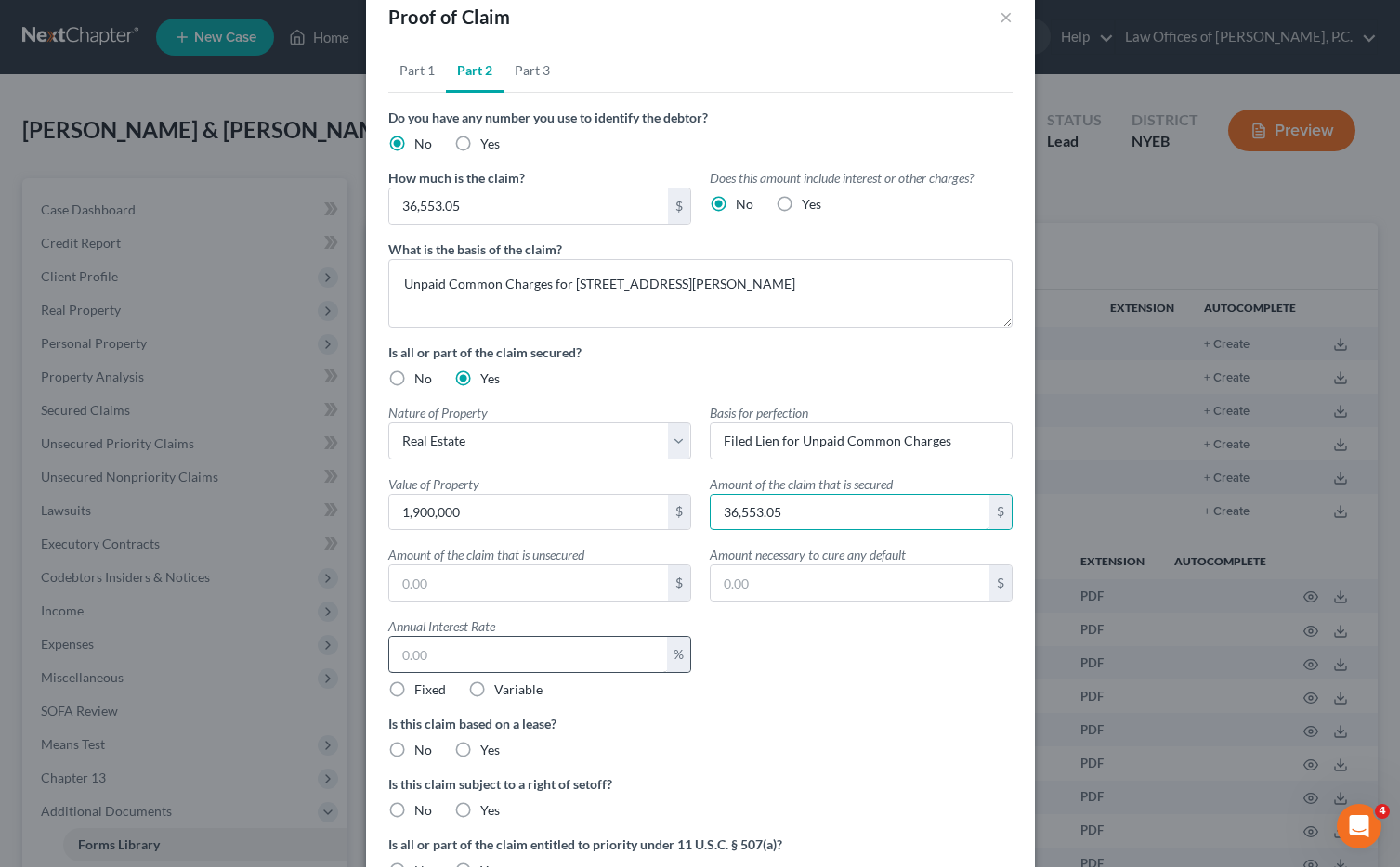
type input "36,553.05"
click at [566, 654] on input "text" at bounding box center [528, 655] width 278 height 36
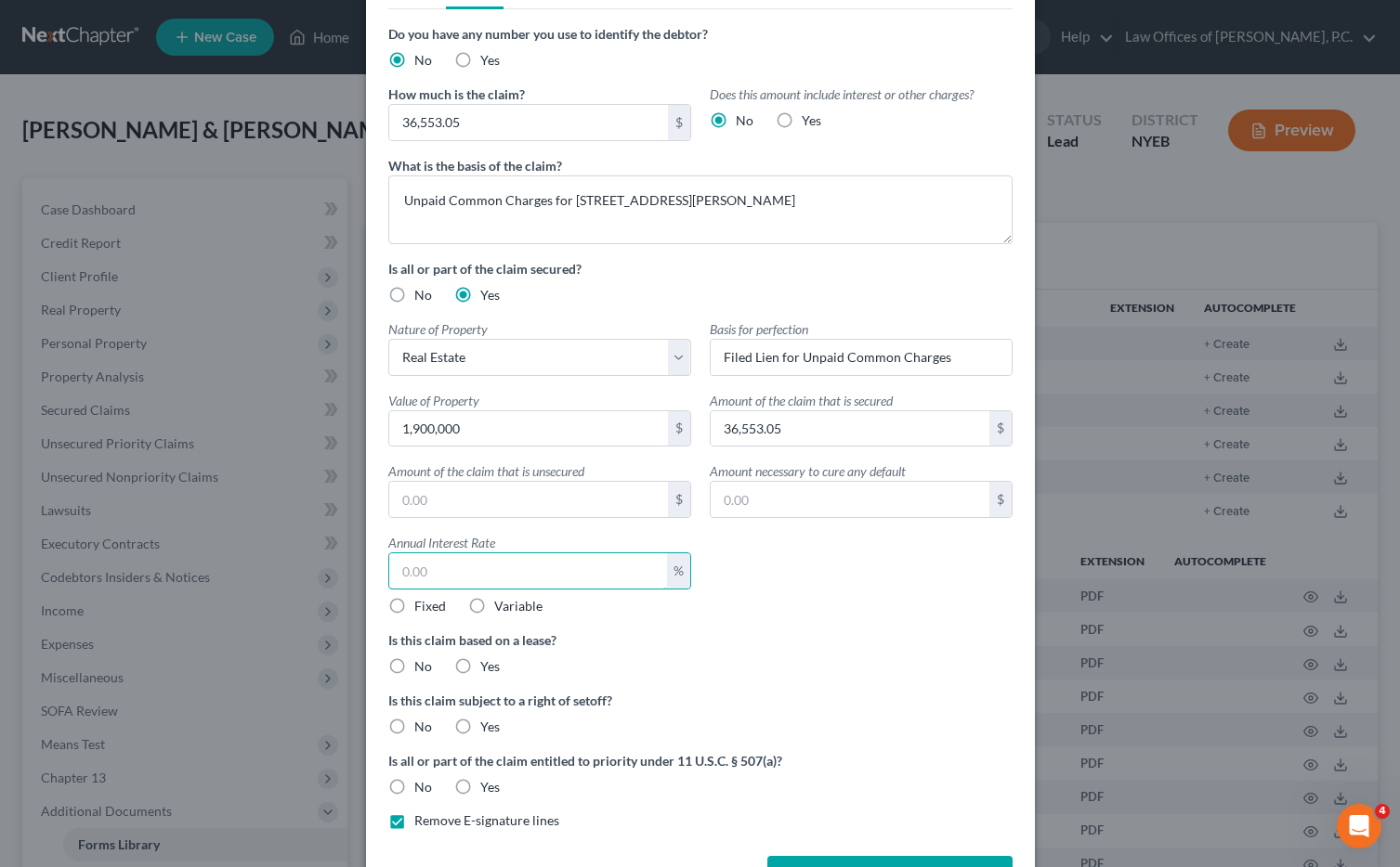
scroll to position [185, 0]
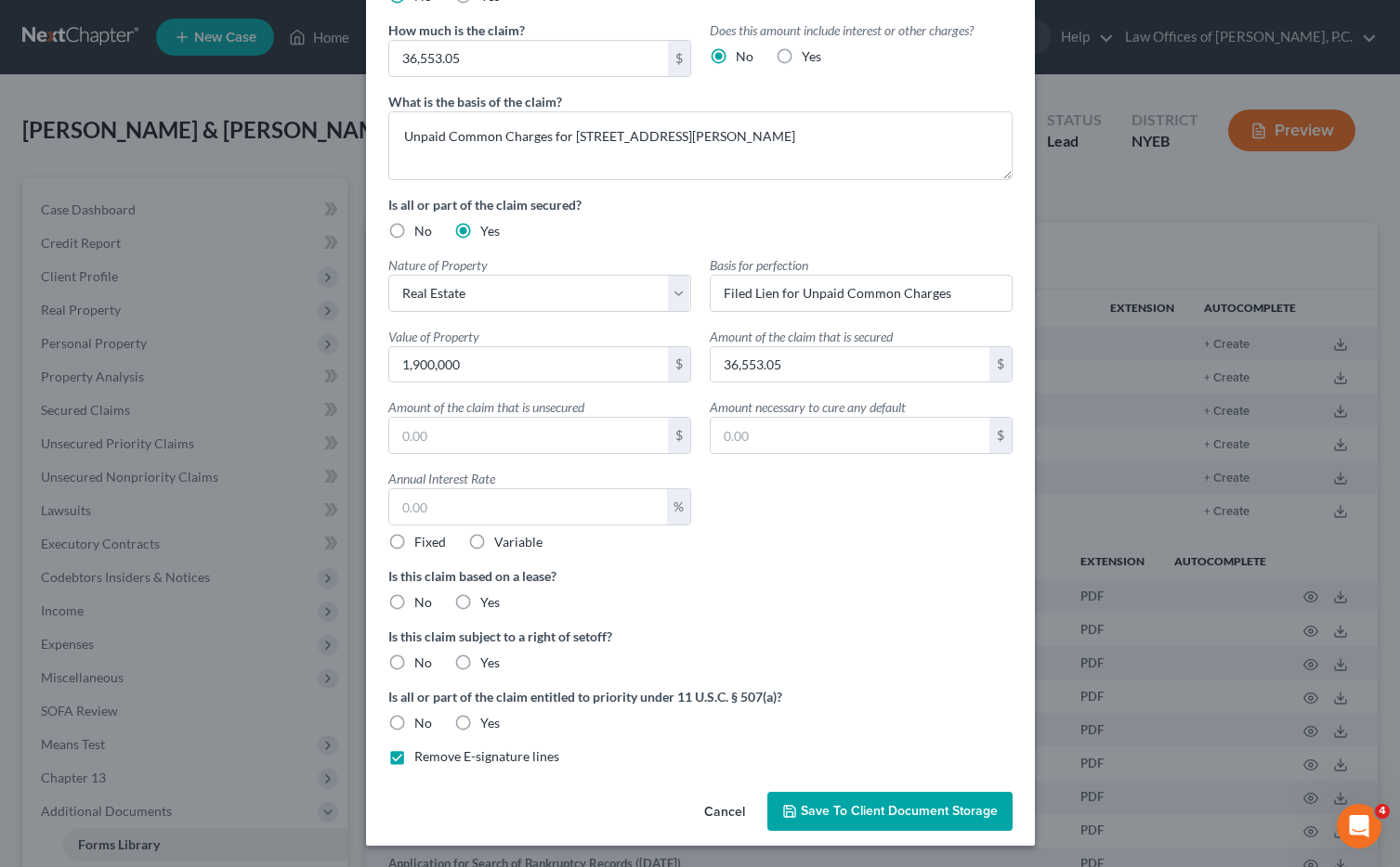
click at [415, 599] on label "No" at bounding box center [424, 603] width 18 height 19
click at [422, 599] on input "No" at bounding box center [428, 600] width 12 height 12
radio input "true"
click at [415, 657] on label "No" at bounding box center [424, 663] width 18 height 19
click at [422, 657] on input "No" at bounding box center [428, 660] width 12 height 12
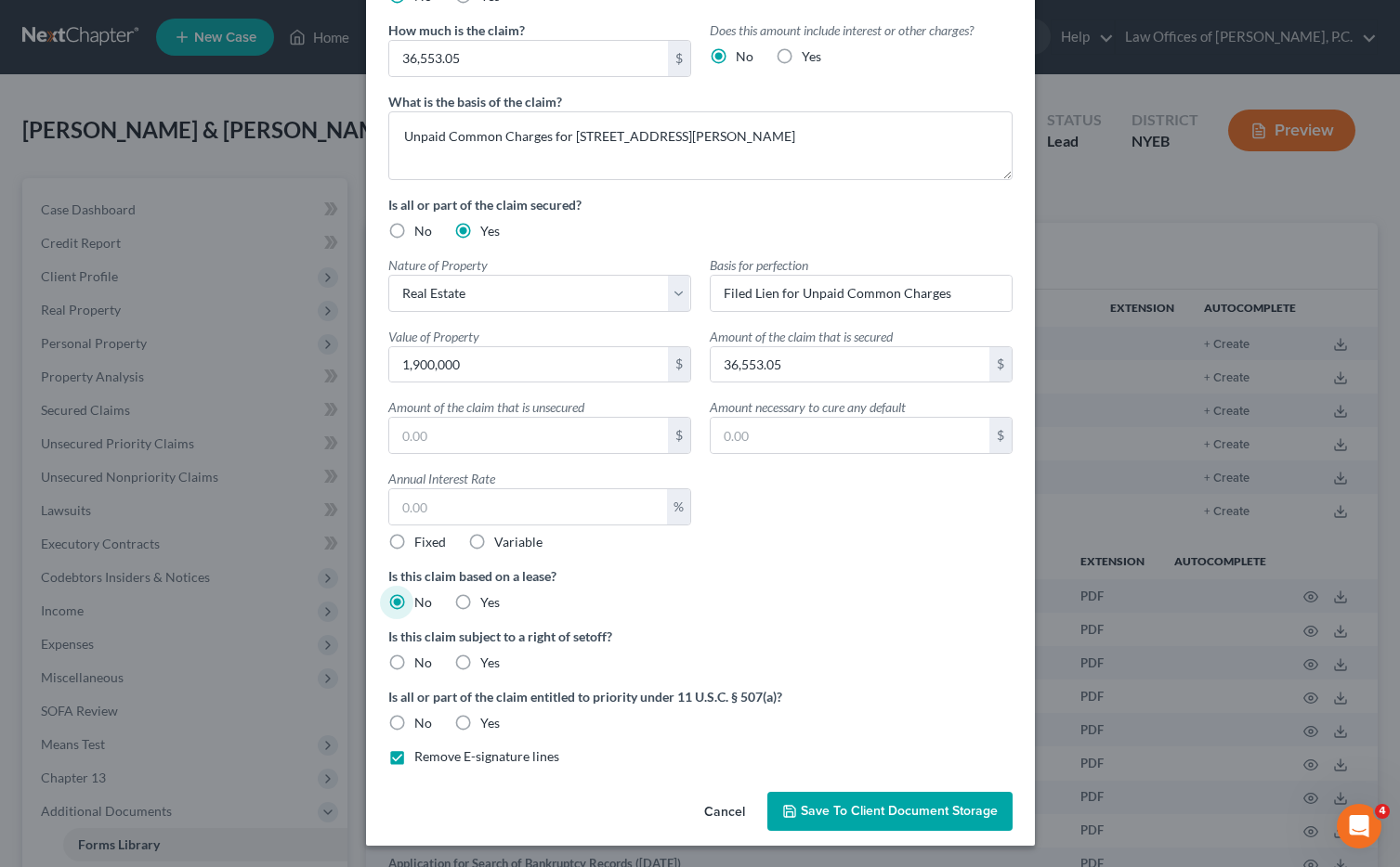
radio input "true"
click at [480, 722] on label "Yes" at bounding box center [490, 723] width 20 height 19
click at [488, 722] on input "Yes" at bounding box center [494, 721] width 12 height 12
radio input "true"
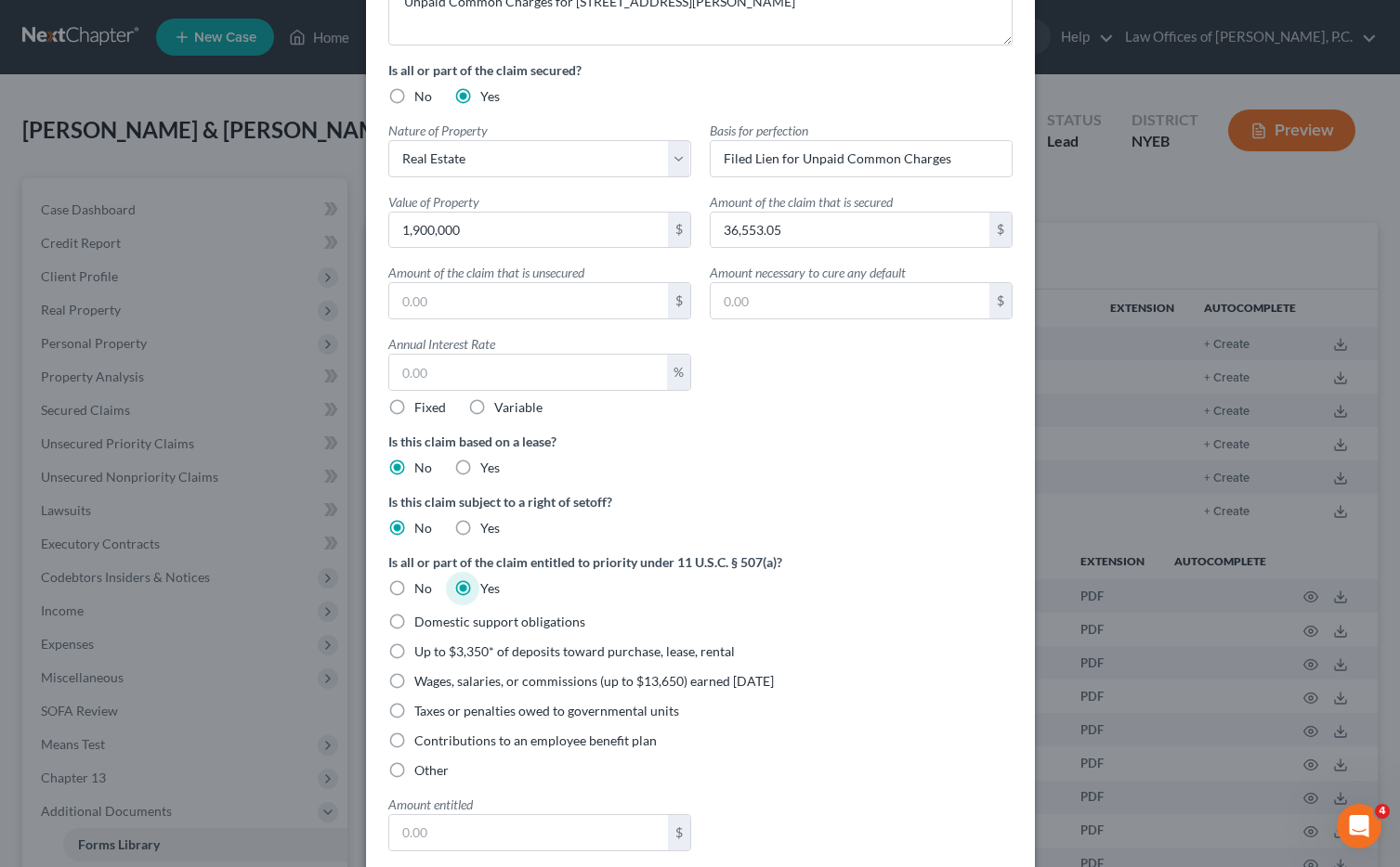
scroll to position [354, 0]
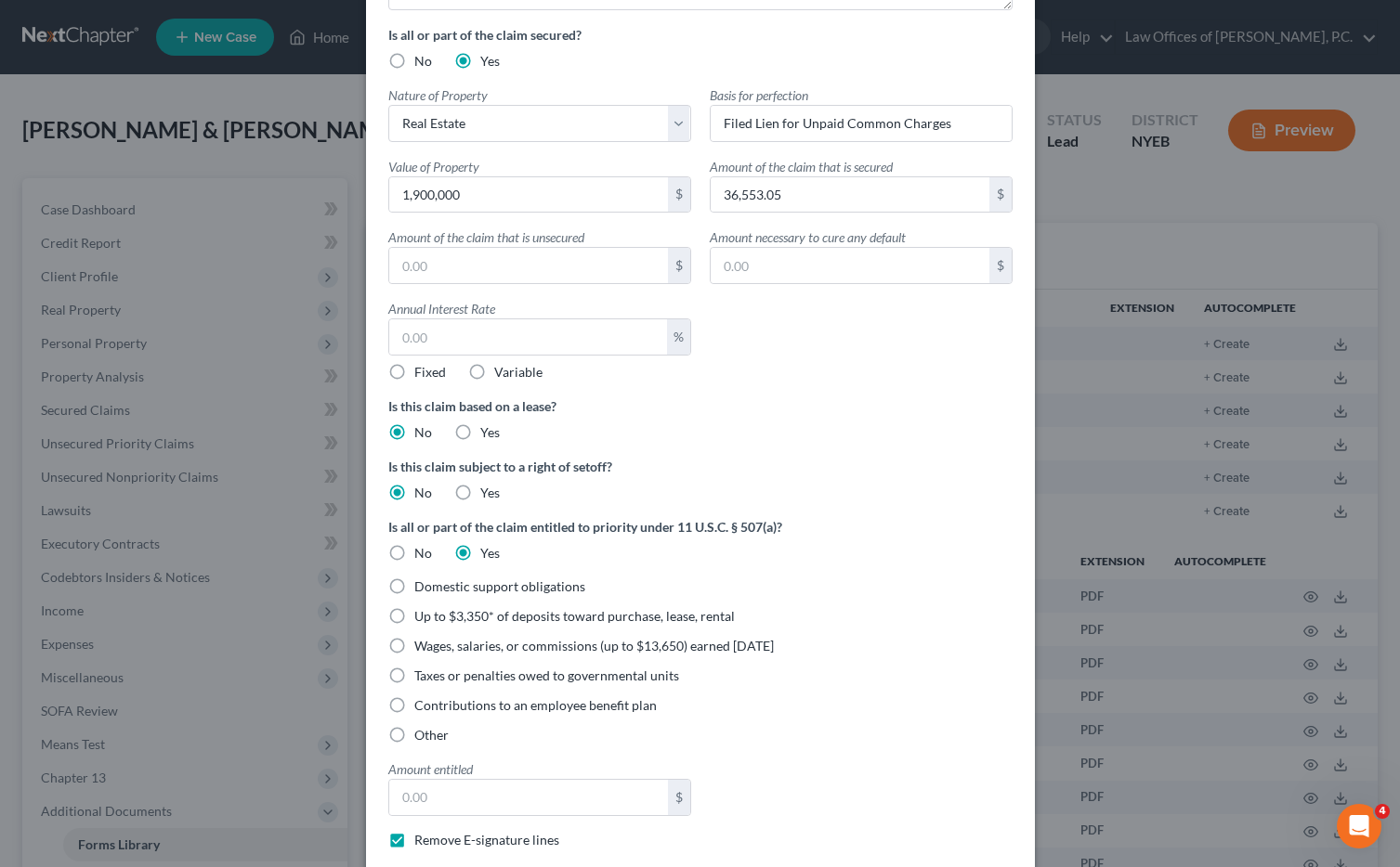
click at [415, 735] on label "Other" at bounding box center [432, 735] width 35 height 19
click at [422, 735] on input "Other" at bounding box center [428, 732] width 12 height 12
radio input "true"
